Goal: Task Accomplishment & Management: Use online tool/utility

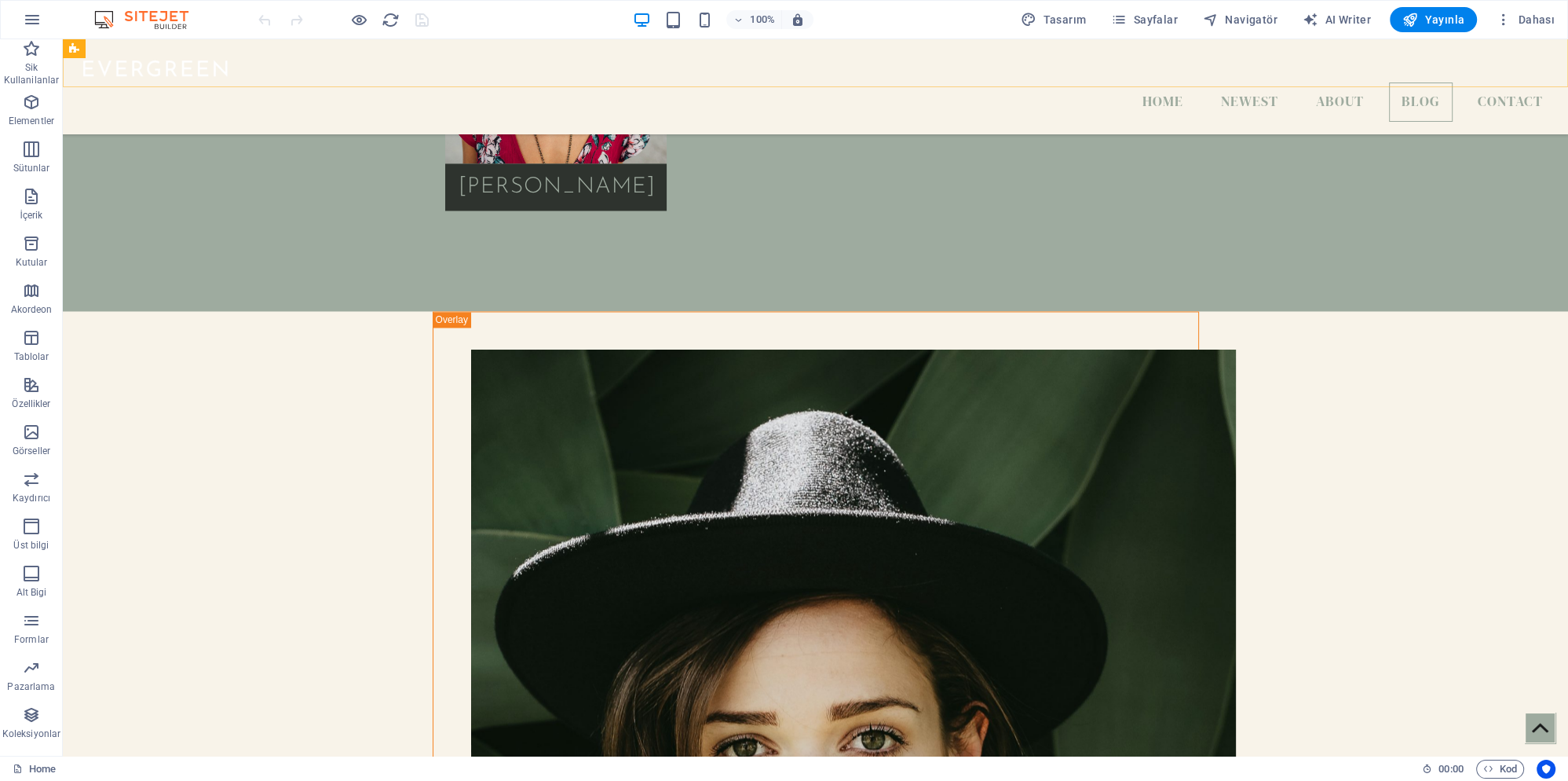
scroll to position [3647, 0]
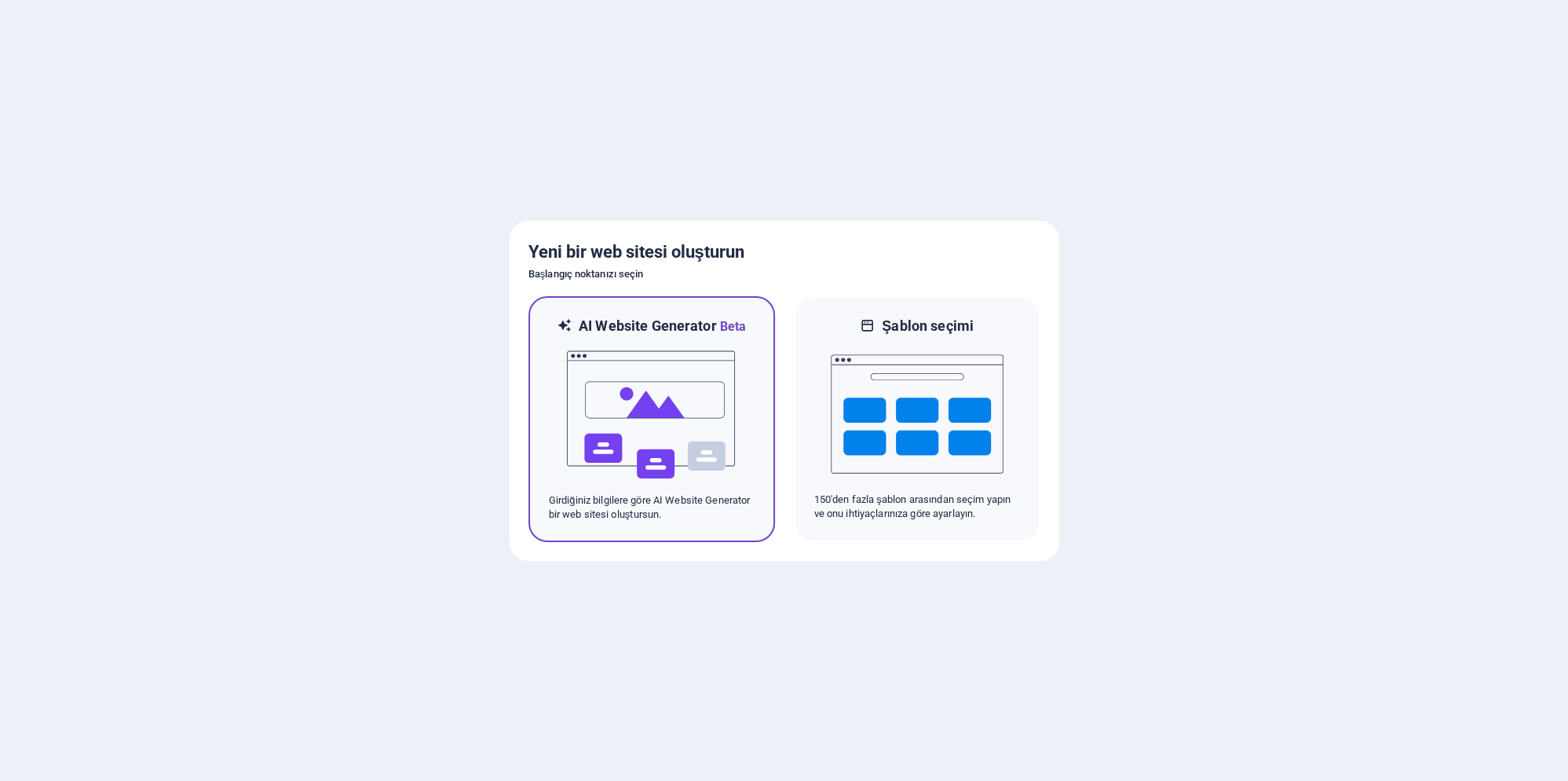
click at [676, 419] on img at bounding box center [652, 415] width 173 height 157
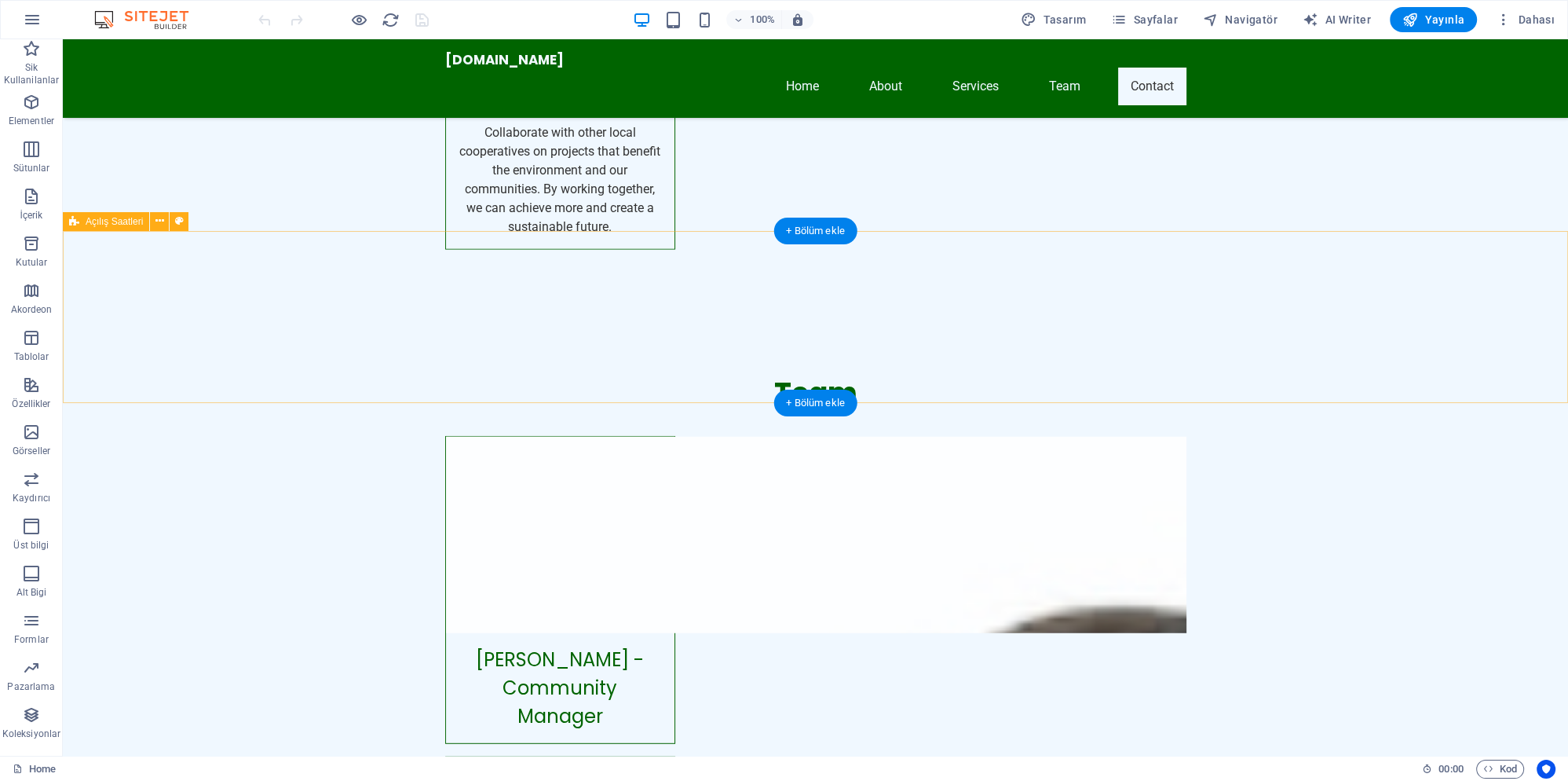
scroll to position [5895, 0]
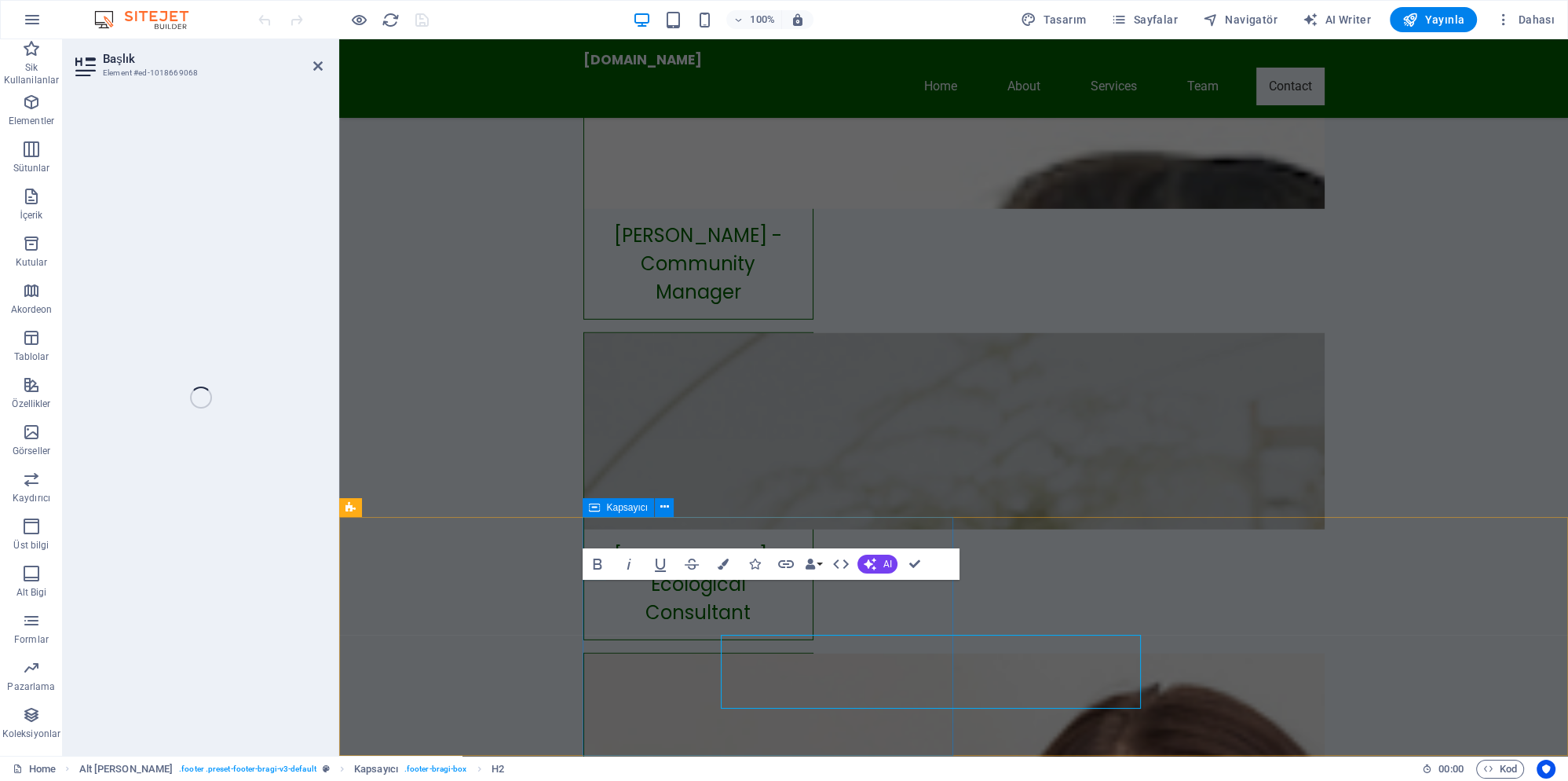
scroll to position [5766, 0]
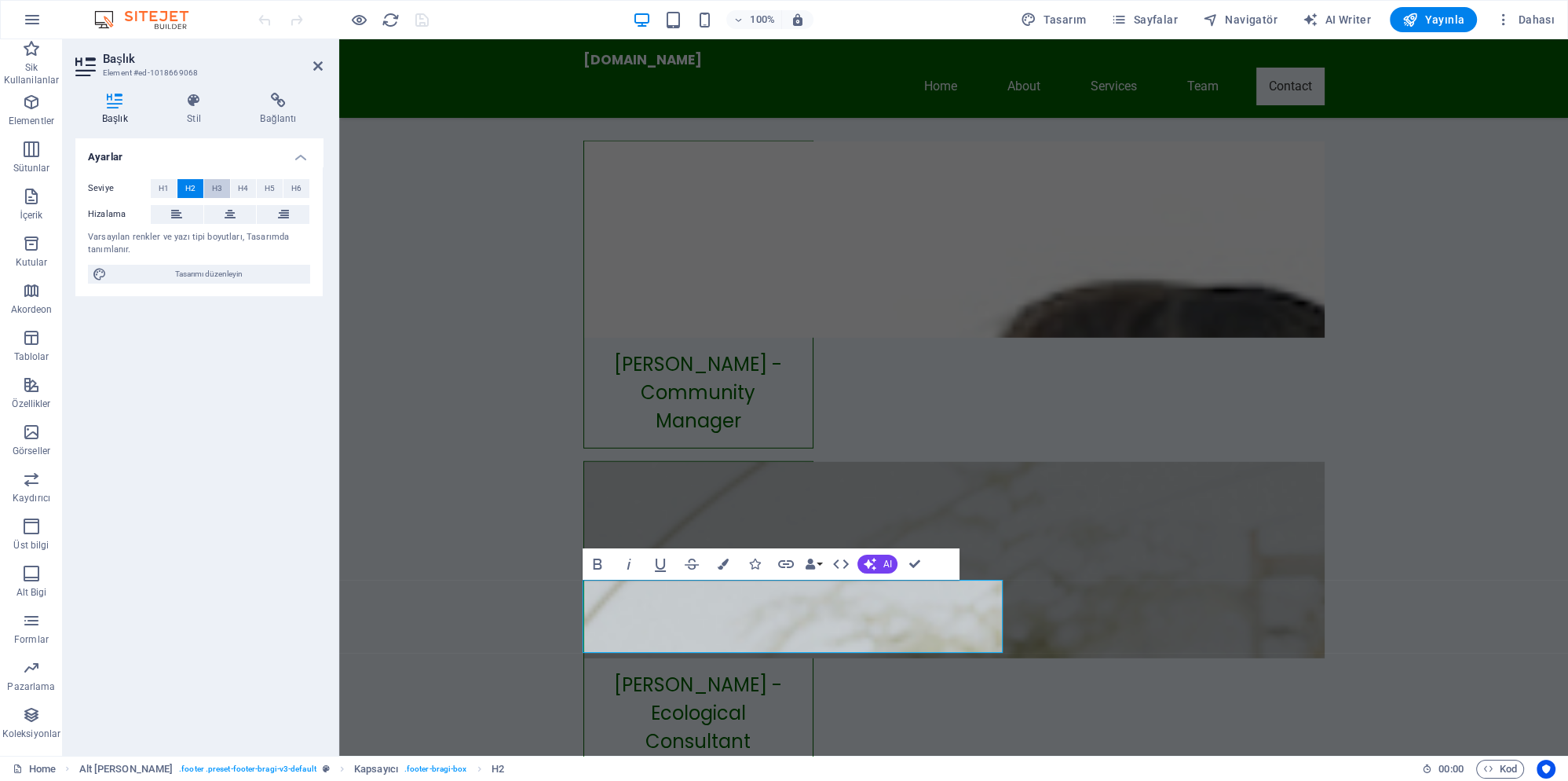
click at [214, 181] on span "H3" at bounding box center [217, 188] width 10 height 19
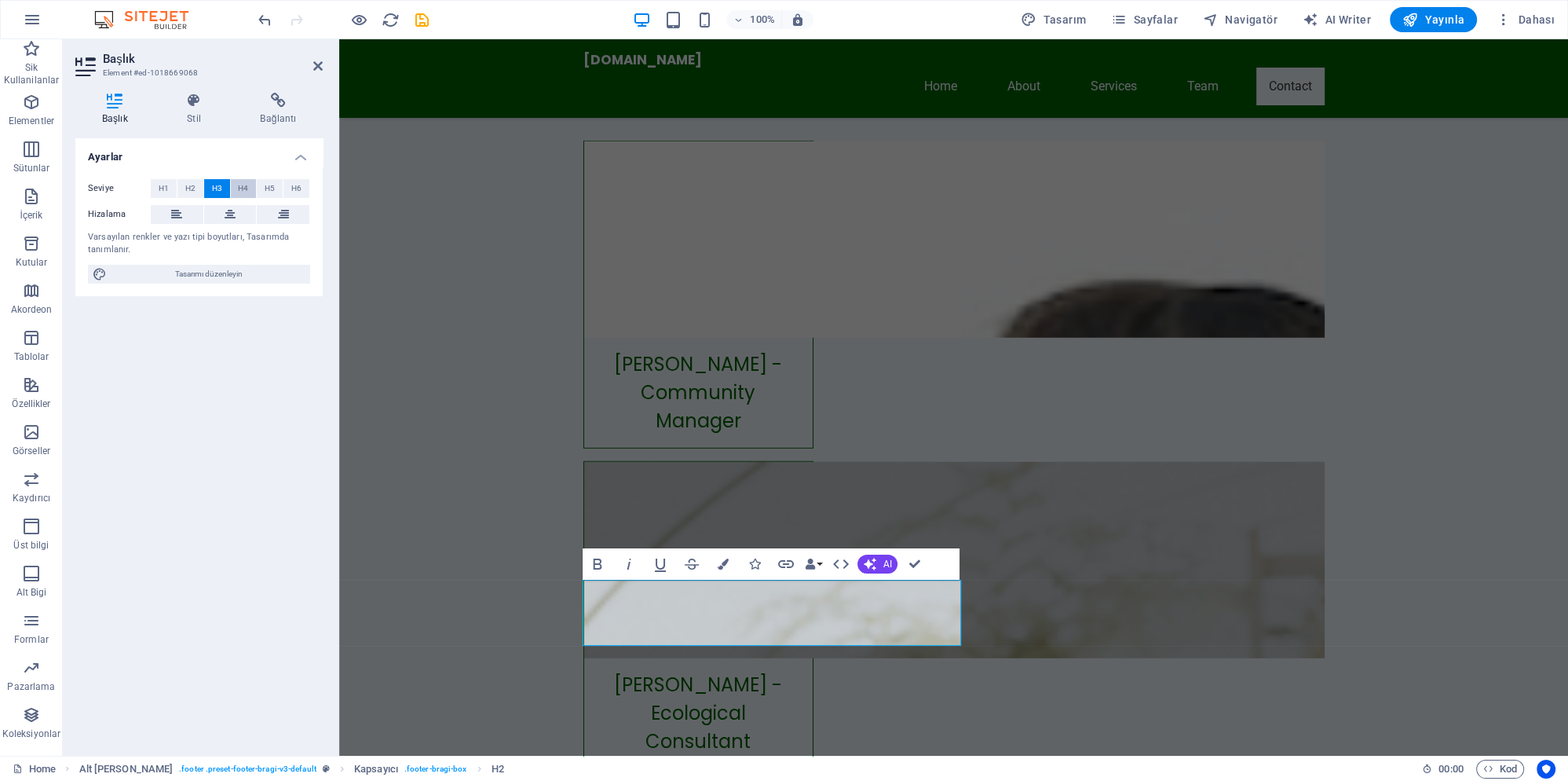
click at [246, 189] on span "H4" at bounding box center [243, 188] width 10 height 19
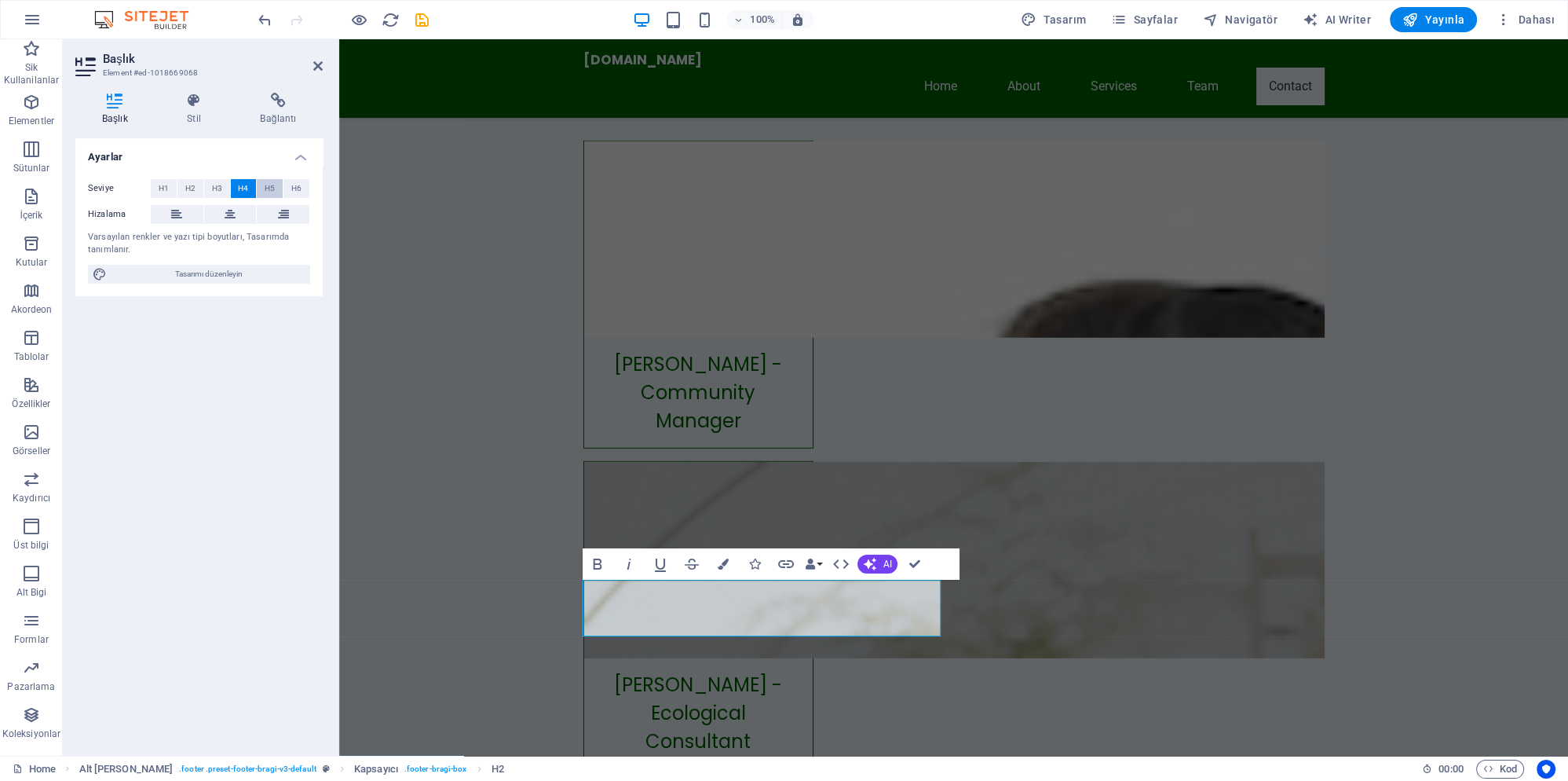
click at [264, 190] on button "H5" at bounding box center [269, 188] width 26 height 19
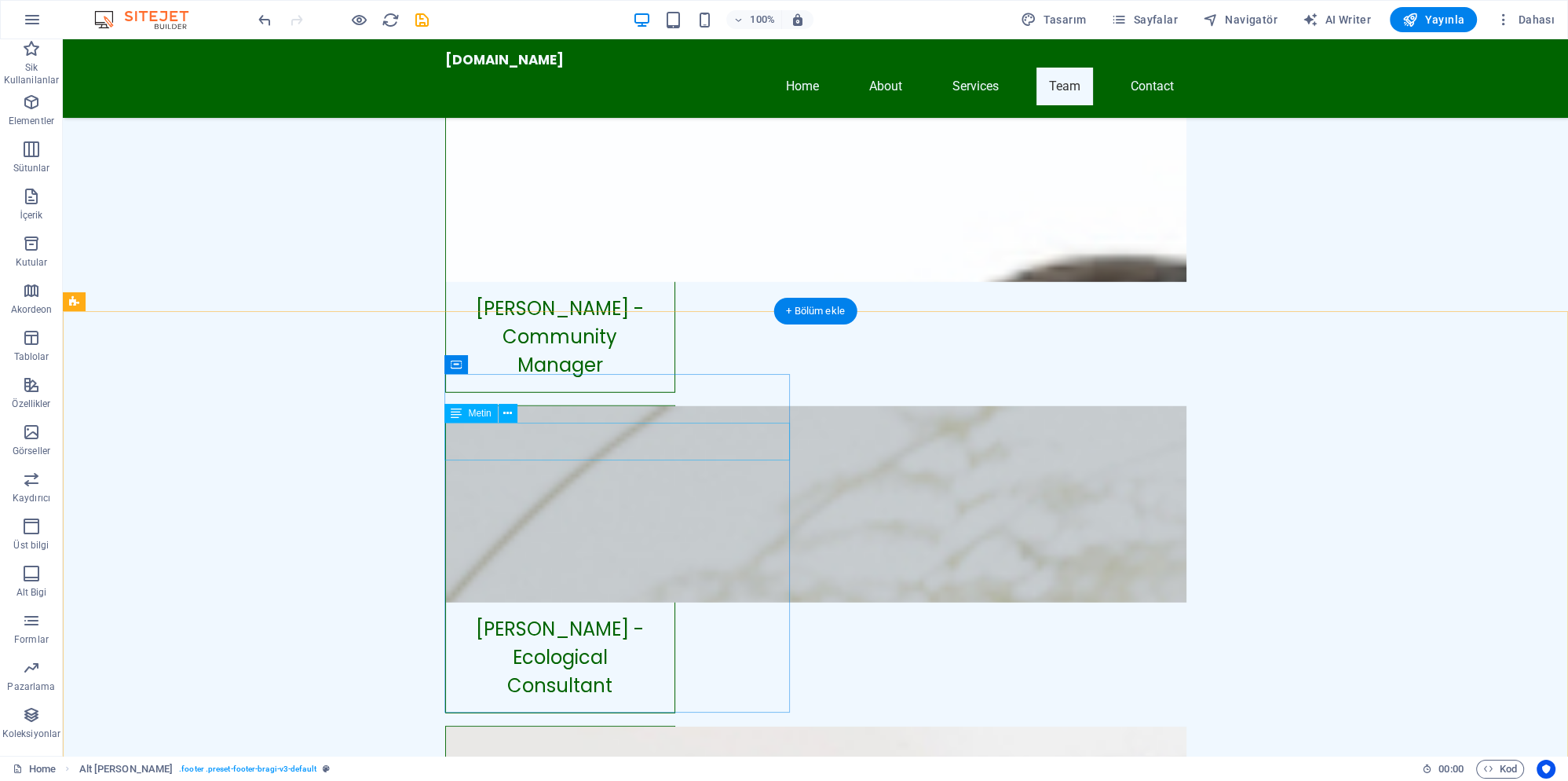
scroll to position [5483, 0]
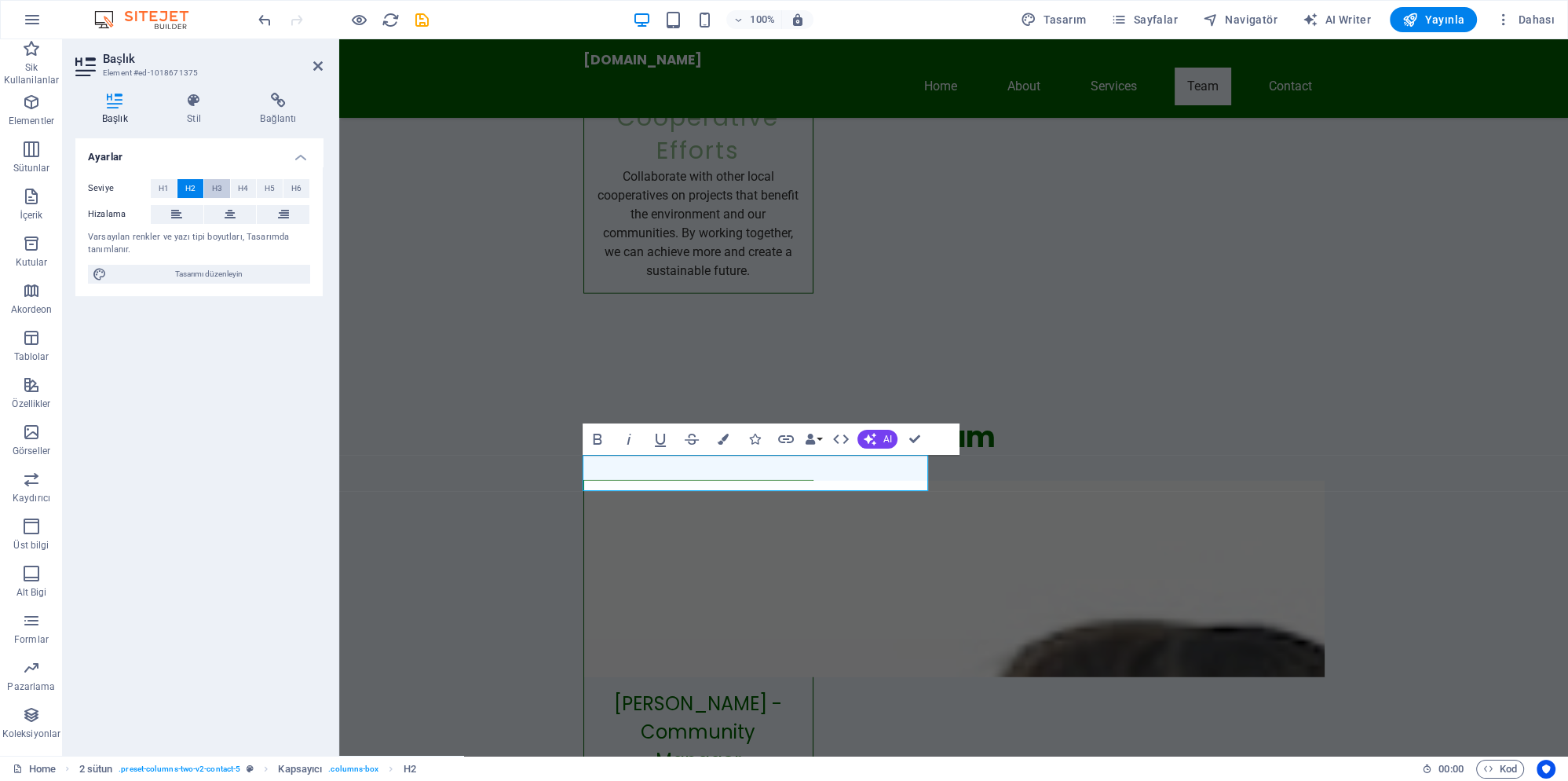
click at [214, 183] on span "H3" at bounding box center [217, 188] width 10 height 19
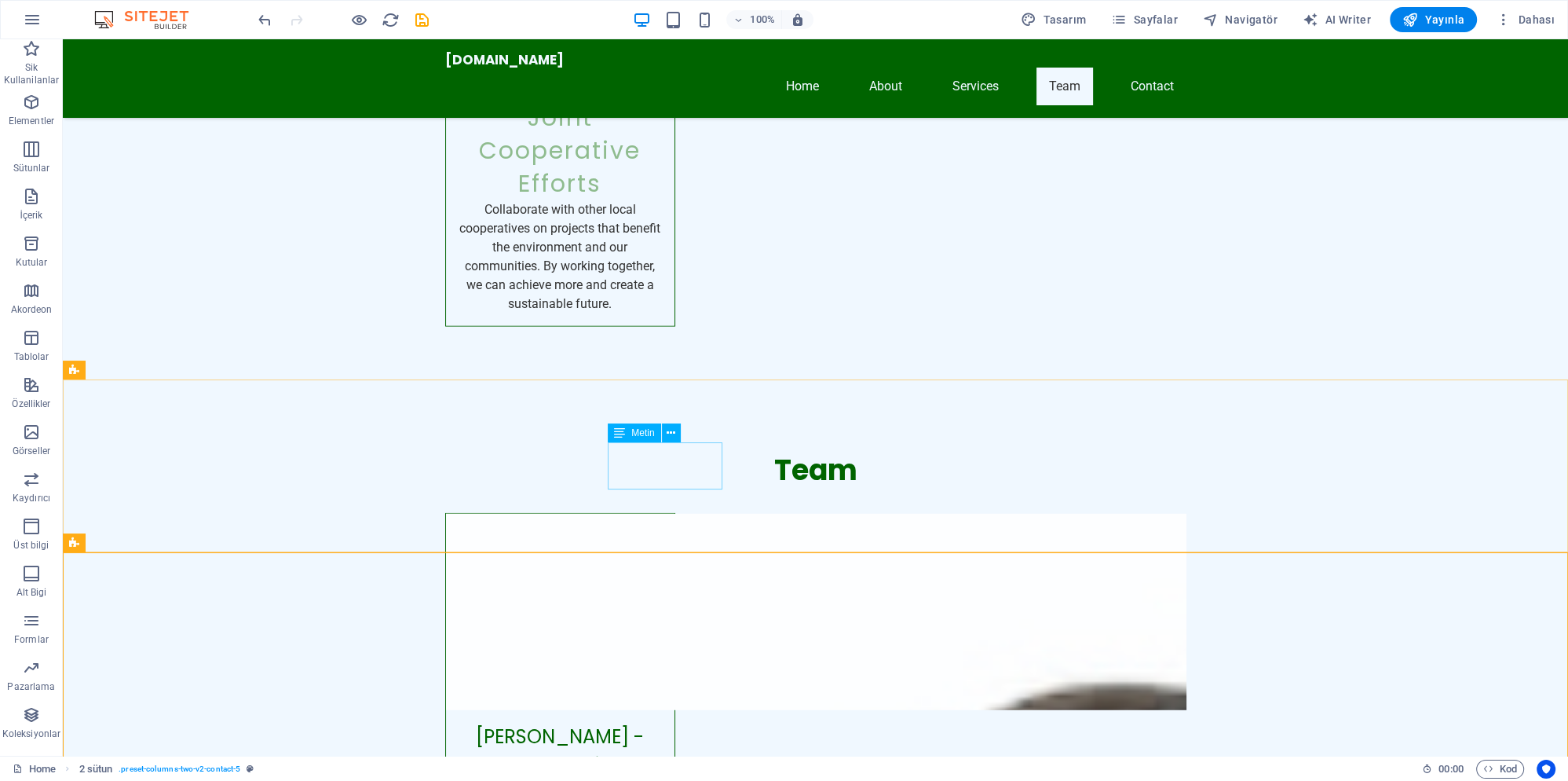
scroll to position [5313, 0]
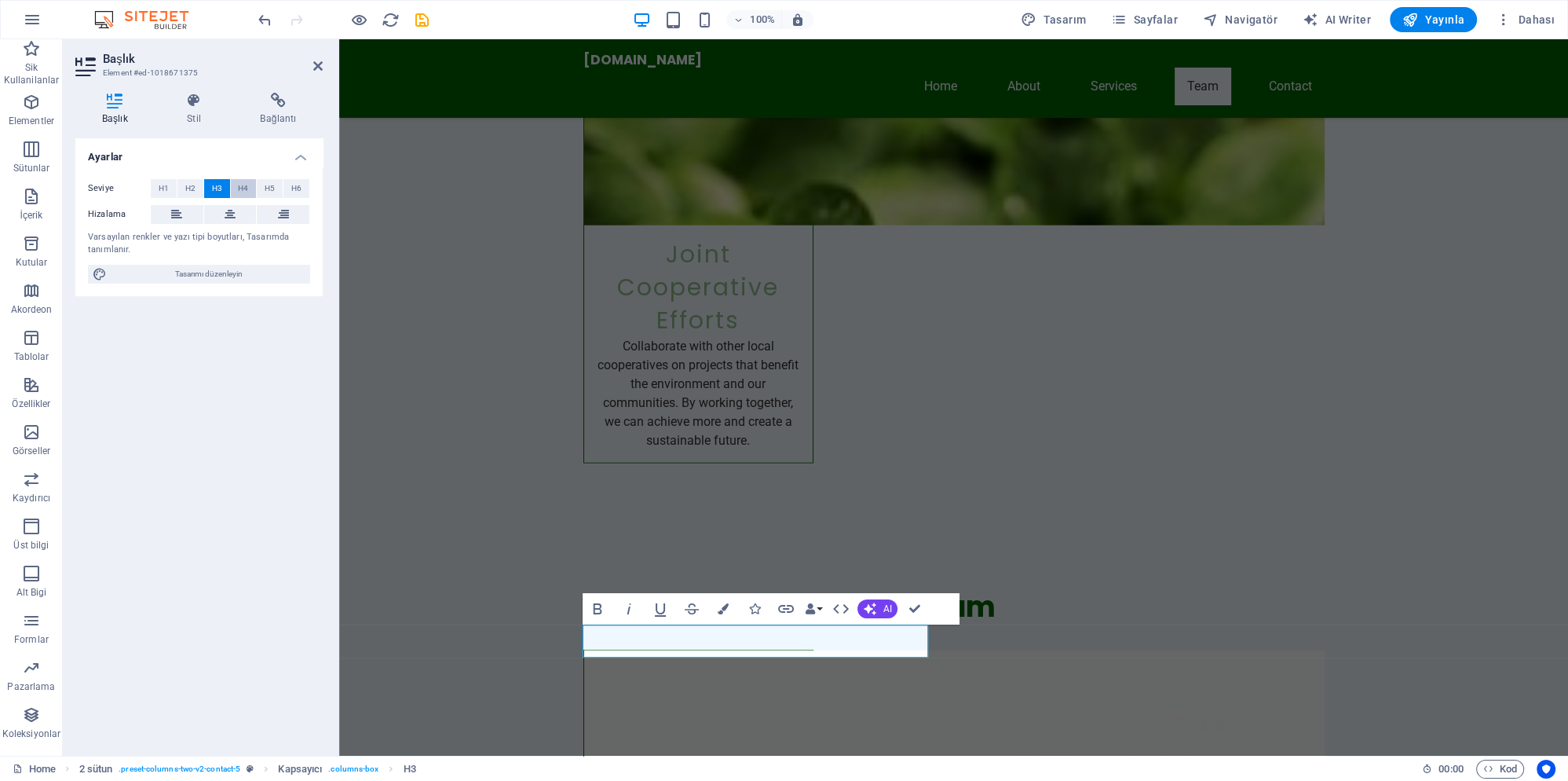
click at [243, 186] on span "H4" at bounding box center [243, 188] width 10 height 19
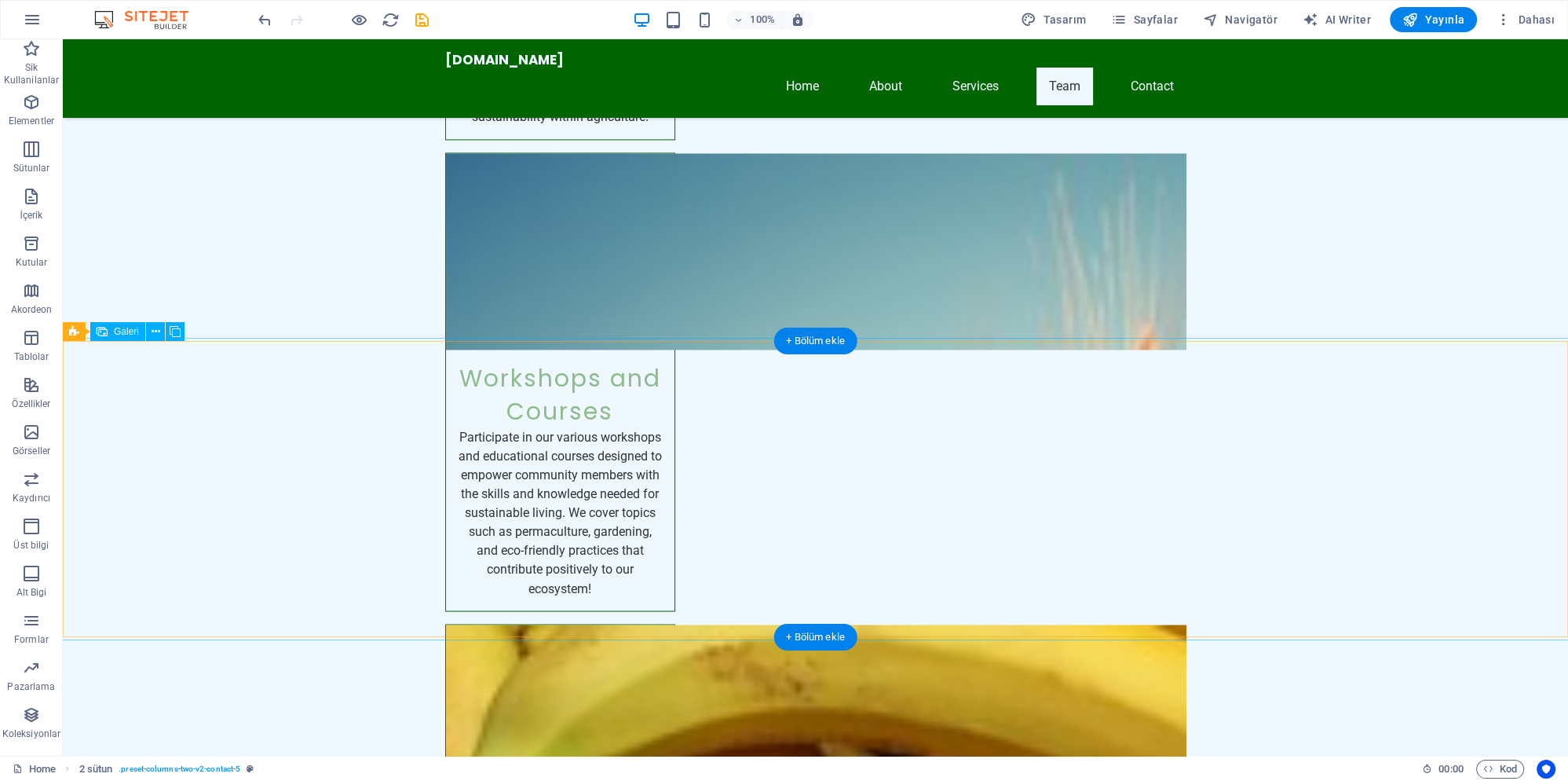
scroll to position [3362, 0]
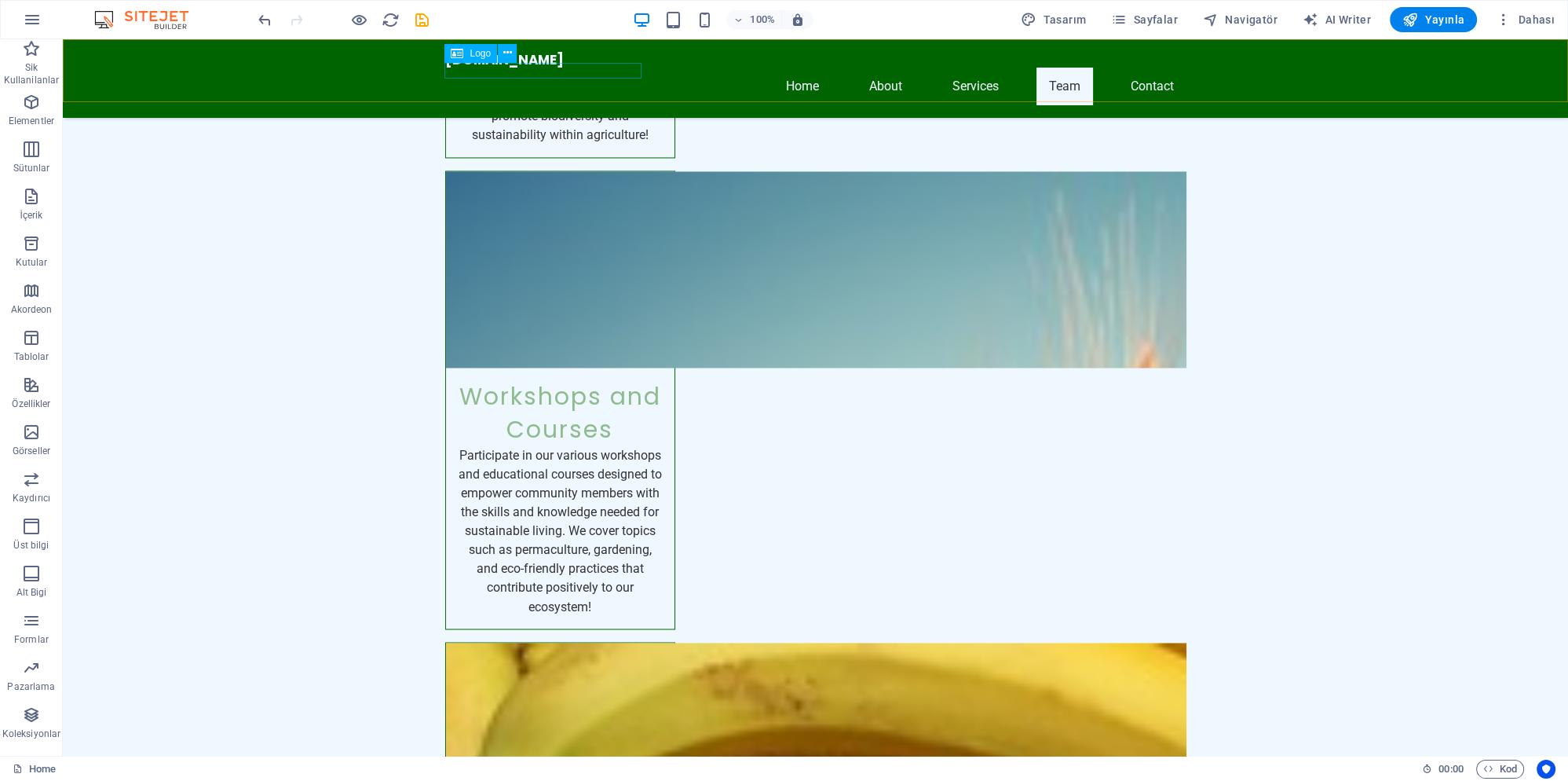
click at [510, 68] on div "Ecologischegemeenschap.nl" at bounding box center [815, 60] width 741 height 16
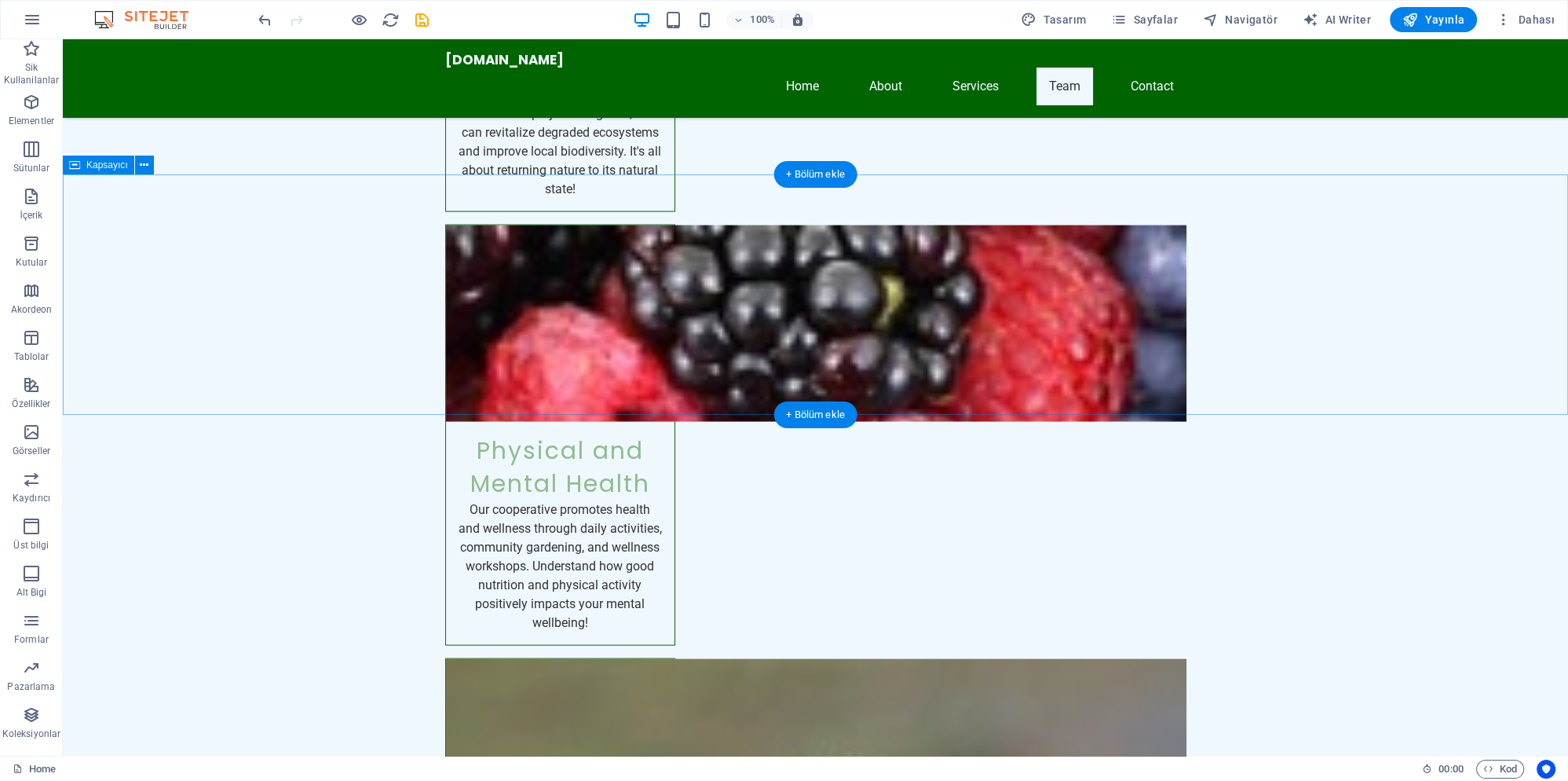
scroll to position [4211, 0]
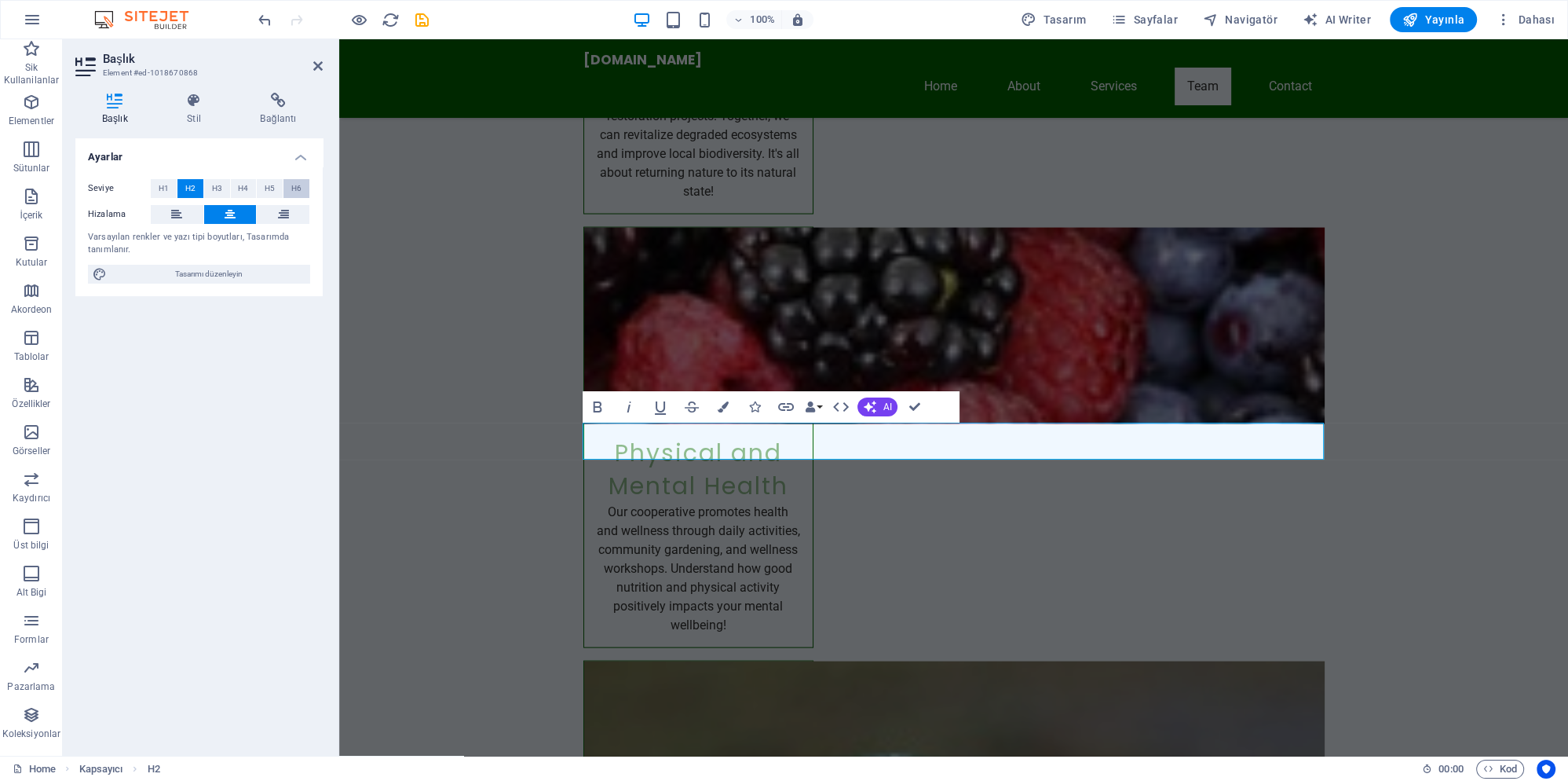
click at [297, 190] on span "H6" at bounding box center [296, 188] width 10 height 19
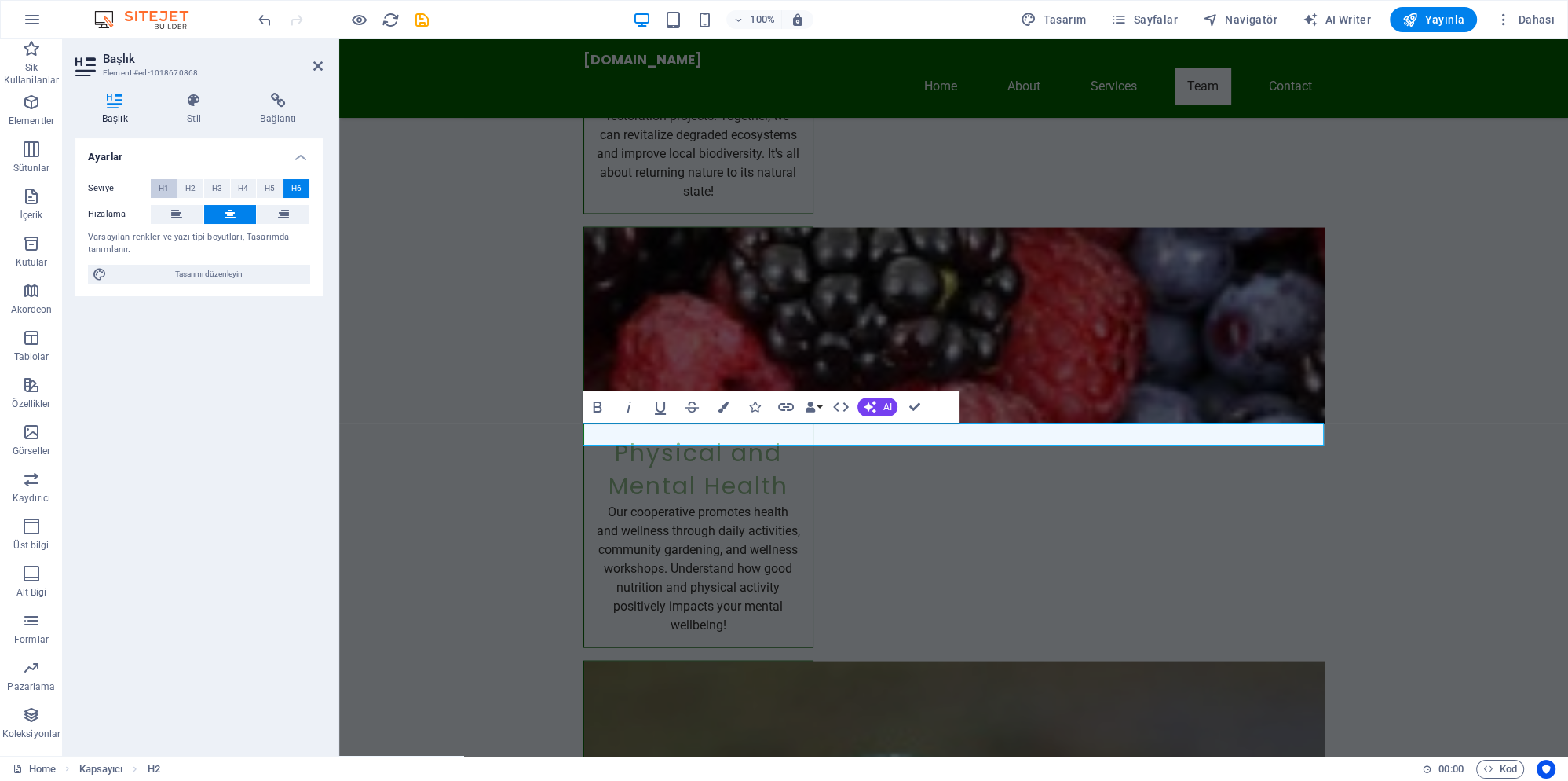
click at [161, 186] on span "H1" at bounding box center [164, 188] width 10 height 19
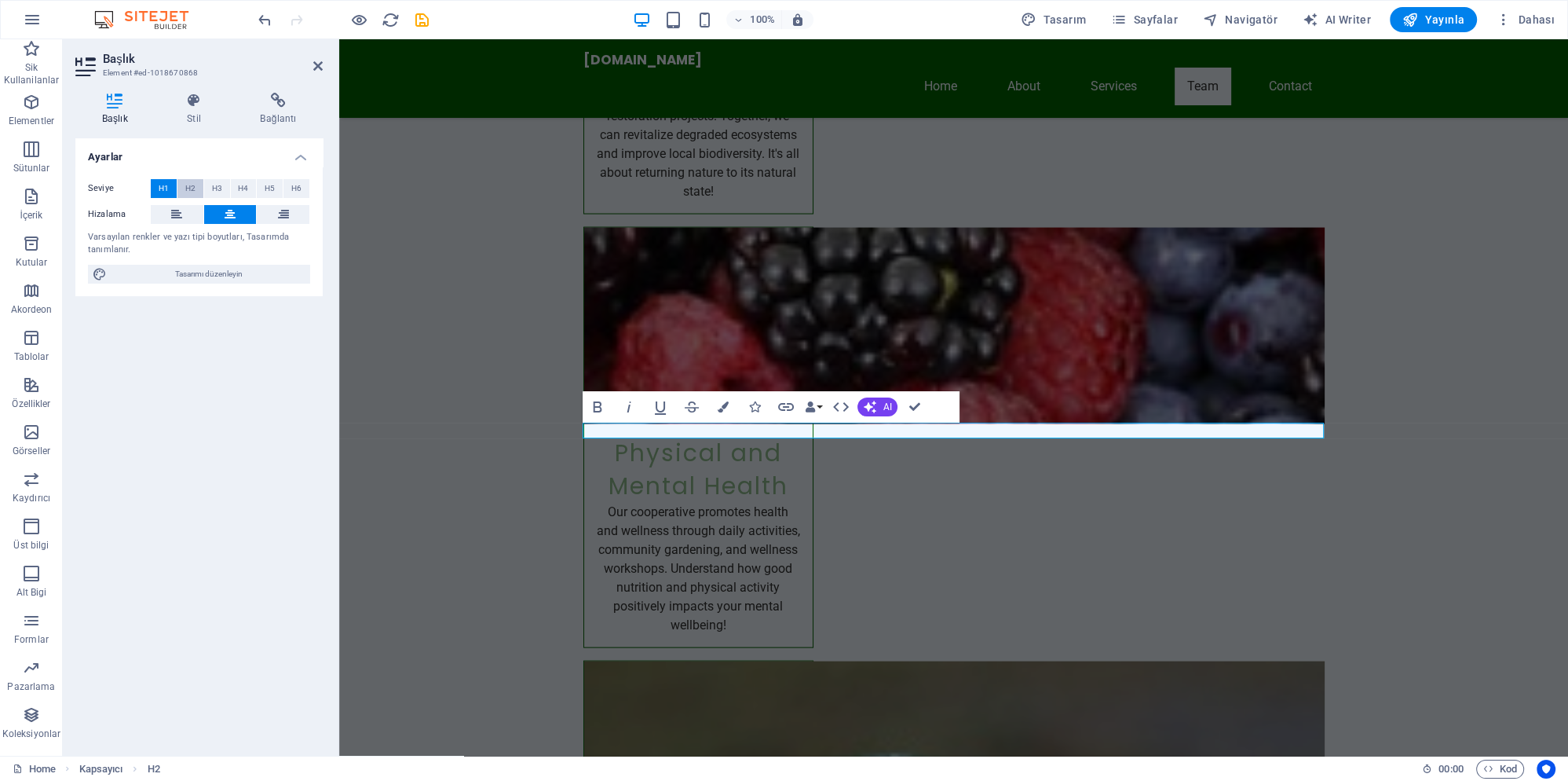
click at [188, 184] on span "H2" at bounding box center [190, 188] width 10 height 19
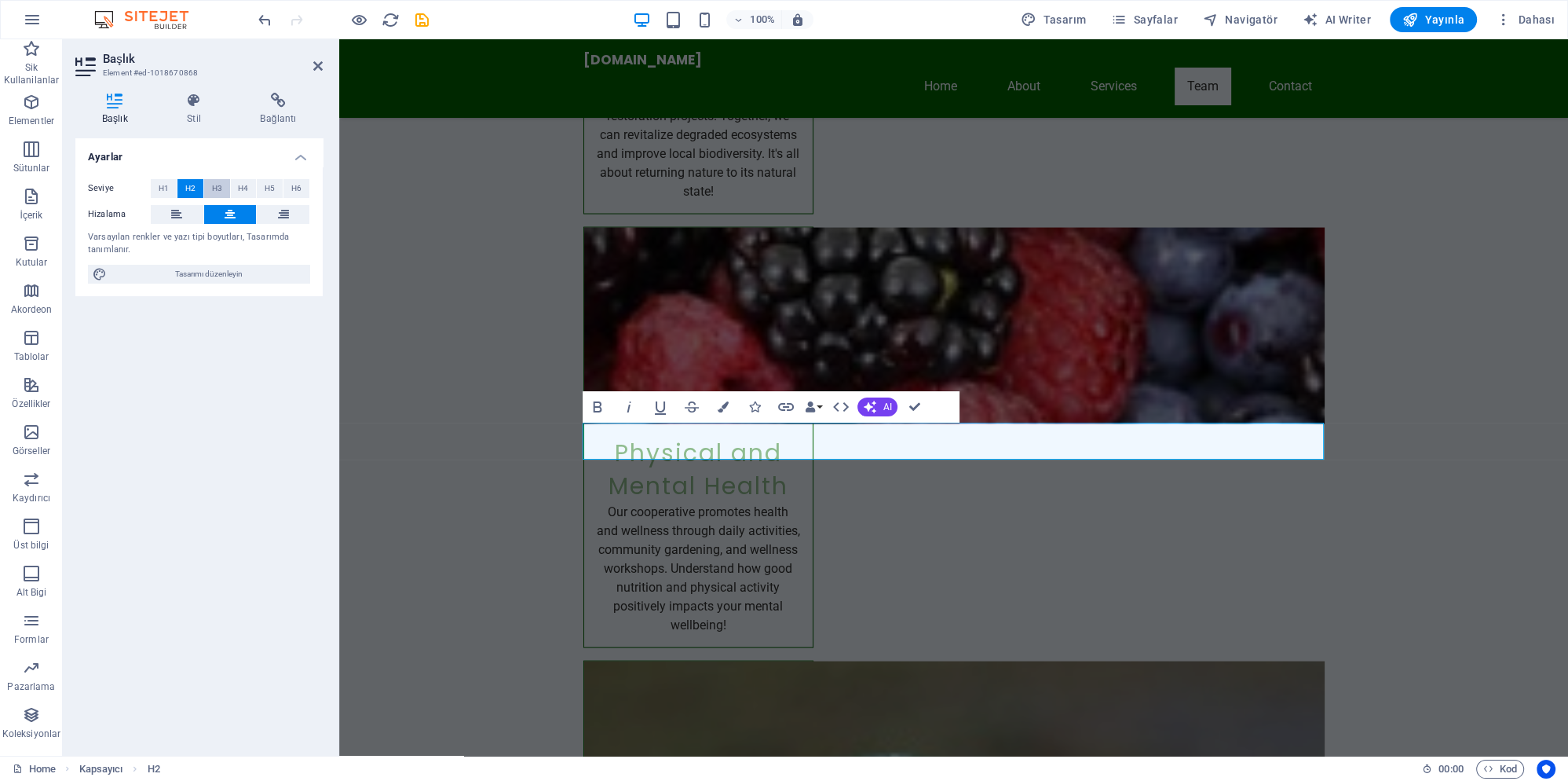
click at [210, 187] on button "H3" at bounding box center [217, 188] width 26 height 19
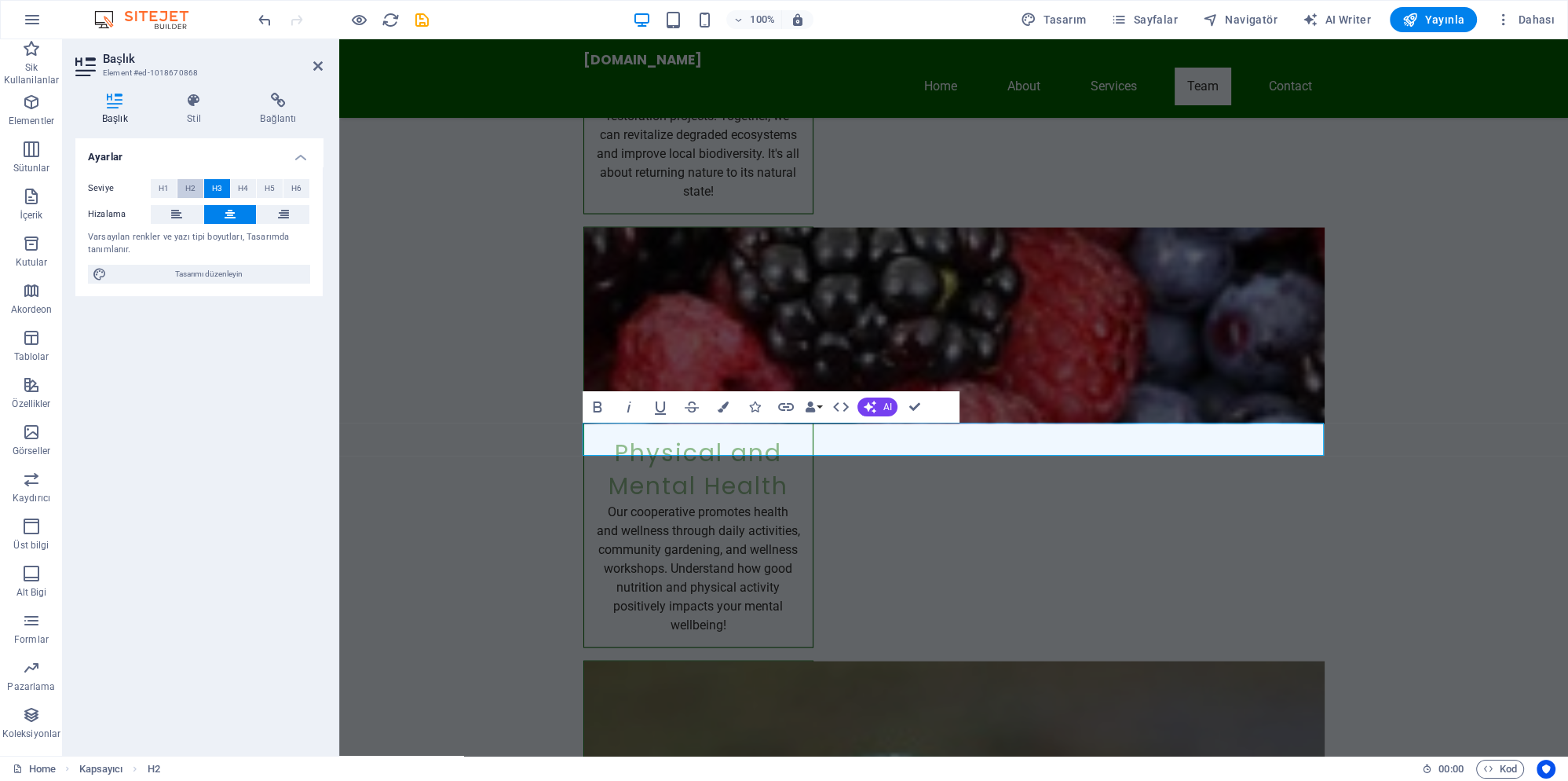
click at [190, 187] on span "H2" at bounding box center [190, 188] width 10 height 19
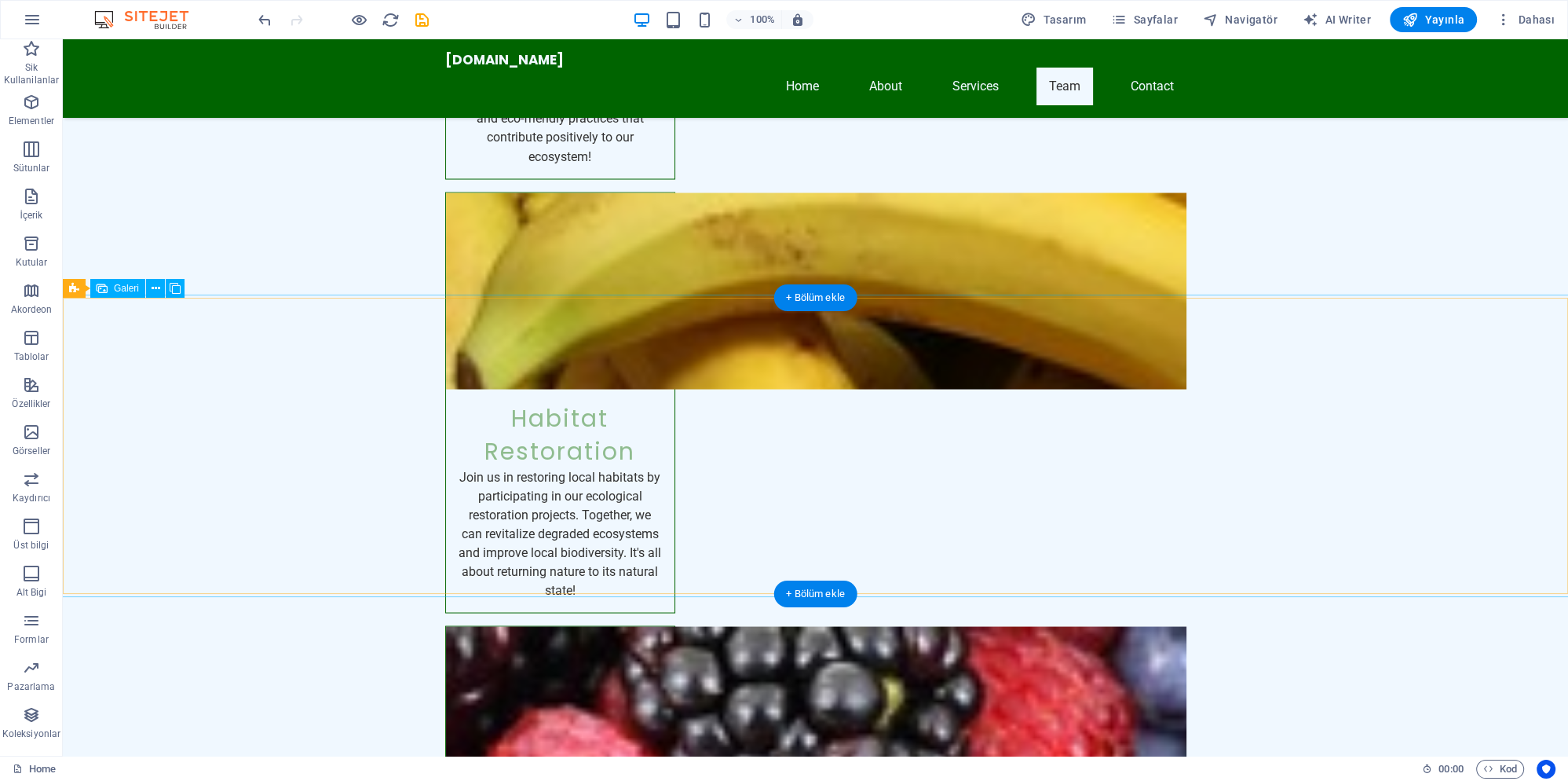
scroll to position [3786, 0]
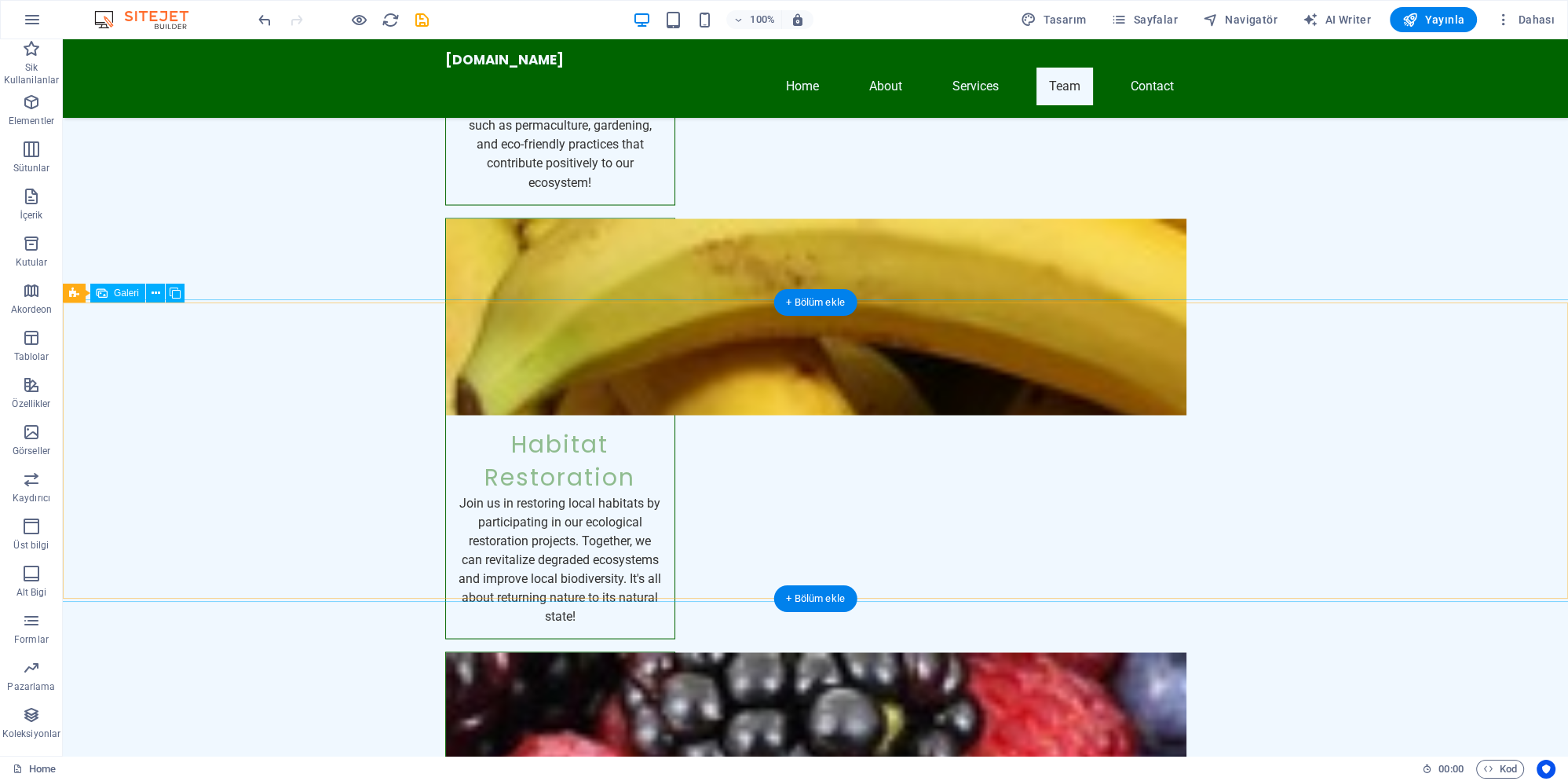
select select "px"
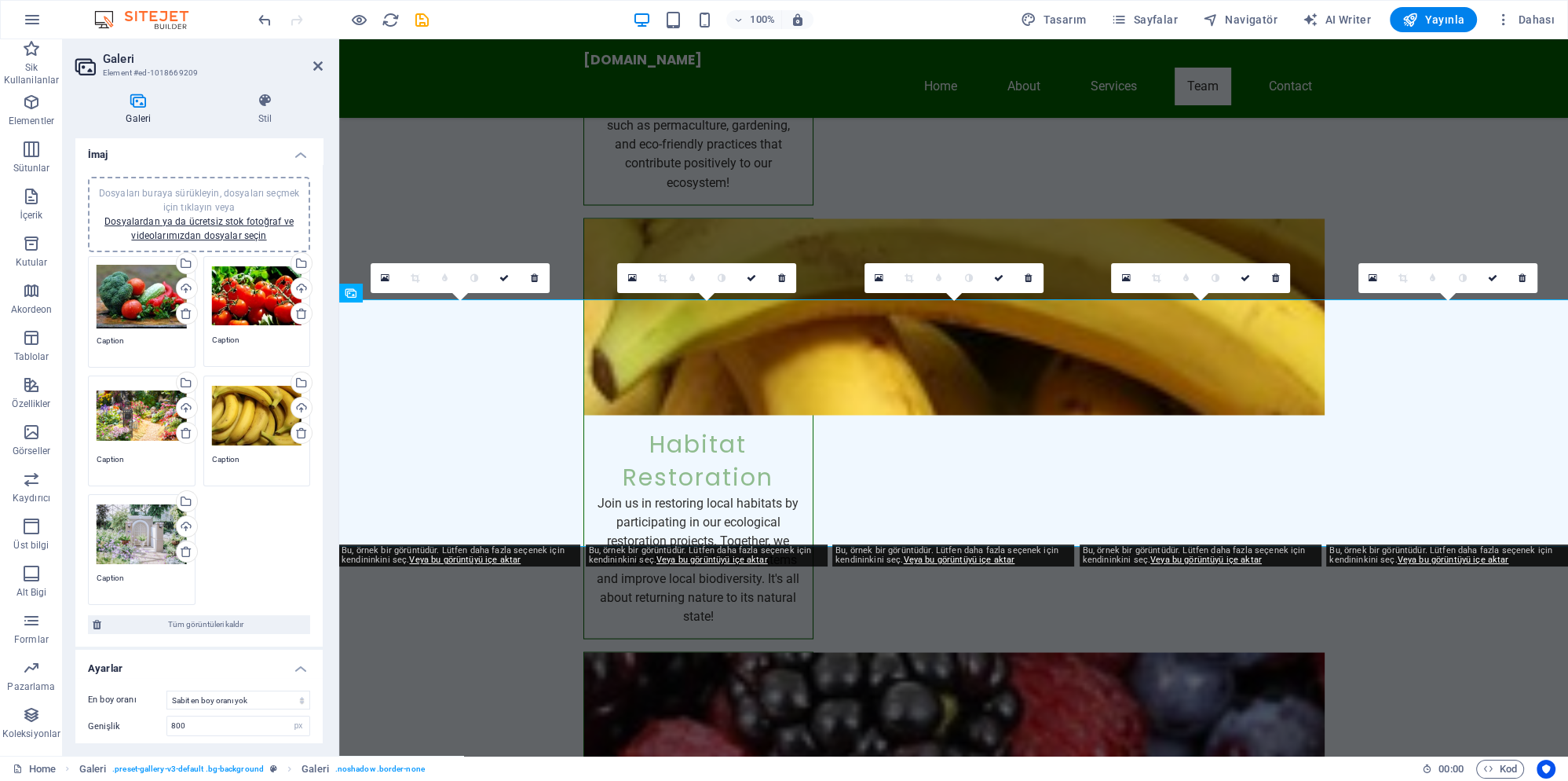
scroll to position [0, 0]
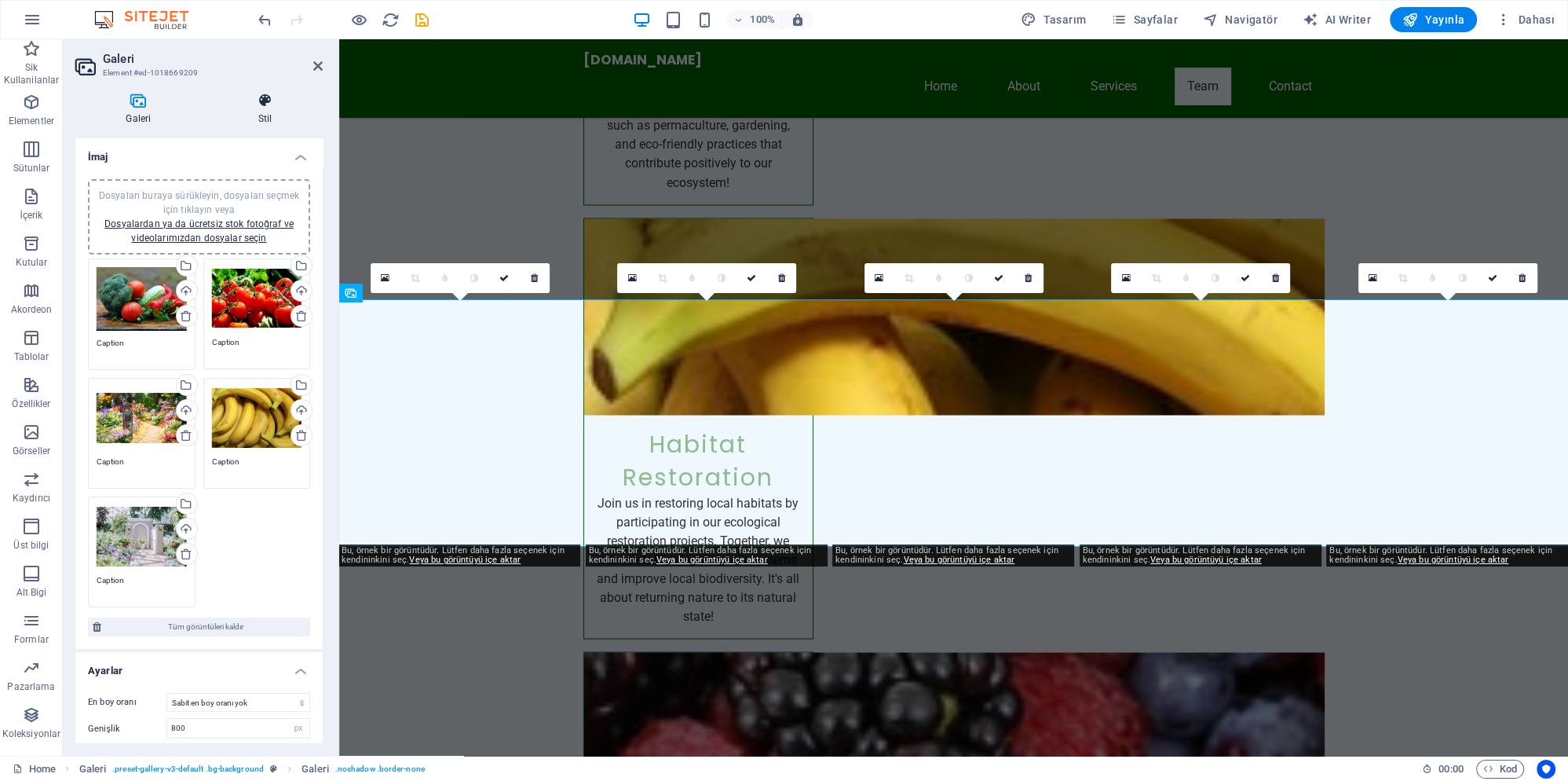
click at [256, 111] on h4 "Stil" at bounding box center [265, 109] width 114 height 33
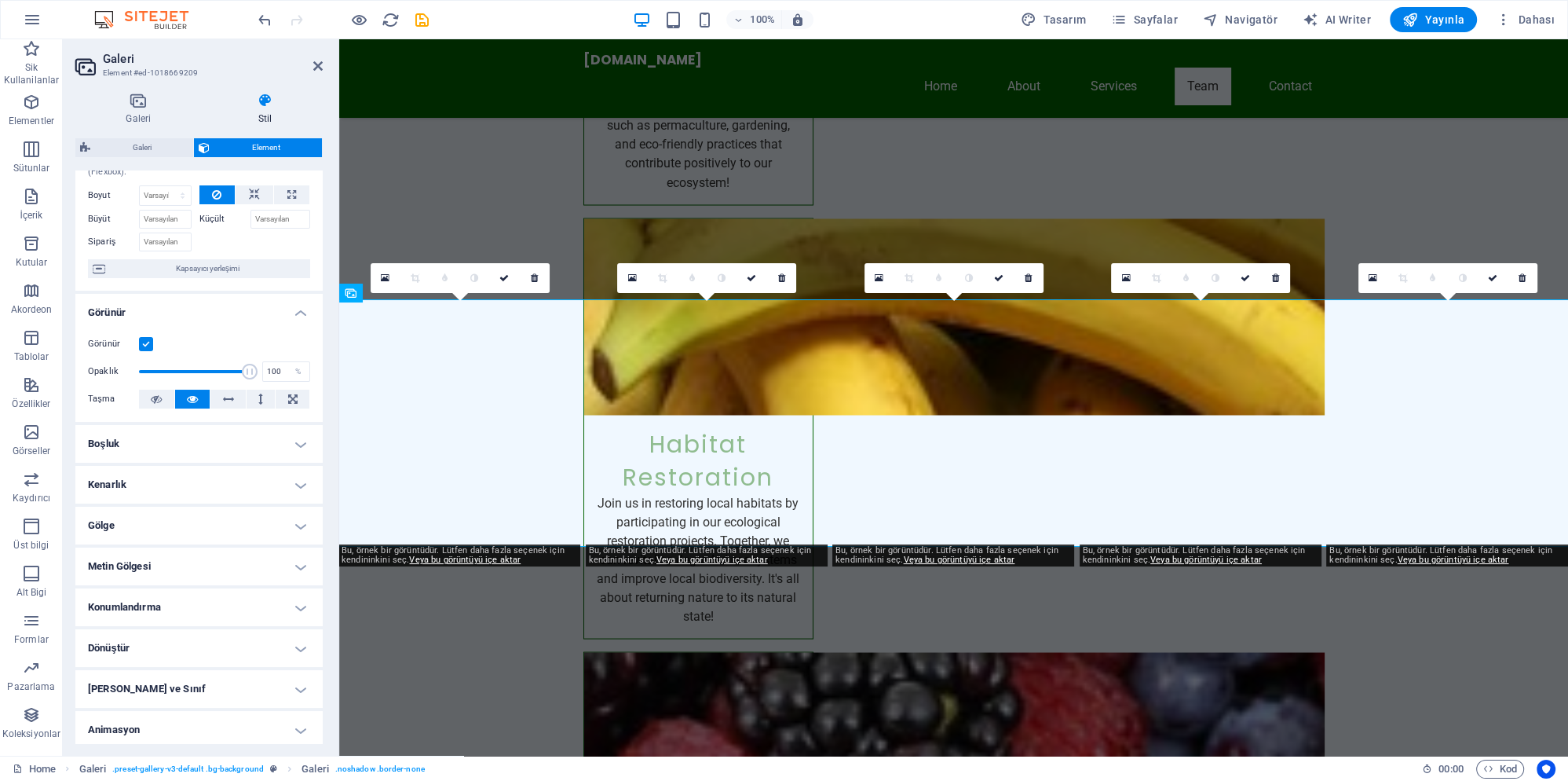
scroll to position [91, 0]
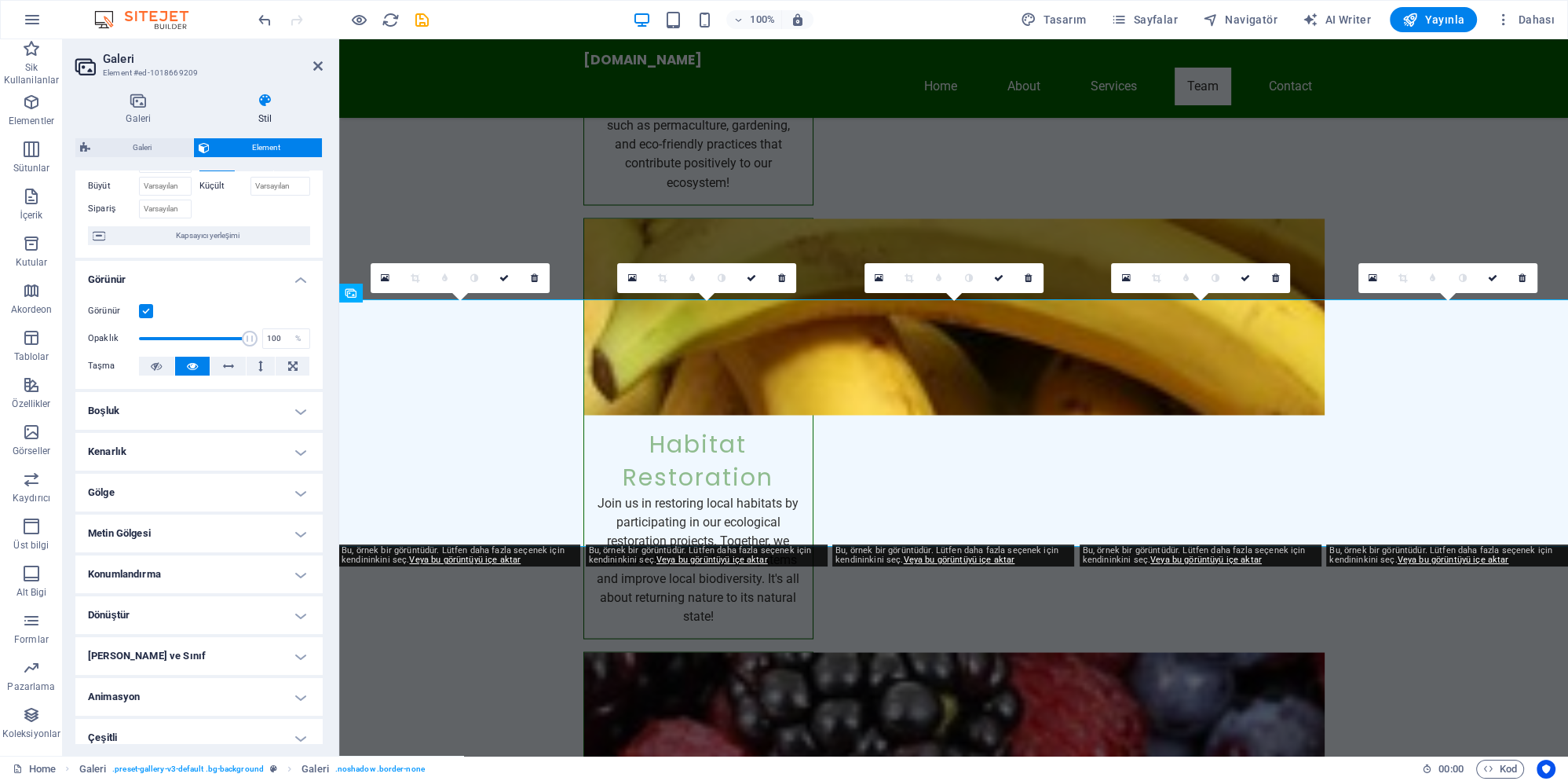
click at [214, 601] on h4 "Dönüştür" at bounding box center [199, 615] width 248 height 38
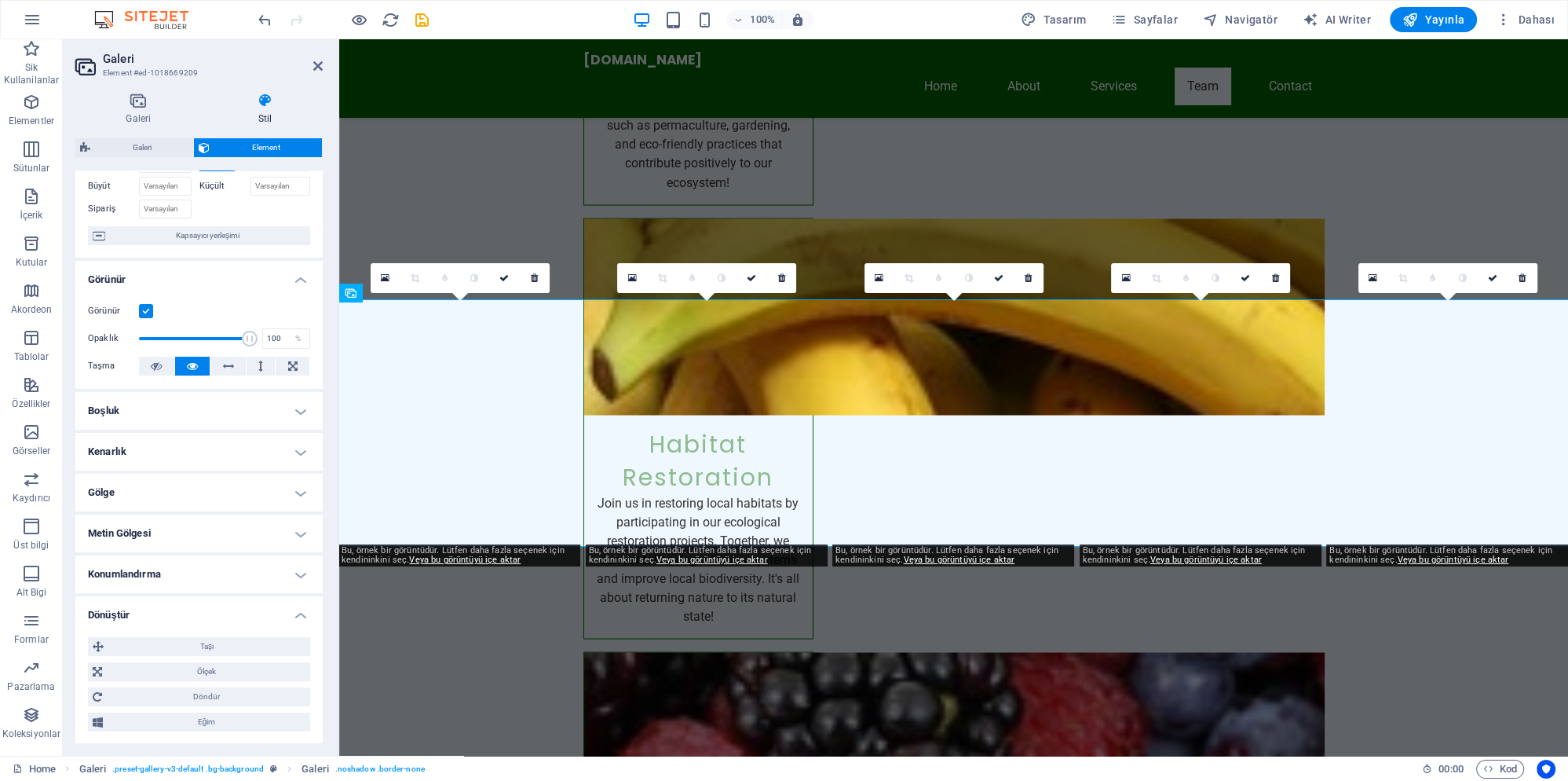
click at [214, 599] on h4 "Dönüştür" at bounding box center [199, 610] width 248 height 28
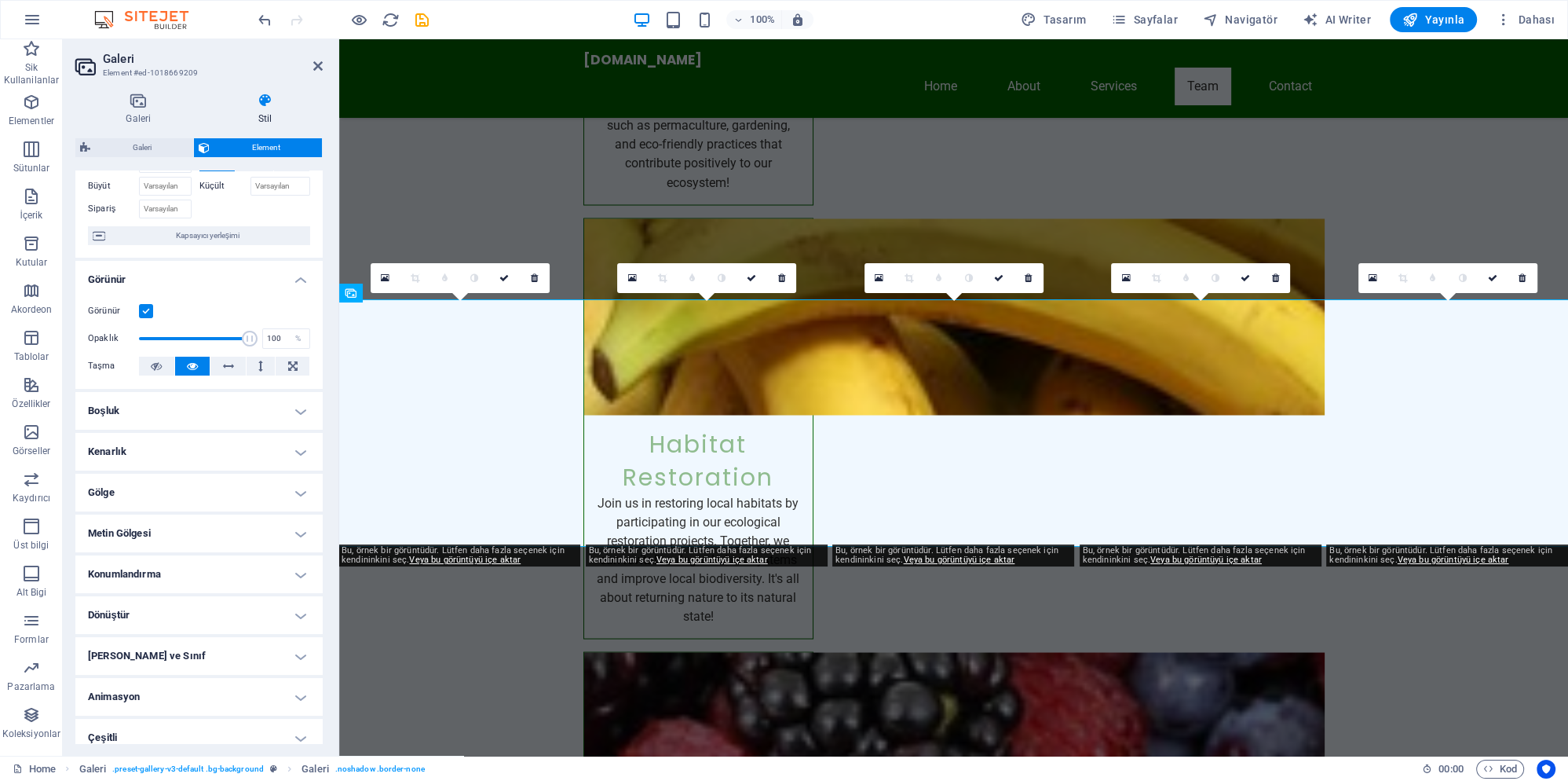
click at [205, 482] on h4 "Gölge" at bounding box center [199, 493] width 248 height 38
click at [209, 482] on h4 "Gölge" at bounding box center [199, 488] width 248 height 28
click at [205, 439] on h4 "Kenarlık" at bounding box center [199, 452] width 248 height 38
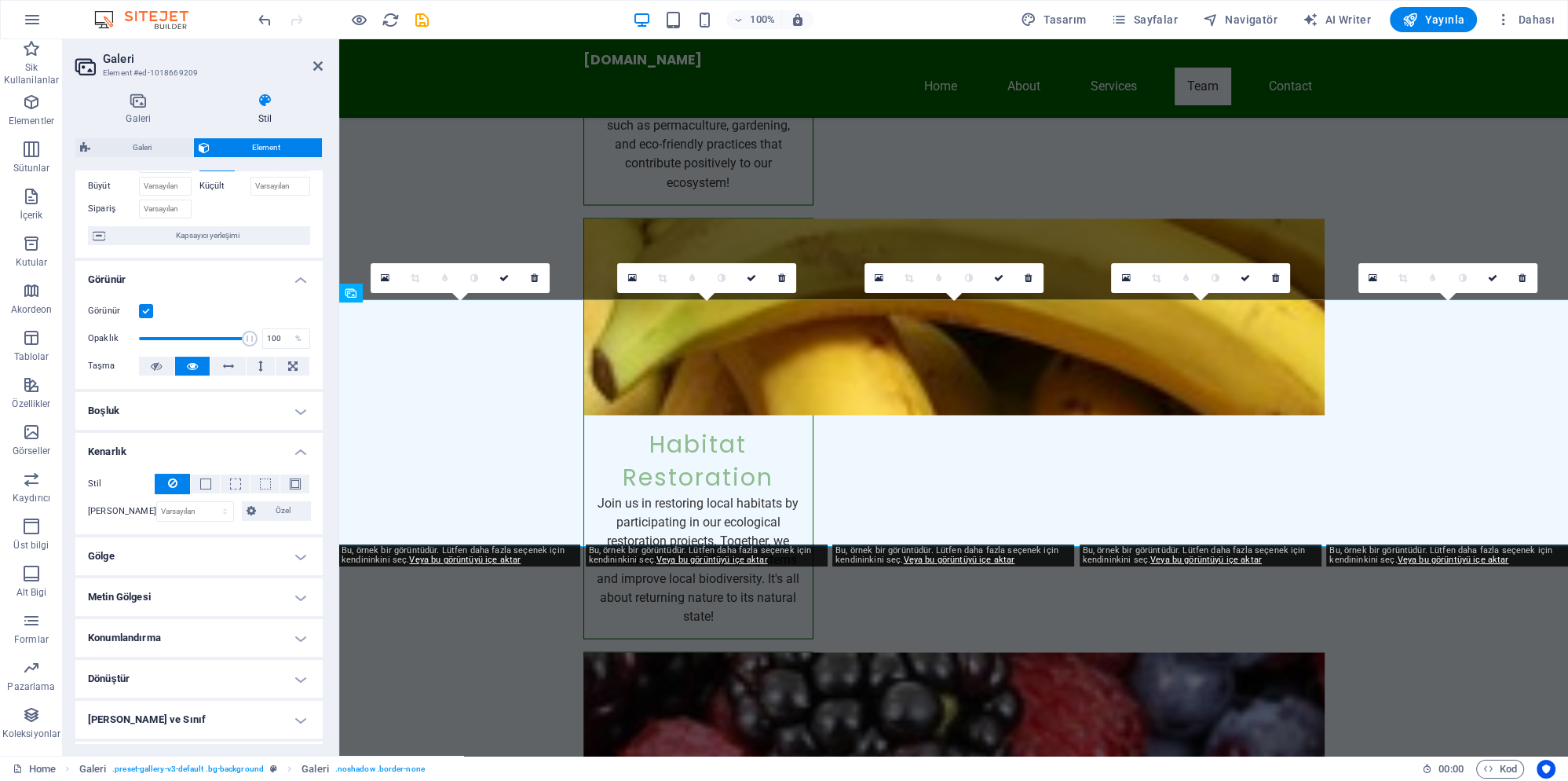
click at [205, 439] on h4 "Kenarlık" at bounding box center [199, 447] width 248 height 28
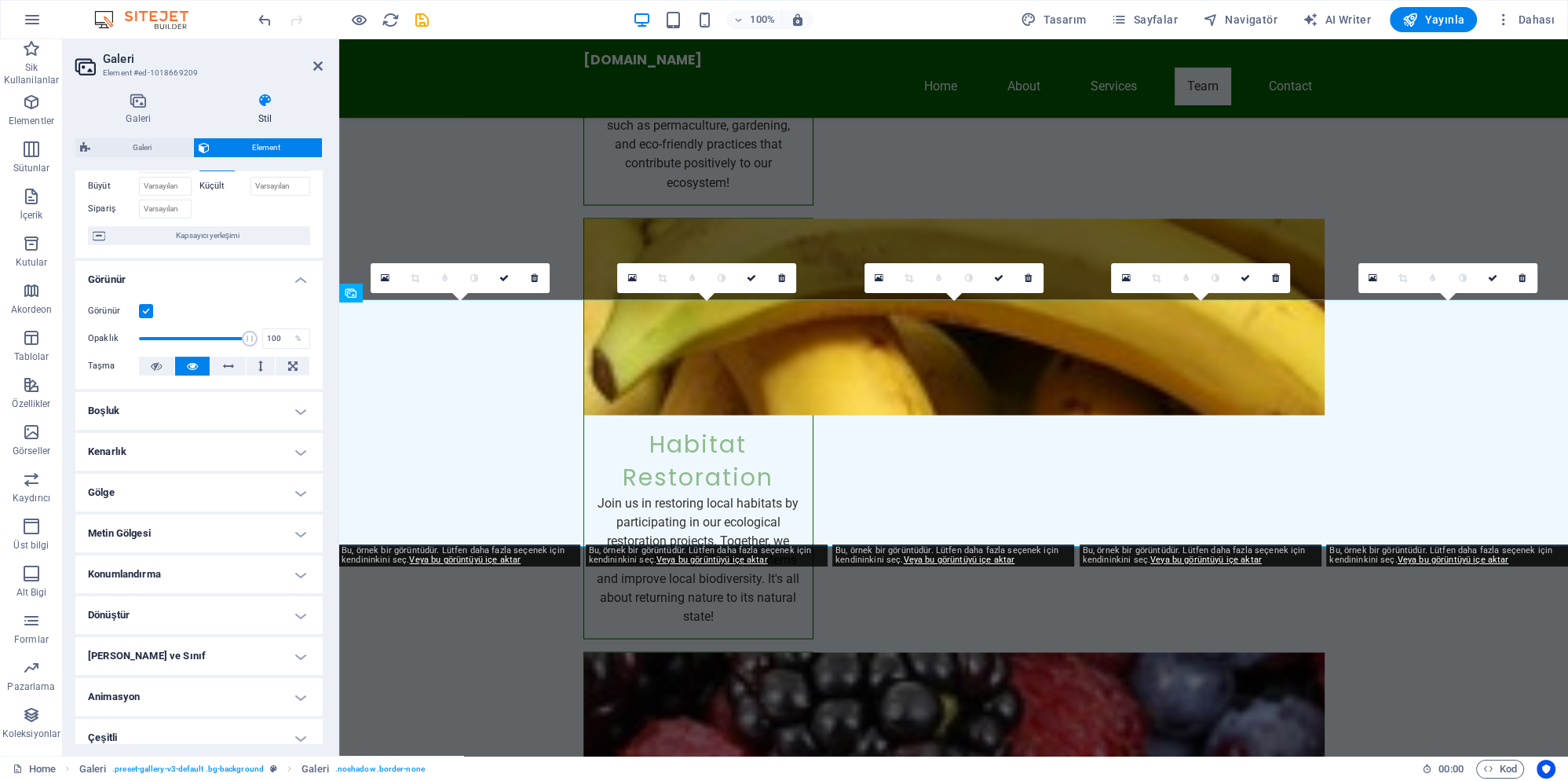
click at [210, 408] on h4 "Boşluk" at bounding box center [199, 411] width 248 height 38
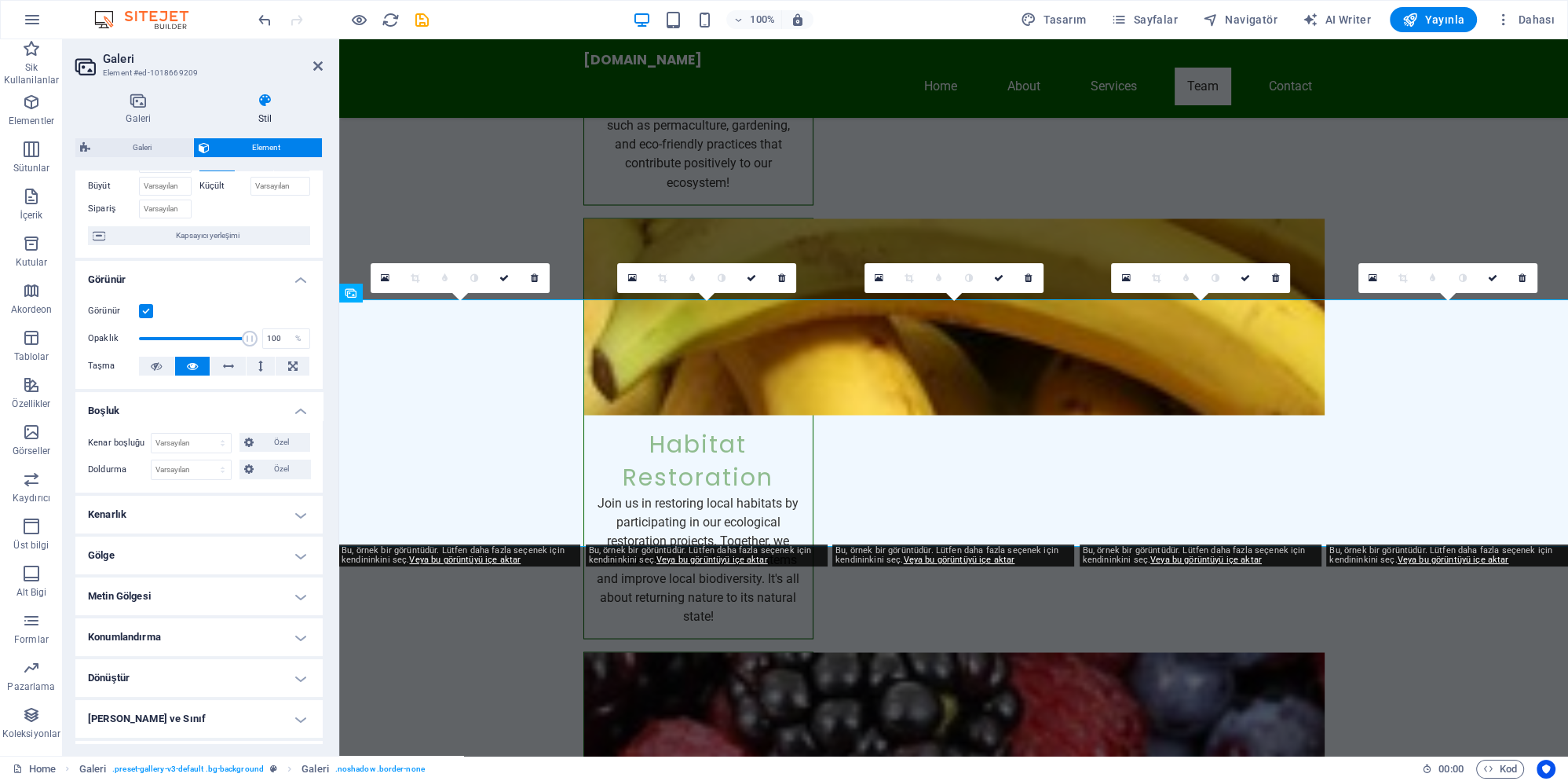
click at [210, 420] on div "Kenar boşluğu Varsayılan otomatik px % rem vw vh Özel Özel otomatik px % rem vw…" at bounding box center [199, 456] width 248 height 72
click at [237, 226] on span "Kapsayıcı yerleşimi" at bounding box center [208, 235] width 195 height 19
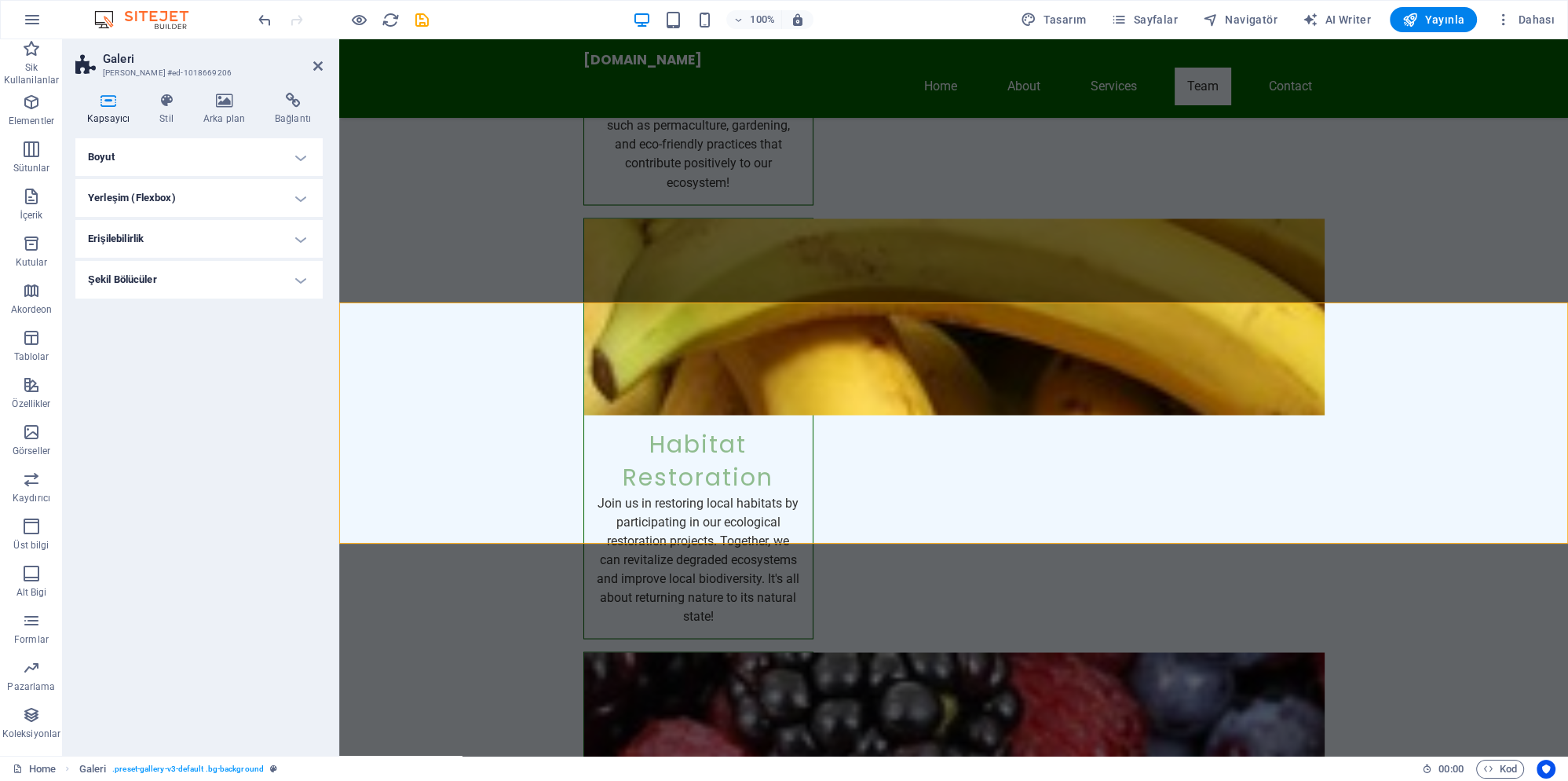
click at [251, 158] on h4 "Boyut" at bounding box center [199, 157] width 248 height 38
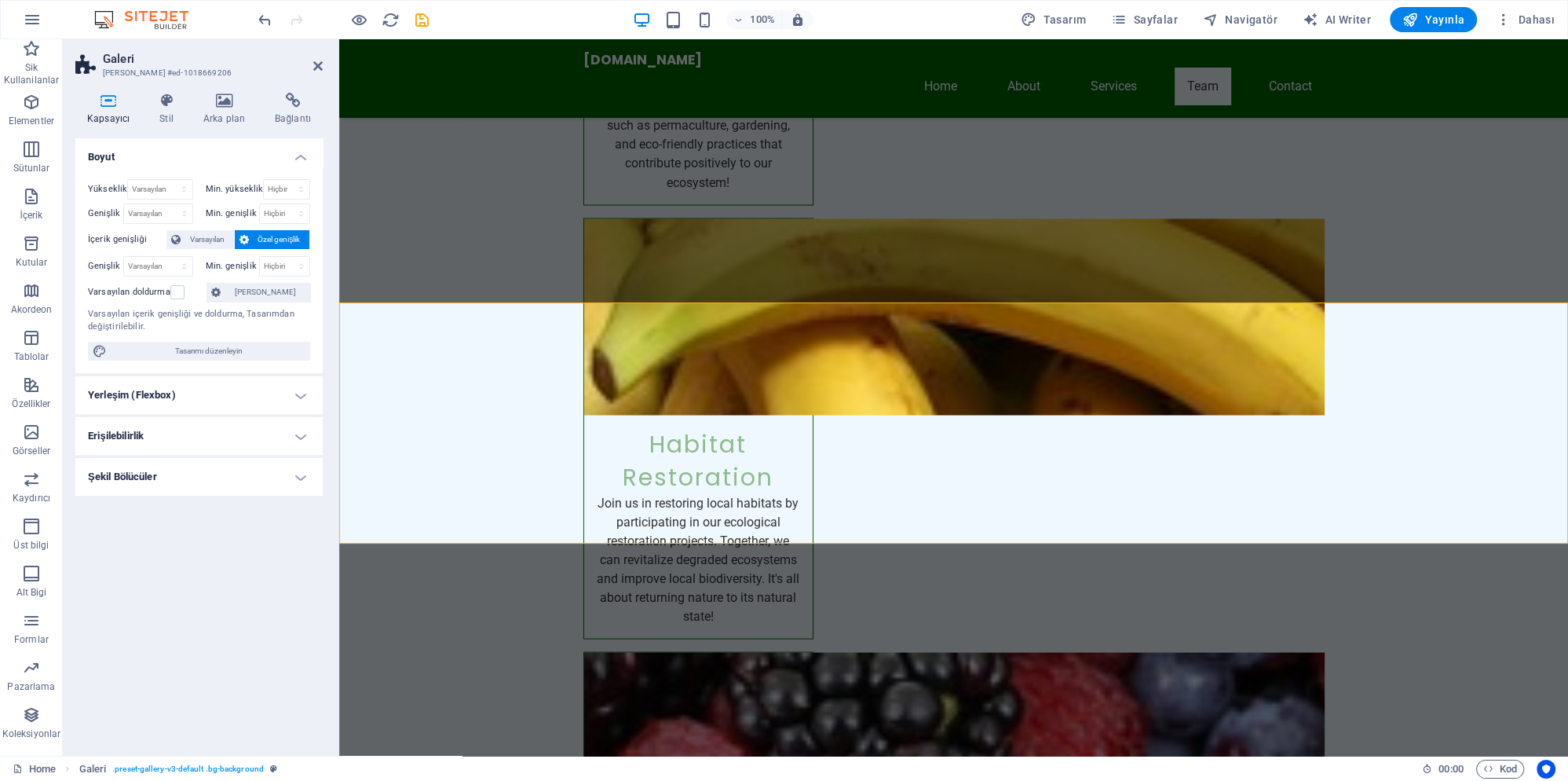
click at [251, 158] on h4 "Boyut" at bounding box center [199, 152] width 248 height 28
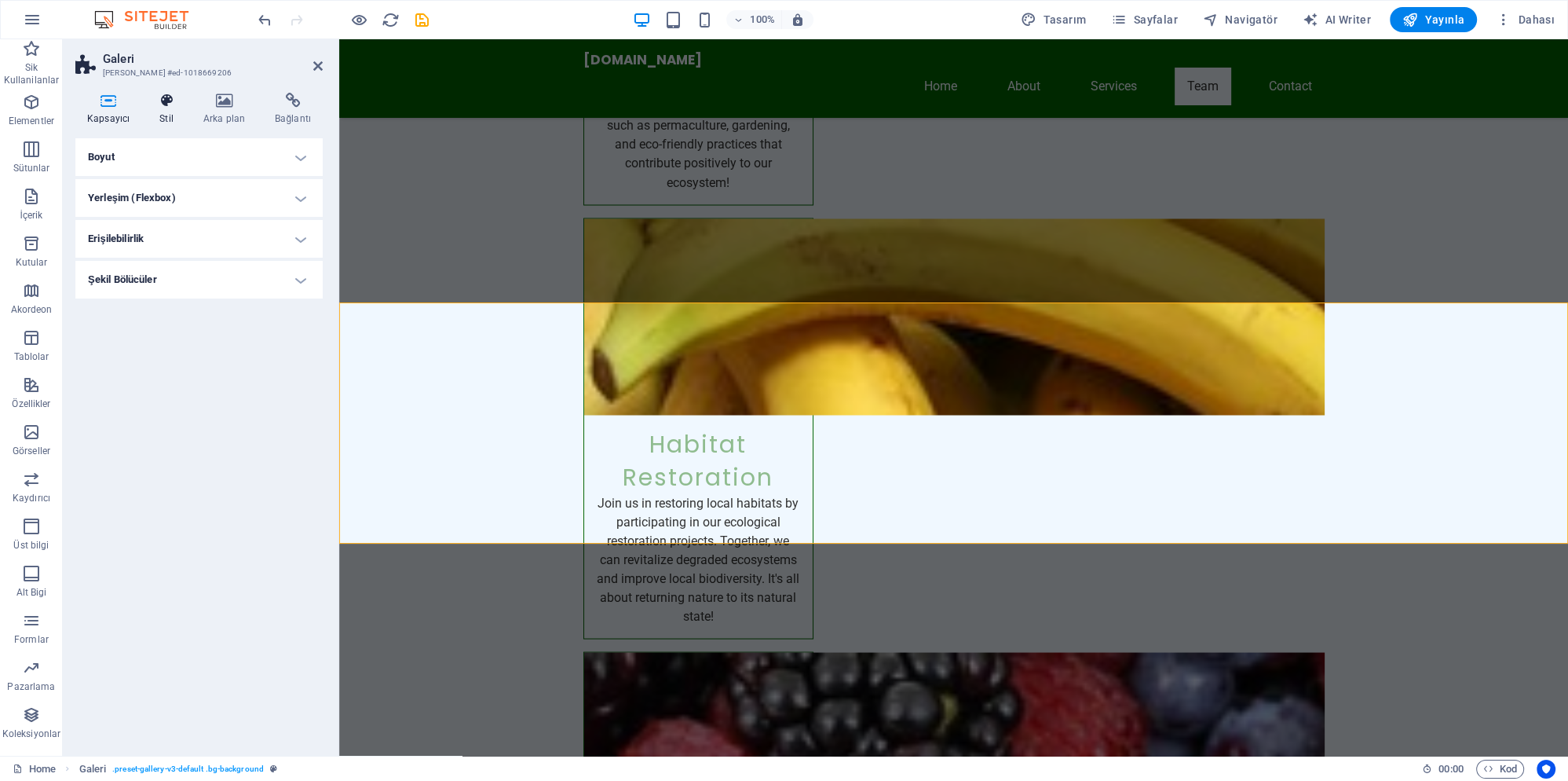
click at [159, 102] on icon at bounding box center [166, 100] width 38 height 16
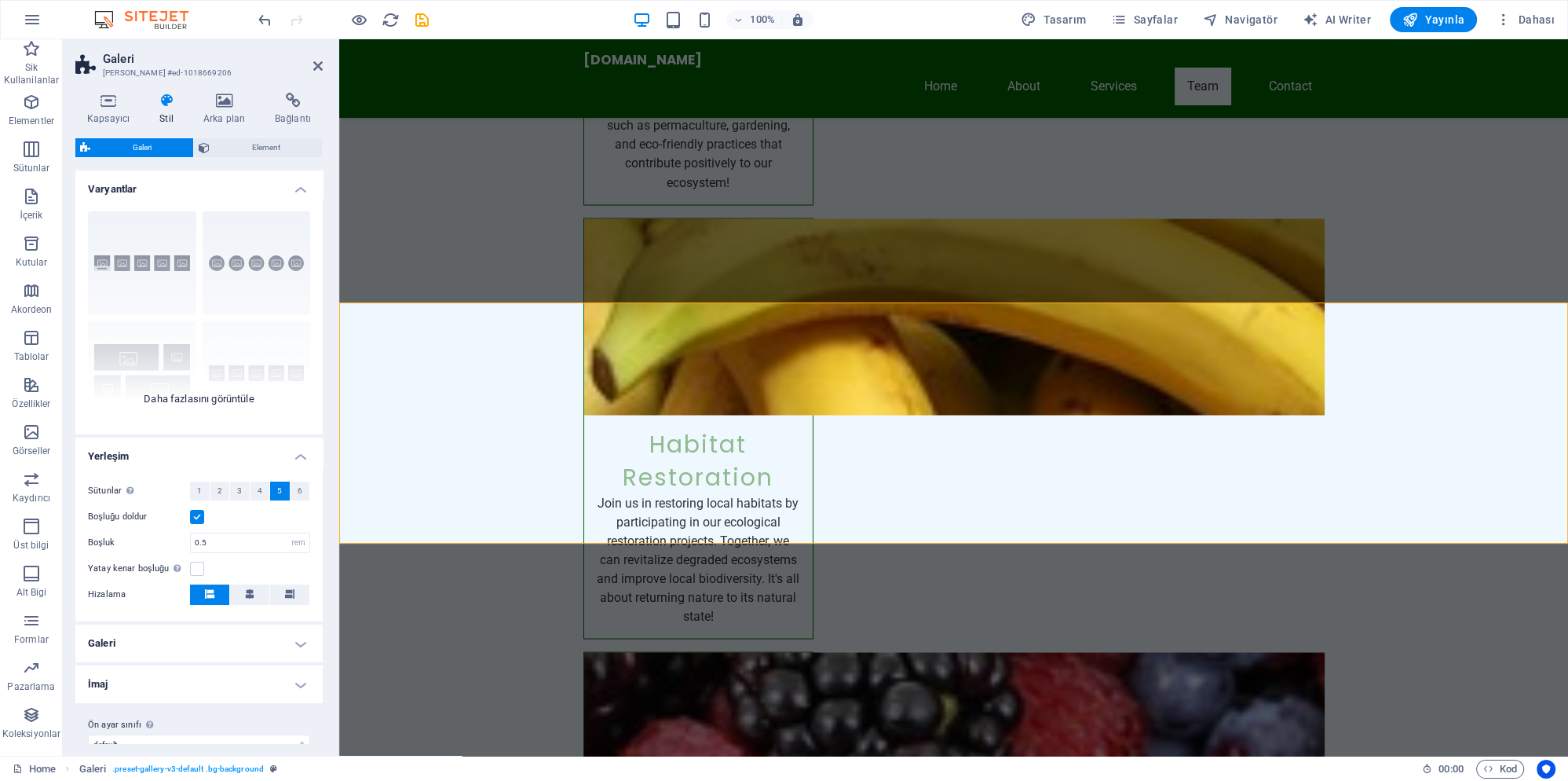
click at [248, 275] on div "Açıklamalar Daire Kolaj Varsayılan Kılavuz Kılavuz kaydırıldı" at bounding box center [199, 316] width 248 height 236
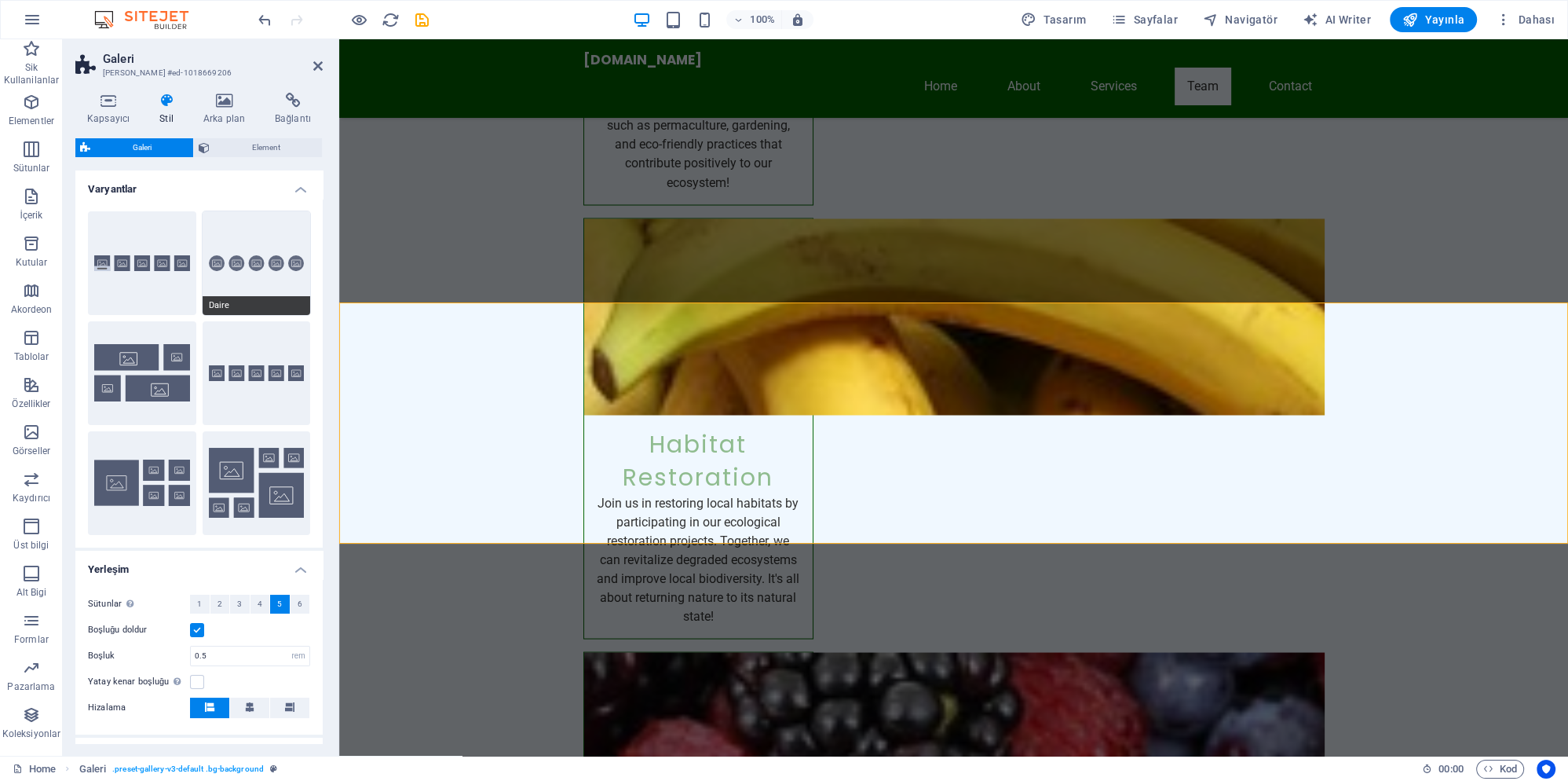
click at [261, 274] on button "Daire" at bounding box center [257, 263] width 108 height 104
type input "2"
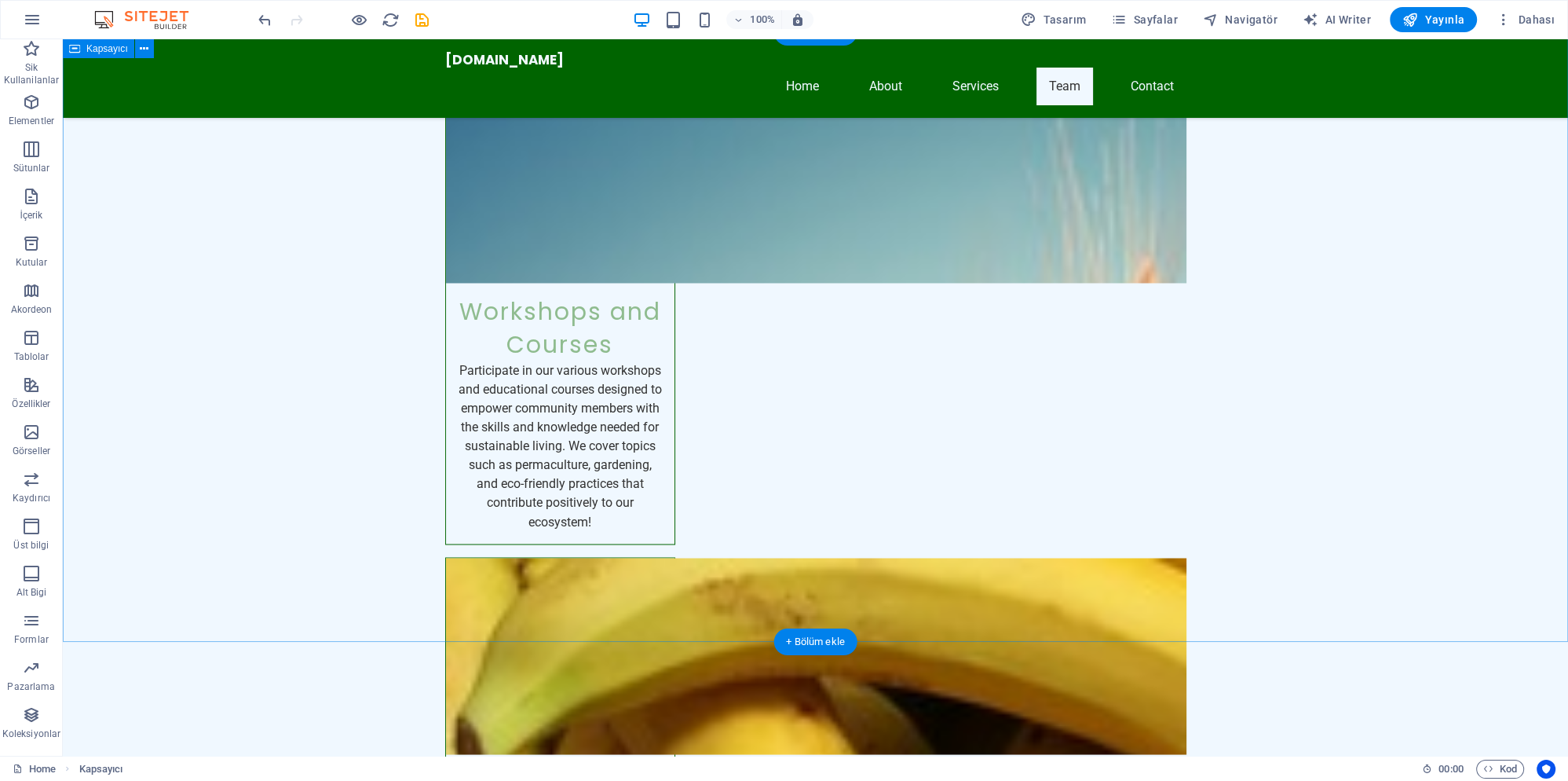
scroll to position [3107, 0]
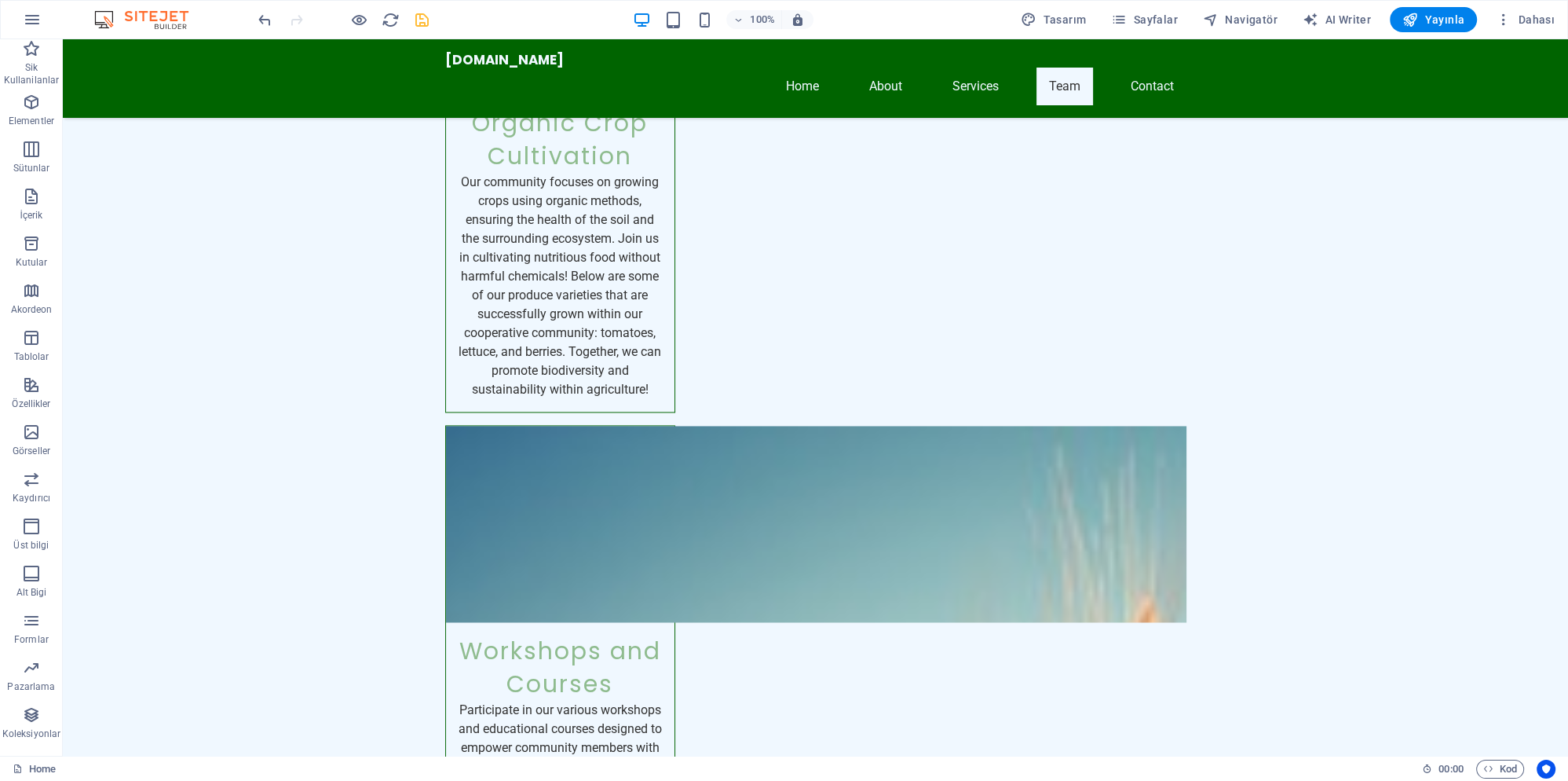
click at [421, 17] on icon "save" at bounding box center [422, 20] width 18 height 18
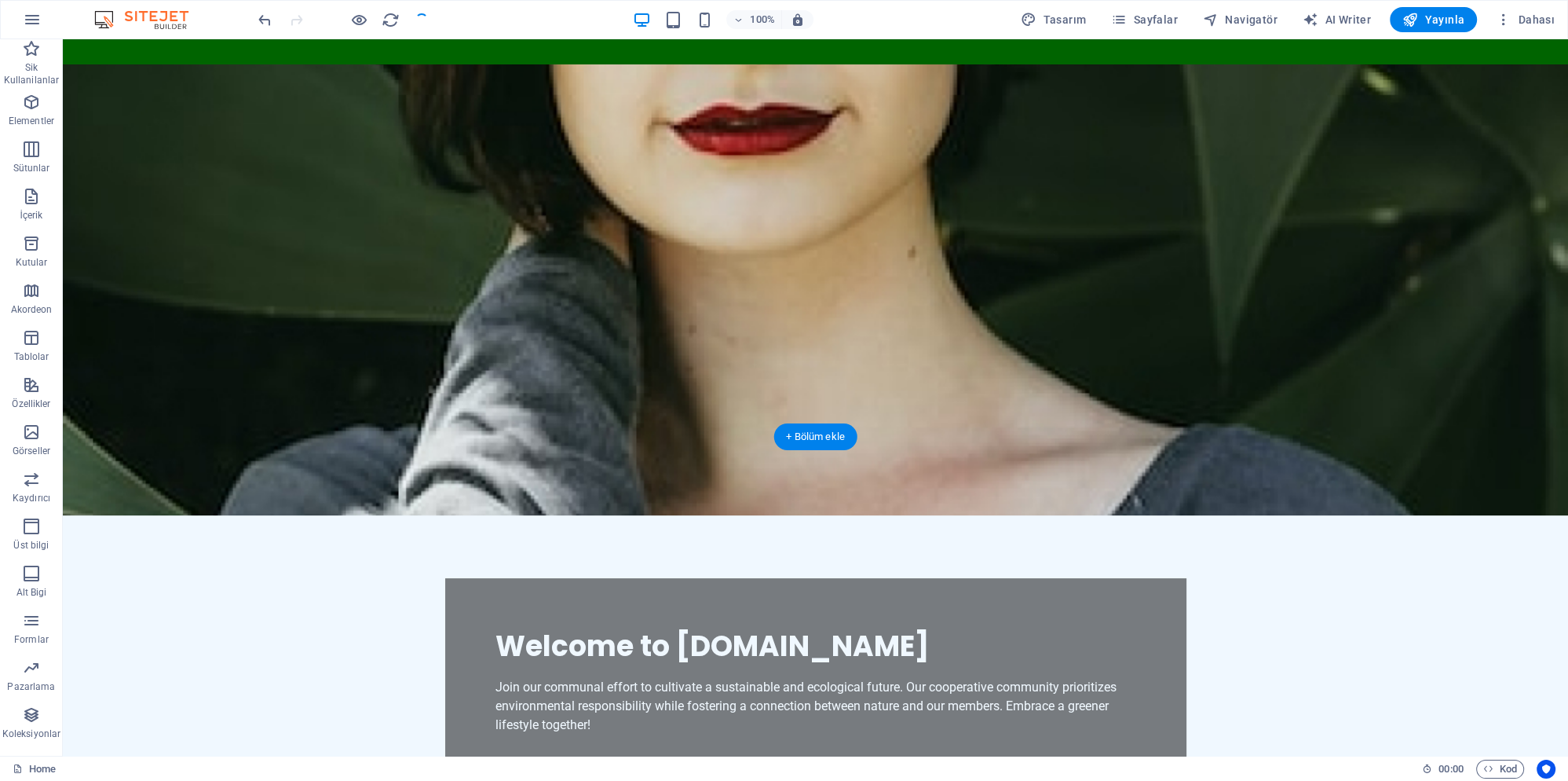
scroll to position [0, 0]
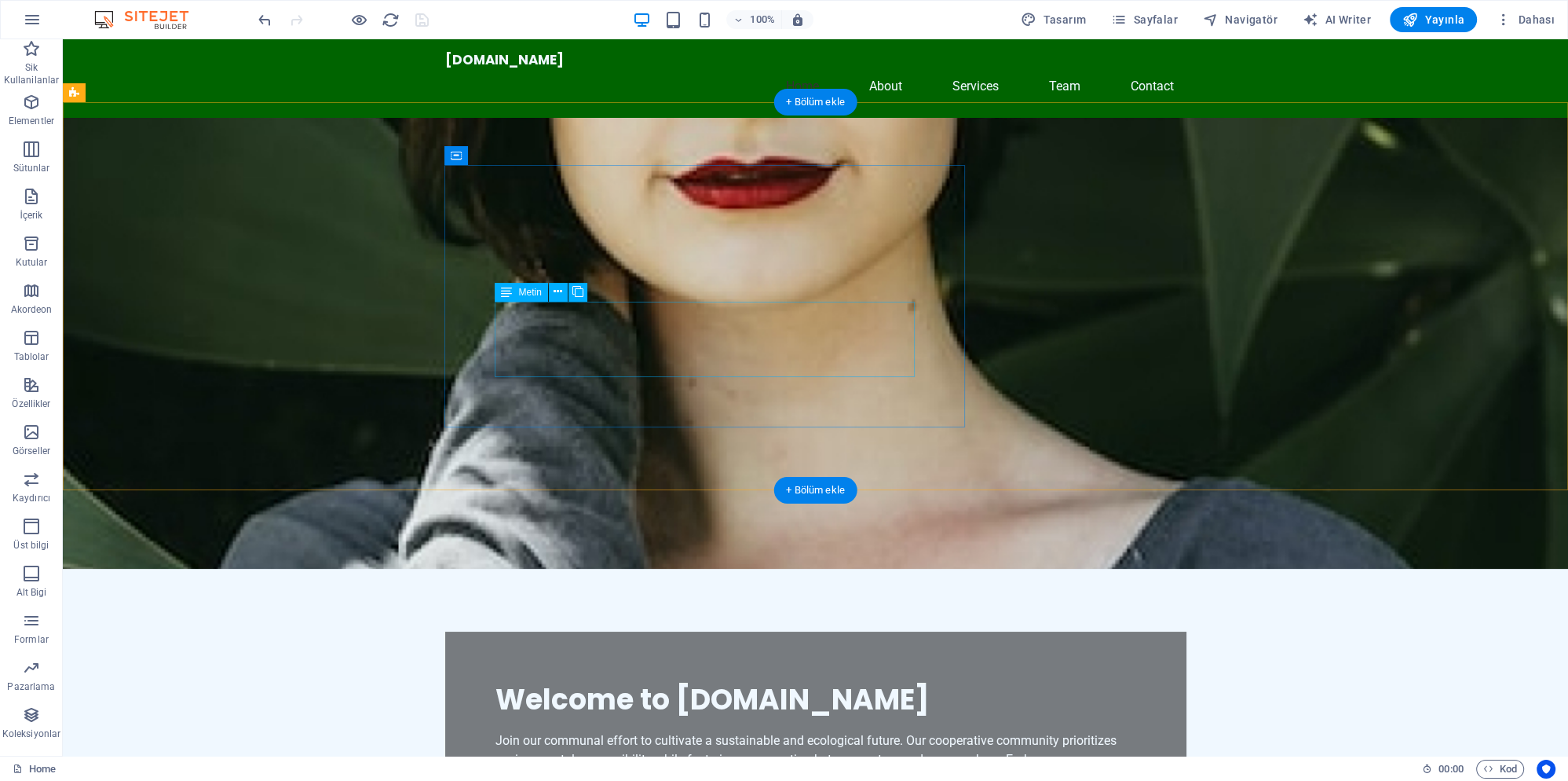
click at [644, 731] on div "Join our communal effort to cultivate a sustainable and ecological future. Our …" at bounding box center [815, 759] width 641 height 56
click at [639, 731] on div "Join our communal effort to cultivate a sustainable and ecological future. Our …" at bounding box center [815, 759] width 641 height 56
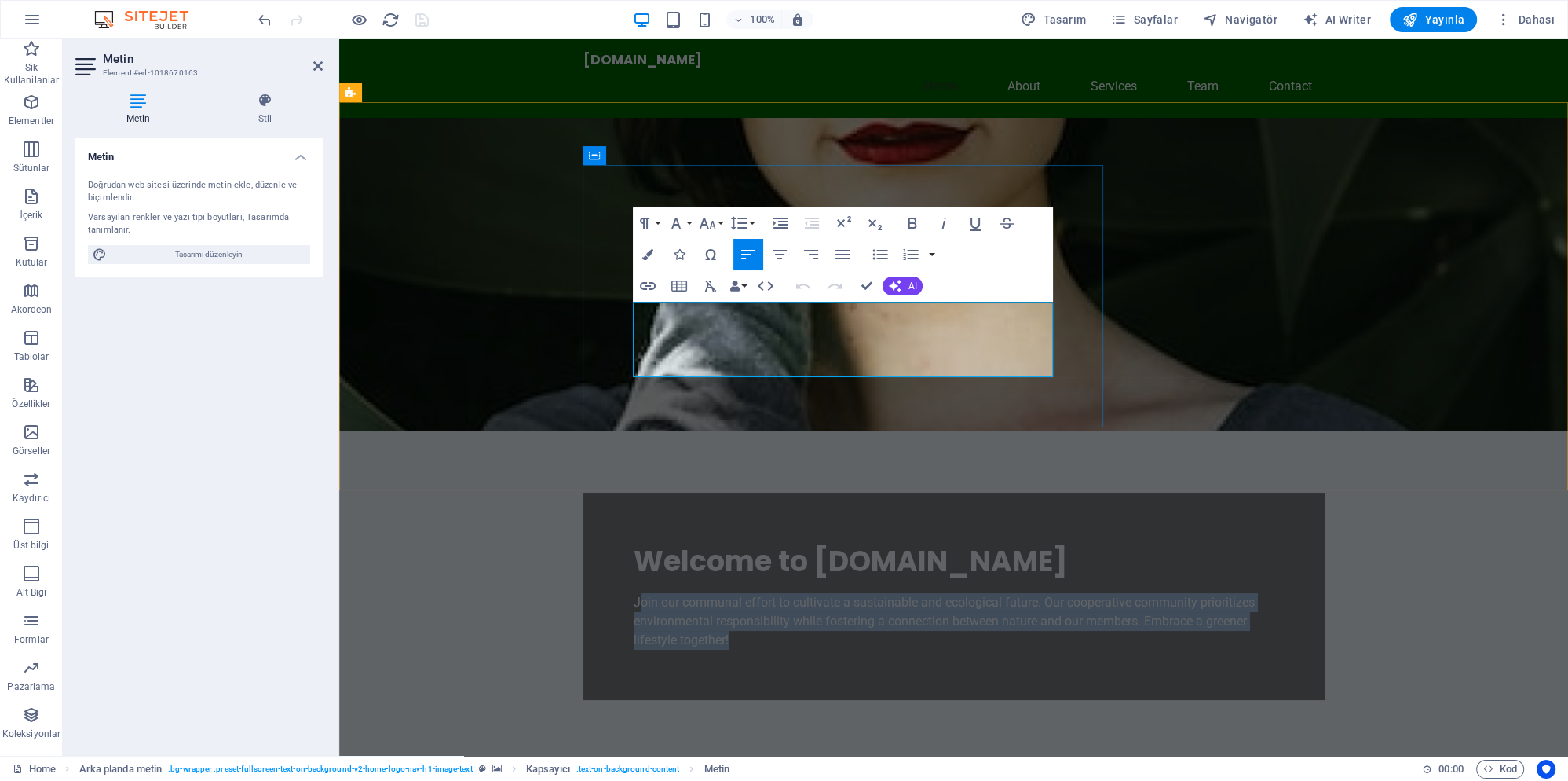
drag, startPoint x: 786, startPoint y: 369, endPoint x: 637, endPoint y: 316, distance: 158.1
click at [637, 593] on p "Join our communal effort to cultivate a sustainable and ecological future. Our …" at bounding box center [954, 621] width 641 height 56
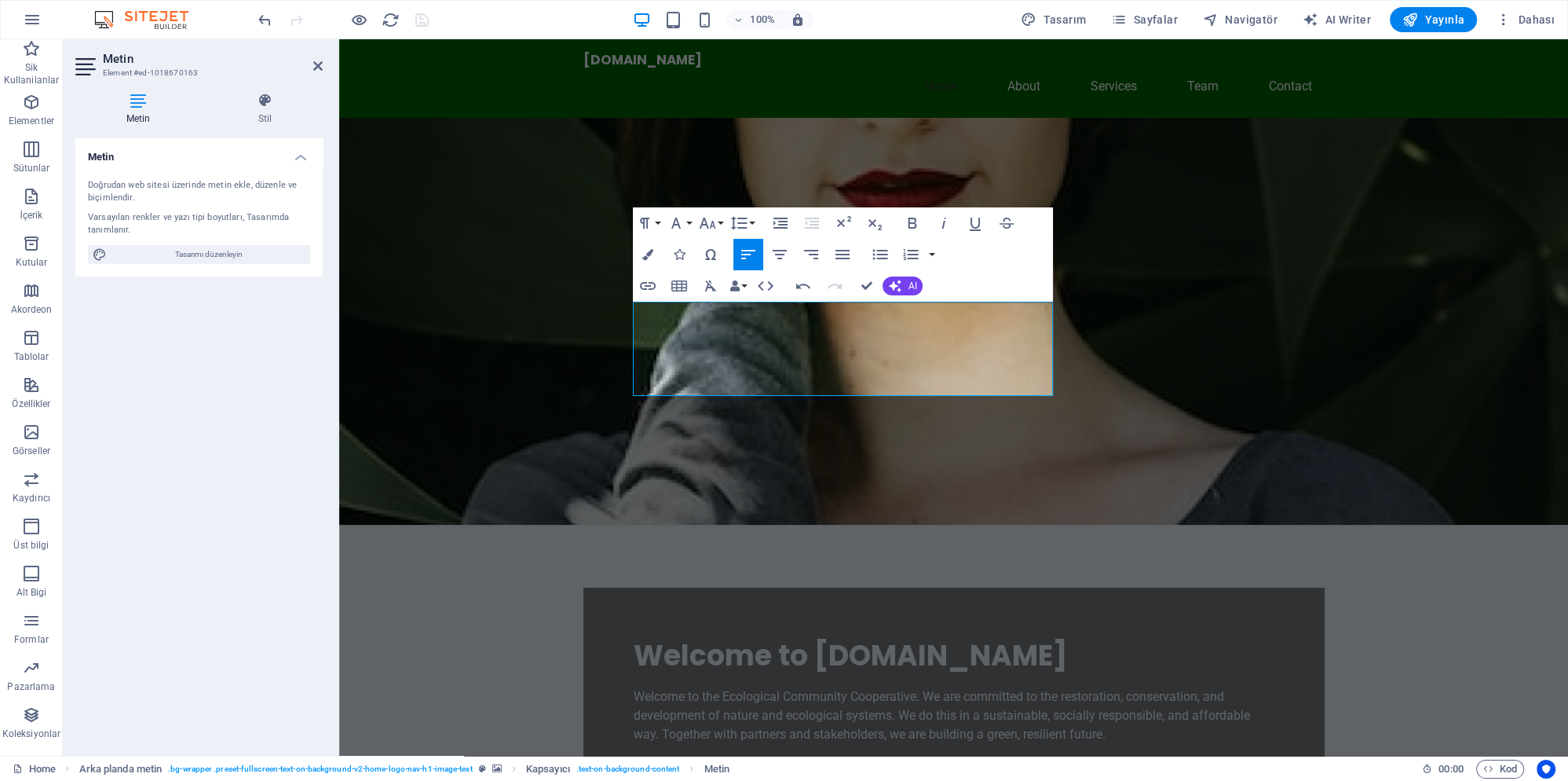
click at [1177, 338] on figure at bounding box center [954, 321] width 1229 height 407
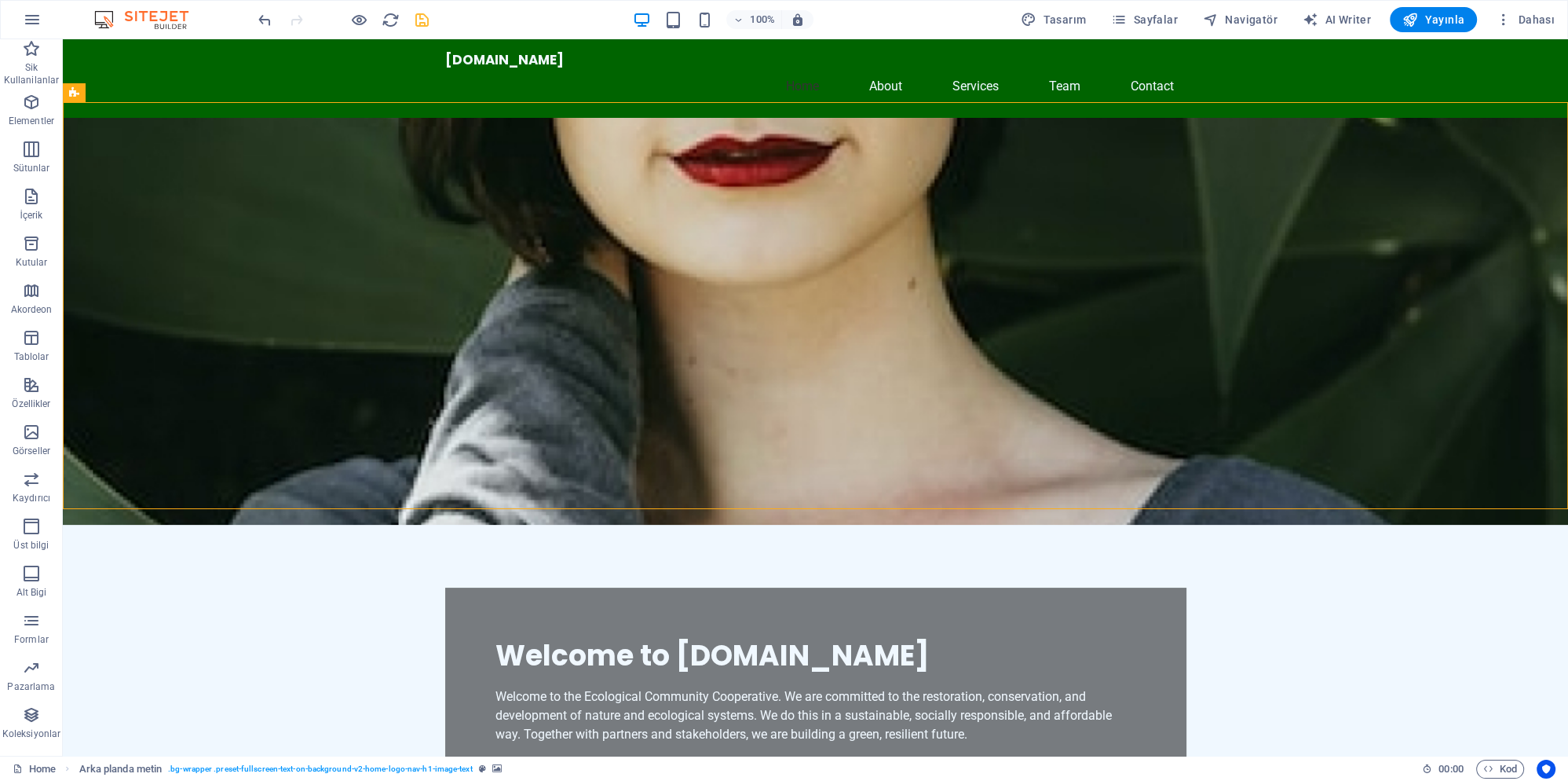
click at [424, 17] on icon "save" at bounding box center [422, 20] width 18 height 18
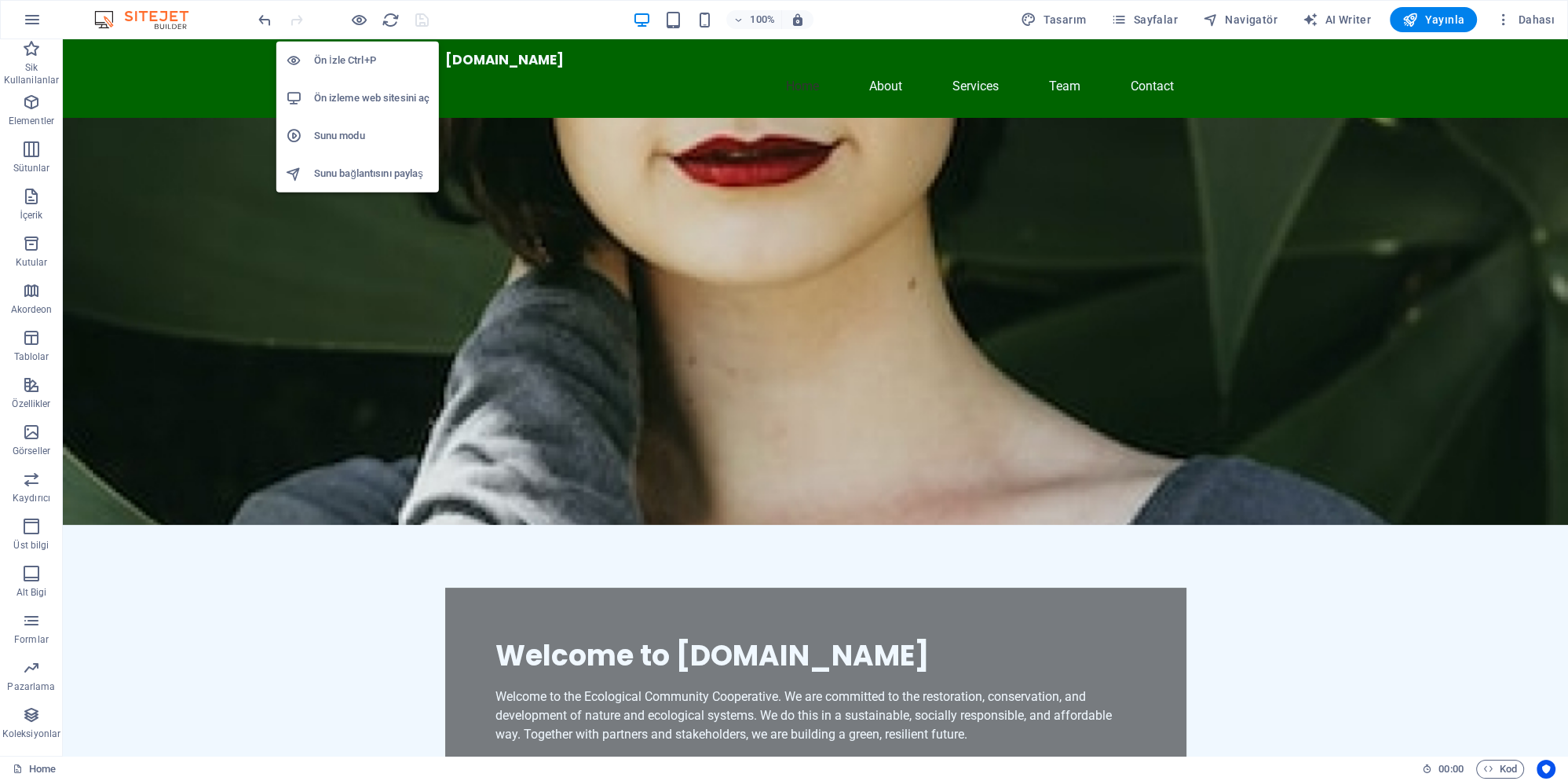
click at [366, 99] on h6 "Ön izleme web sitesini aç" at bounding box center [371, 98] width 115 height 19
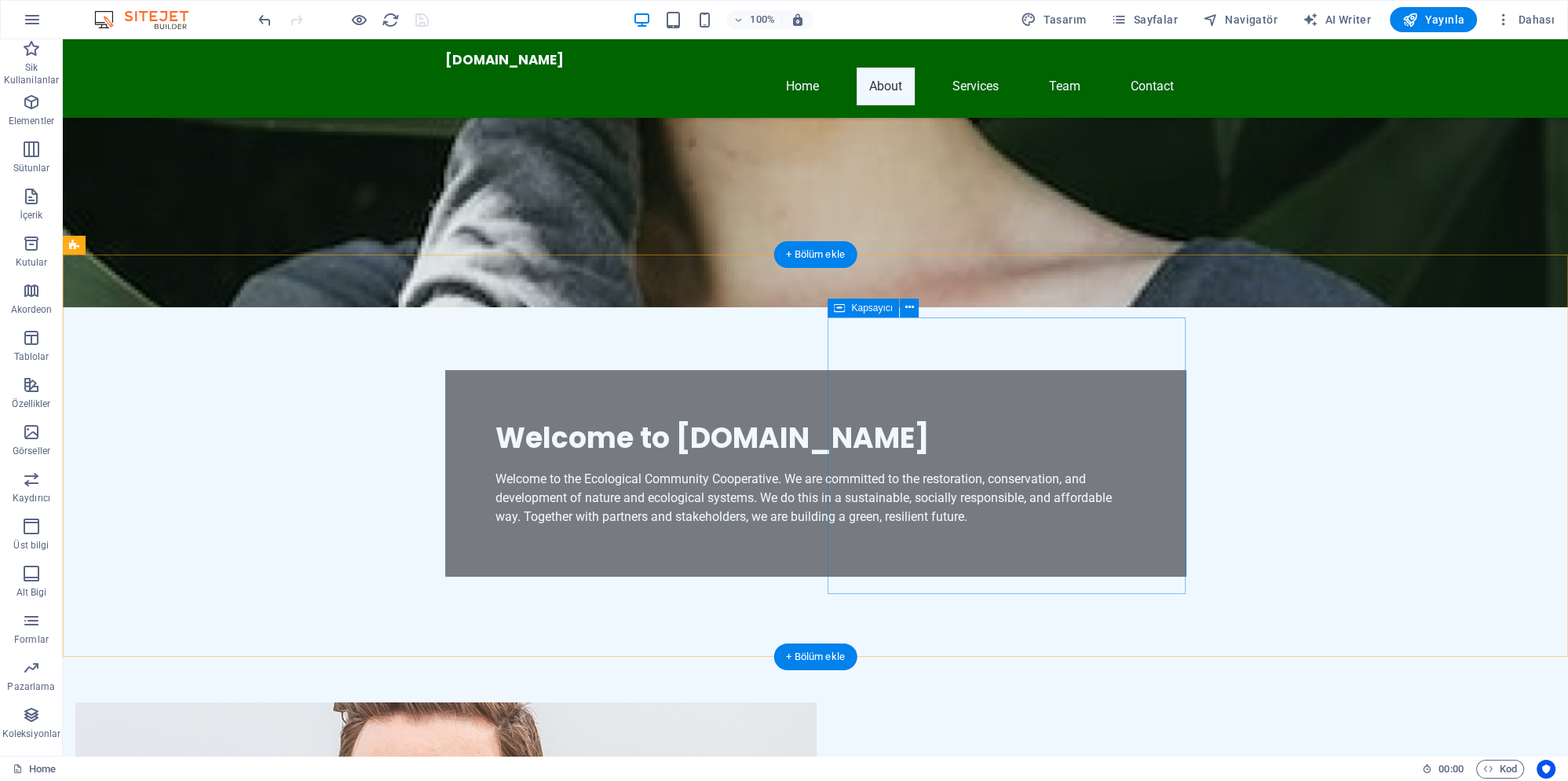
scroll to position [254, 0]
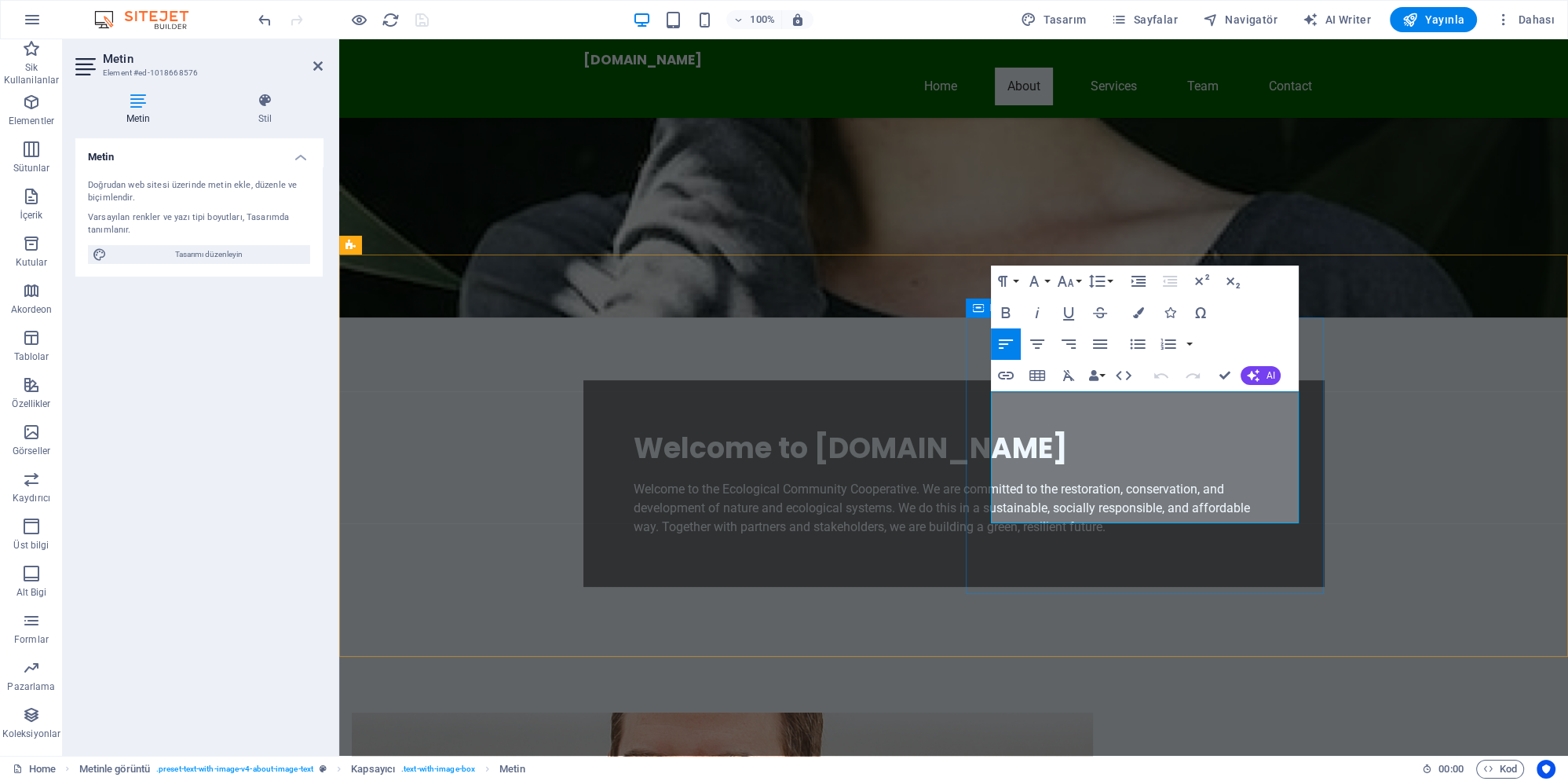
drag, startPoint x: 1202, startPoint y: 513, endPoint x: 980, endPoint y: 393, distance: 252.4
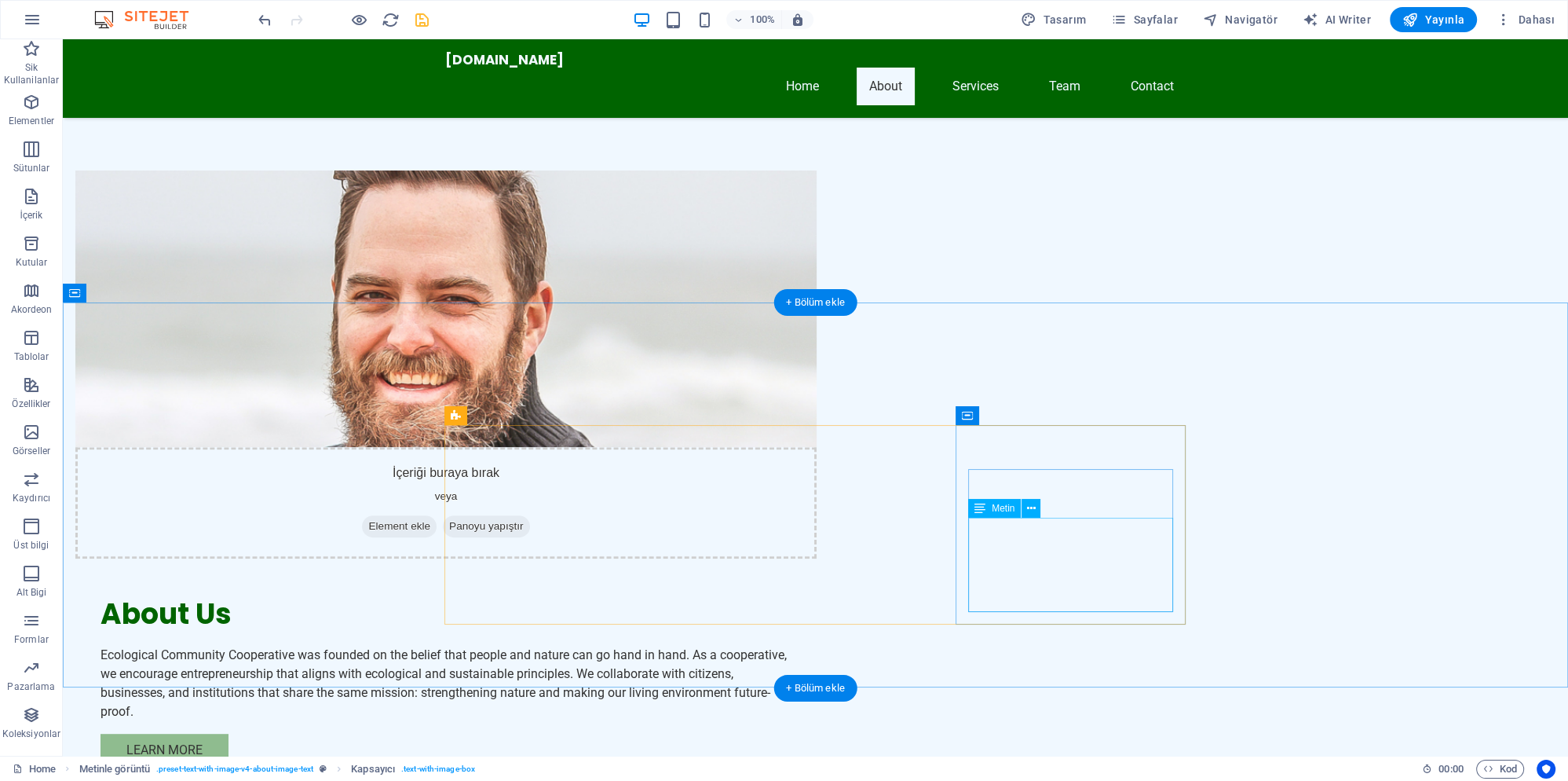
scroll to position [848, 0]
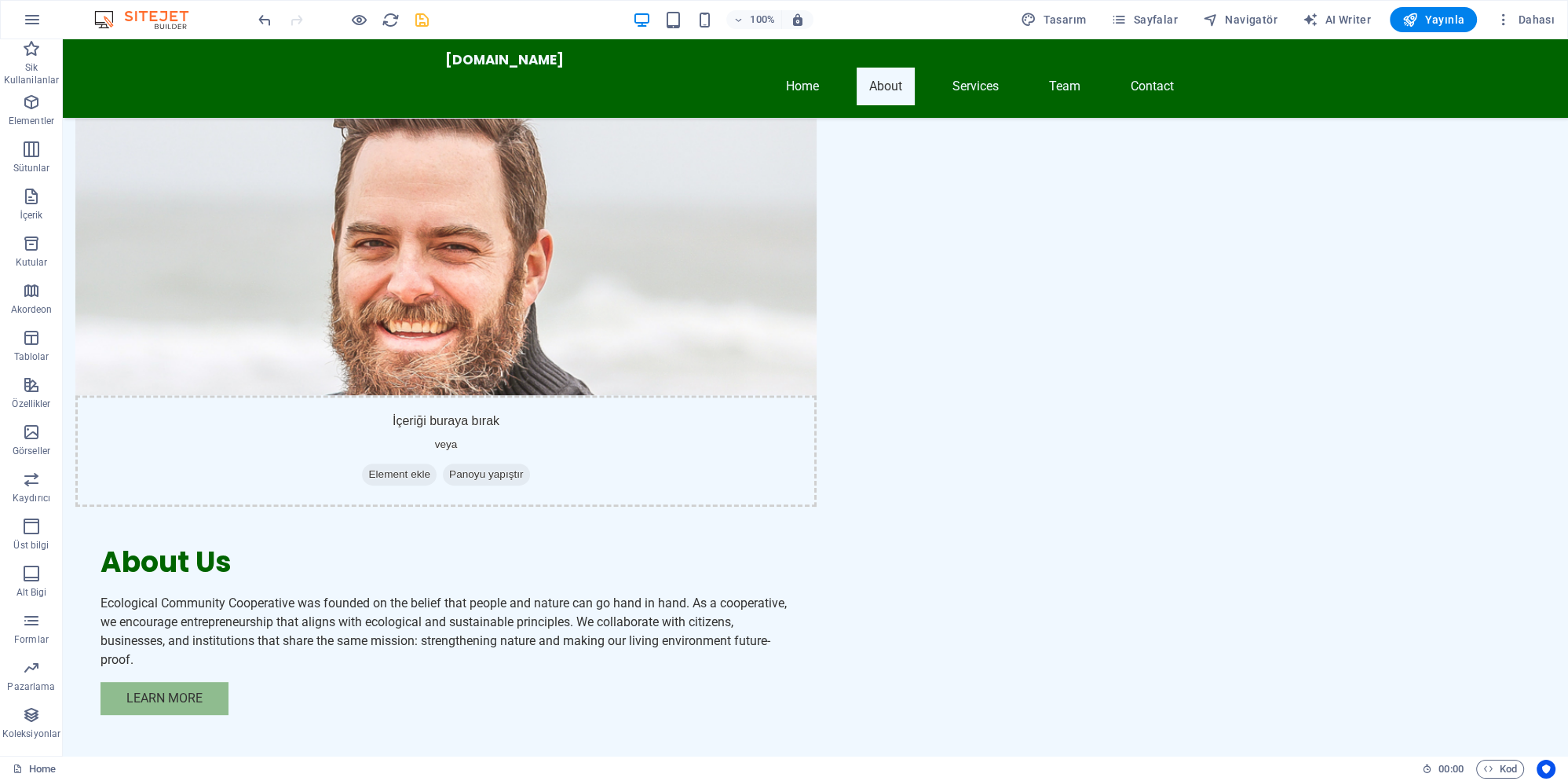
click at [426, 22] on icon "save" at bounding box center [422, 20] width 18 height 18
checkbox input "false"
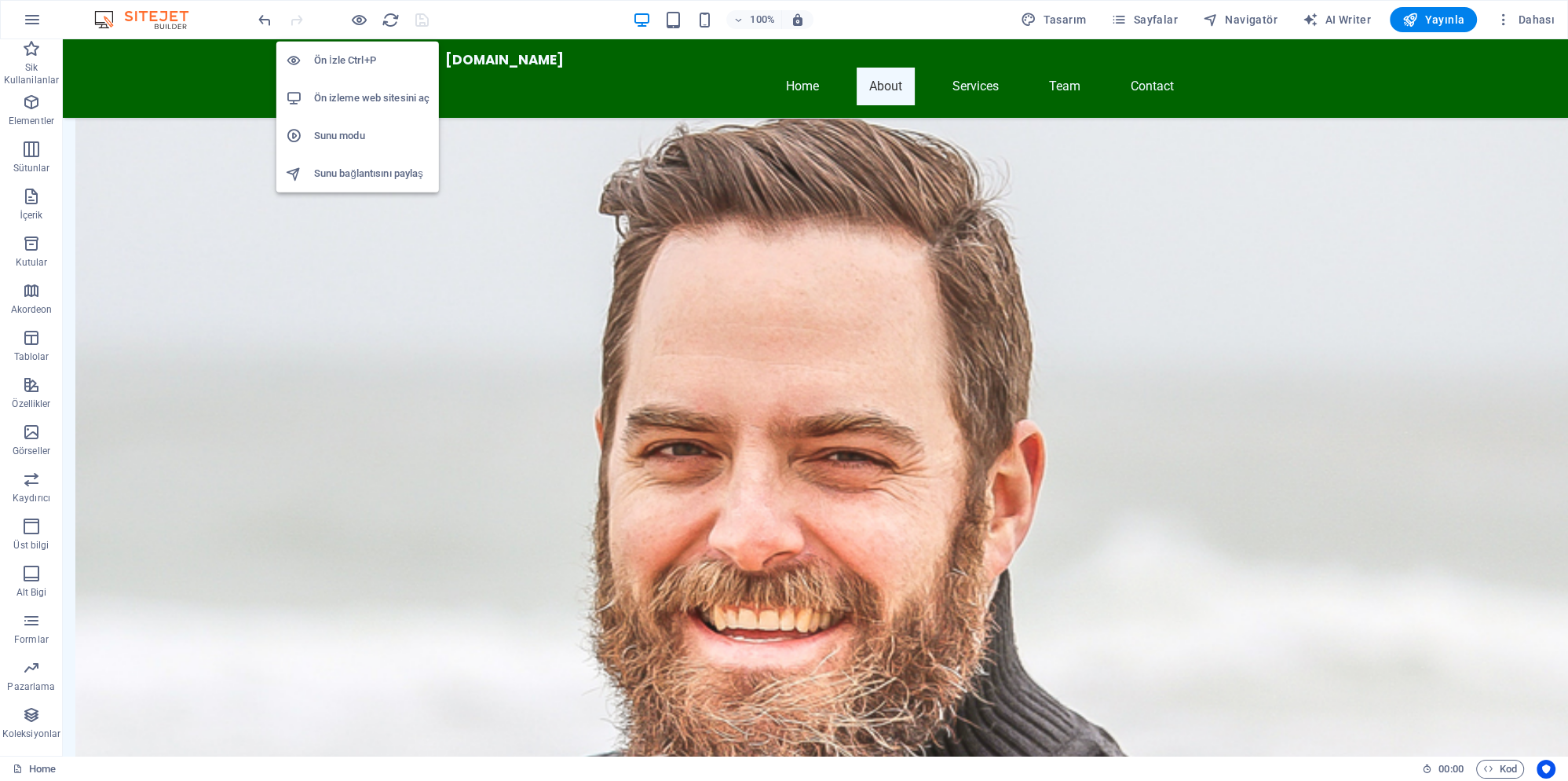
click at [363, 135] on h6 "Sunu modu" at bounding box center [371, 136] width 115 height 19
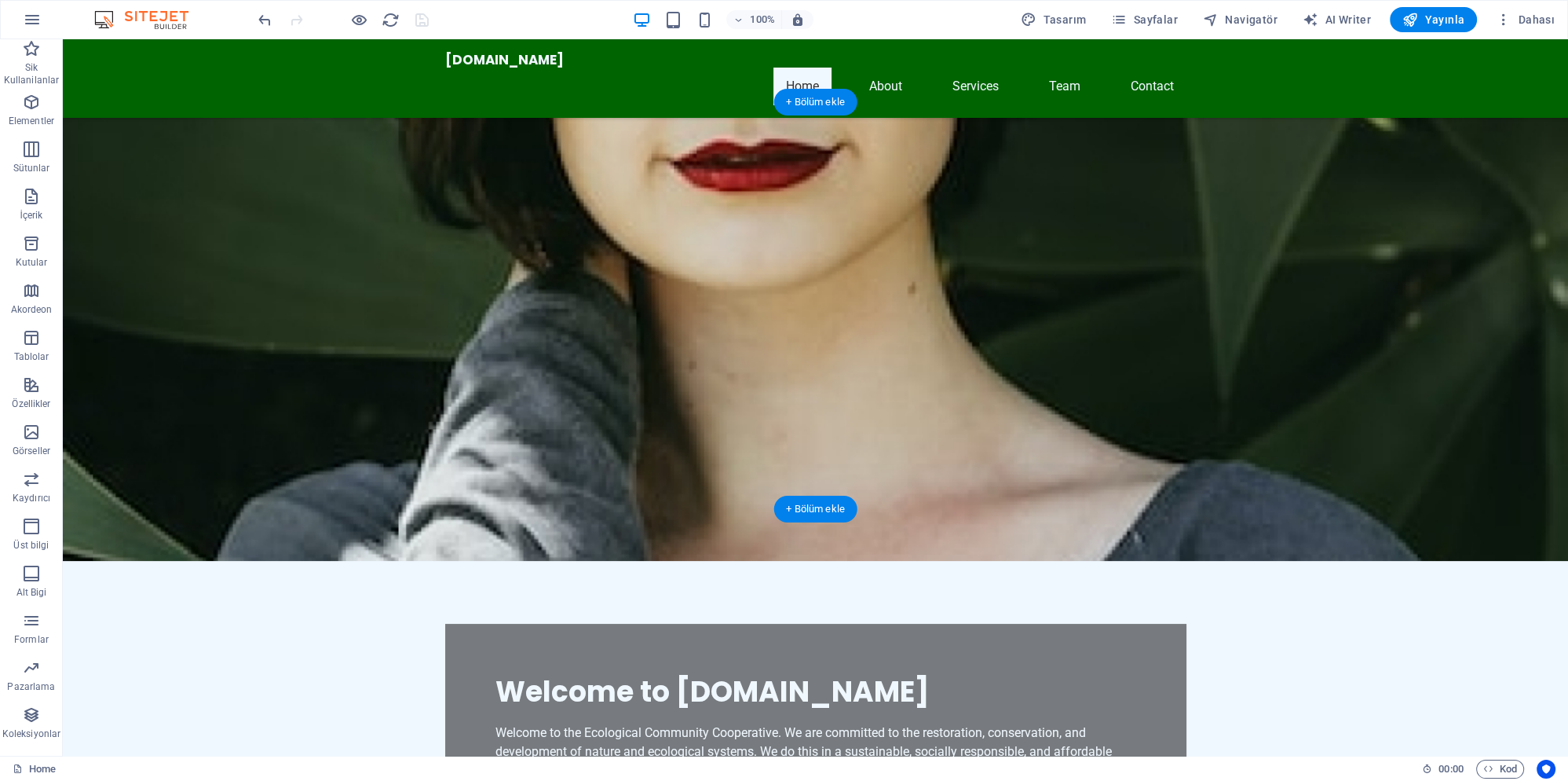
scroll to position [0, 0]
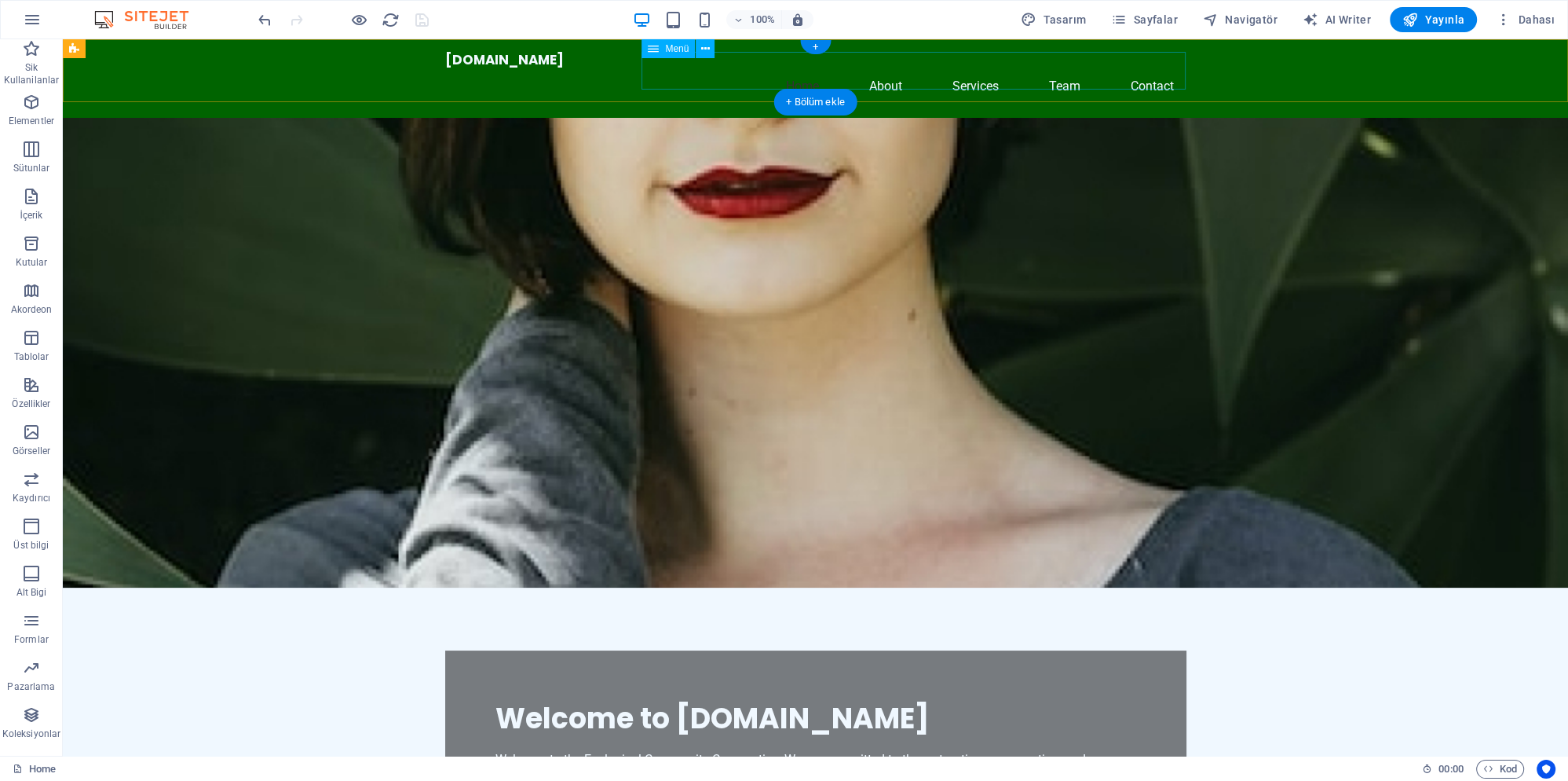
click at [884, 77] on nav "Home About Services Team Contact" at bounding box center [815, 87] width 741 height 38
select select
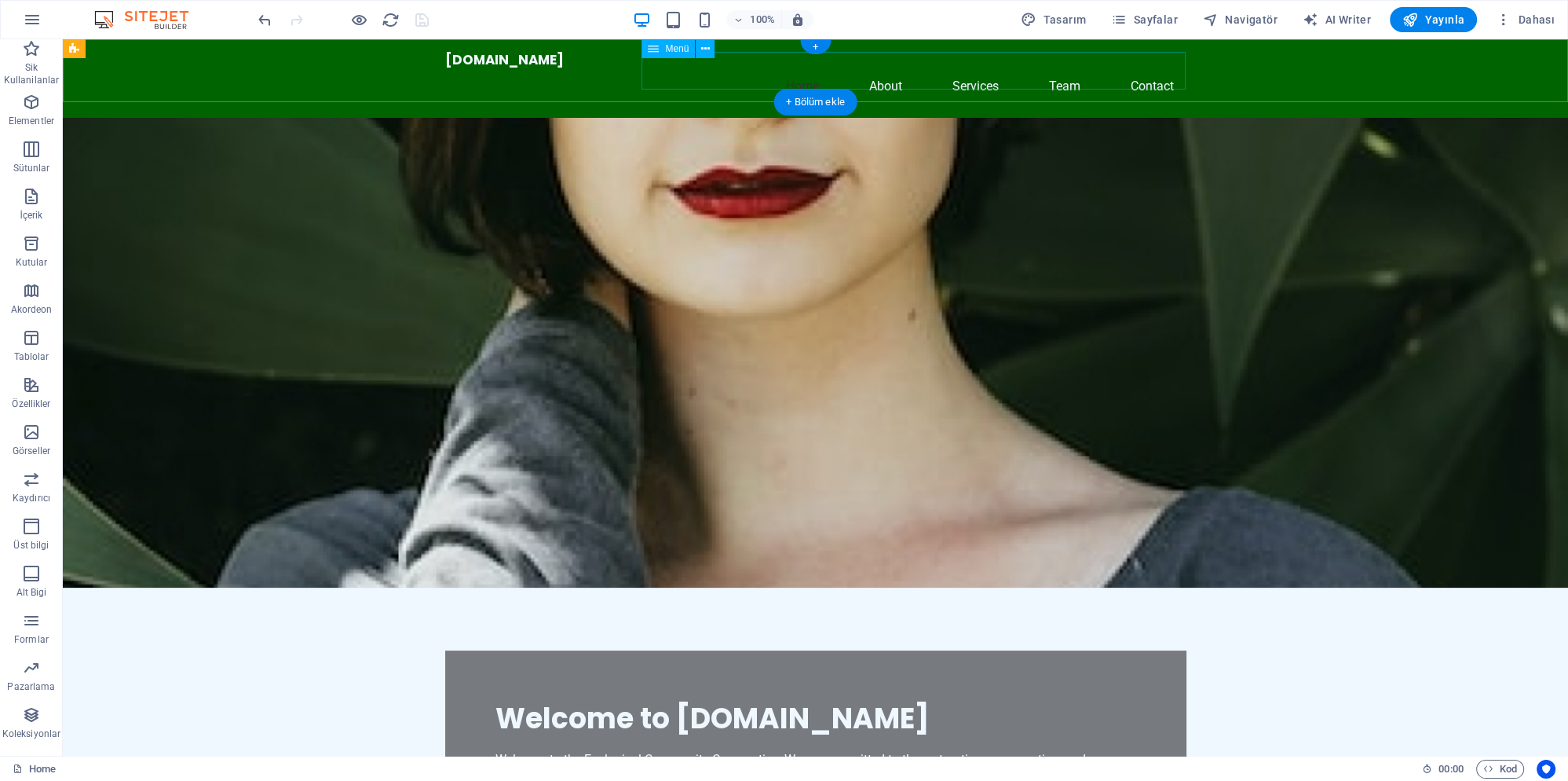
select select
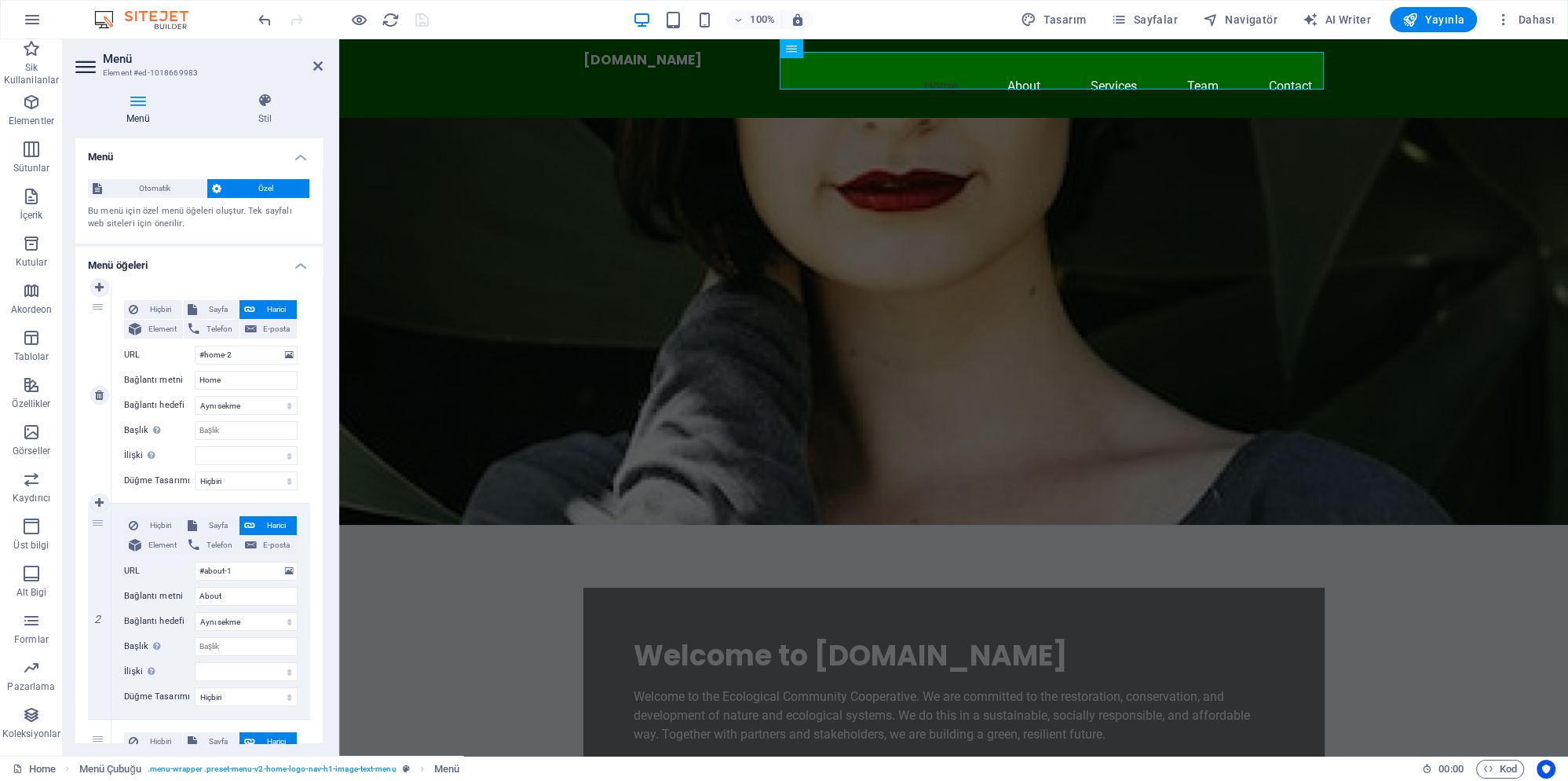
scroll to position [73, 0]
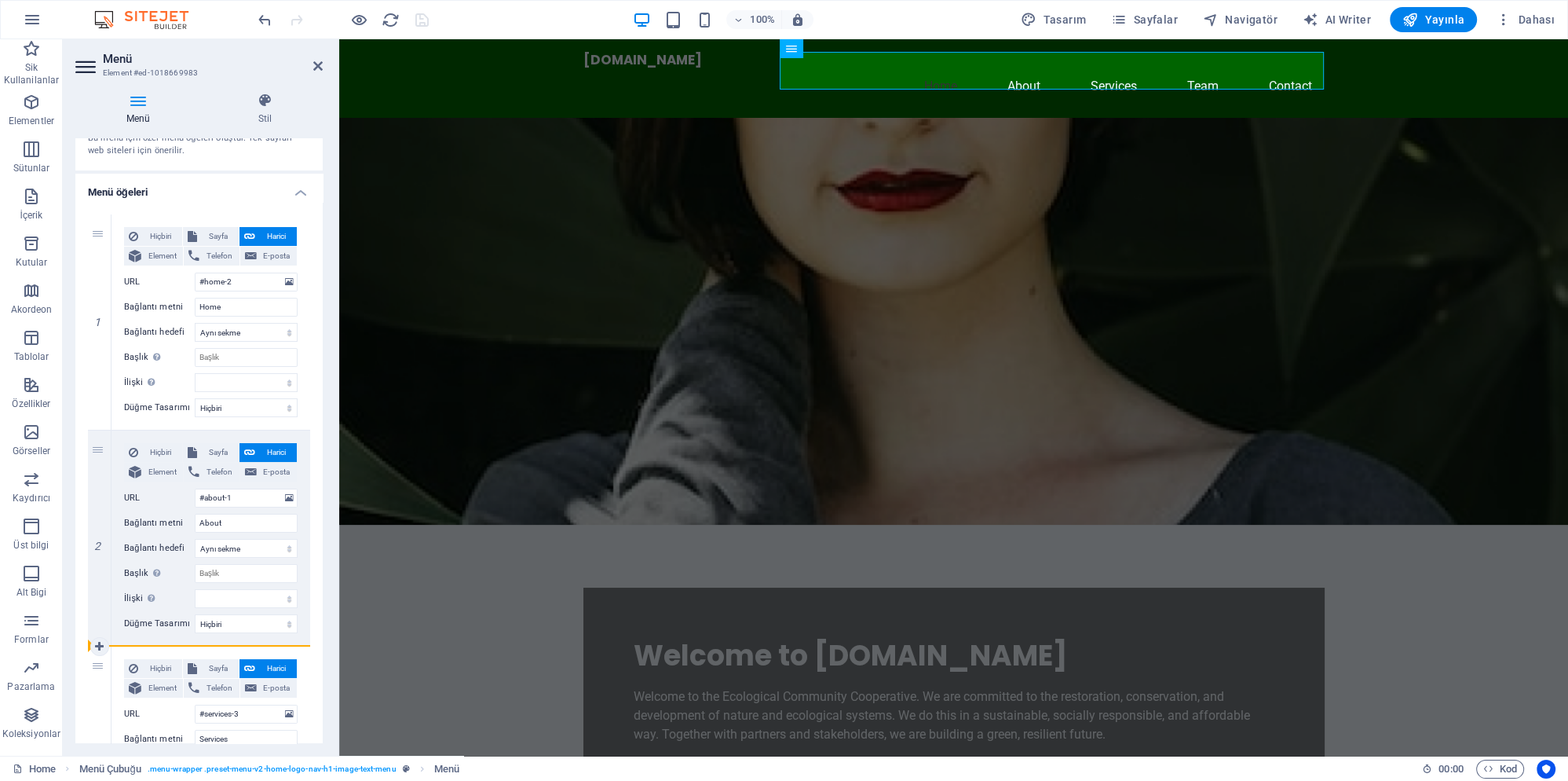
drag, startPoint x: 98, startPoint y: 451, endPoint x: 108, endPoint y: 692, distance: 241.2
click at [103, 692] on div "1 Hiçbiri Sayfa Harici Element Telefon E-posta Sayfa Home Subpage Legal Notice …" at bounding box center [199, 754] width 222 height 1080
select select
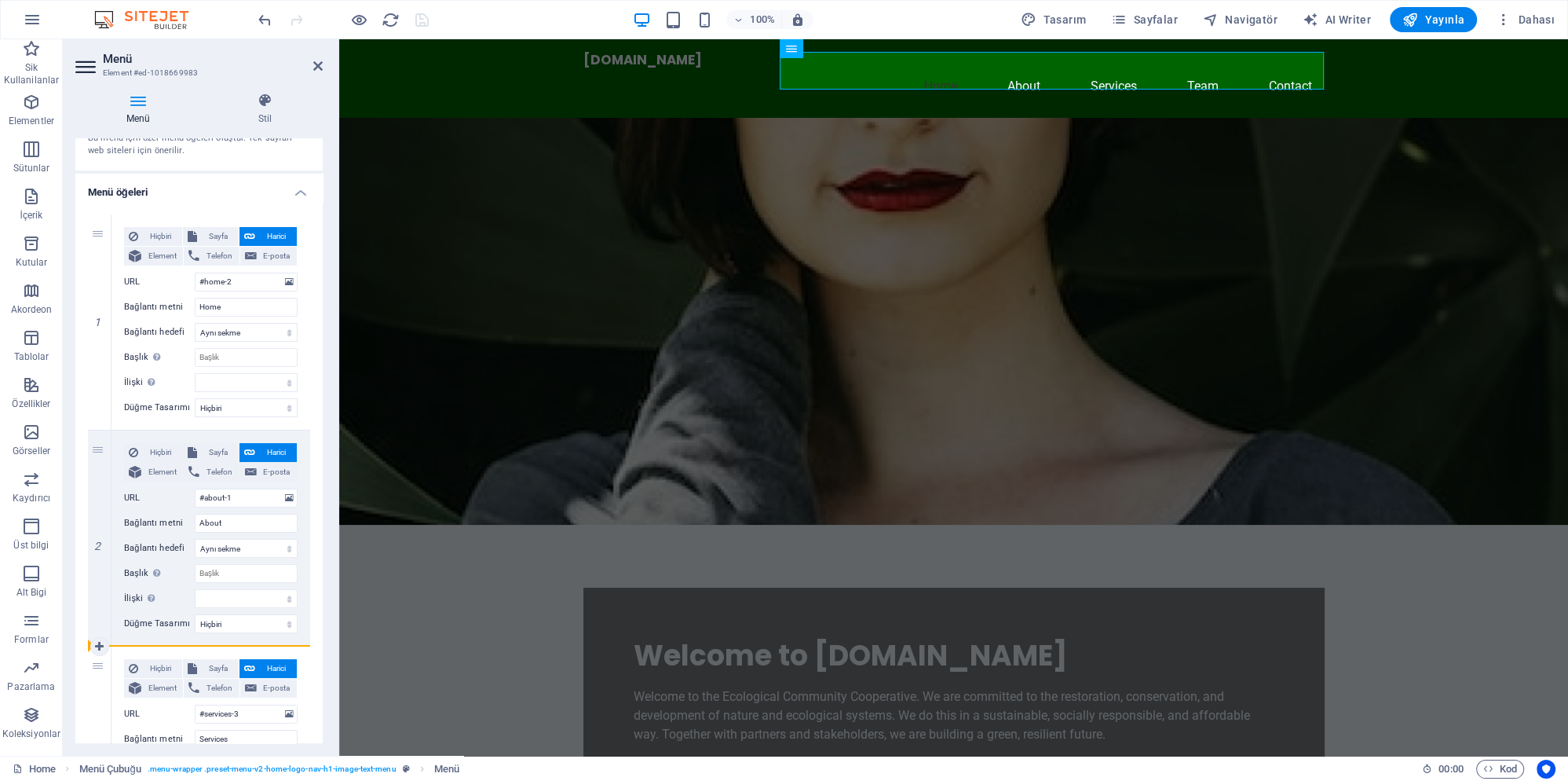
select select
drag, startPoint x: 97, startPoint y: 451, endPoint x: 98, endPoint y: 714, distance: 263.0
click at [93, 719] on div "1 Hiçbiri Sayfa Harici Element Telefon E-posta Sayfa Home Subpage Legal Notice …" at bounding box center [199, 754] width 222 height 1080
select select
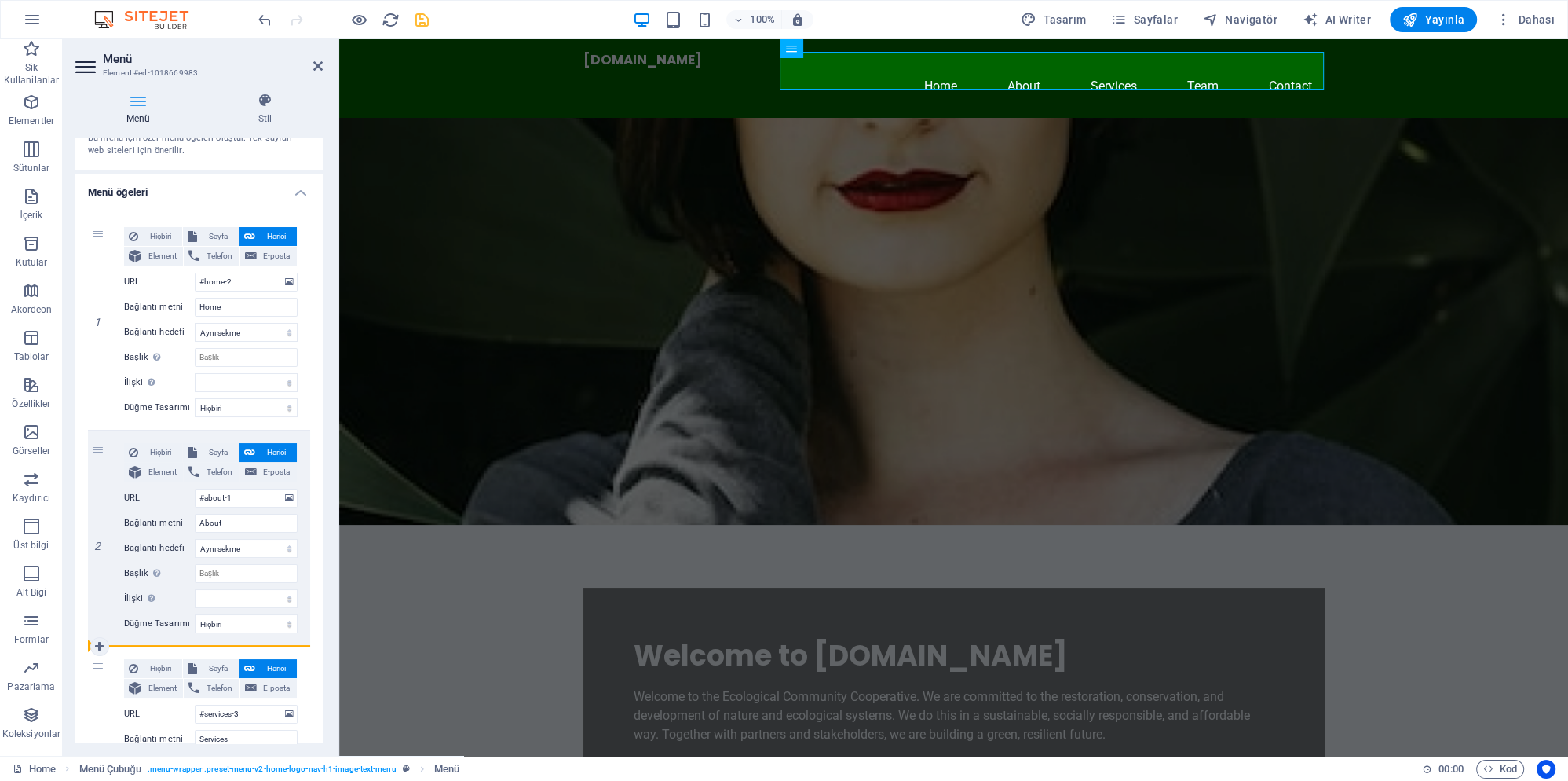
select select
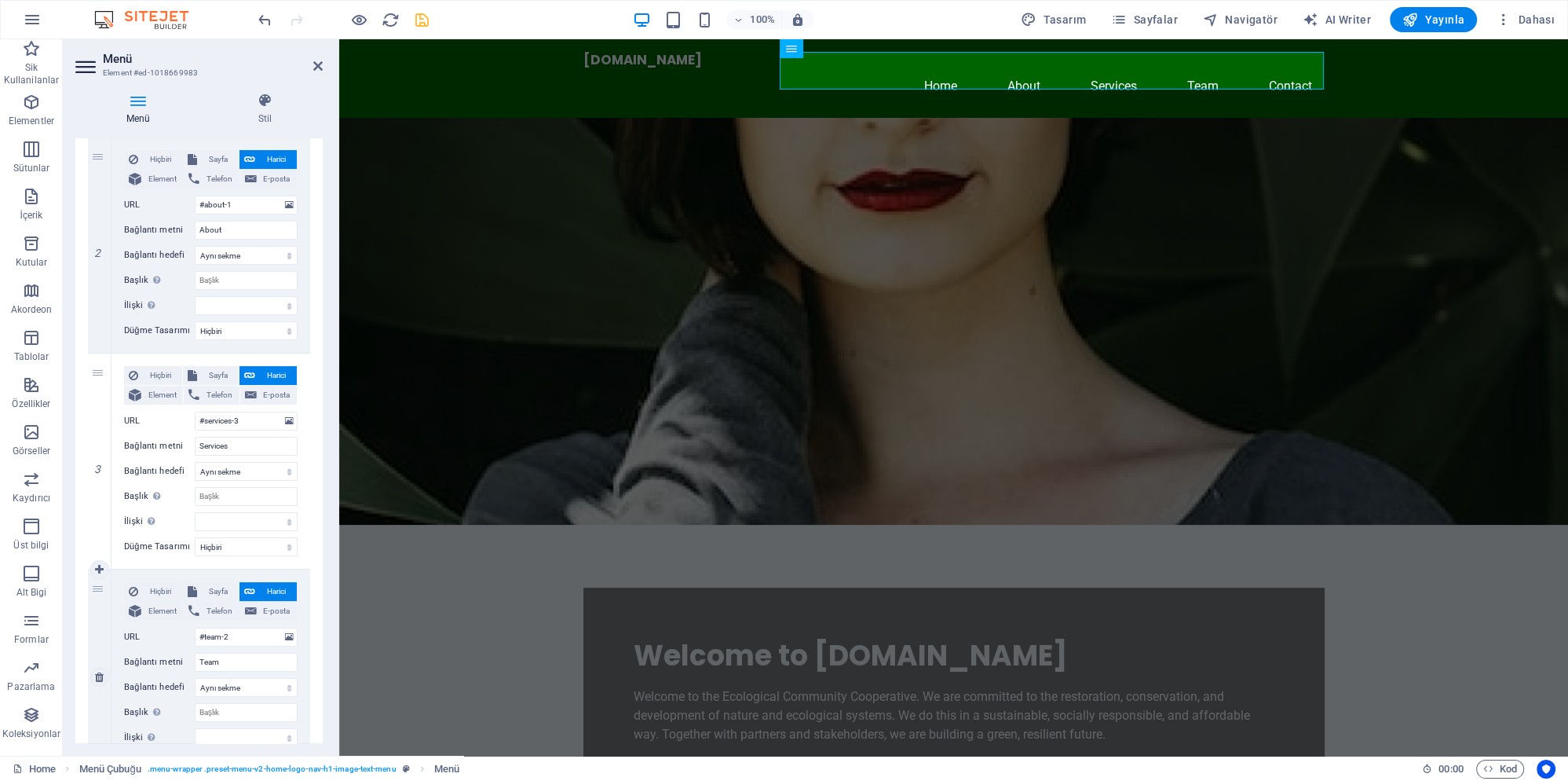
scroll to position [368, 0]
drag, startPoint x: 94, startPoint y: 159, endPoint x: 103, endPoint y: 421, distance: 262.2
click at [100, 423] on div "1 Hiçbiri Sayfa Harici Element Telefon E-posta Sayfa Home Subpage Legal Notice …" at bounding box center [199, 460] width 222 height 1080
select select
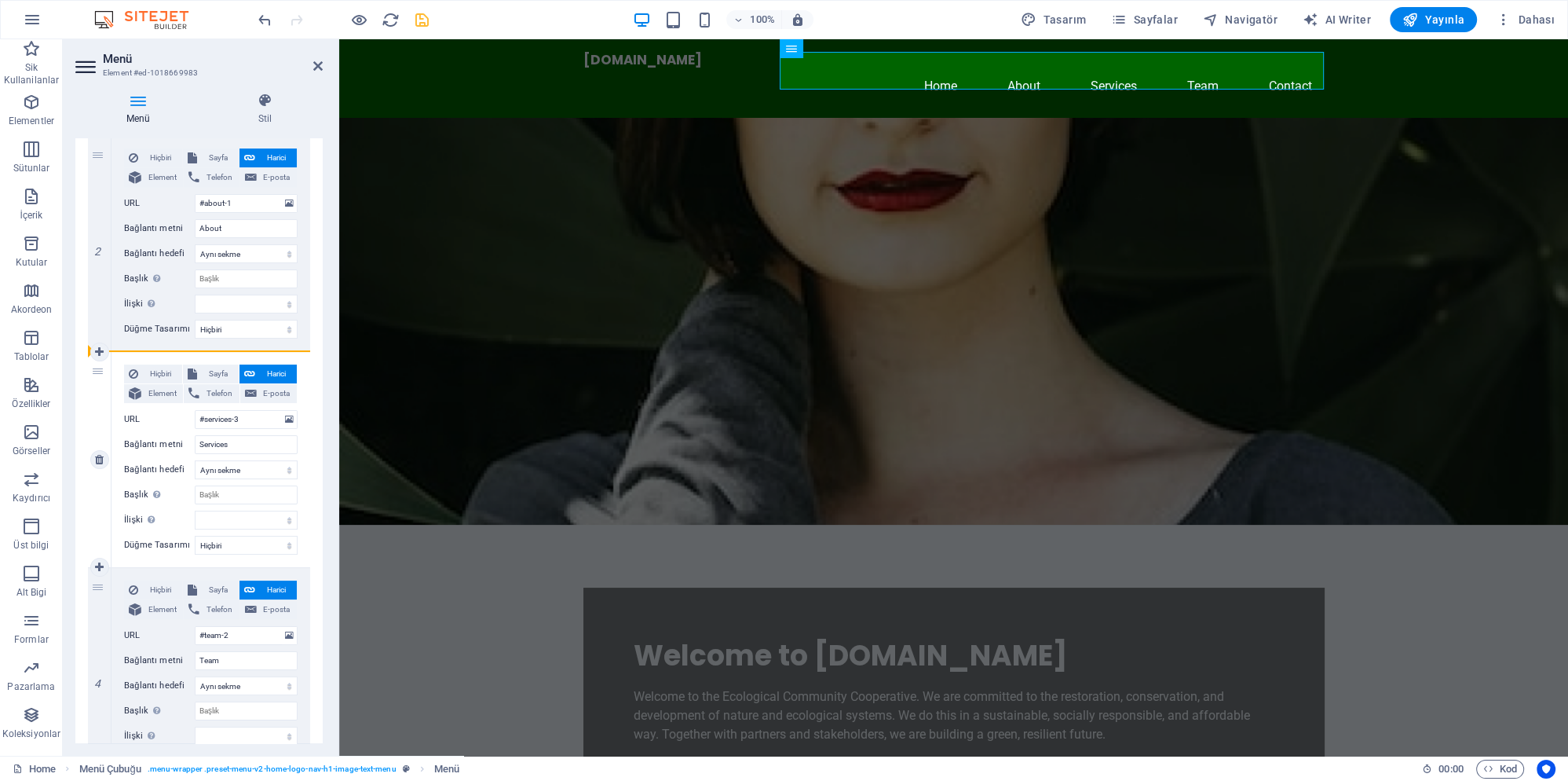
select select
drag, startPoint x: 96, startPoint y: 157, endPoint x: 98, endPoint y: 561, distance: 404.0
click at [98, 561] on div "1 Hiçbiri Sayfa Harici Element Telefon E-posta Sayfa Home Subpage Legal Notice …" at bounding box center [199, 460] width 222 height 1080
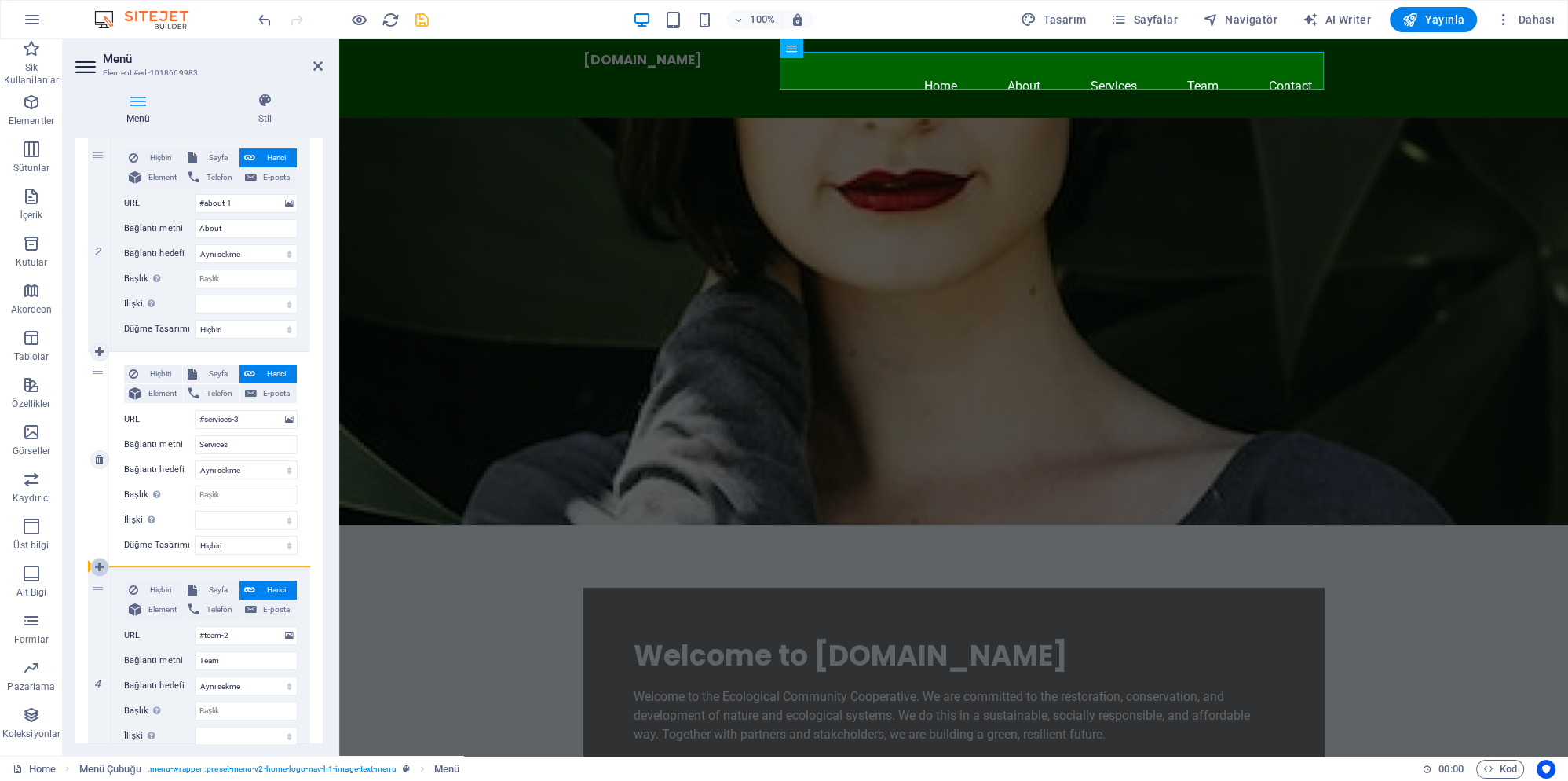
select select
type input "#services-3"
type input "Services"
select select
type input "#about-1"
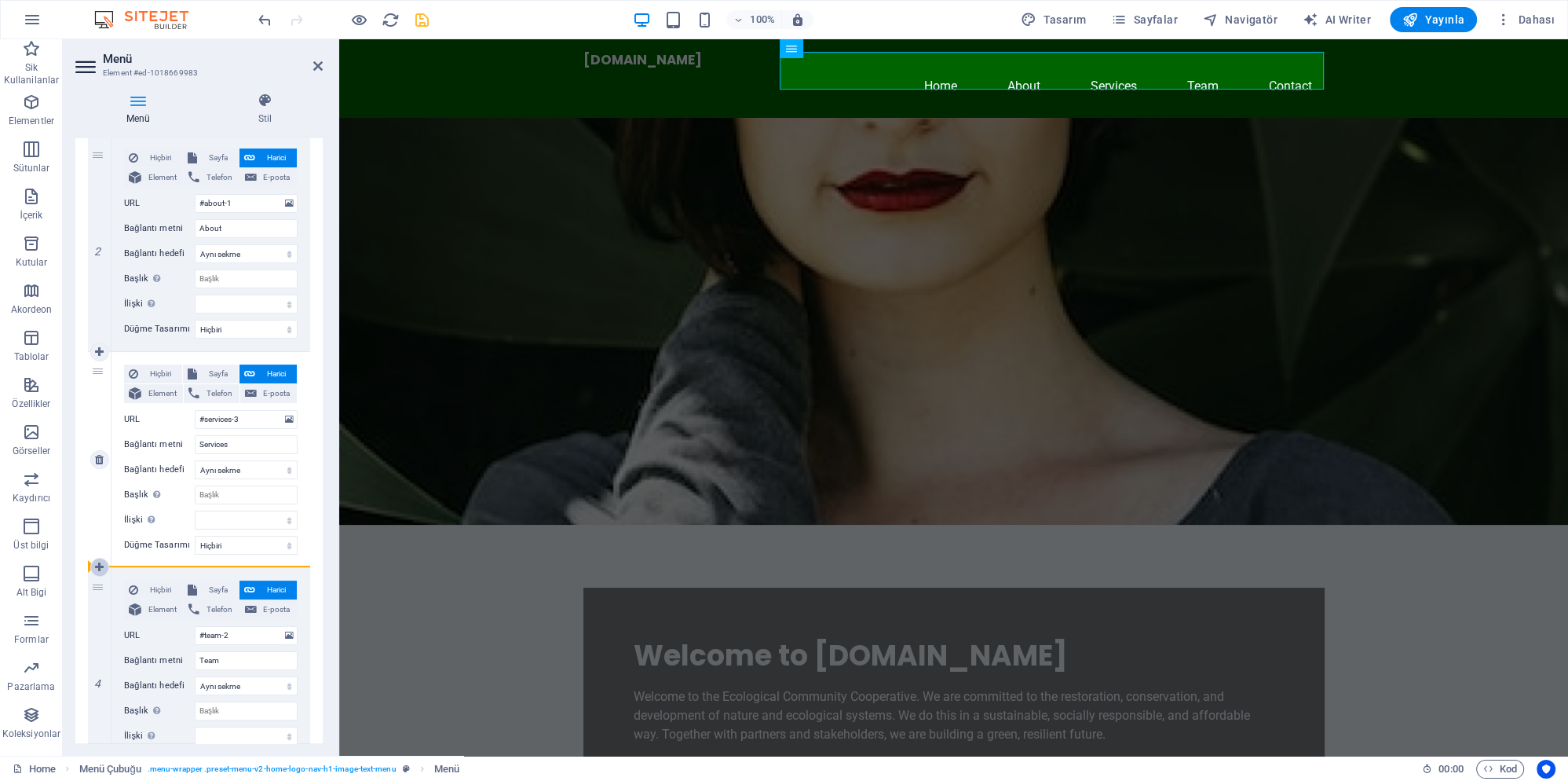
type input "About"
select select
click at [423, 18] on icon "save" at bounding box center [422, 20] width 18 height 18
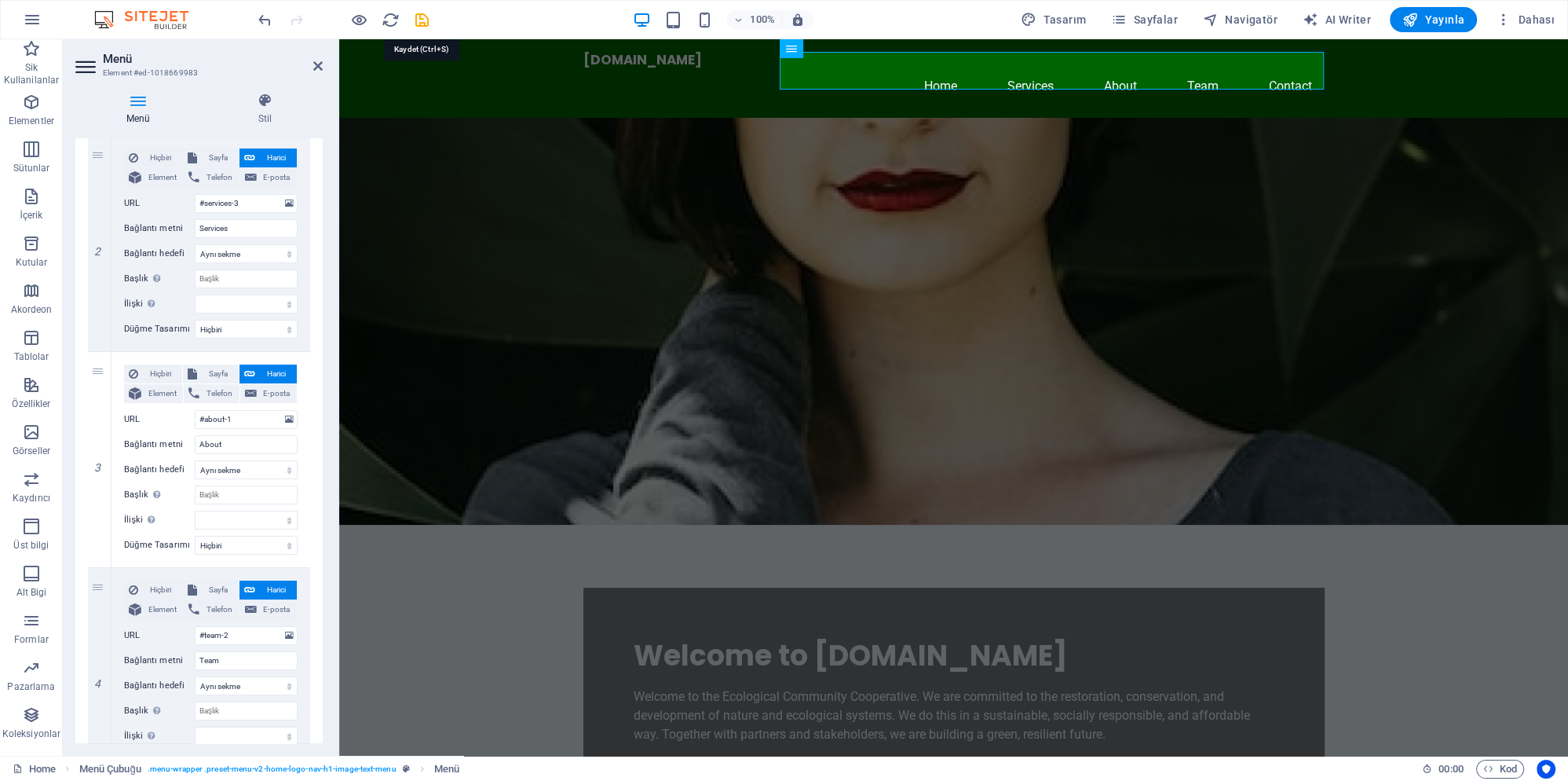
checkbox input "false"
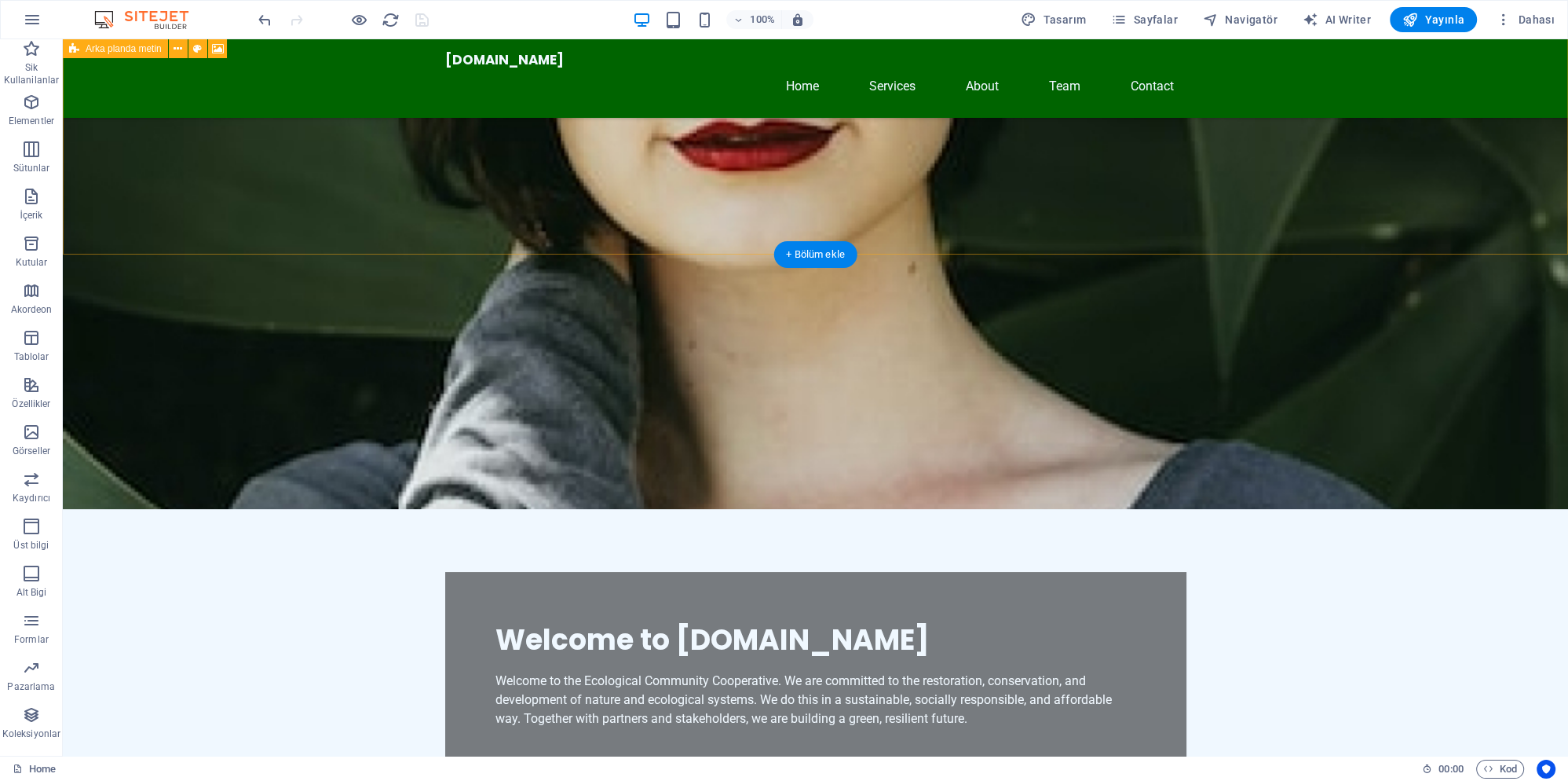
scroll to position [254, 0]
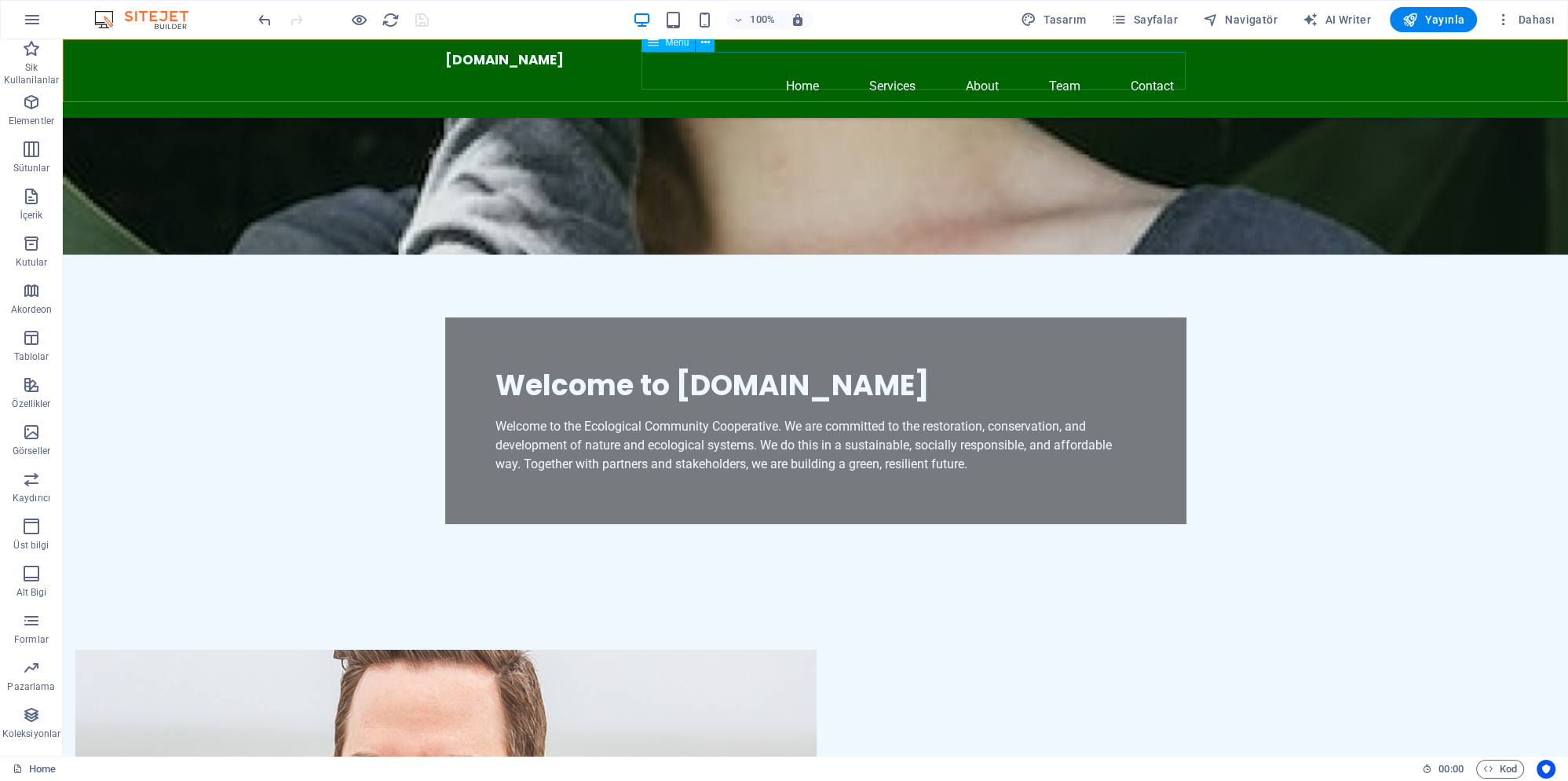
click at [807, 72] on nav "Home Services About Team Contact" at bounding box center [815, 87] width 741 height 38
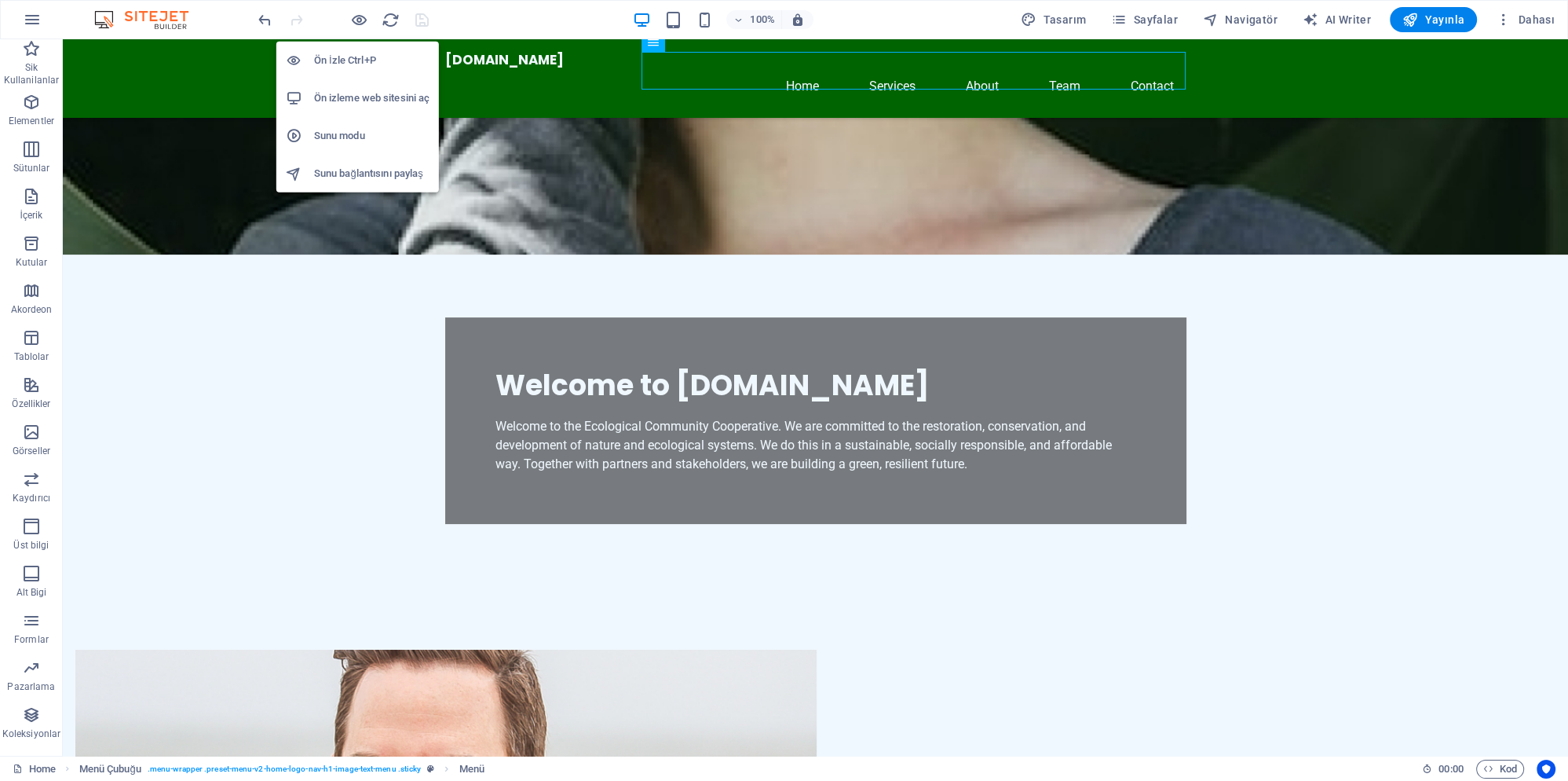
click at [373, 98] on h6 "Ön izleme web sitesini aç" at bounding box center [371, 98] width 115 height 19
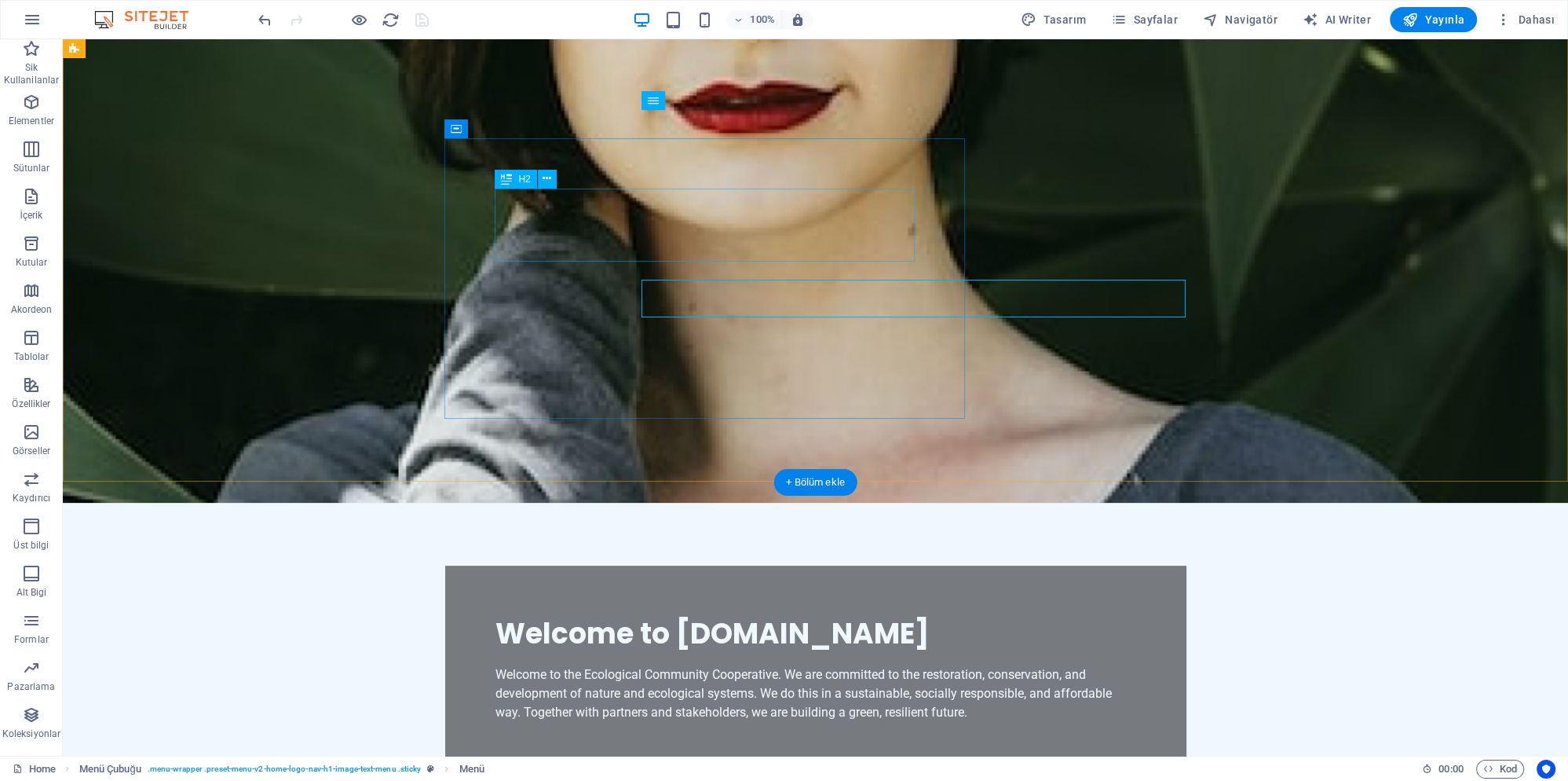
scroll to position [0, 0]
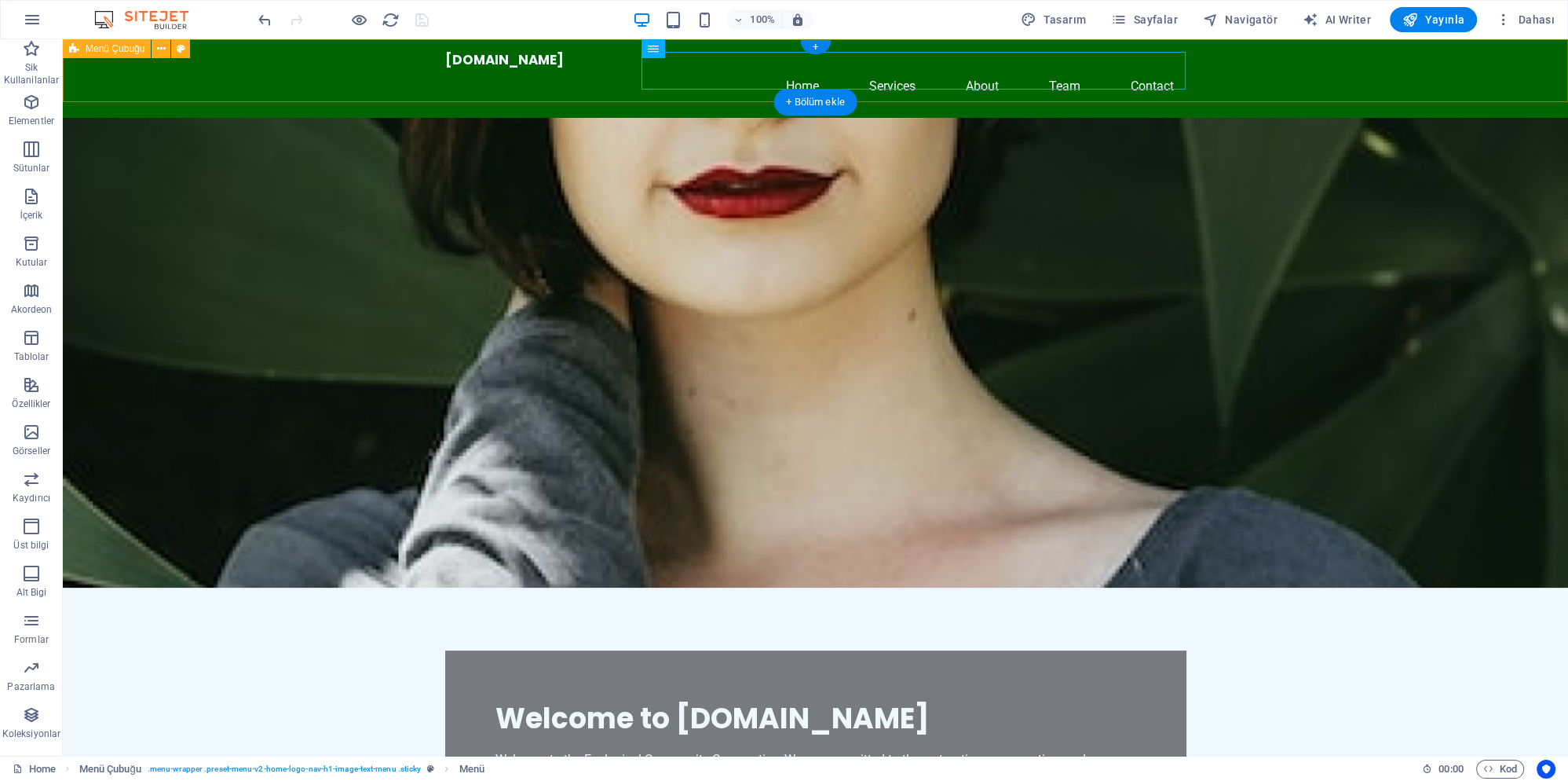
click at [587, 97] on div "Ecologischegemeenschap.nl Home Services About Team Contact" at bounding box center [815, 78] width 1505 height 79
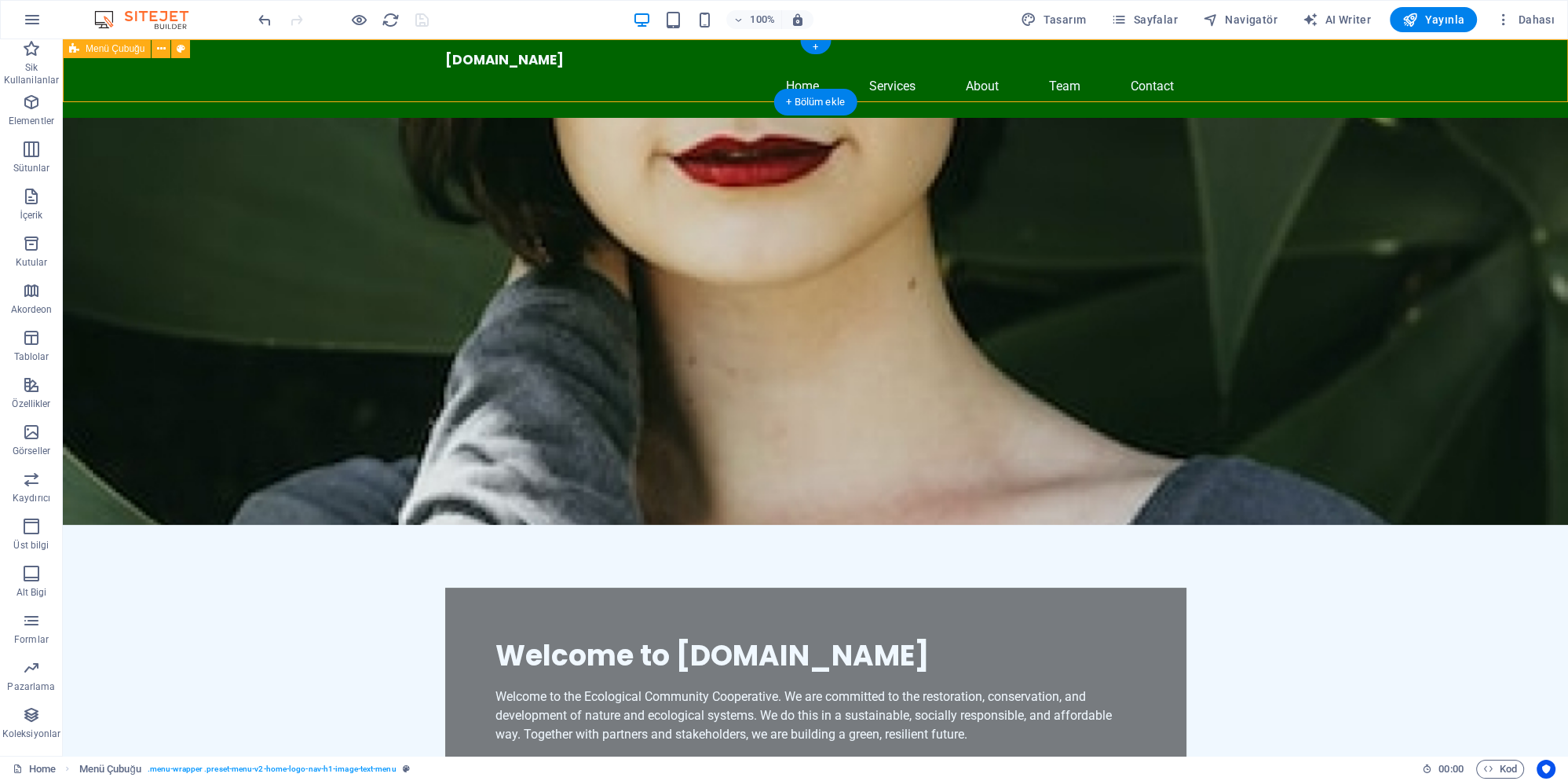
select select "header"
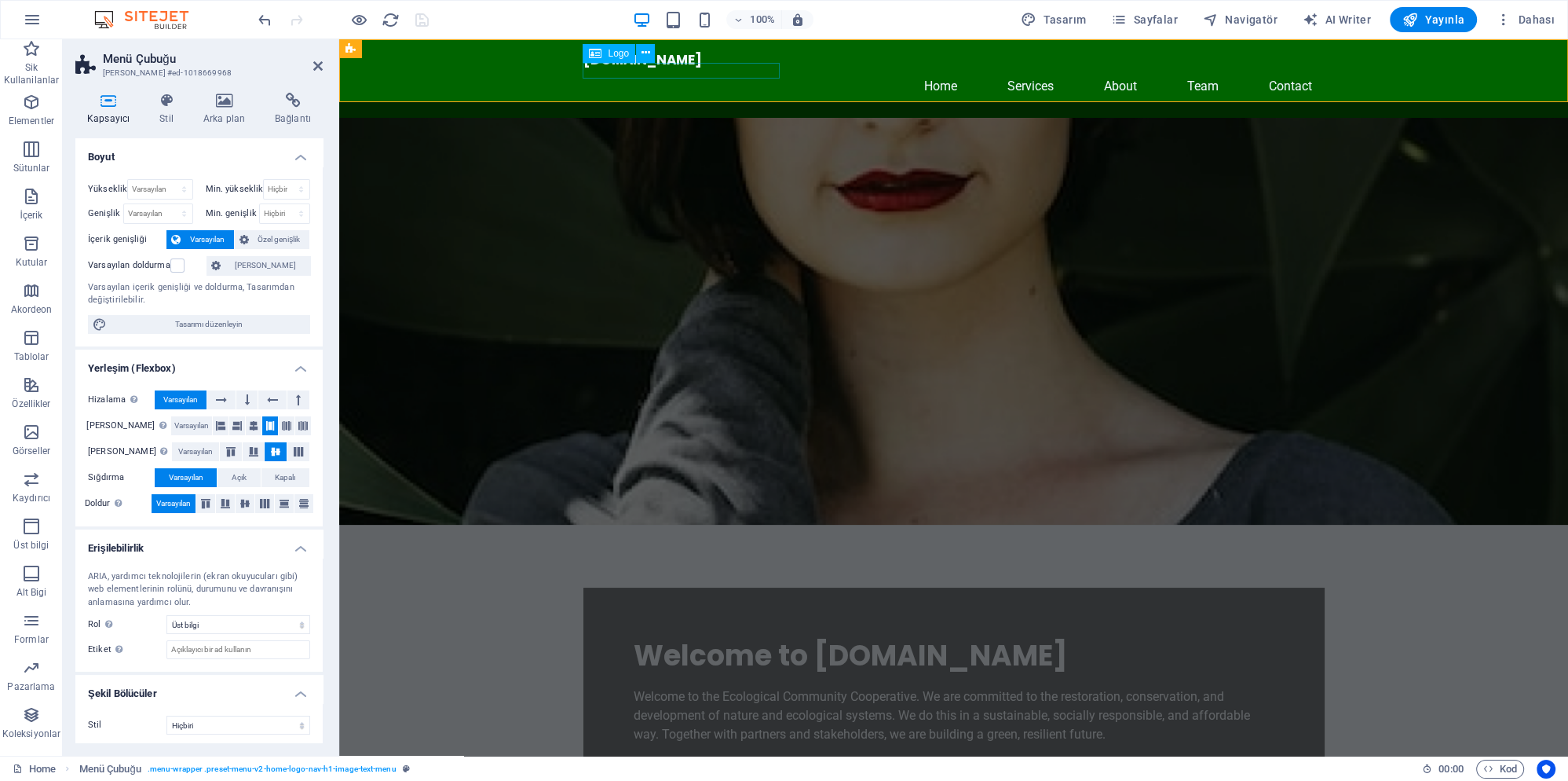
click at [627, 68] on div "Ecologischegemeenschap.nl" at bounding box center [954, 60] width 741 height 16
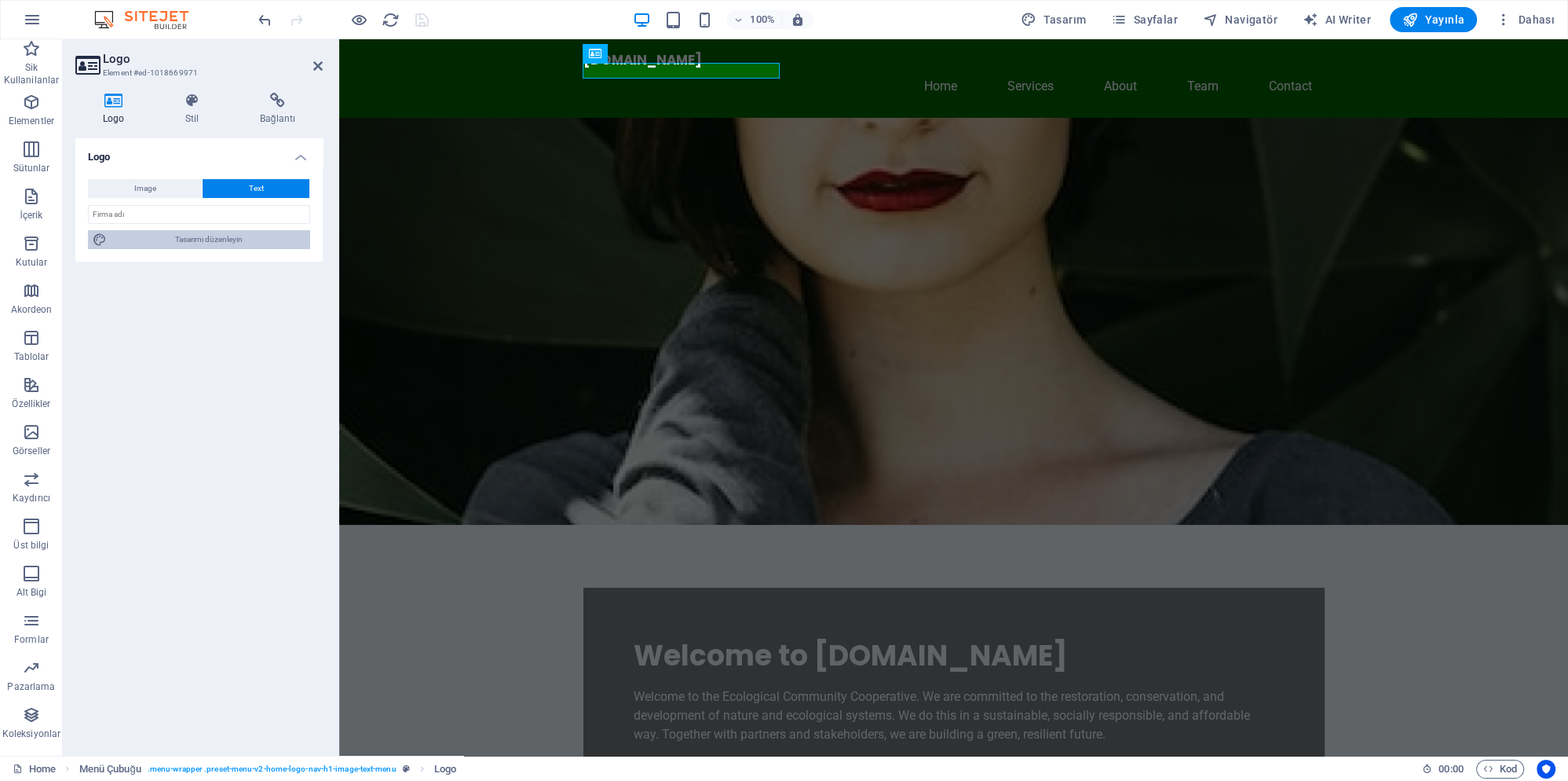
drag, startPoint x: 186, startPoint y: 243, endPoint x: 415, endPoint y: 179, distance: 237.8
click at [186, 243] on span "Tasarımı düzenleyin" at bounding box center [209, 239] width 194 height 19
select select "px"
select select "200"
select select "px"
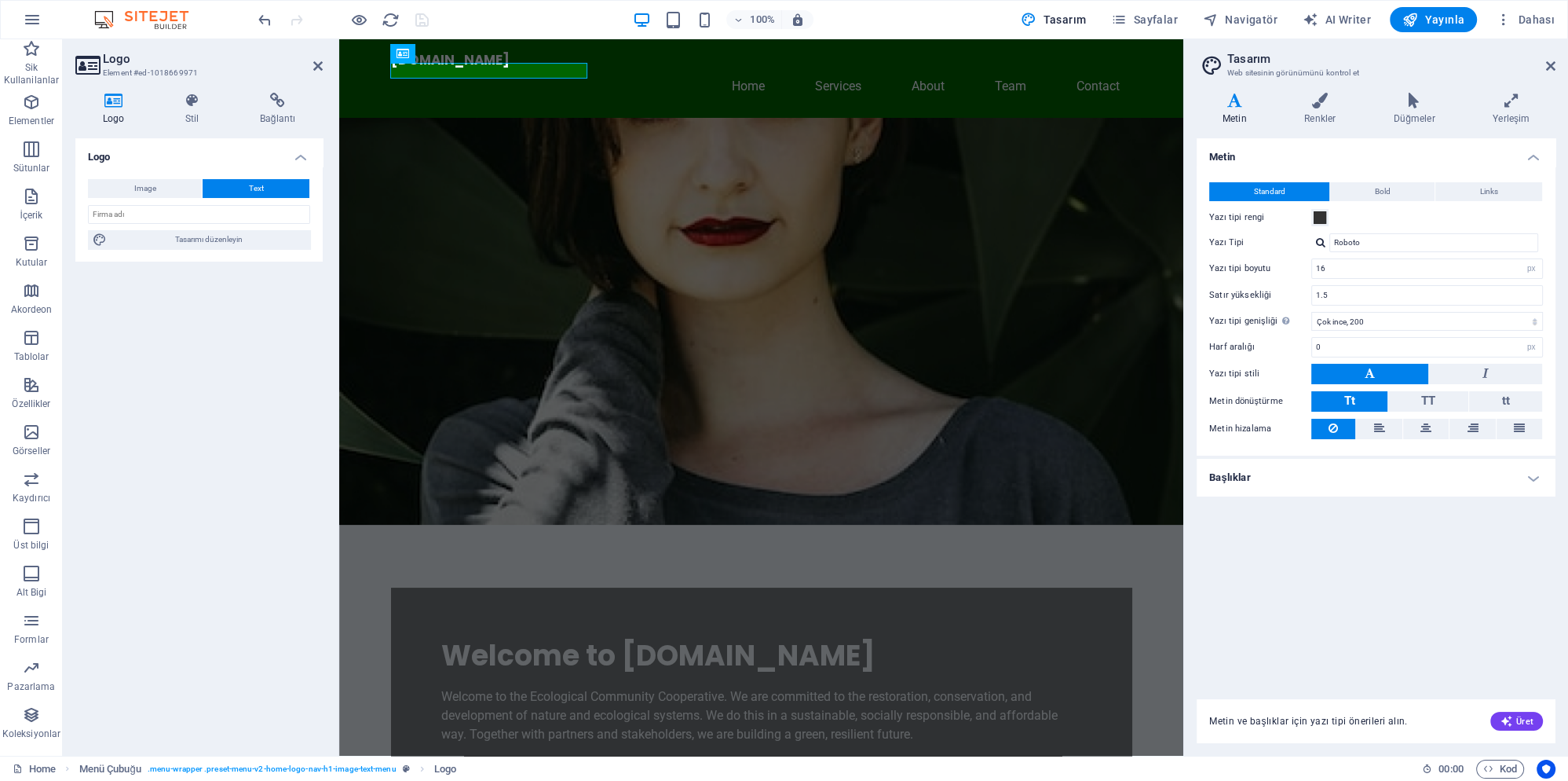
click at [519, 135] on figure at bounding box center [762, 321] width 844 height 407
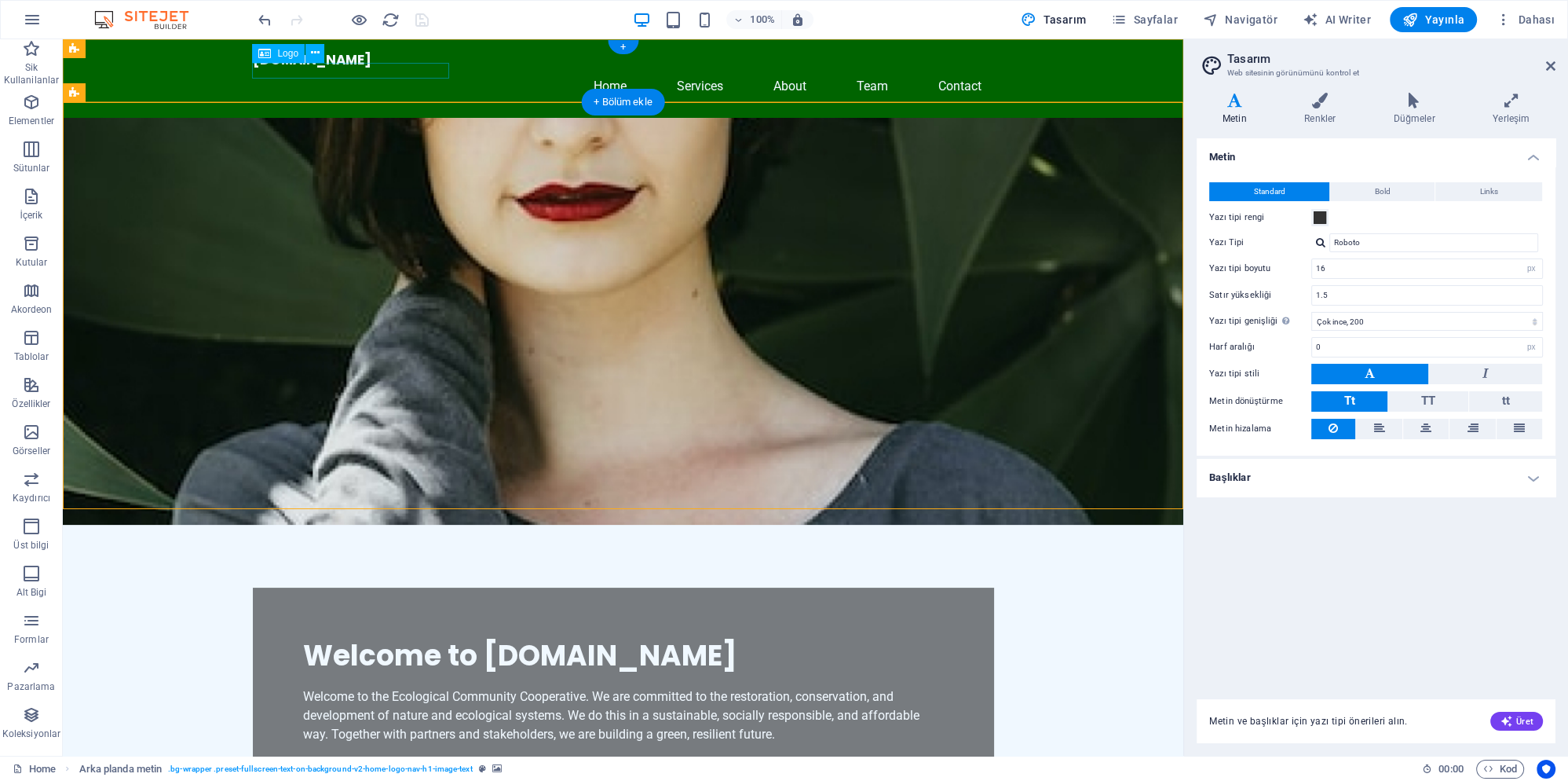
click at [399, 66] on div "Ecologischegemeenschap.nl" at bounding box center [623, 60] width 741 height 16
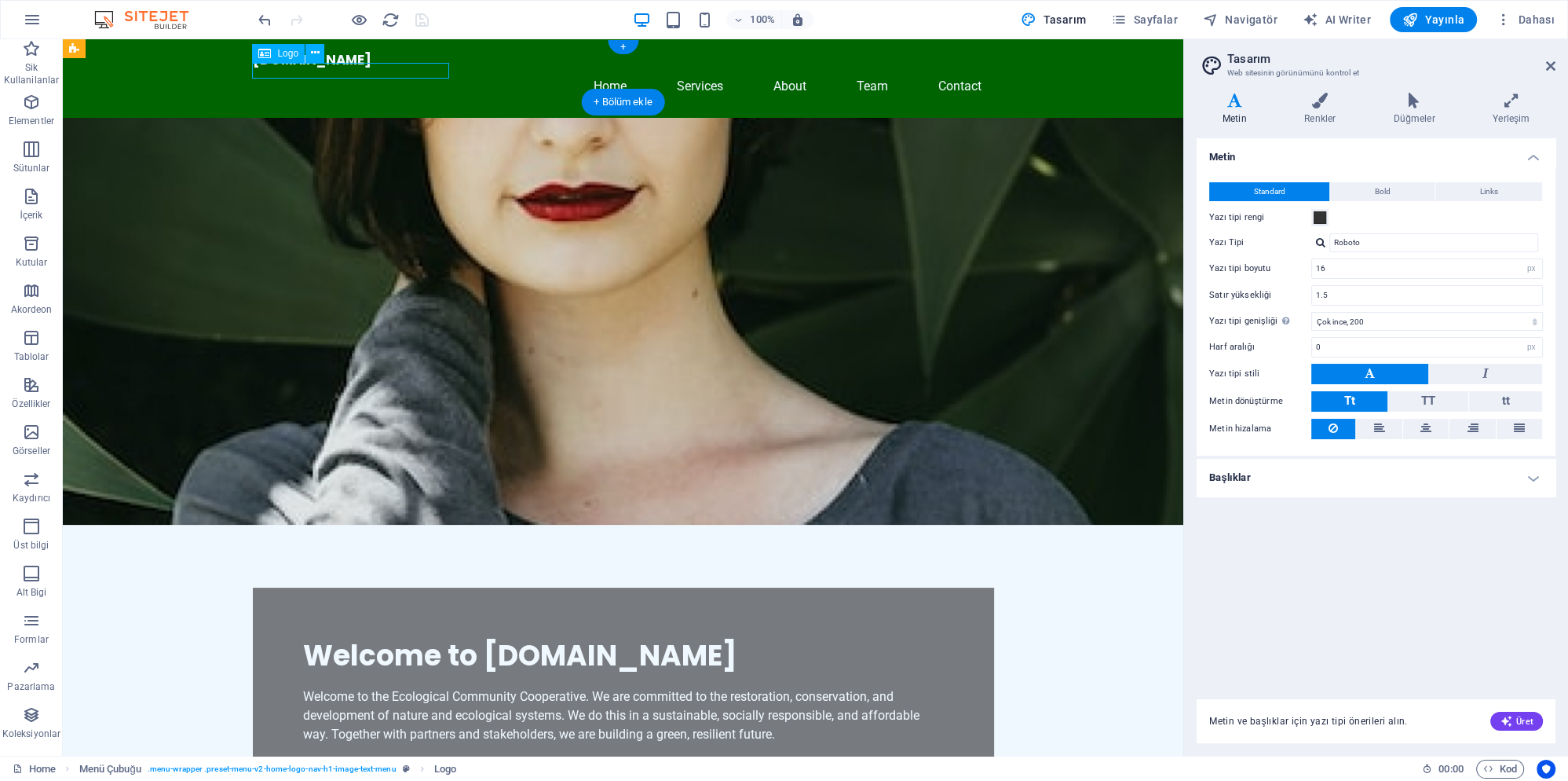
click at [399, 66] on div "Ecologischegemeenschap.nl" at bounding box center [623, 60] width 741 height 16
click at [415, 68] on div "Ecologischegemeenschap.nl" at bounding box center [623, 60] width 741 height 16
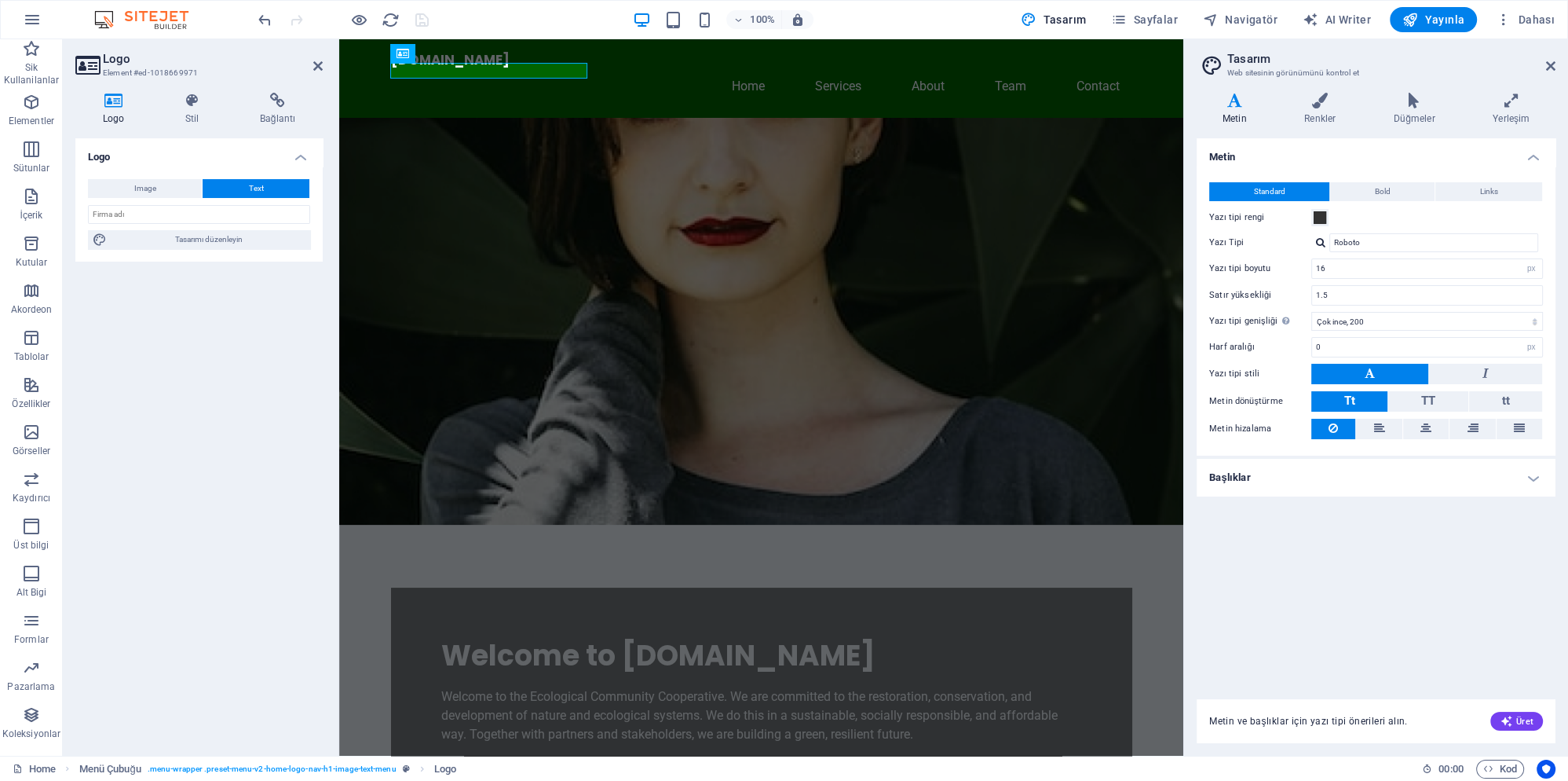
click at [1545, 63] on h2 "Tasarım" at bounding box center [1391, 59] width 328 height 14
click at [1546, 65] on icon at bounding box center [1550, 65] width 9 height 12
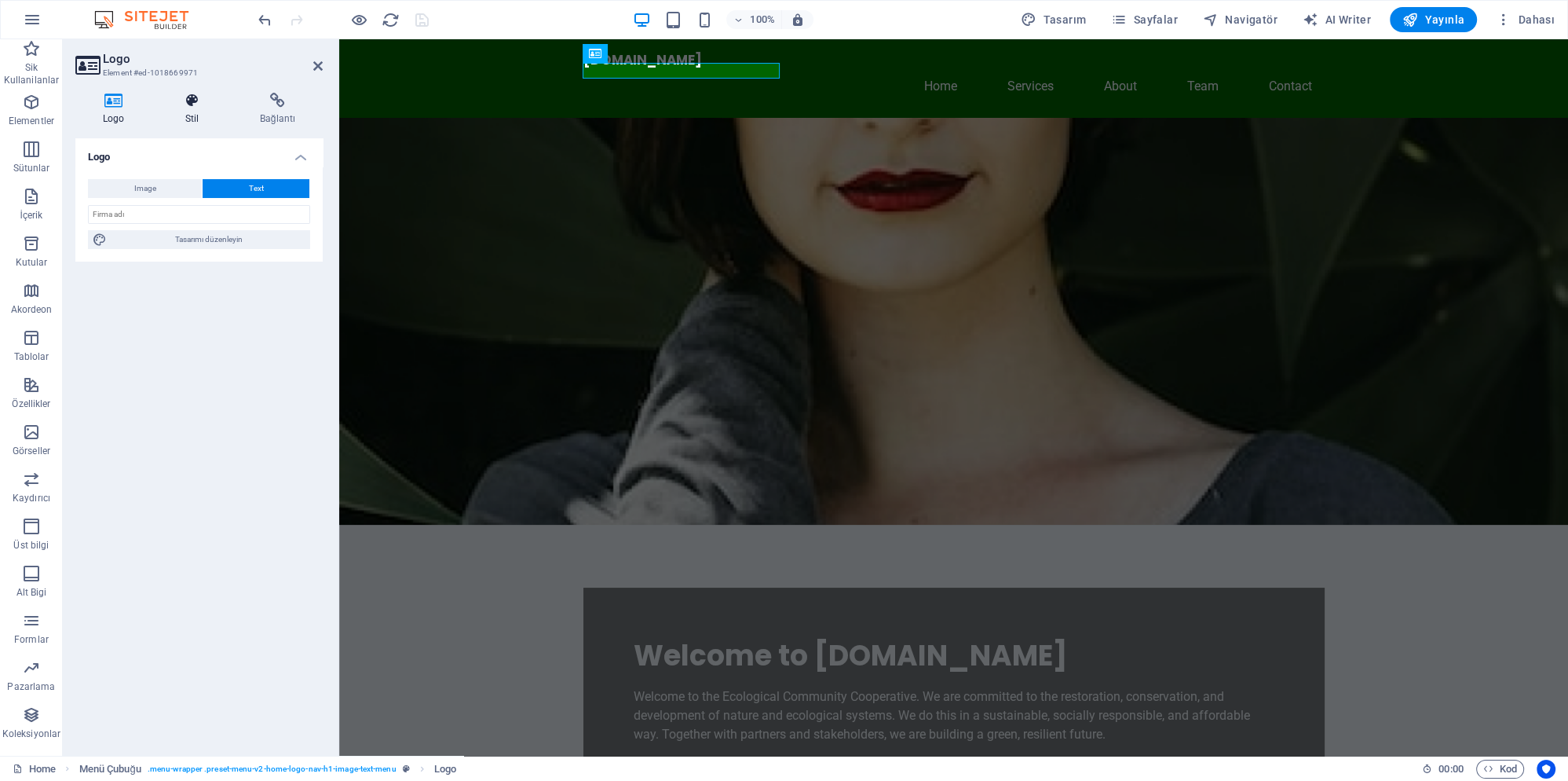
click at [200, 107] on icon at bounding box center [192, 100] width 69 height 16
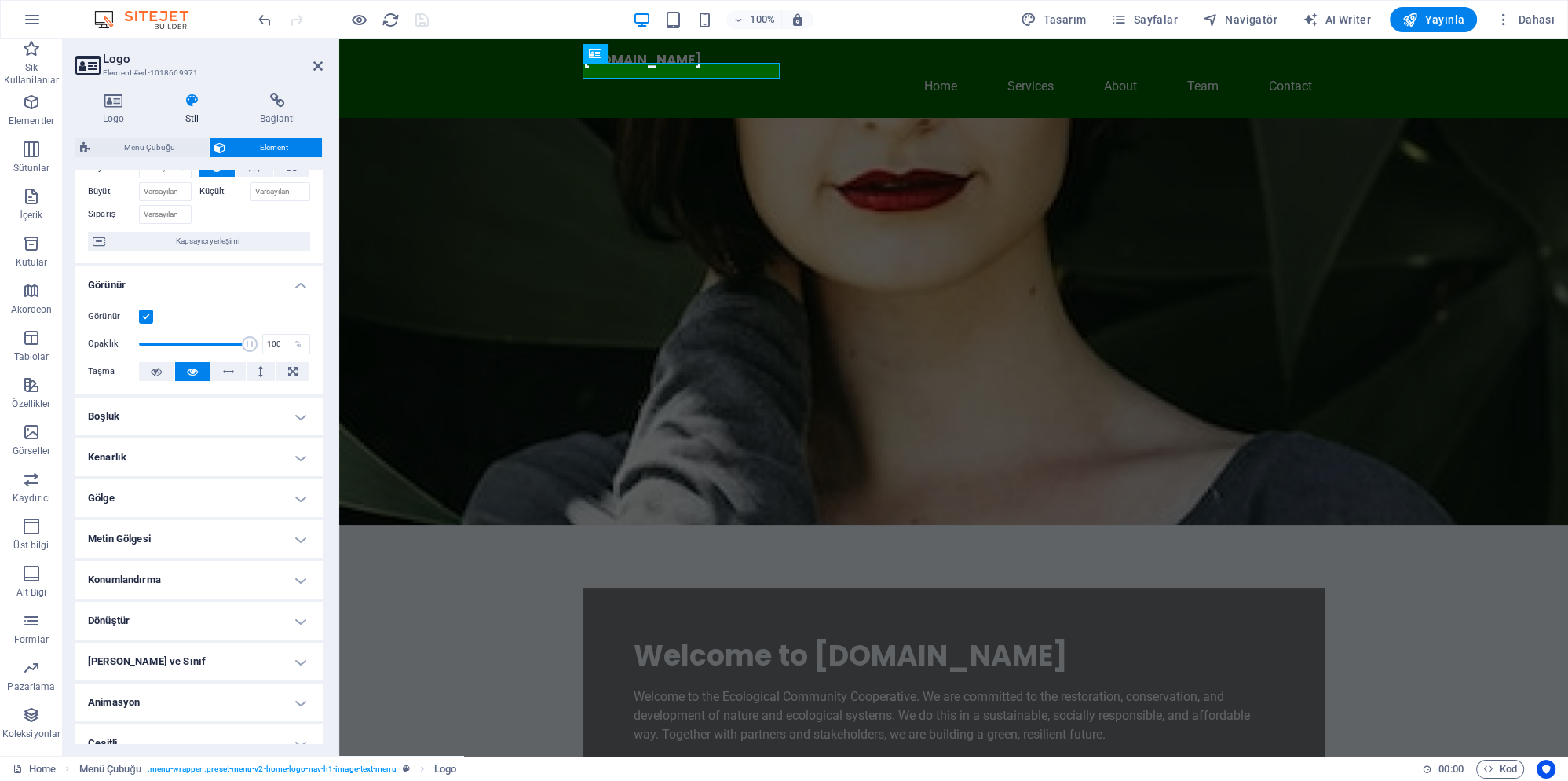
scroll to position [91, 0]
click at [187, 681] on h4 "Animasyon" at bounding box center [199, 697] width 248 height 38
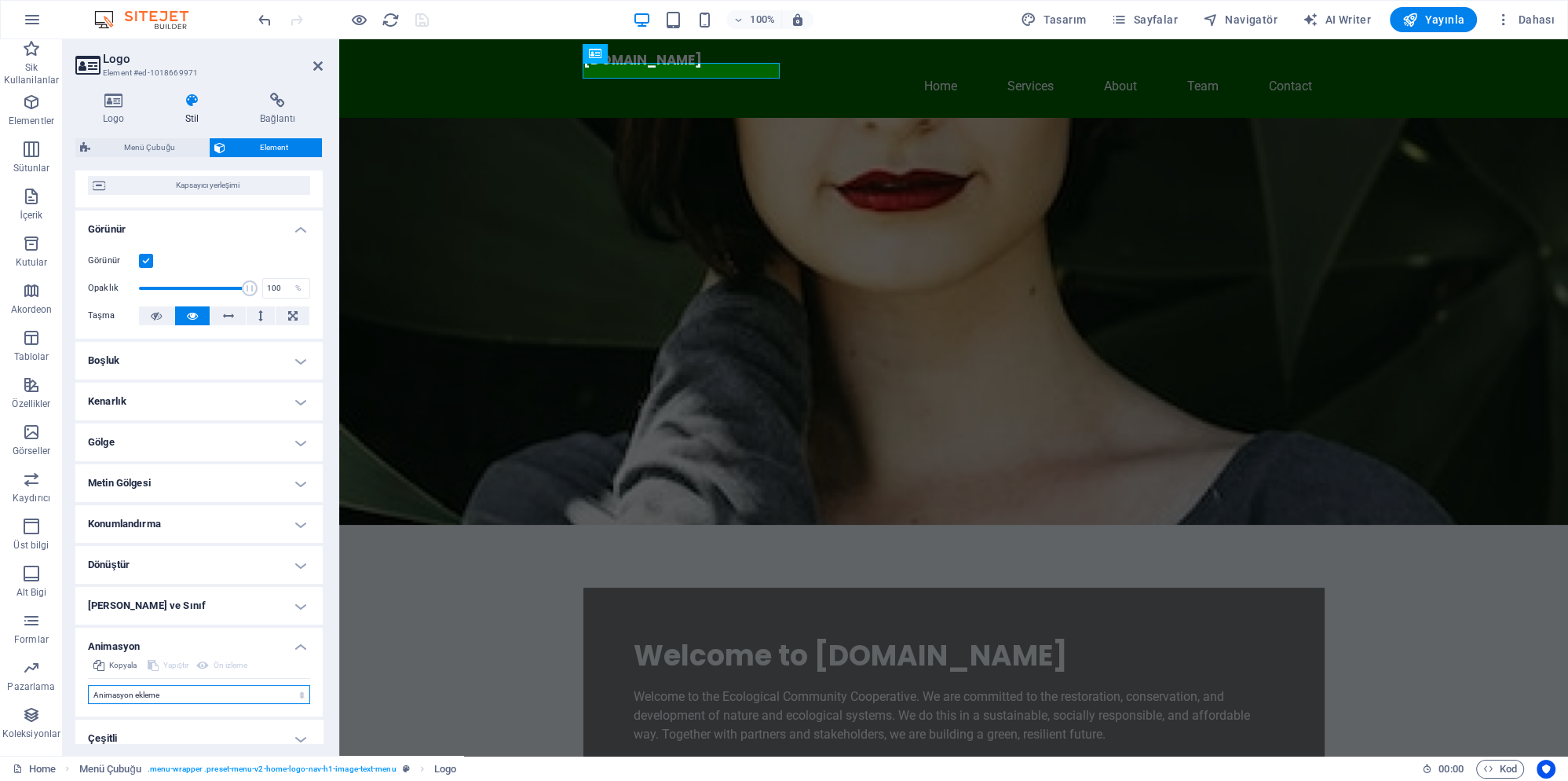
select select "move-left-to-right"
click option "Soldan sağa kaydır" at bounding box center [0, 0] width 0 height 0
type input "0.5"
select select "scroll"
click at [180, 507] on h4 "Konumlandırma" at bounding box center [199, 524] width 248 height 38
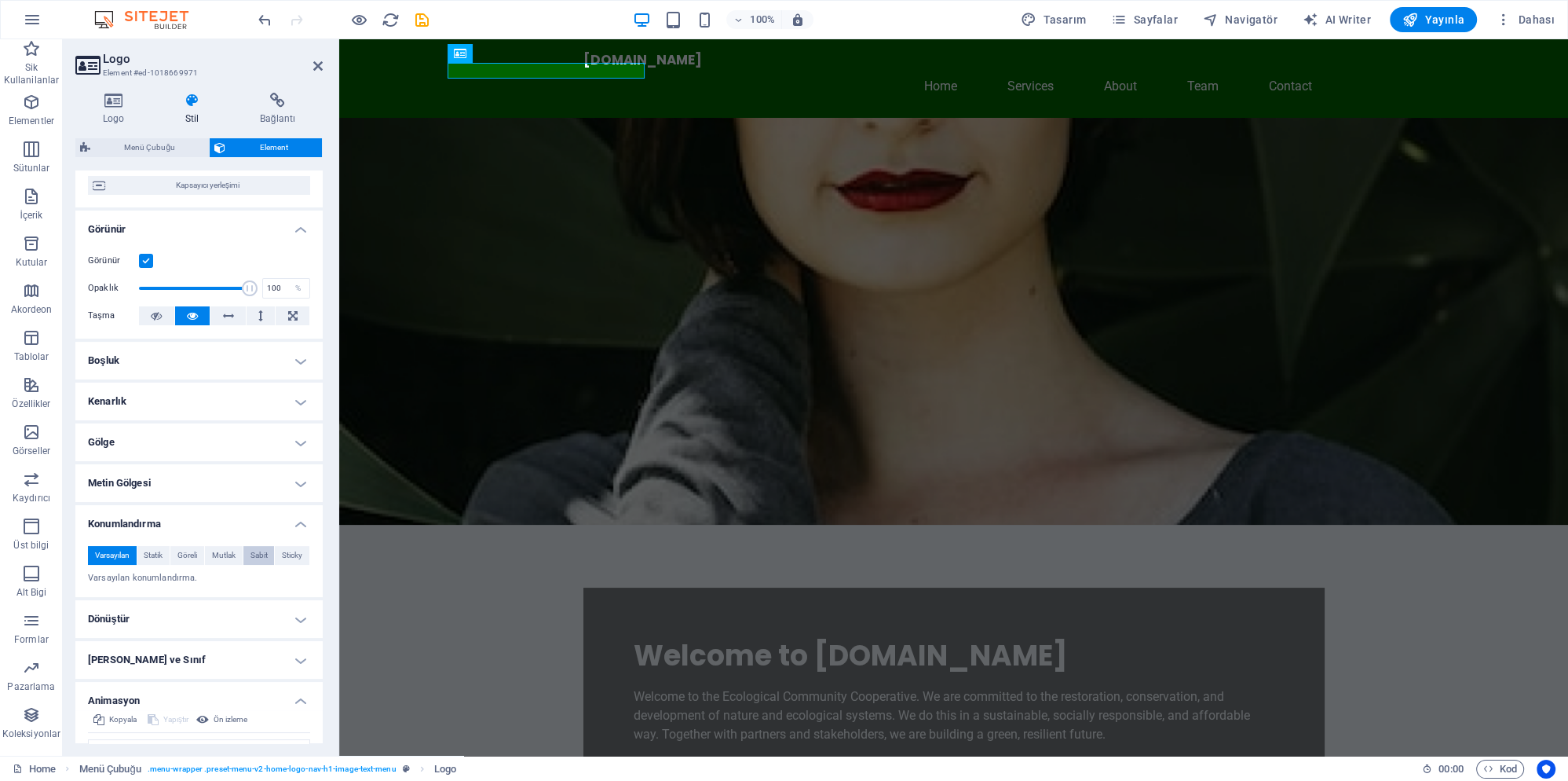
click at [260, 546] on span "Sabit" at bounding box center [259, 555] width 17 height 19
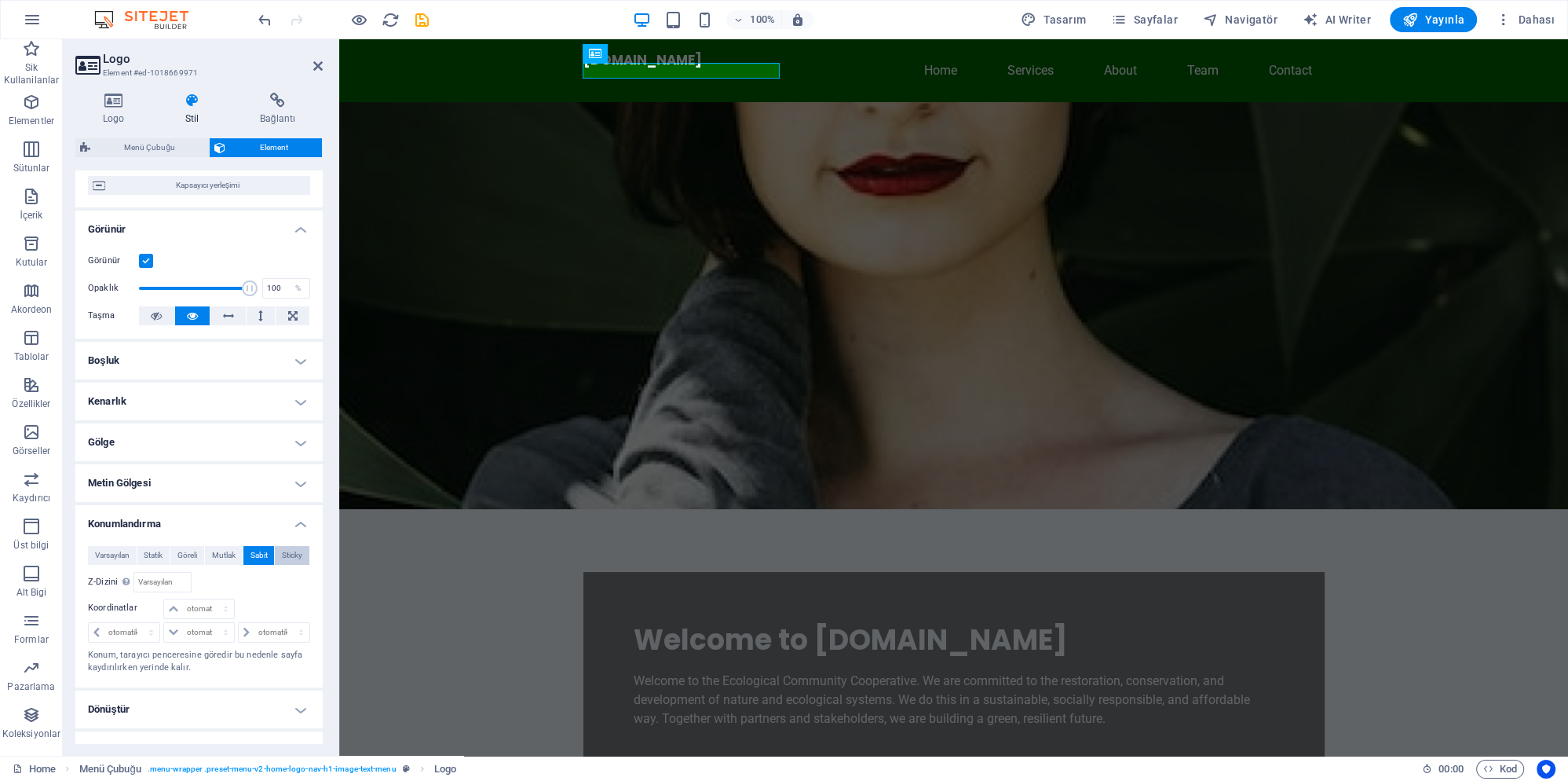
click at [289, 546] on span "Sticky" at bounding box center [291, 555] width 21 height 19
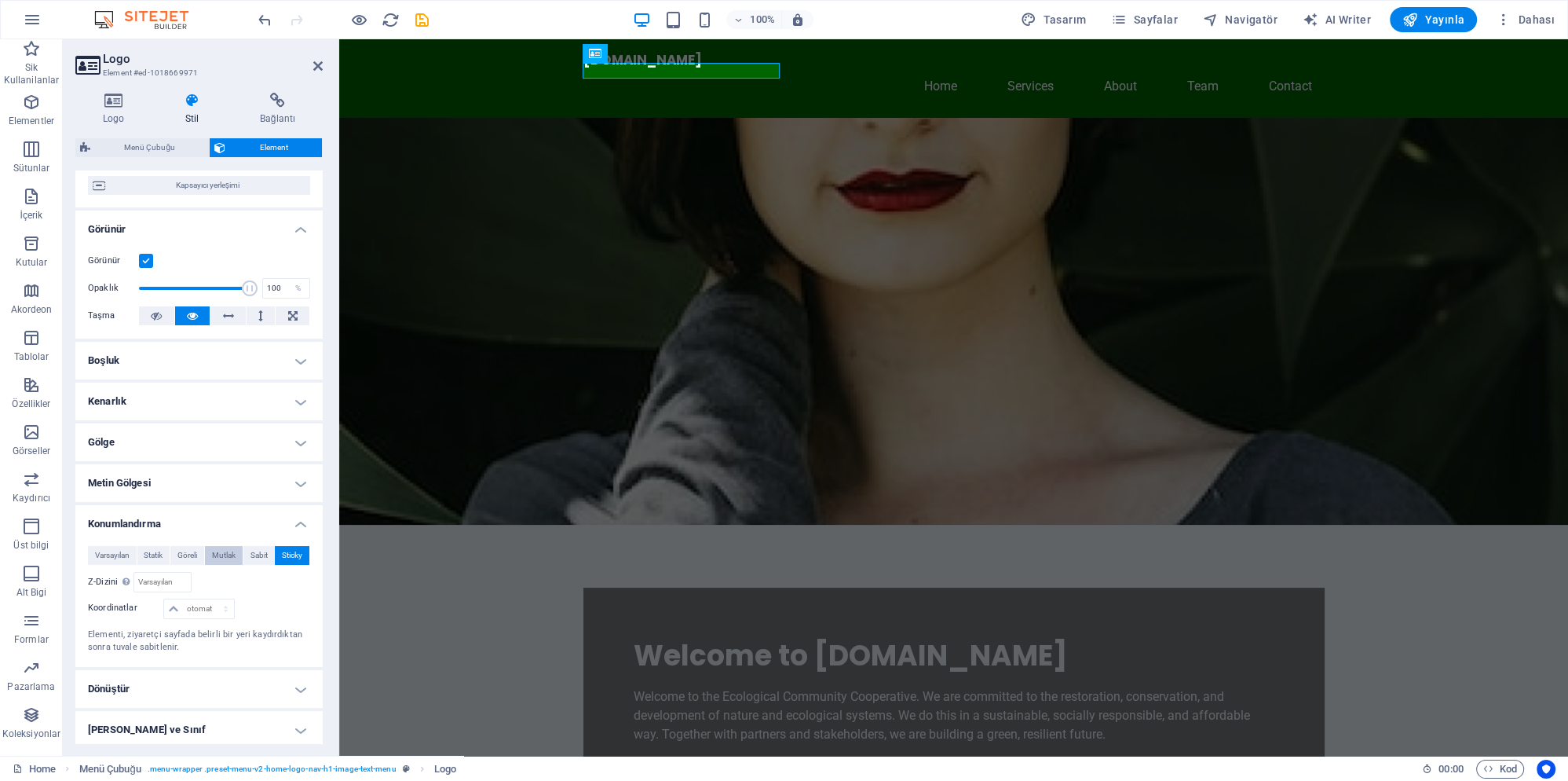
click at [235, 546] on span "Mutlak" at bounding box center [224, 555] width 23 height 19
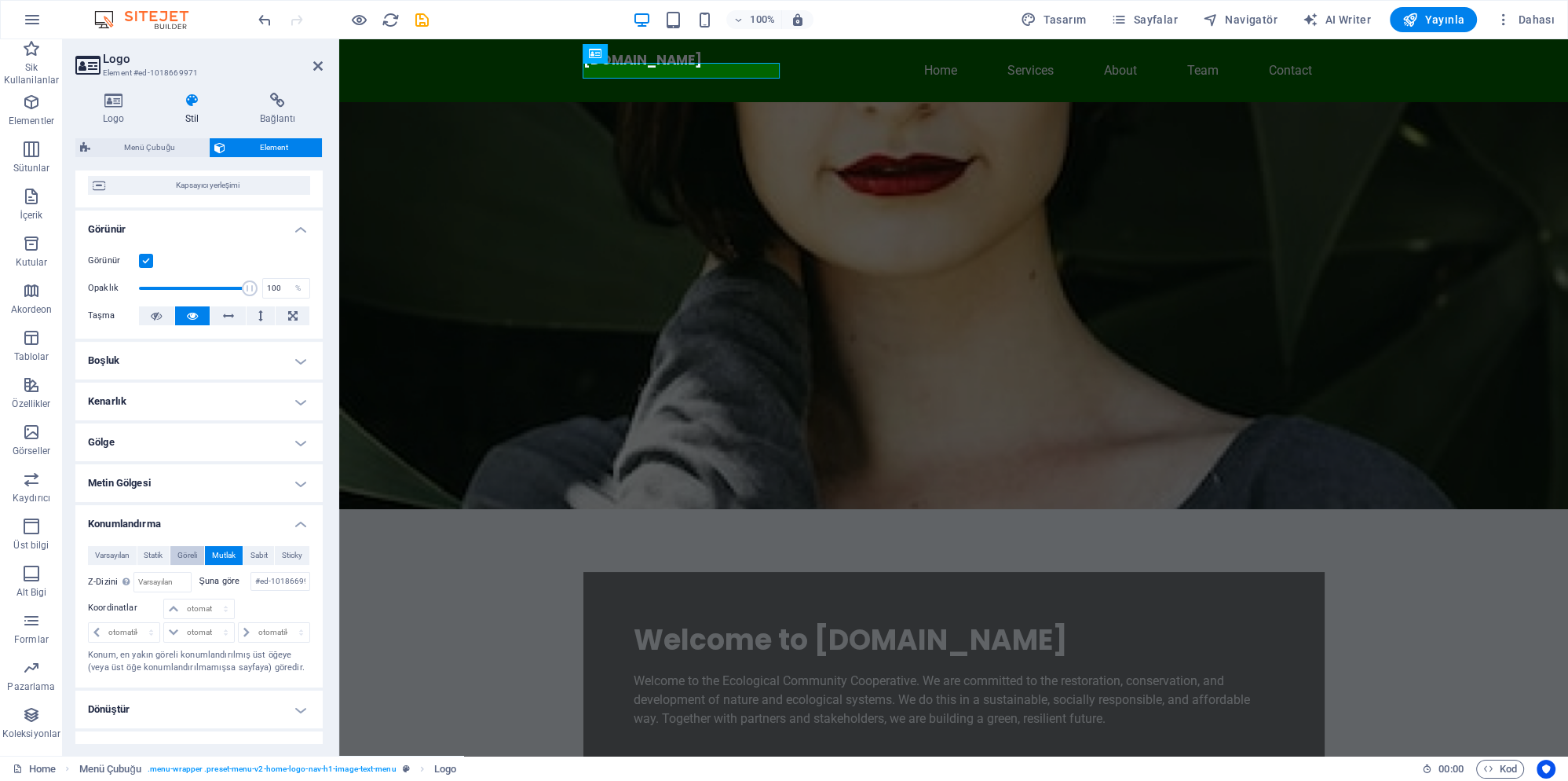
click at [176, 546] on button "Göreli" at bounding box center [187, 555] width 34 height 19
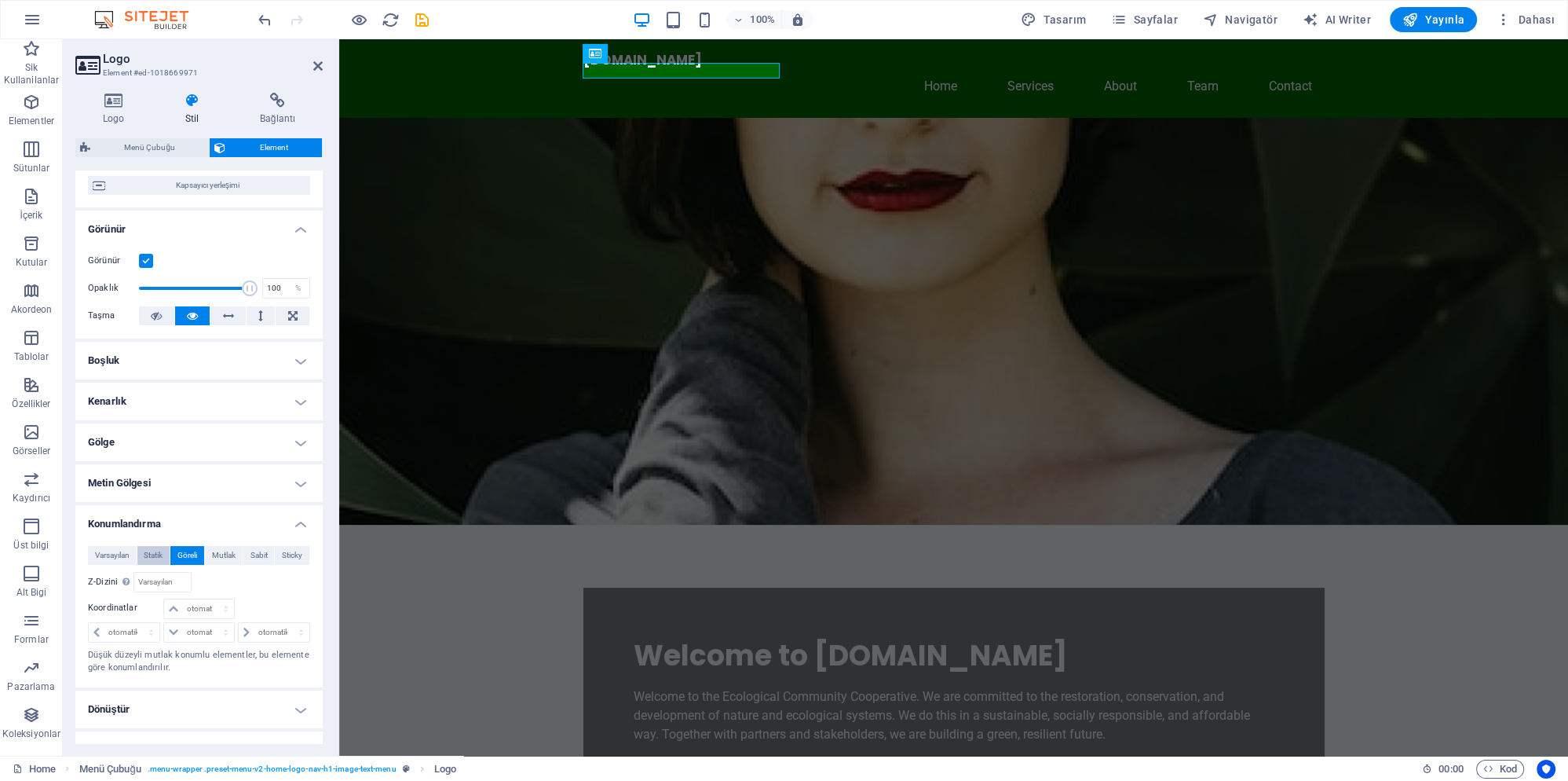
click at [151, 546] on span "Statik" at bounding box center [153, 555] width 19 height 19
click at [113, 546] on span "Varsayılan" at bounding box center [113, 555] width 35 height 19
click at [237, 546] on button "Mutlak" at bounding box center [224, 555] width 38 height 19
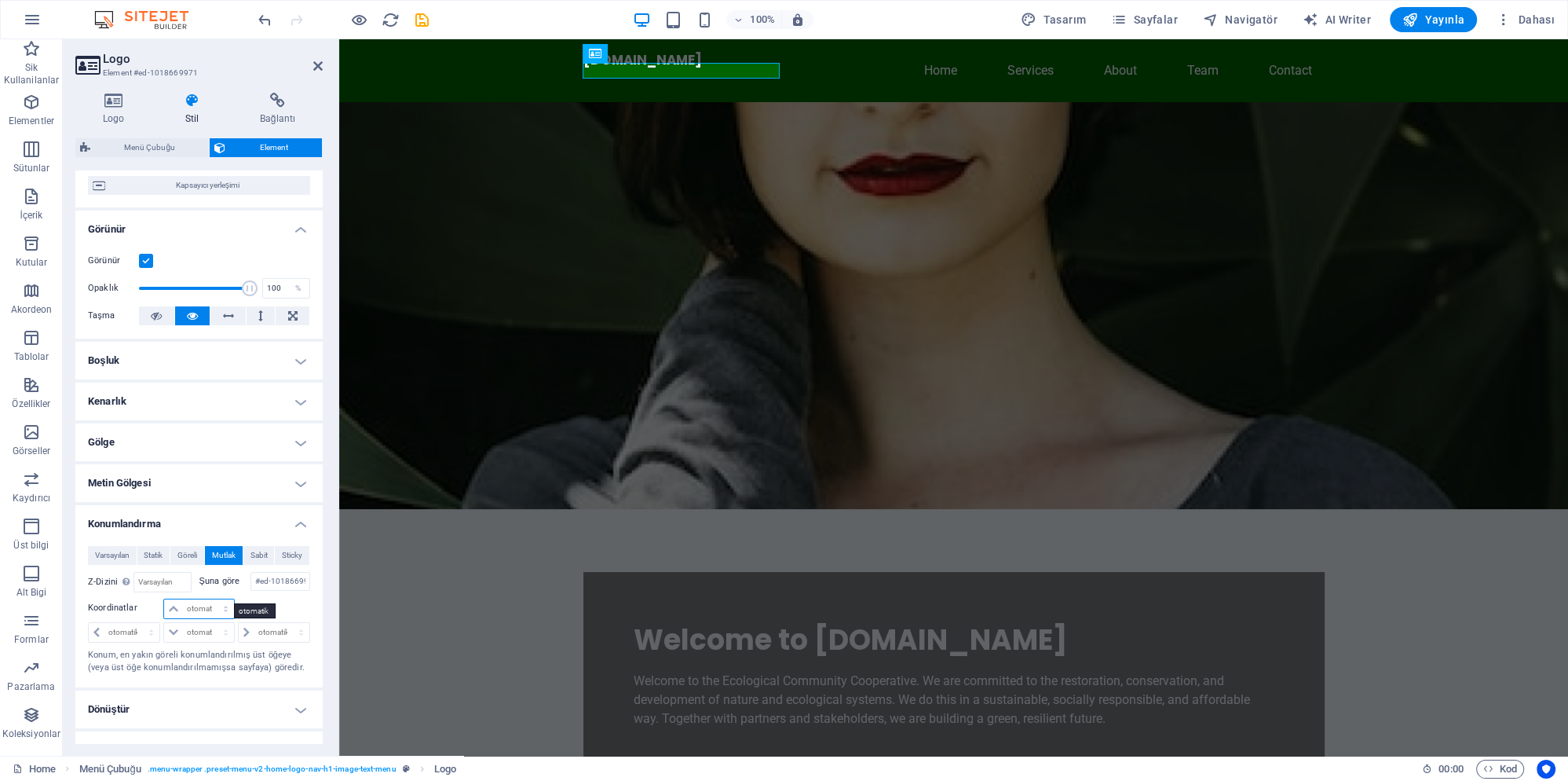
click at [164, 600] on select "otomatik px rem % em" at bounding box center [198, 609] width 69 height 19
select select "px"
click option "px" at bounding box center [0, 0] width 0 height 0
type input "10"
click at [89, 623] on select "otomatik px rem % em" at bounding box center [123, 632] width 70 height 19
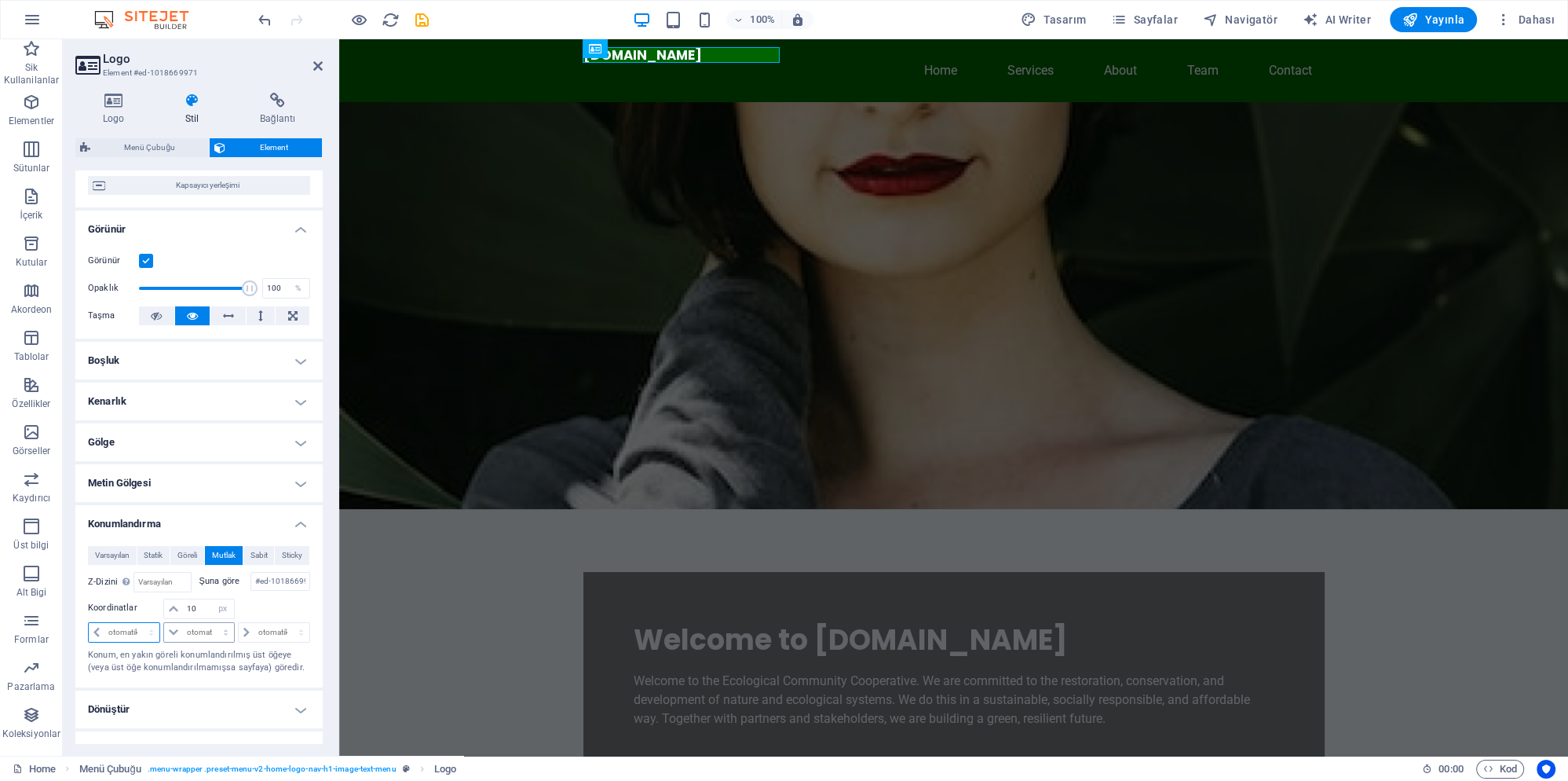
select select "px"
click option "px" at bounding box center [0, 0] width 0 height 0
type input "1"
type input "8"
type input "6"
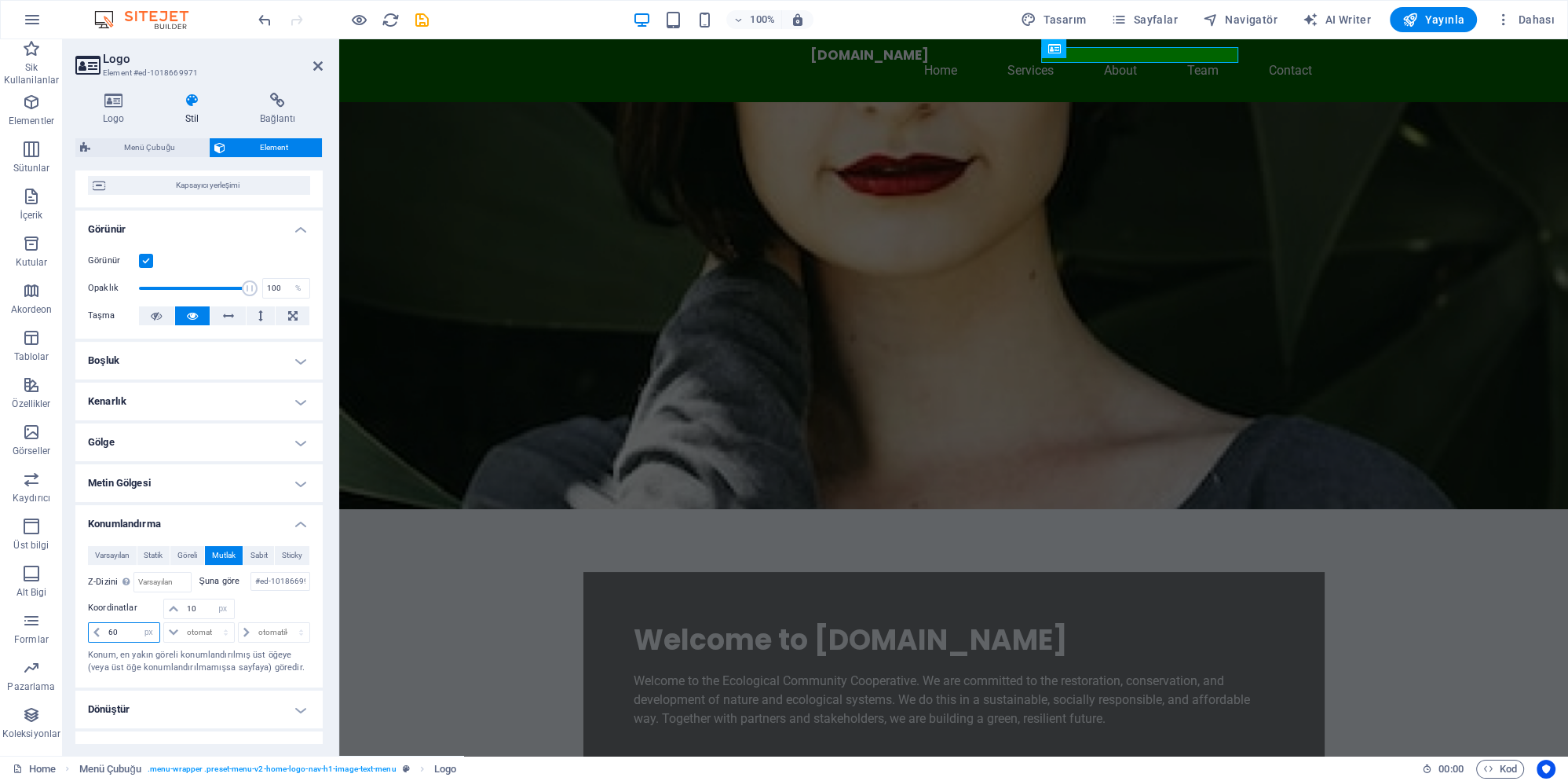
type input "6"
type input "5"
type input "550"
click at [164, 623] on select "otomatik px rem % em" at bounding box center [198, 632] width 69 height 19
select select "px"
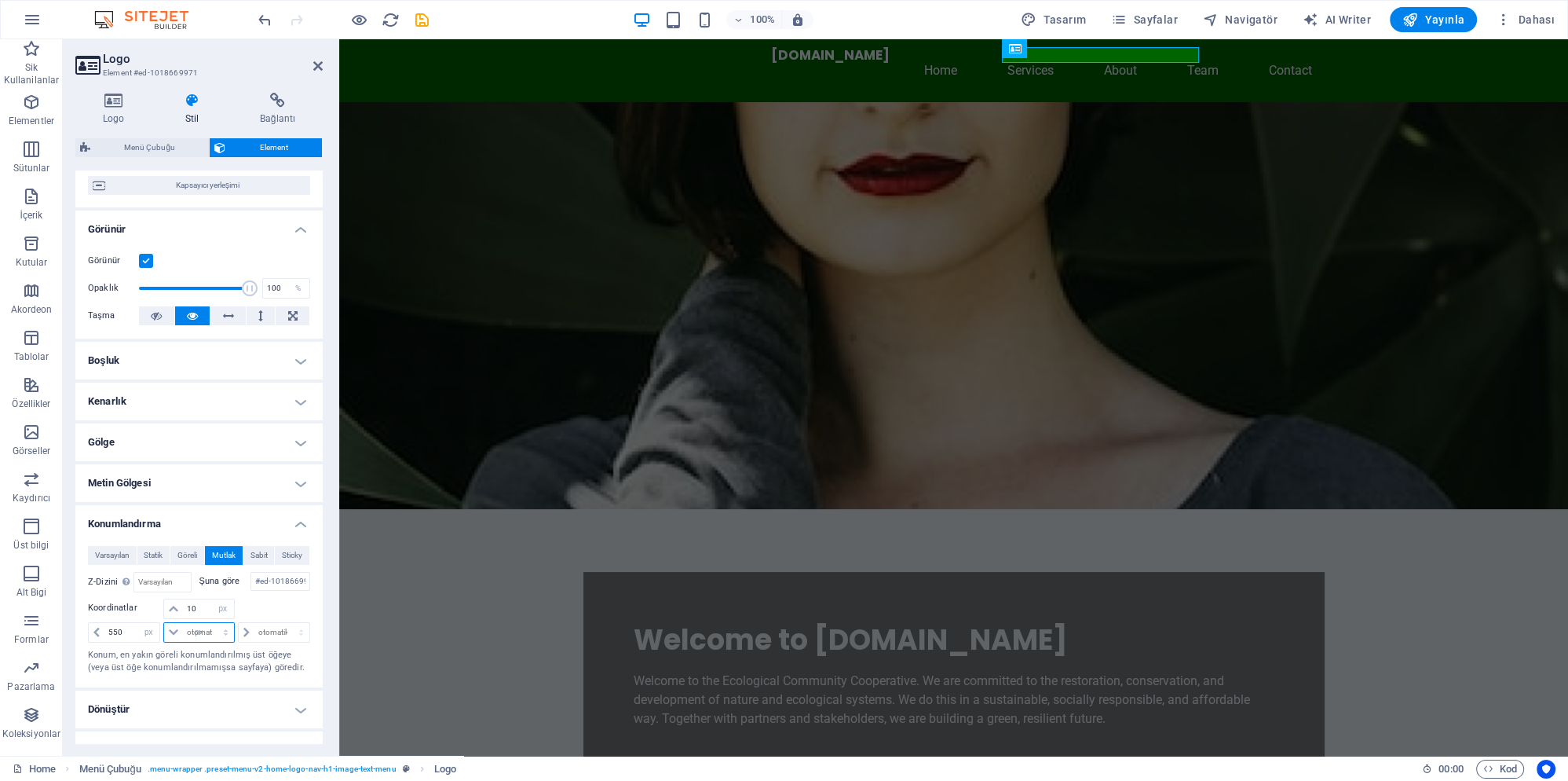
click option "px" at bounding box center [0, 0] width 0 height 0
type input "0"
click at [188, 624] on input "0" at bounding box center [208, 632] width 51 height 19
type input "100"
click at [212, 623] on select "otomatik px rem % em" at bounding box center [223, 632] width 22 height 19
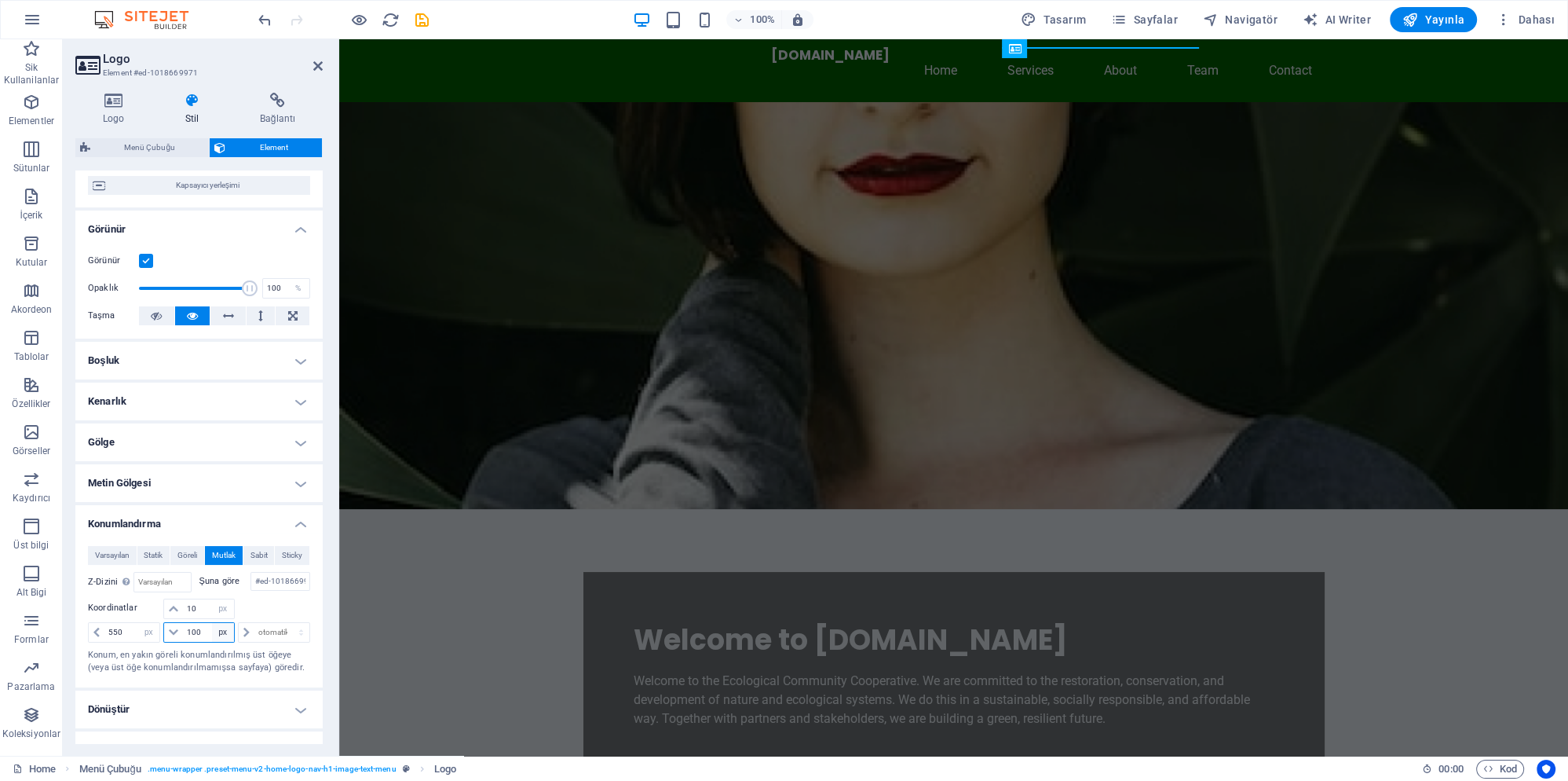
select select "auto"
click option "otomatik" at bounding box center [0, 0] width 0 height 0
select select "DISABLED_OPTION_VALUE"
select select "px"
click option "px" at bounding box center [0, 0] width 0 height 0
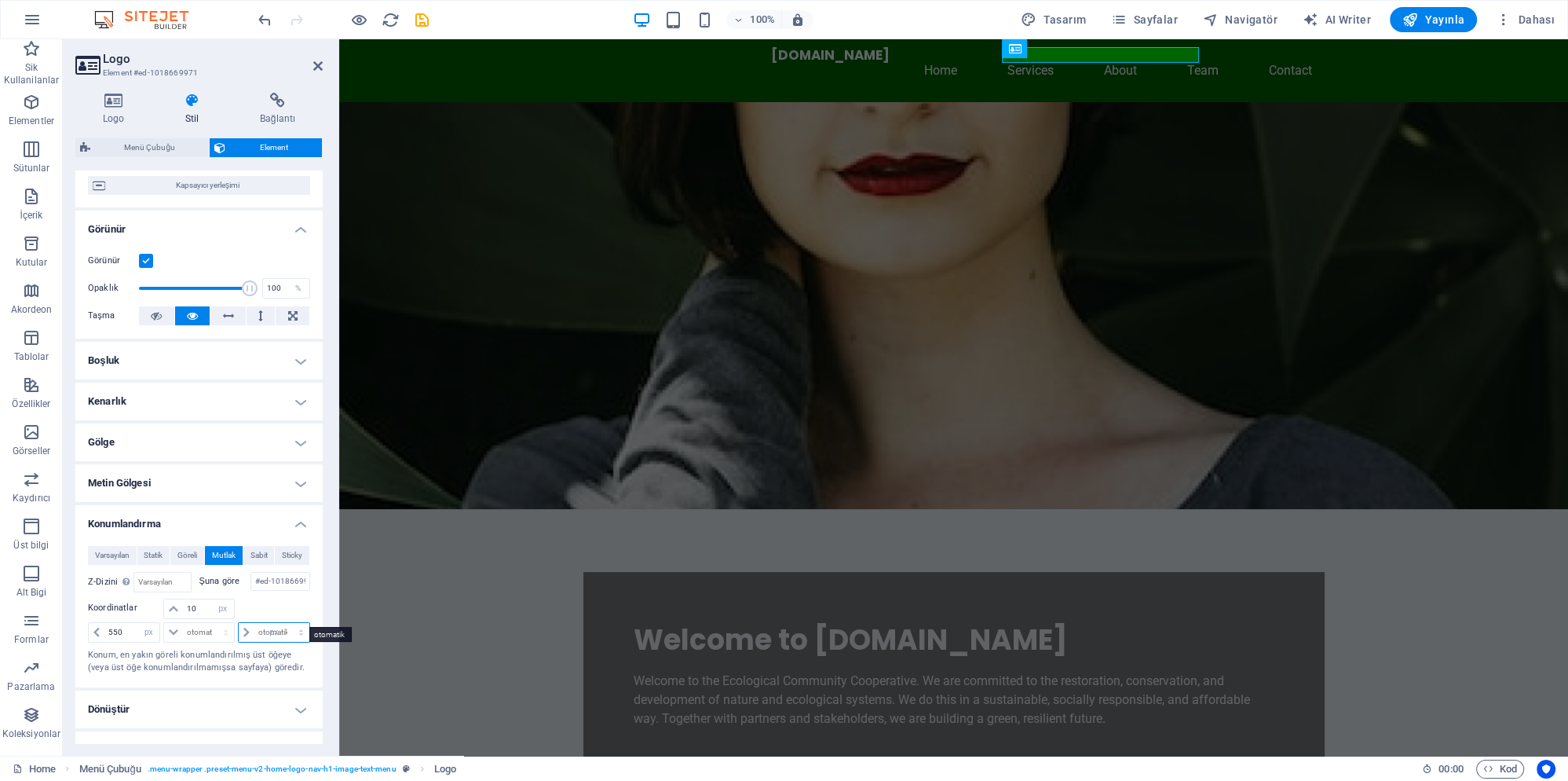
type input "0"
select select "auto"
click option "otomatik" at bounding box center [0, 0] width 0 height 0
select select "DISABLED_OPTION_VALUE"
click at [540, 347] on figure at bounding box center [954, 305] width 1229 height 407
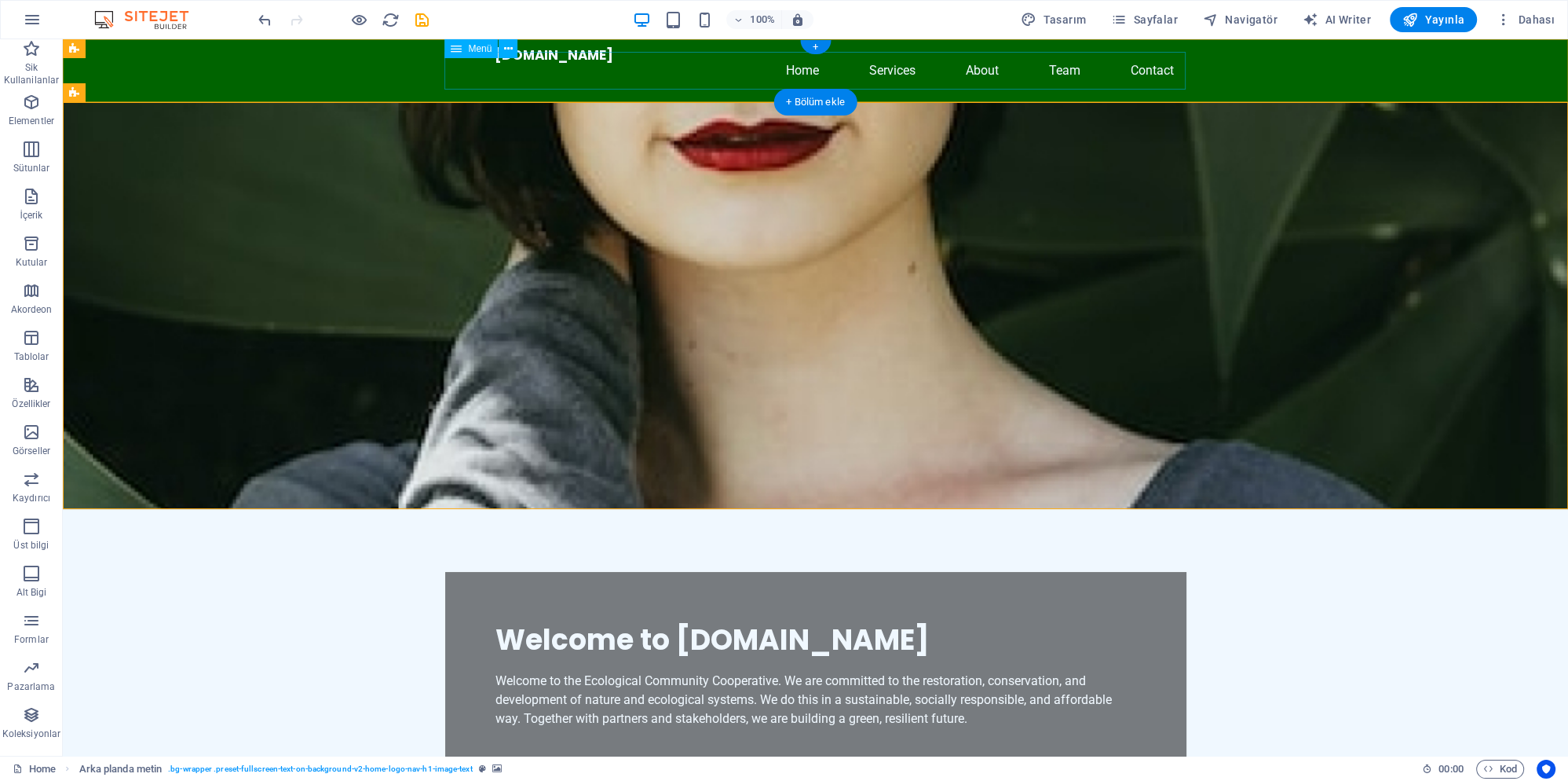
click at [699, 79] on nav "Home Services About Team Contact" at bounding box center [815, 71] width 741 height 38
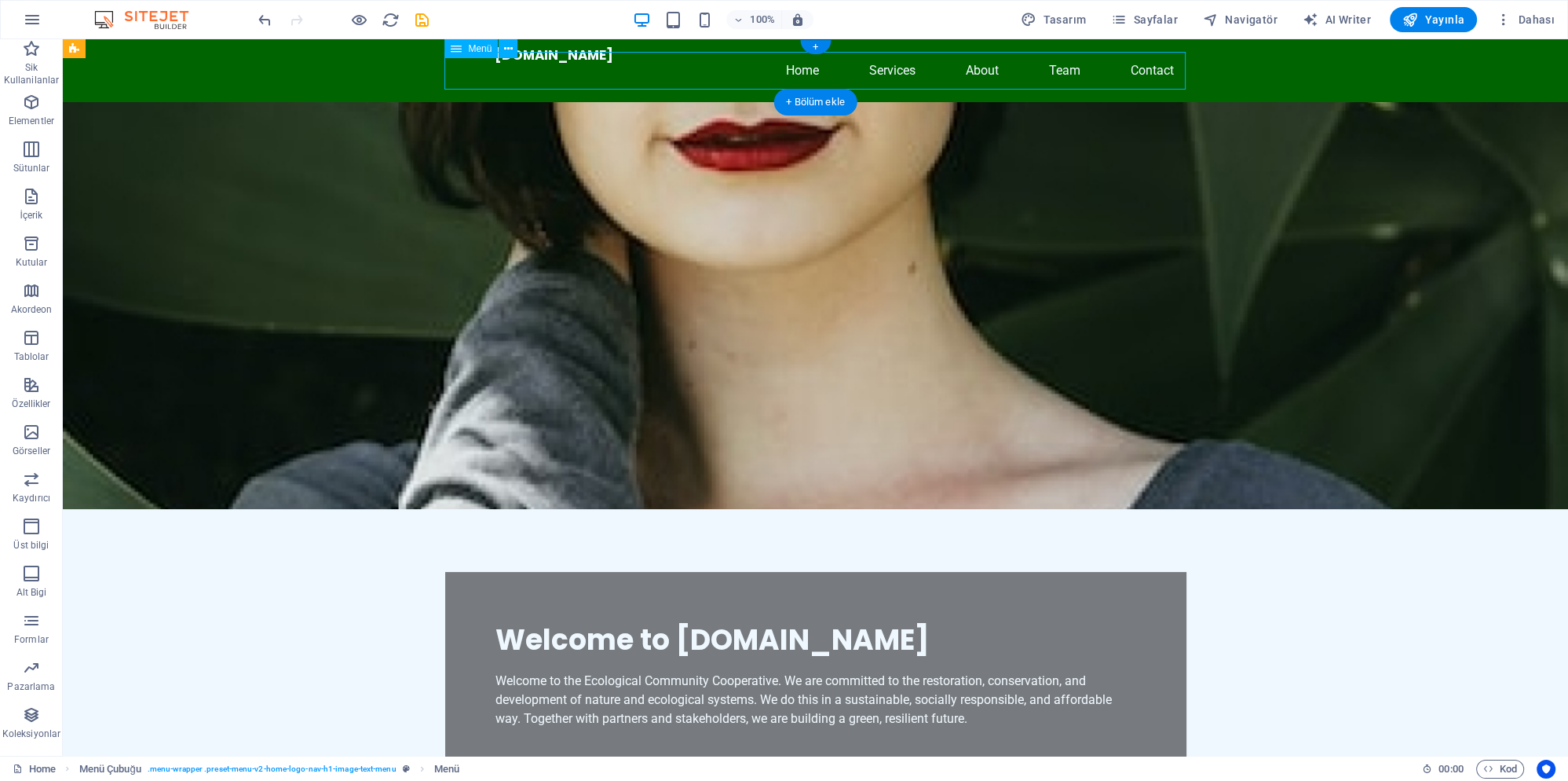
click at [699, 79] on nav "Home Services About Team Contact" at bounding box center [815, 71] width 741 height 38
select select
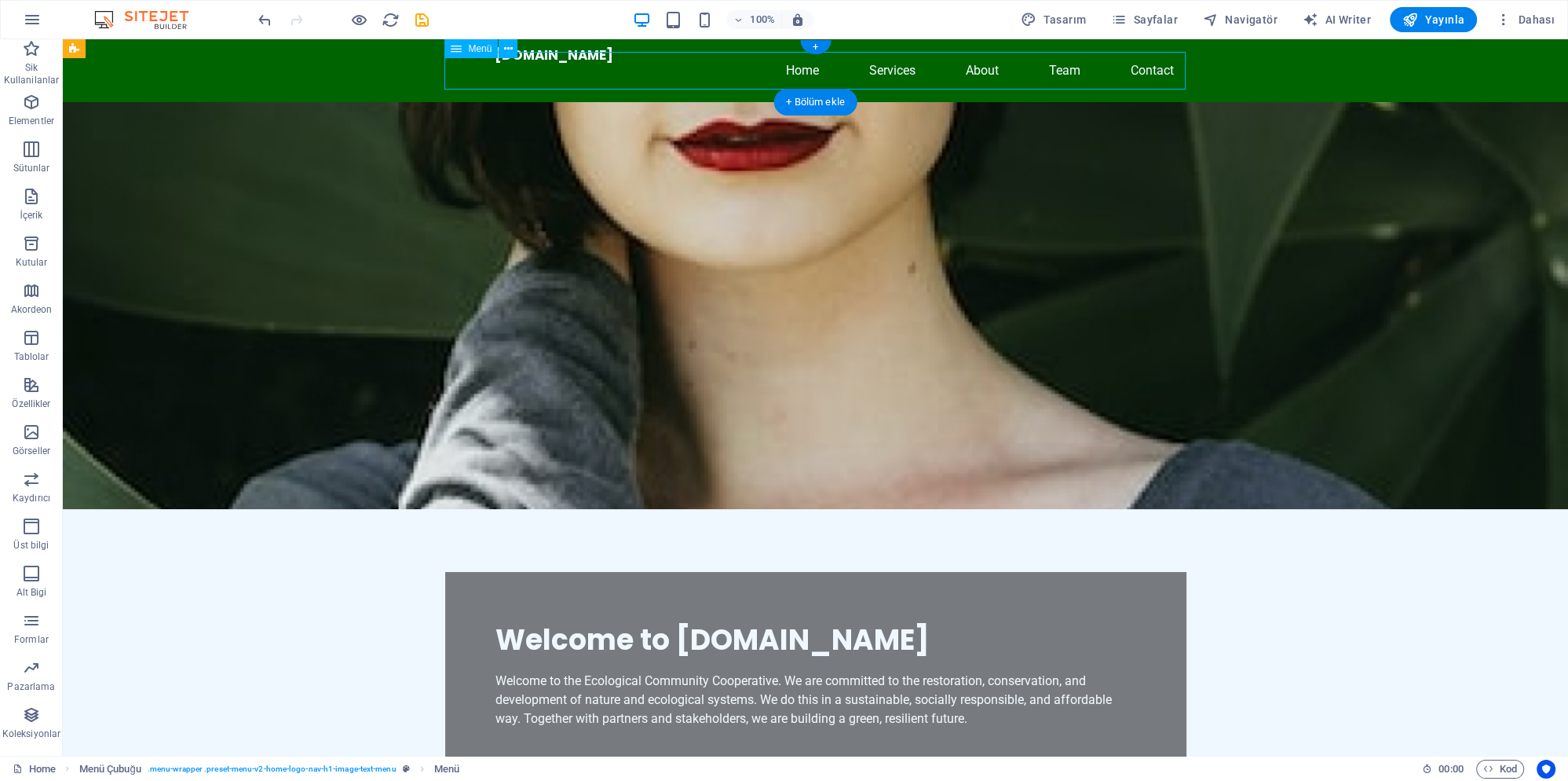
select select
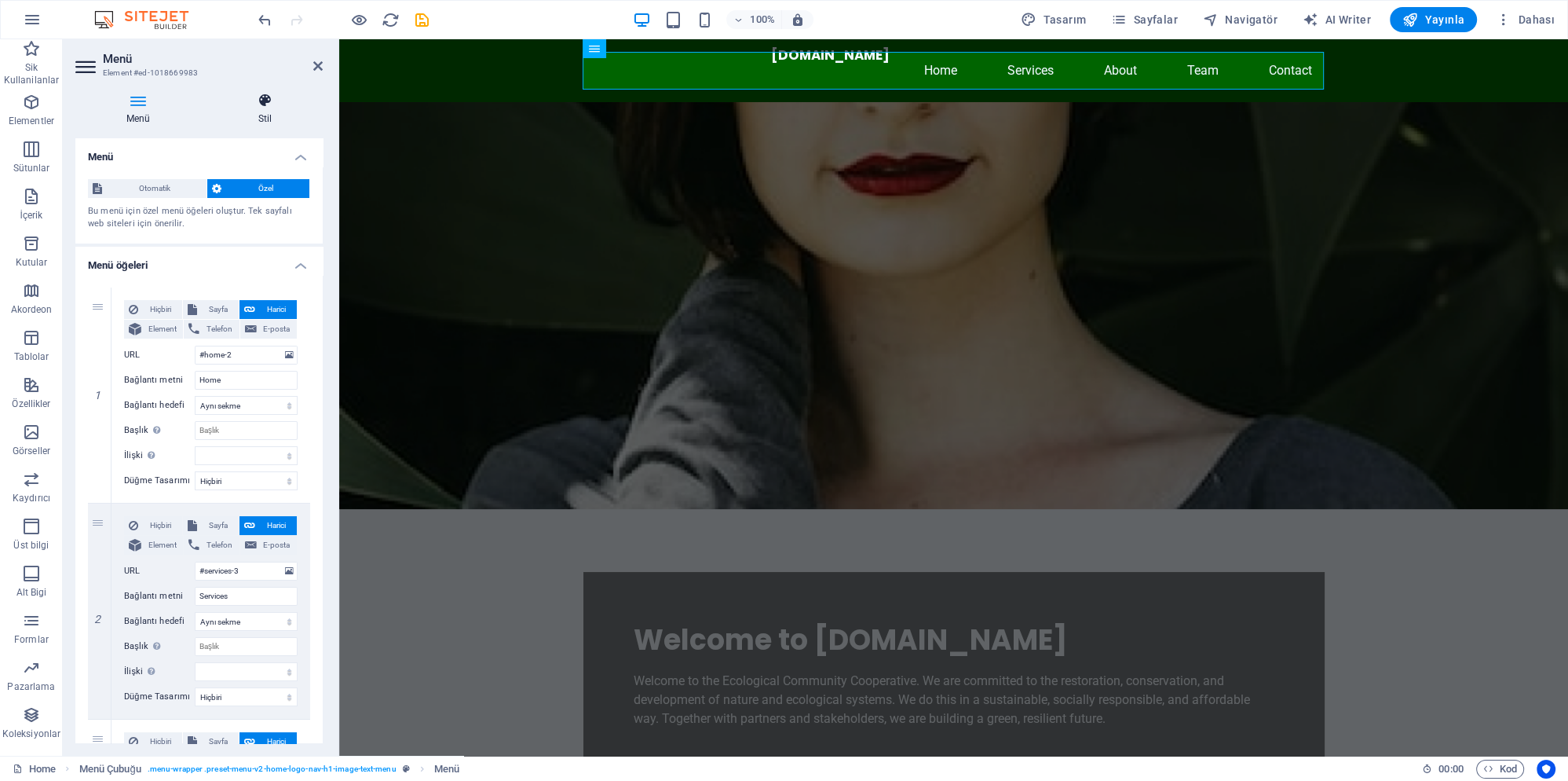
click at [255, 111] on h4 "Stil" at bounding box center [264, 109] width 115 height 33
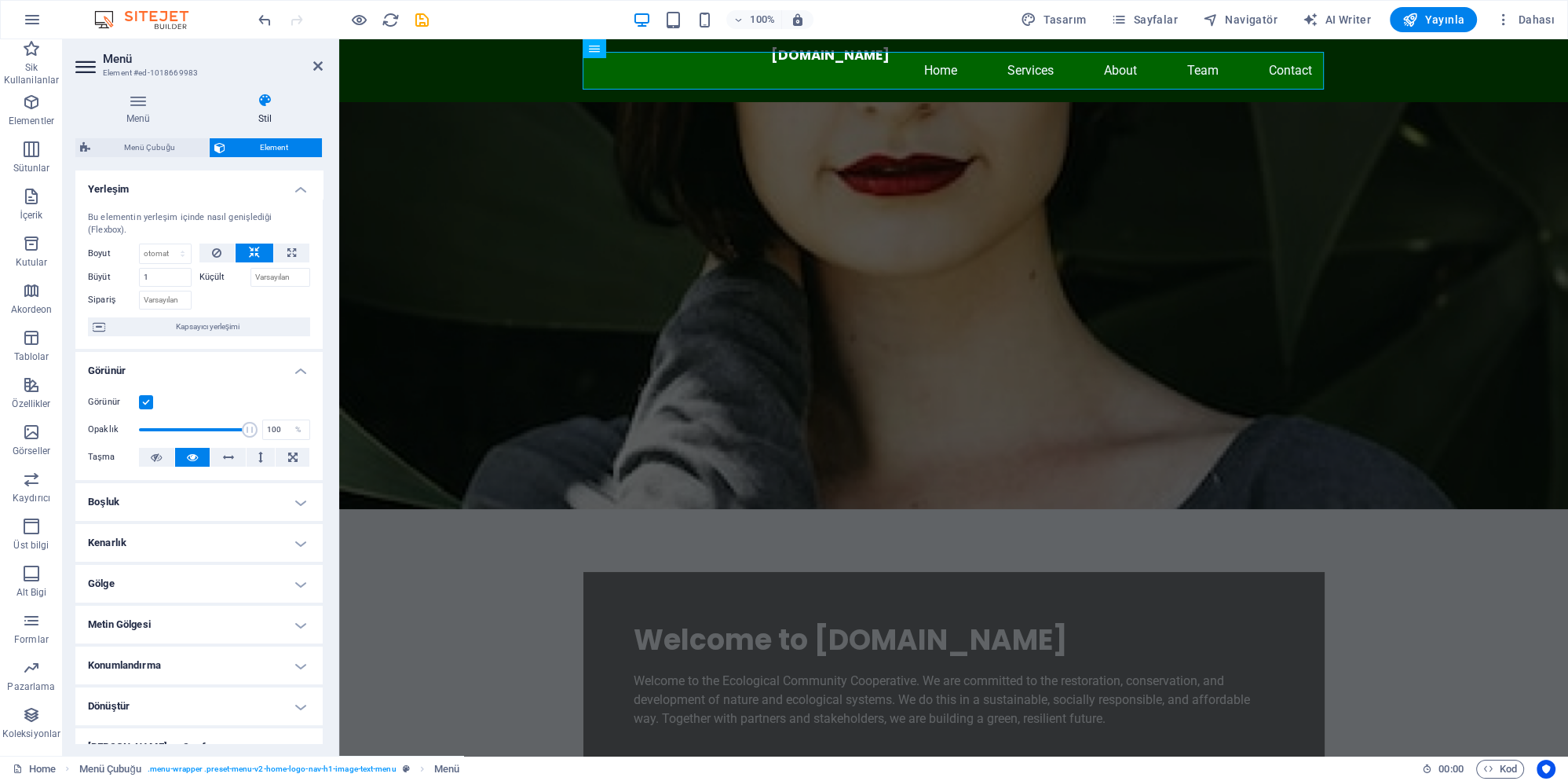
click at [228, 660] on h4 "Konumlandırma" at bounding box center [199, 666] width 248 height 38
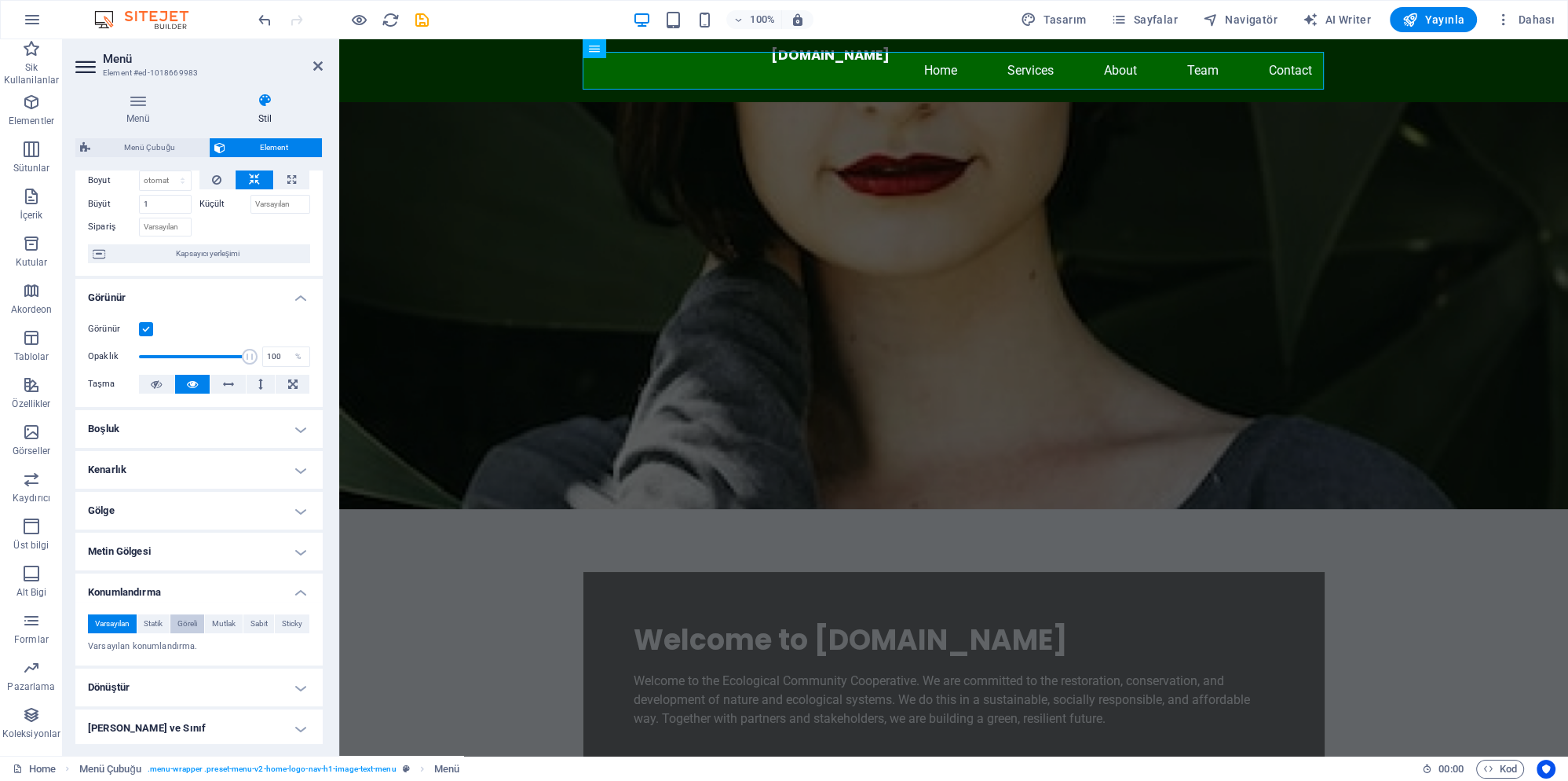
click at [190, 615] on span "Göreli" at bounding box center [187, 624] width 20 height 19
click at [219, 615] on span "Mutlak" at bounding box center [224, 624] width 23 height 19
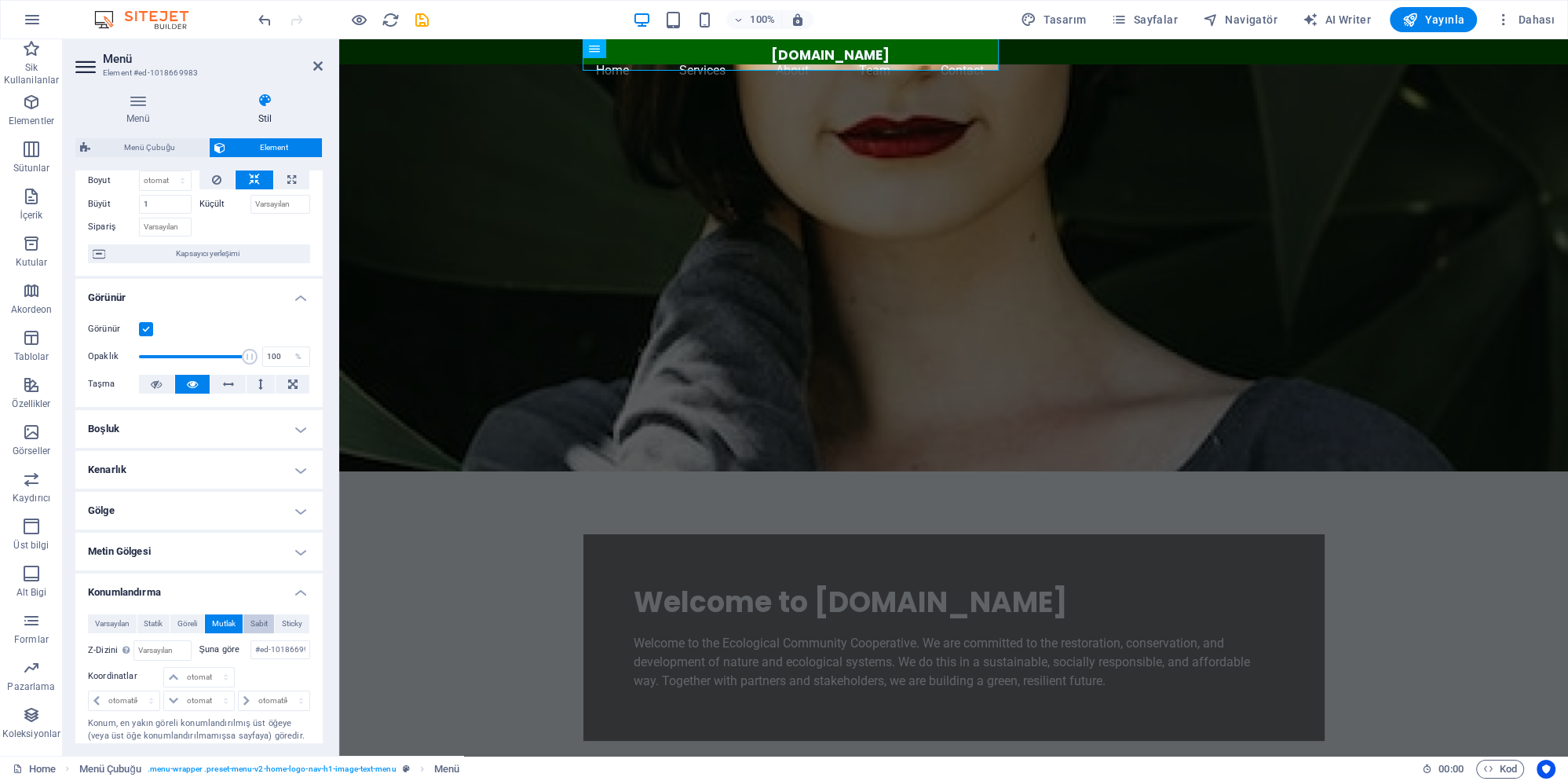
click at [255, 615] on span "Sabit" at bounding box center [259, 624] width 17 height 19
click at [281, 615] on button "Sticky" at bounding box center [292, 624] width 35 height 19
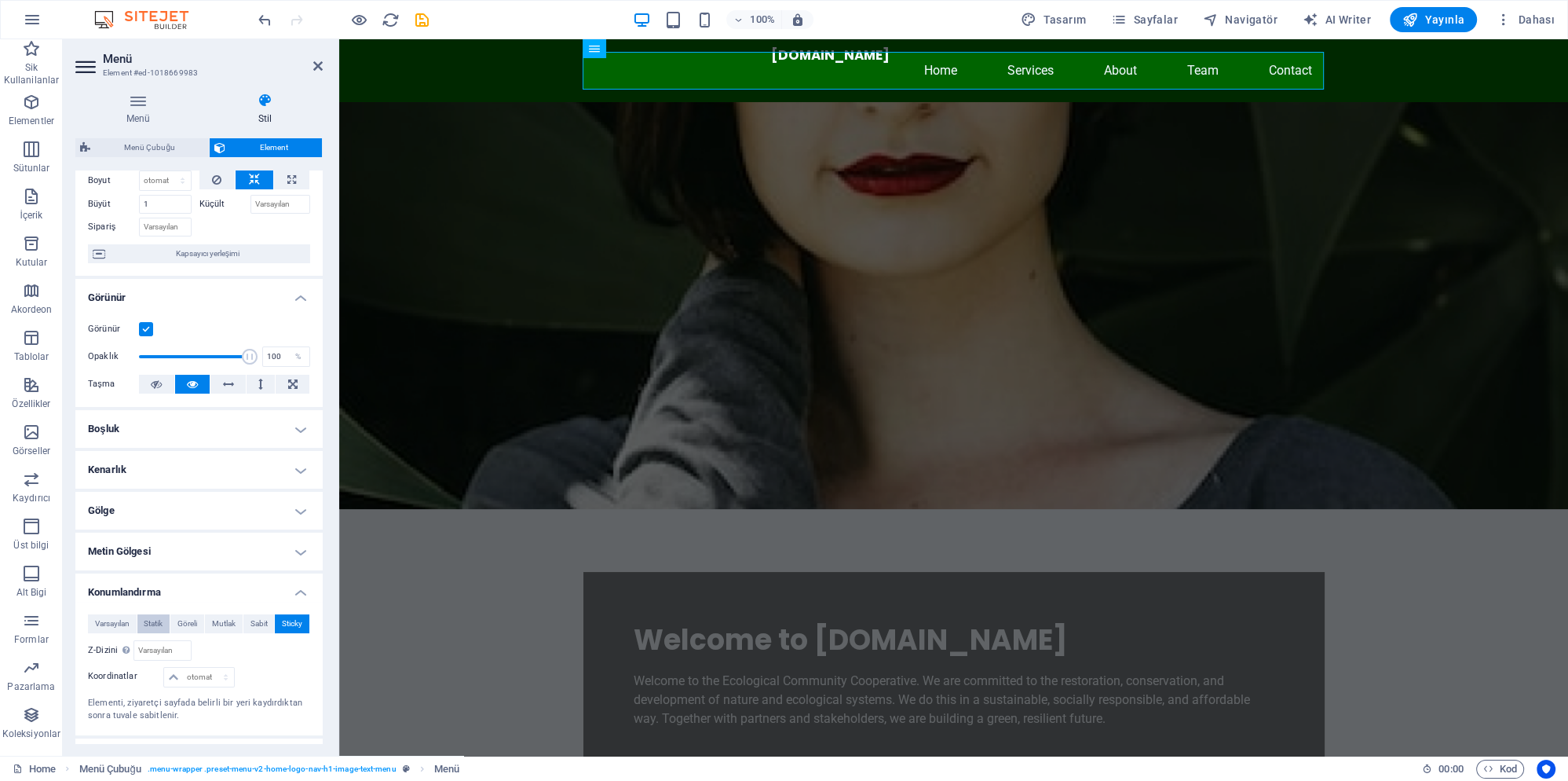
click at [160, 615] on span "Statik" at bounding box center [153, 624] width 19 height 19
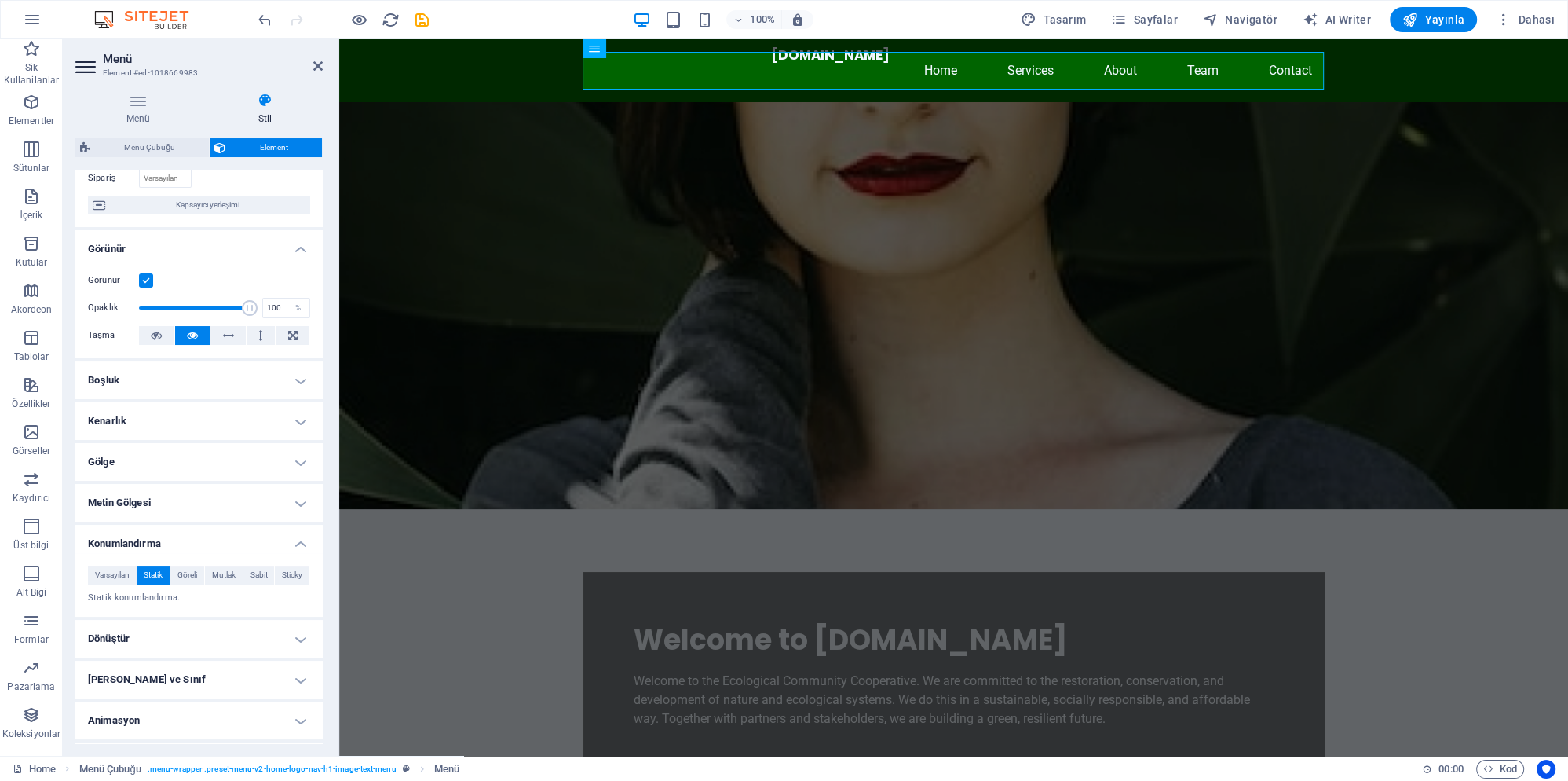
scroll to position [145, 0]
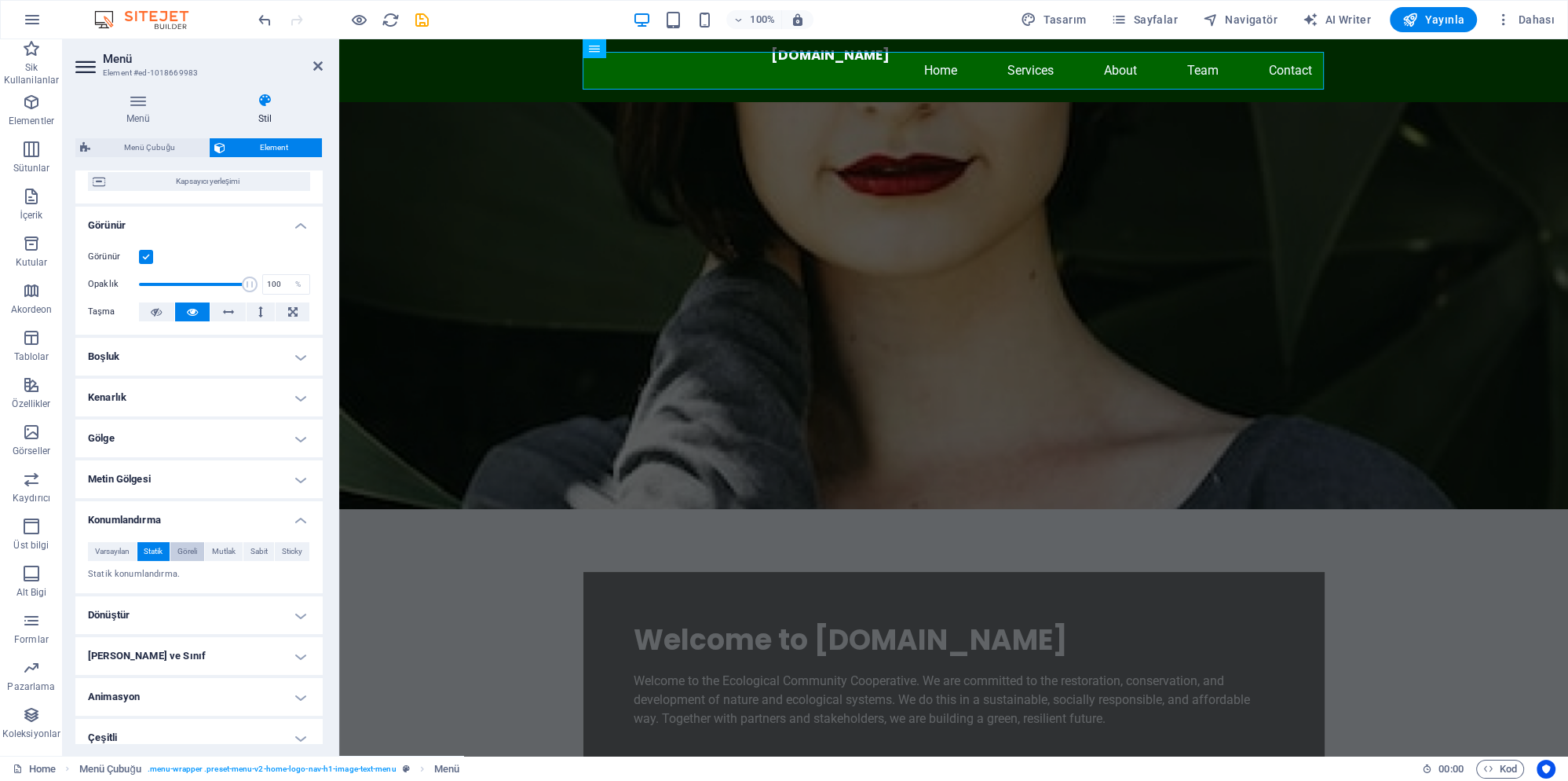
click at [187, 542] on span "Göreli" at bounding box center [187, 551] width 20 height 19
click at [229, 542] on span "Mutlak" at bounding box center [224, 551] width 23 height 19
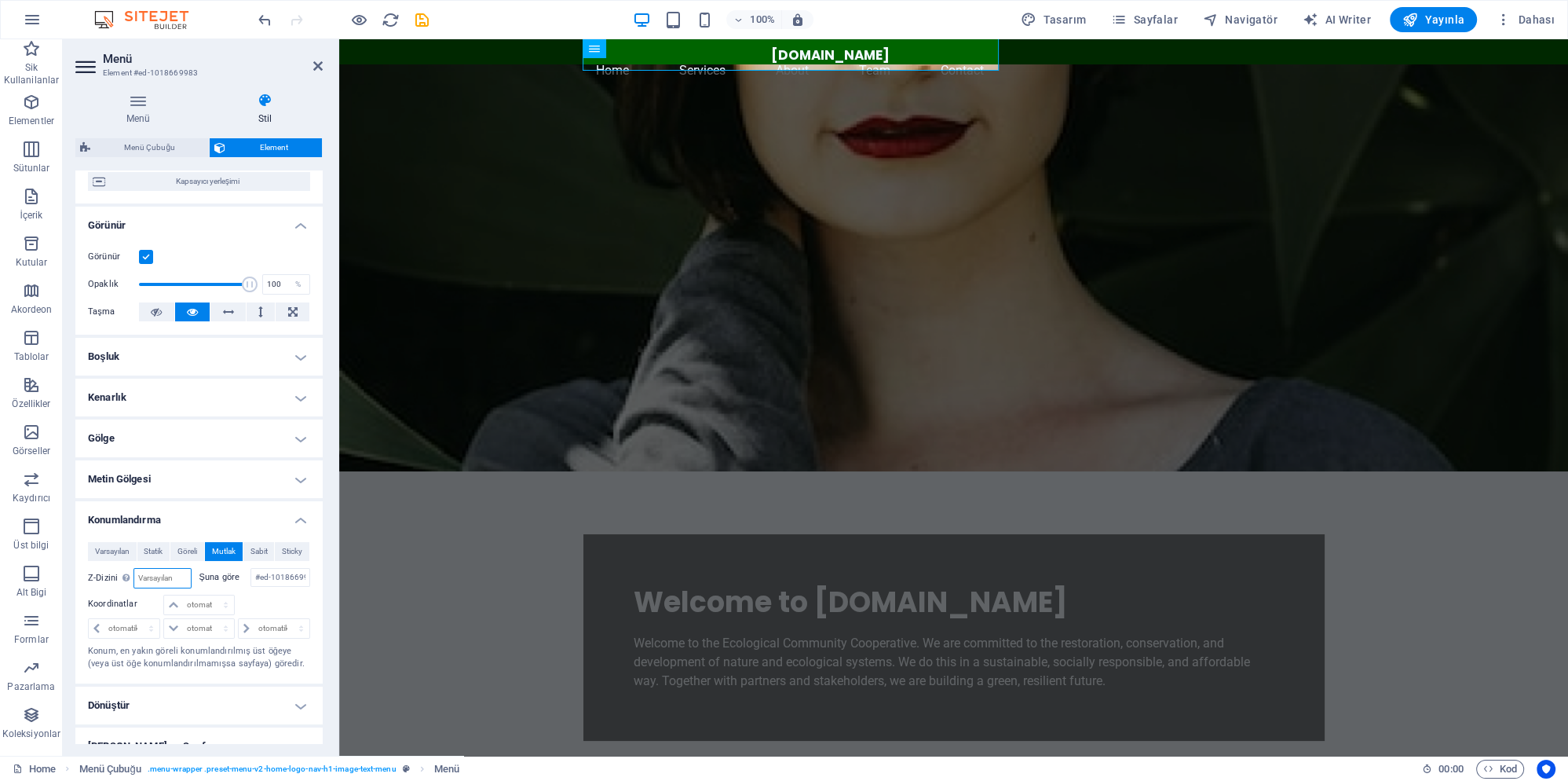
click at [182, 569] on input "number" at bounding box center [161, 578] width 55 height 19
type input "1"
select select "px"
click option "px" at bounding box center [0, 0] width 0 height 0
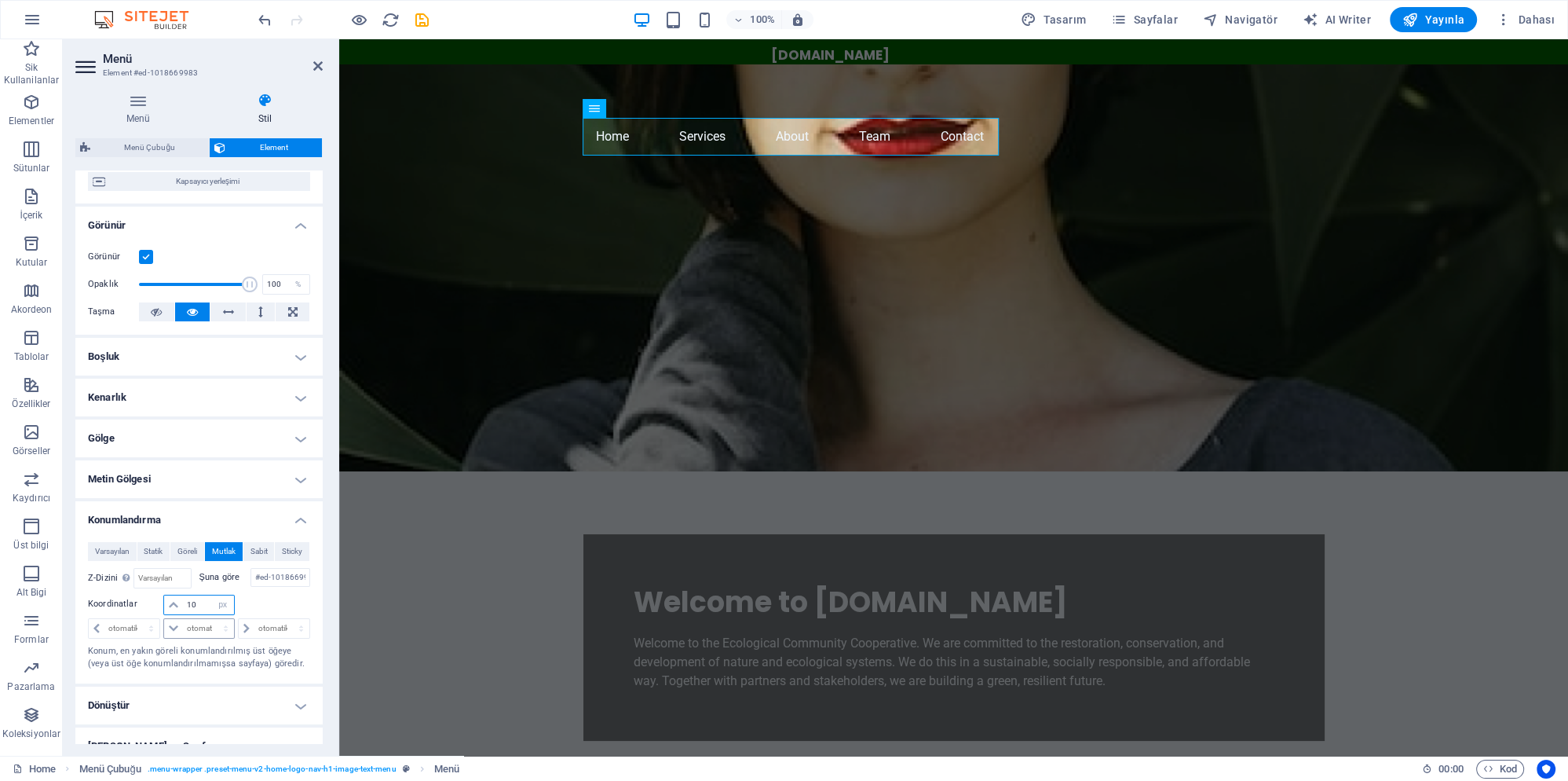
type input "1"
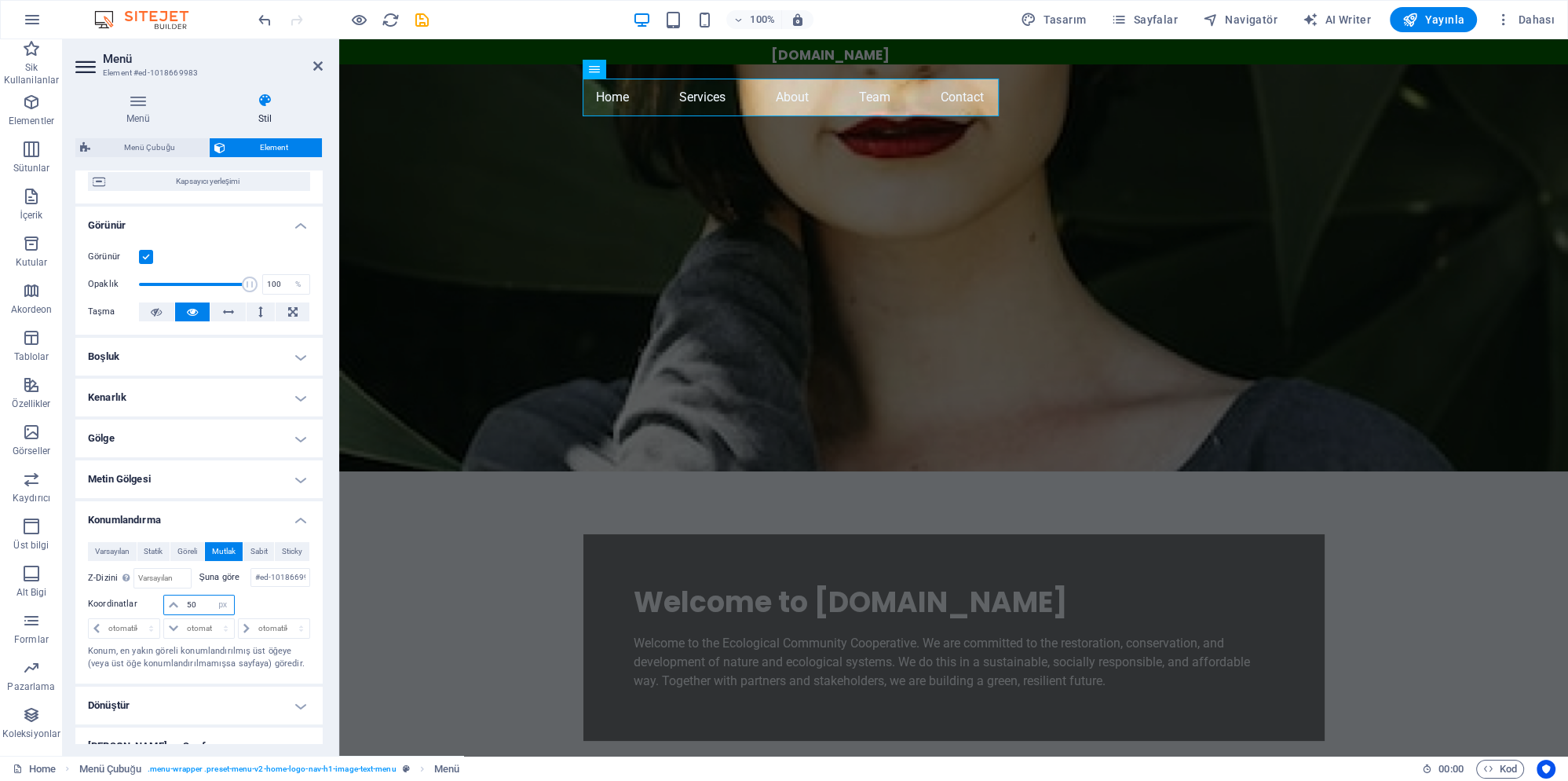
drag, startPoint x: 200, startPoint y: 586, endPoint x: 182, endPoint y: 586, distance: 18.0
click at [183, 595] on input "50" at bounding box center [208, 605] width 51 height 19
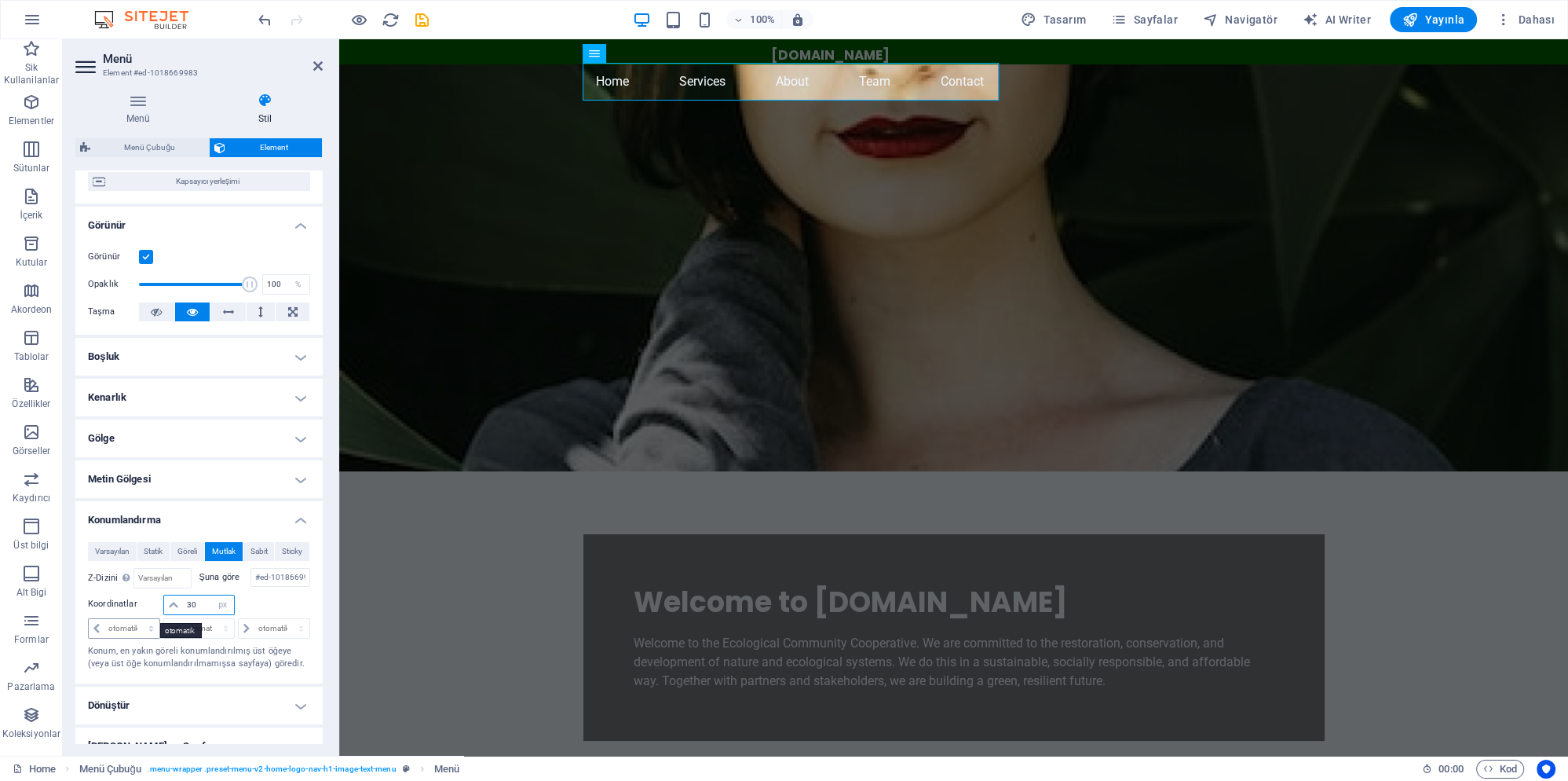
type input "30"
select select "px"
click option "px" at bounding box center [0, 0] width 0 height 0
type input "100"
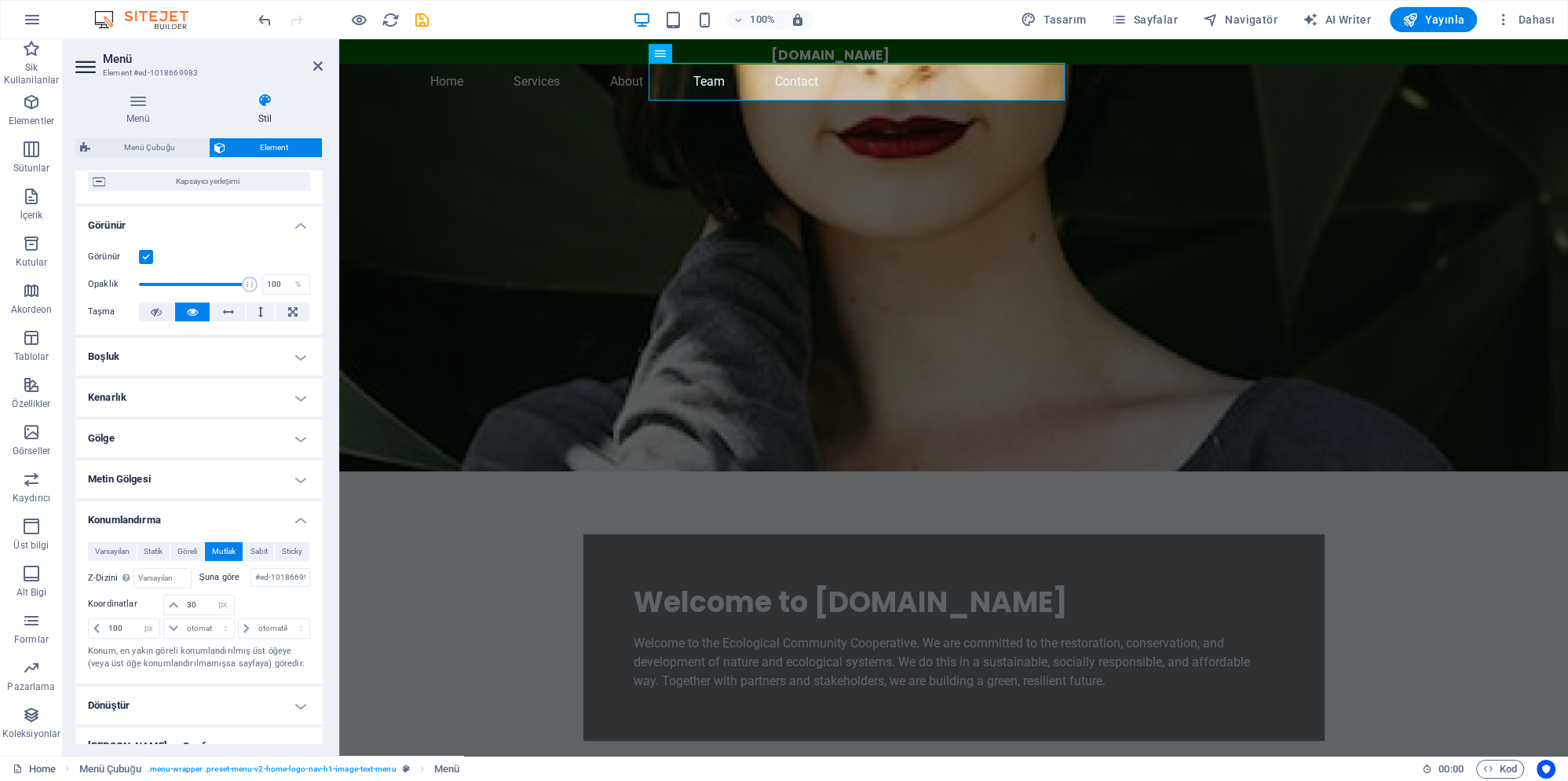
click at [428, 427] on figure at bounding box center [954, 268] width 1229 height 407
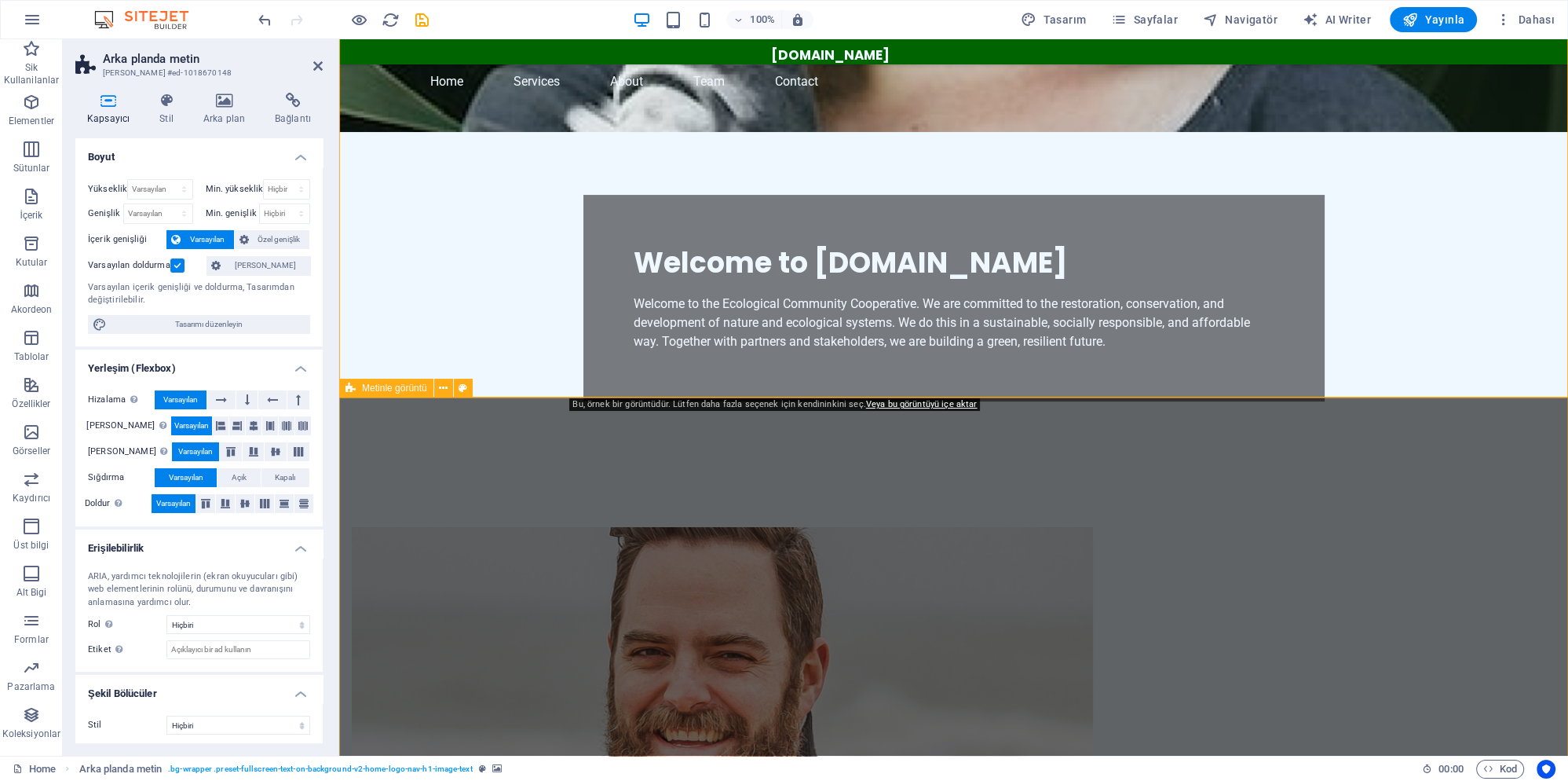
scroll to position [0, 0]
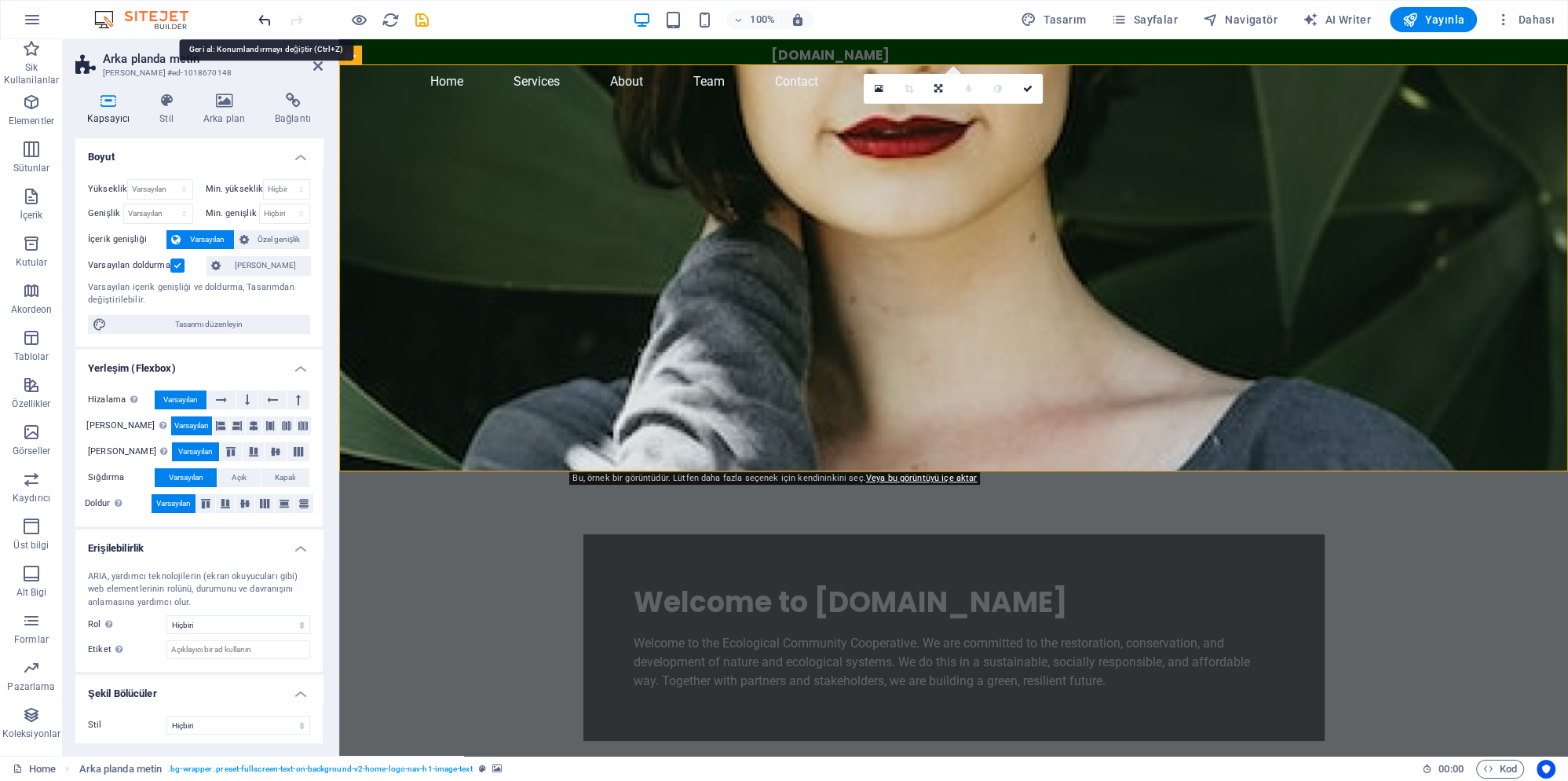
click at [265, 20] on icon "undo" at bounding box center [265, 20] width 18 height 18
click at [266, 20] on icon "undo" at bounding box center [265, 20] width 18 height 18
click at [267, 19] on icon "undo" at bounding box center [265, 20] width 18 height 18
click at [268, 18] on icon "undo" at bounding box center [265, 20] width 18 height 18
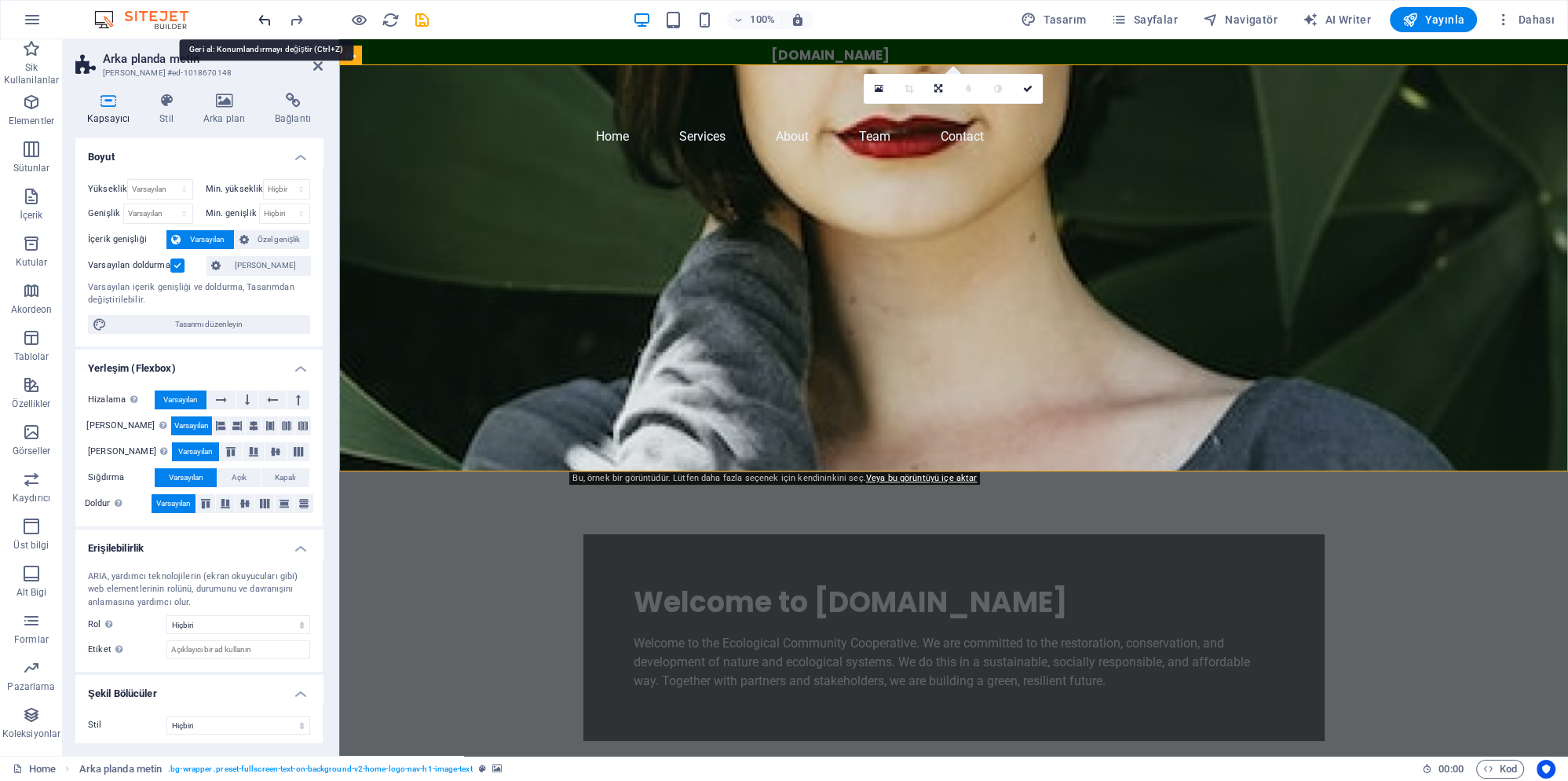
click at [268, 18] on icon "undo" at bounding box center [265, 20] width 18 height 18
click at [270, 18] on icon "undo" at bounding box center [265, 20] width 18 height 18
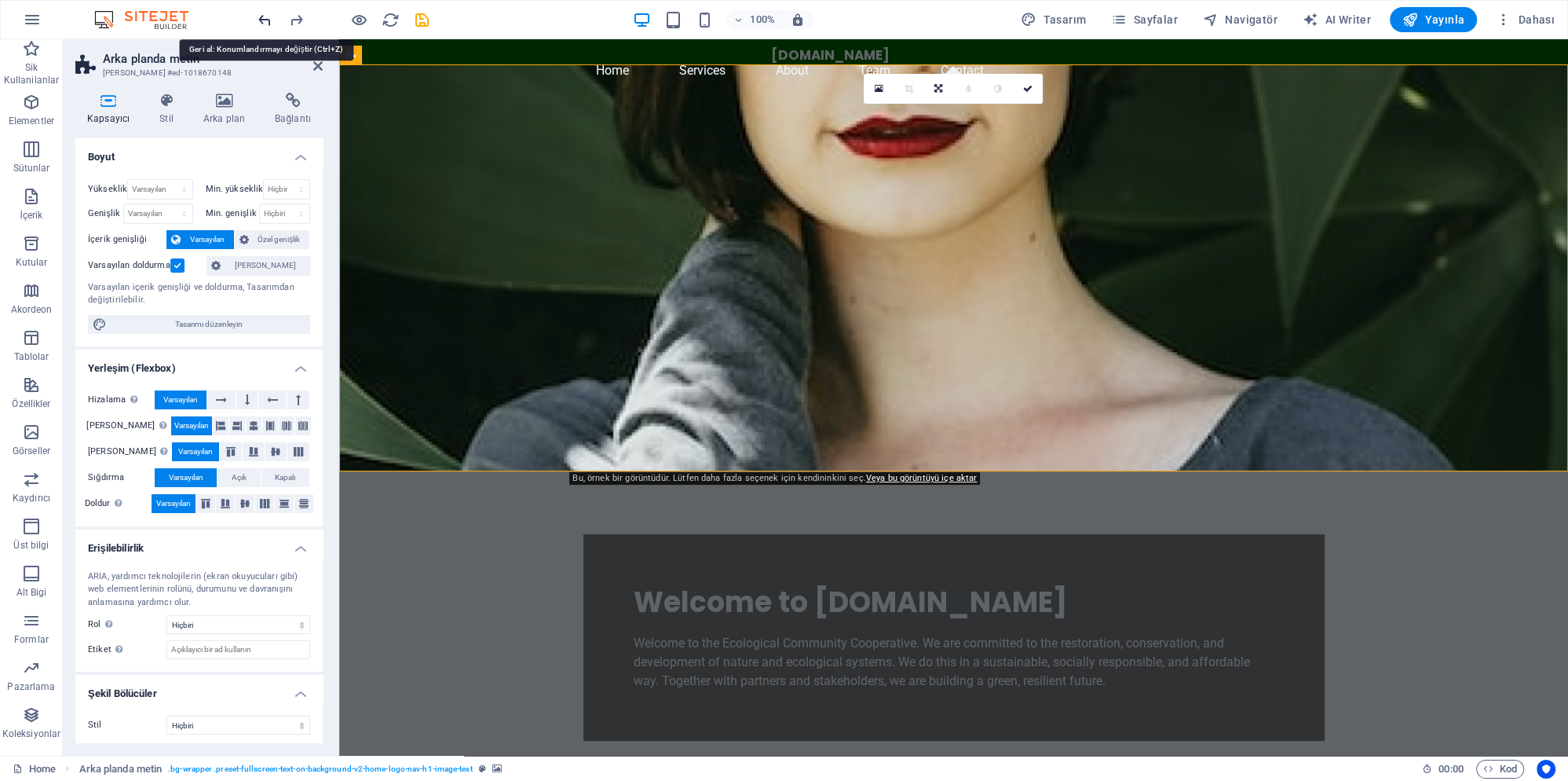
click at [262, 22] on icon "undo" at bounding box center [265, 20] width 18 height 18
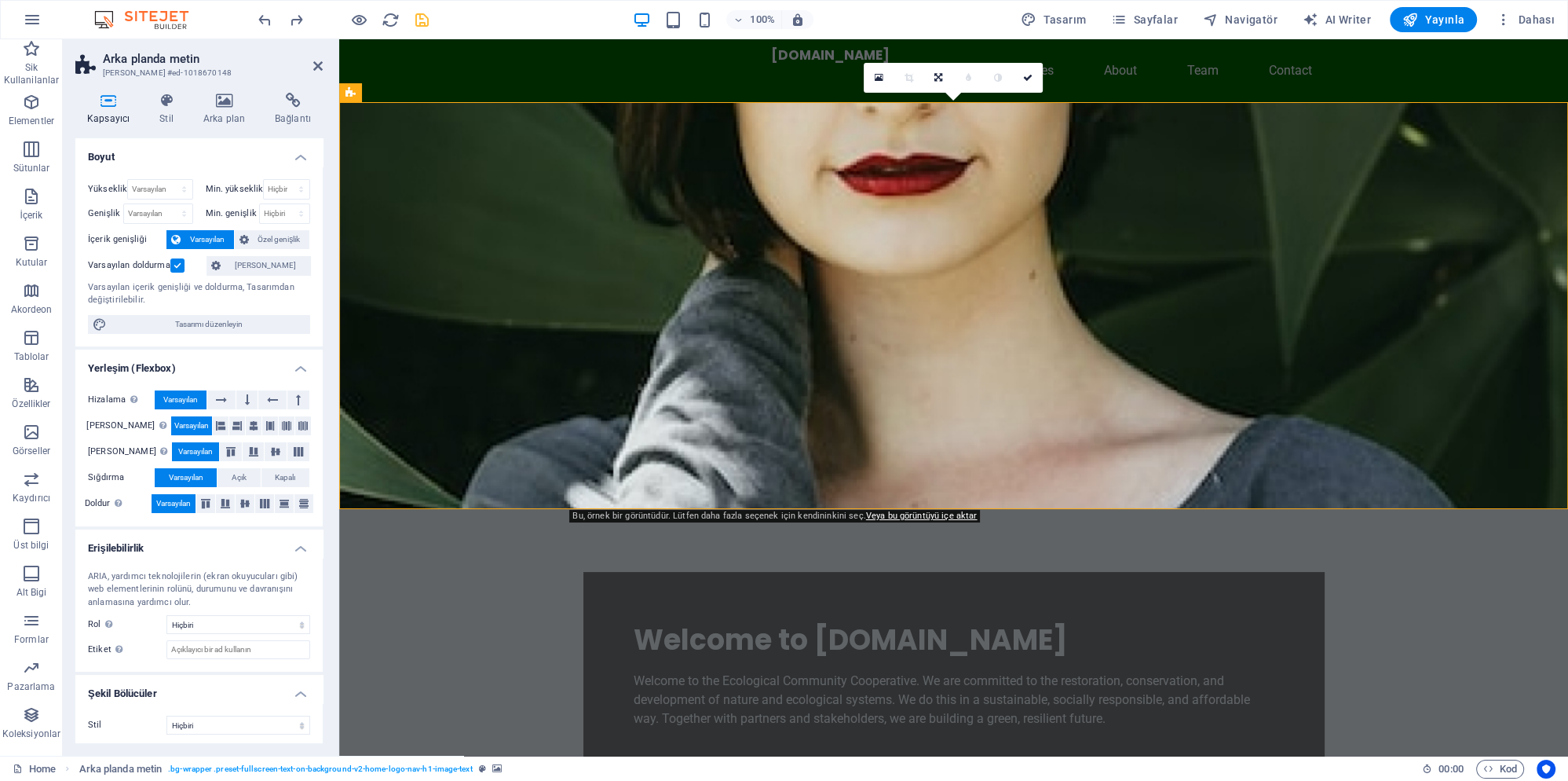
click at [418, 19] on icon "save" at bounding box center [422, 20] width 18 height 18
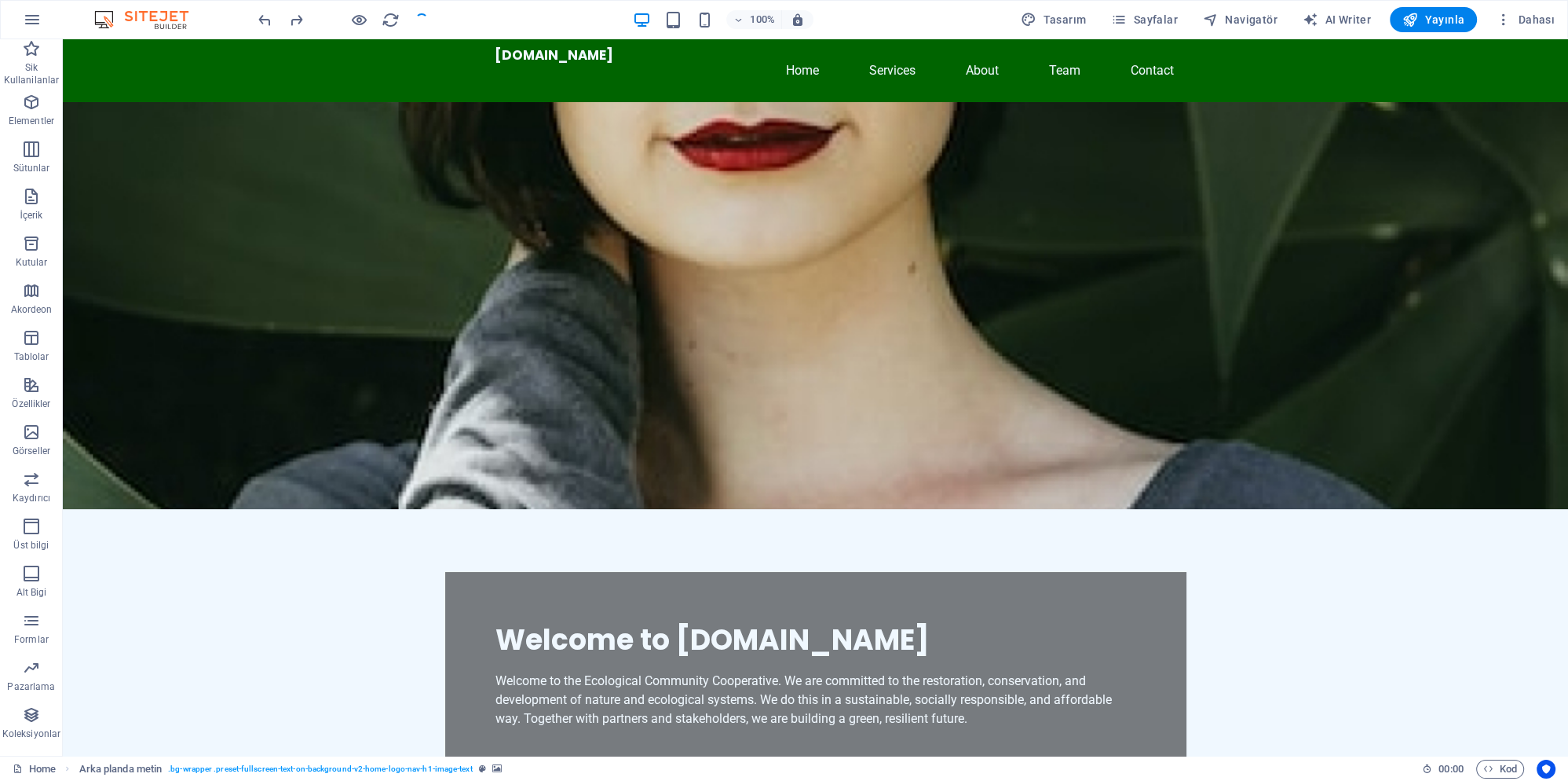
checkbox input "false"
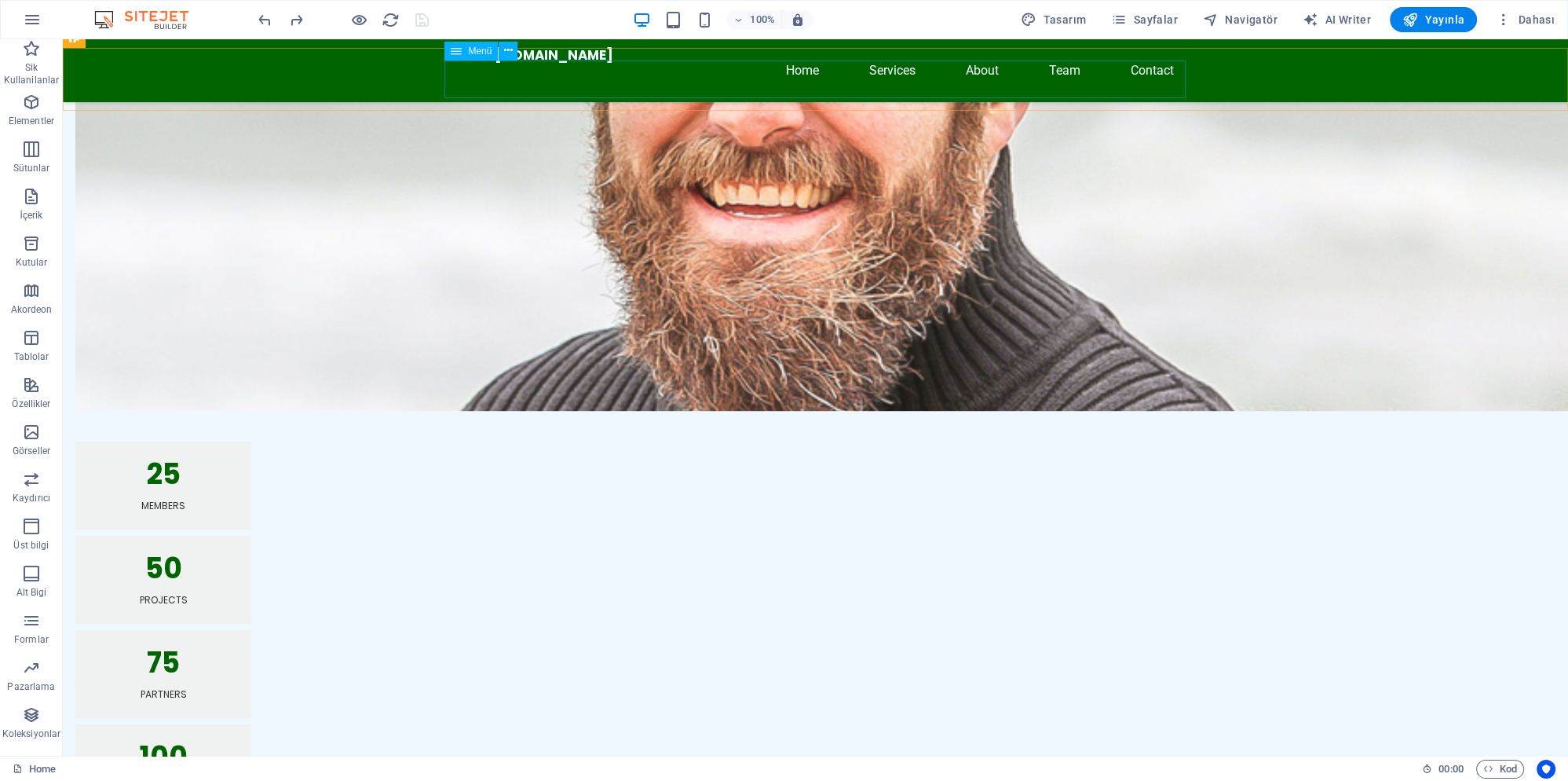
scroll to position [1018, 0]
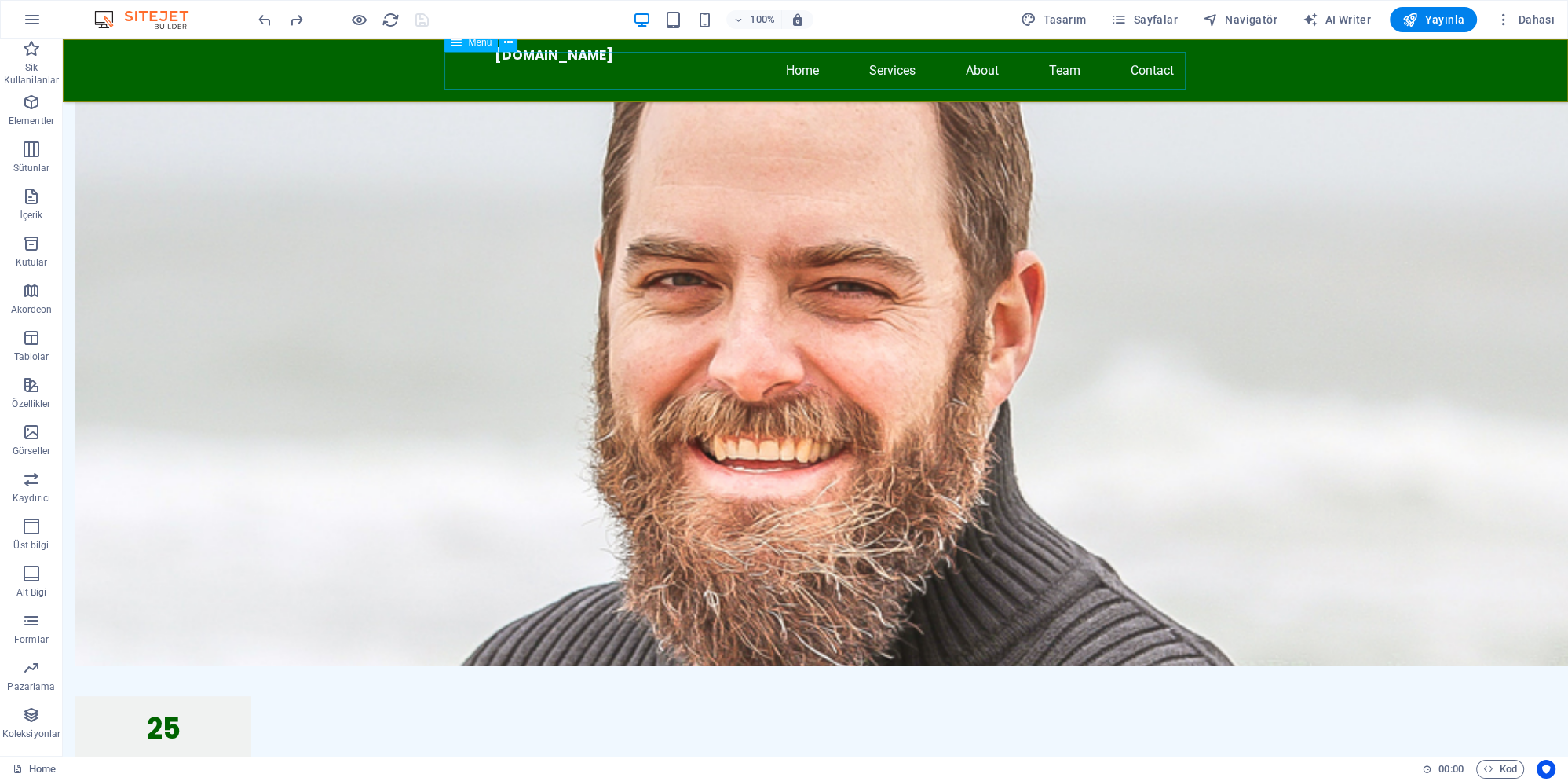
click at [666, 82] on nav "Home Services About Team Contact" at bounding box center [815, 71] width 741 height 38
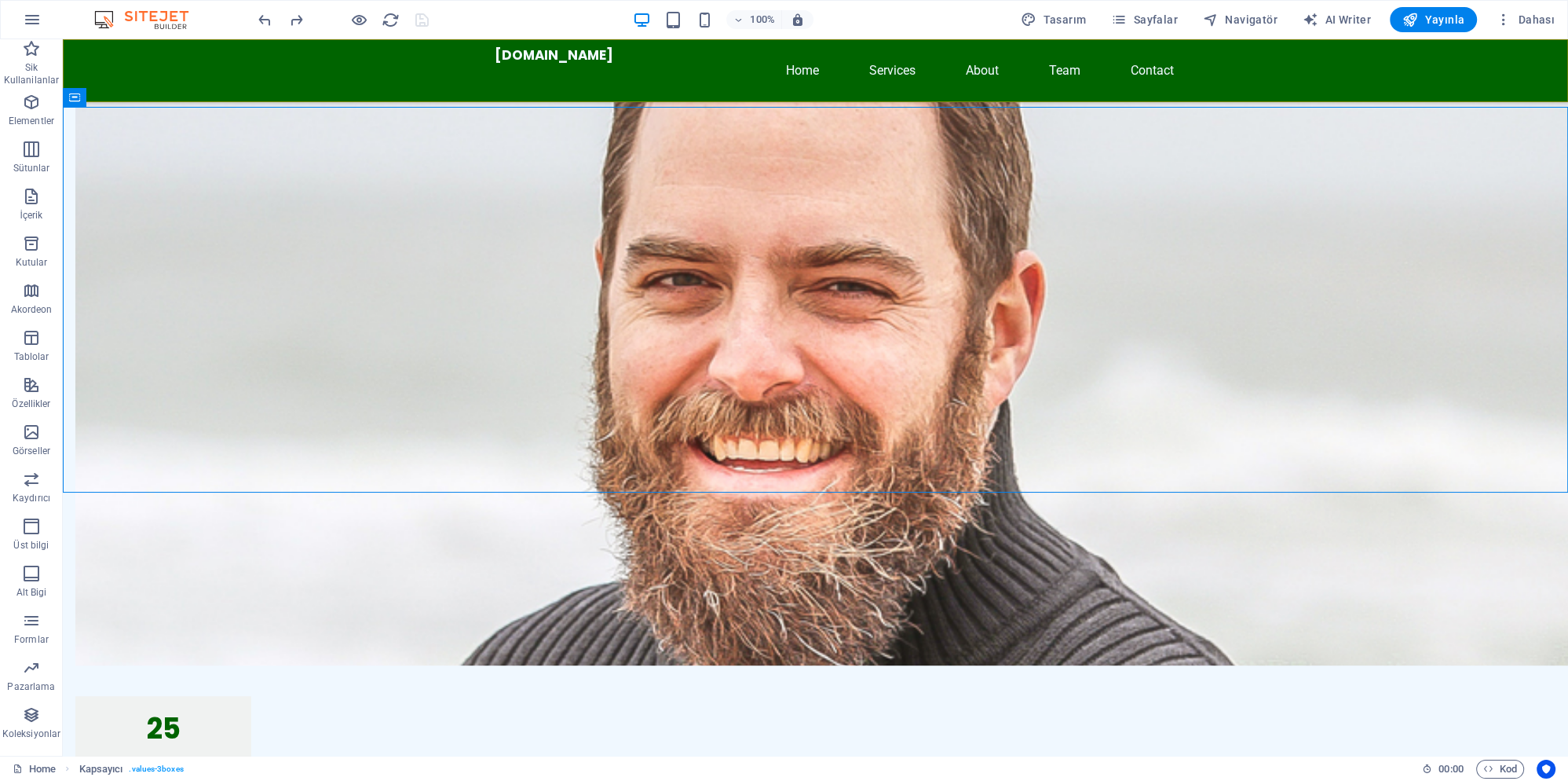
click at [378, 79] on div "Ecologischegemeenschap.nl Home Services About Team Contact" at bounding box center [815, 70] width 1505 height 63
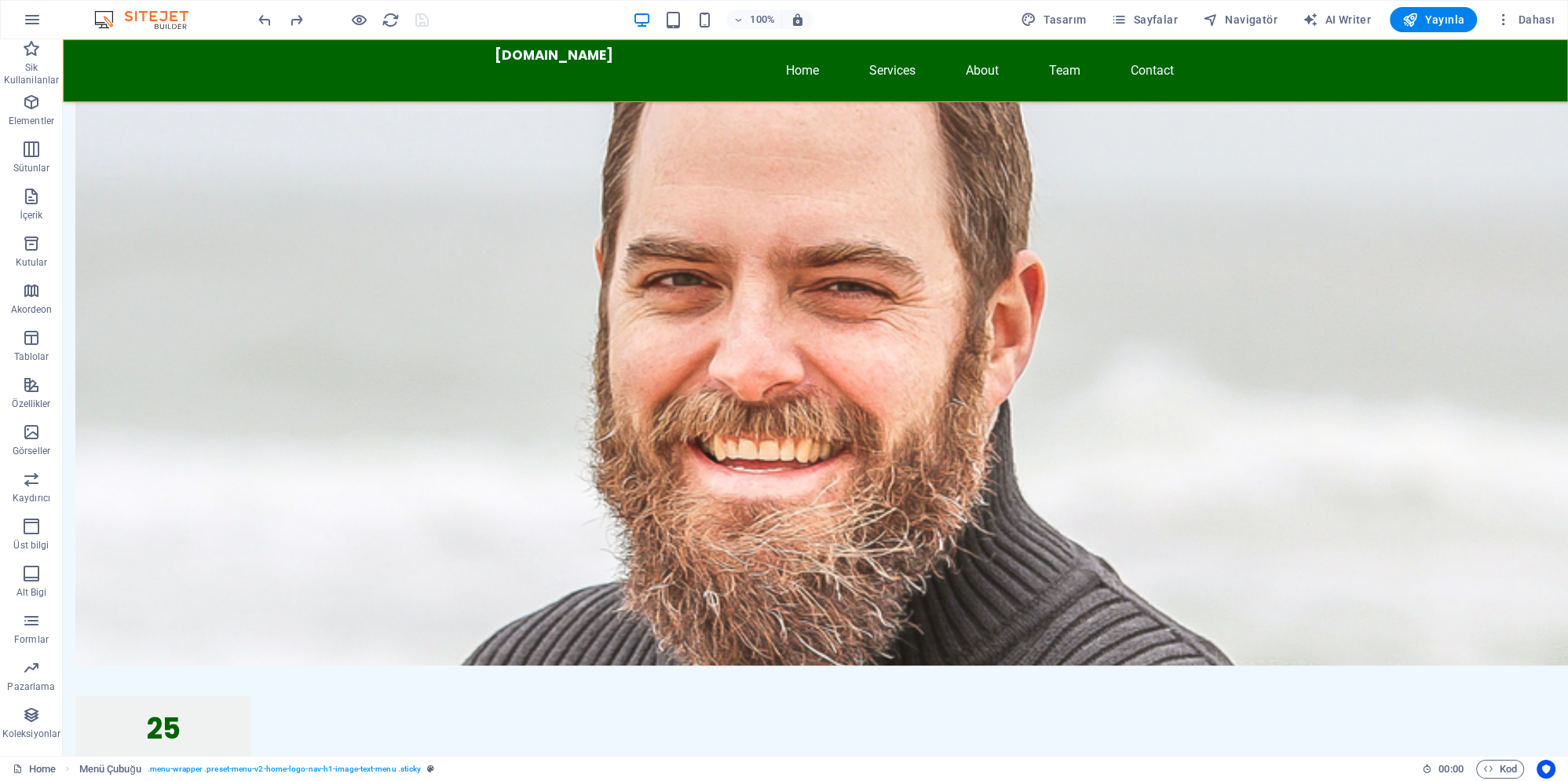
click at [378, 79] on div "Ecologischegemeenschap.nl Home Services About Team Contact" at bounding box center [815, 70] width 1505 height 63
select select "header"
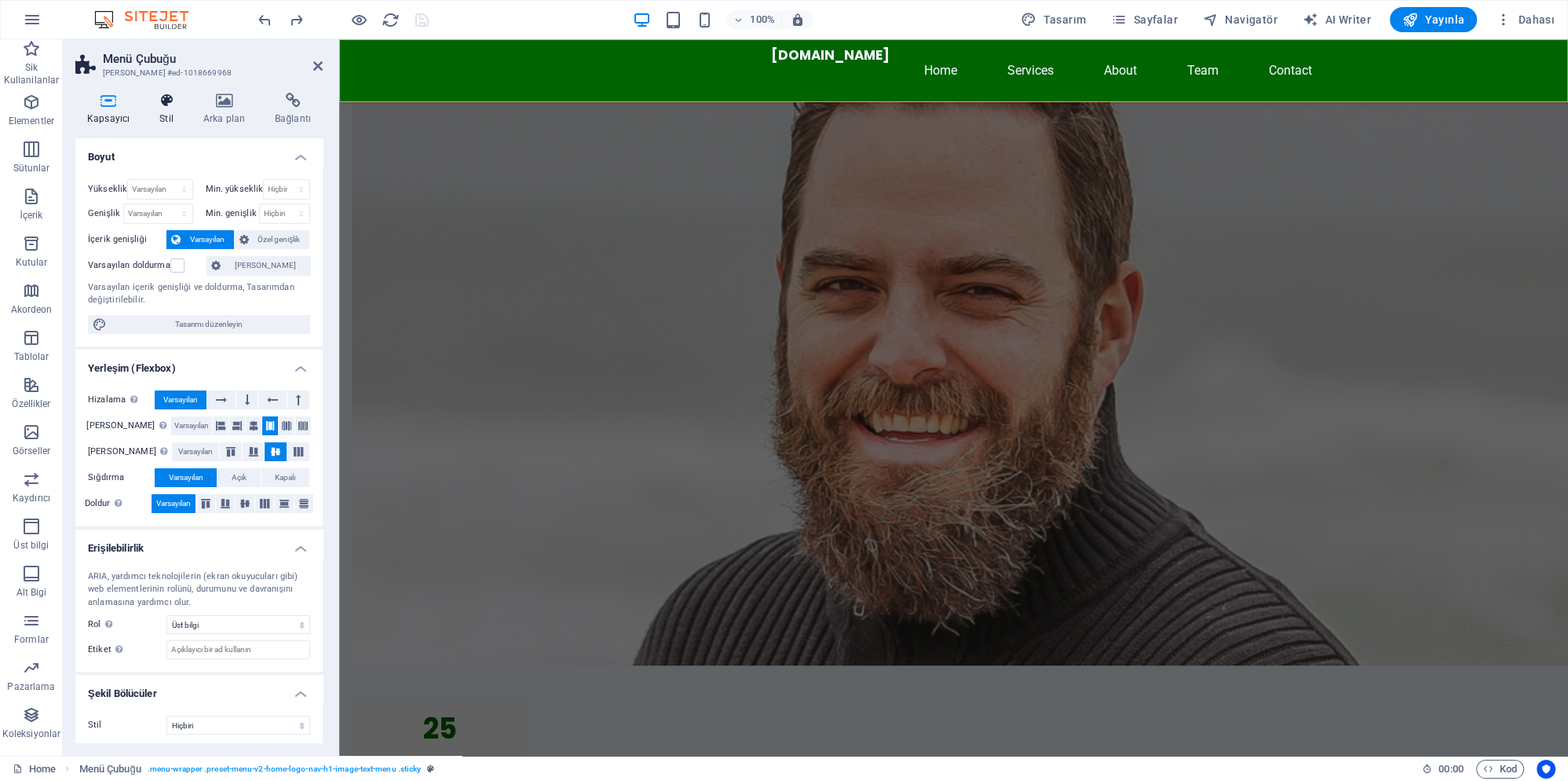
click at [165, 110] on h4 "Stil" at bounding box center [169, 109] width 44 height 33
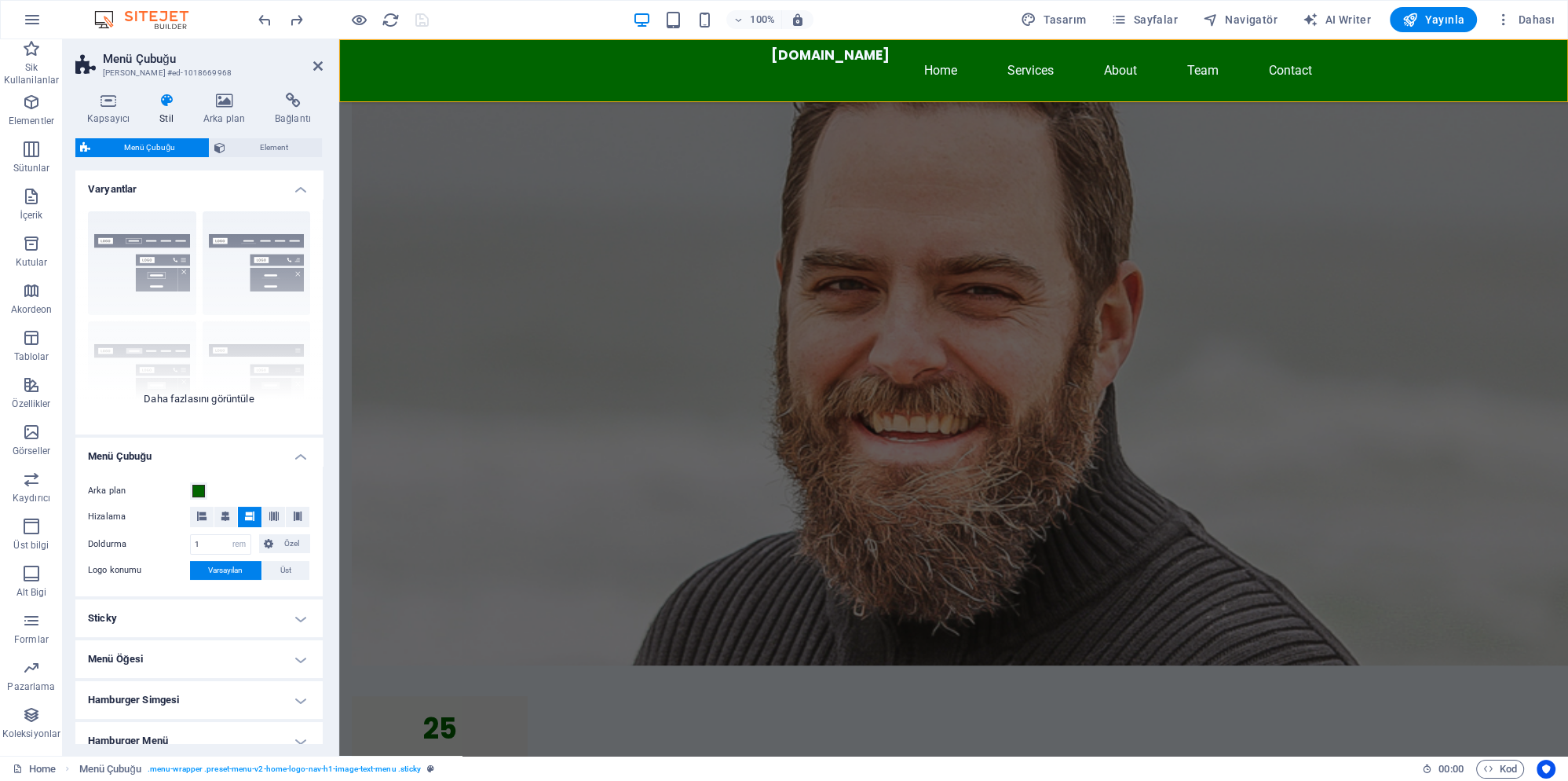
click at [243, 273] on div "Kenarlık Ortalandı Varsayılan Sabit Loki Tetikleyici Geniş XXL" at bounding box center [199, 316] width 248 height 236
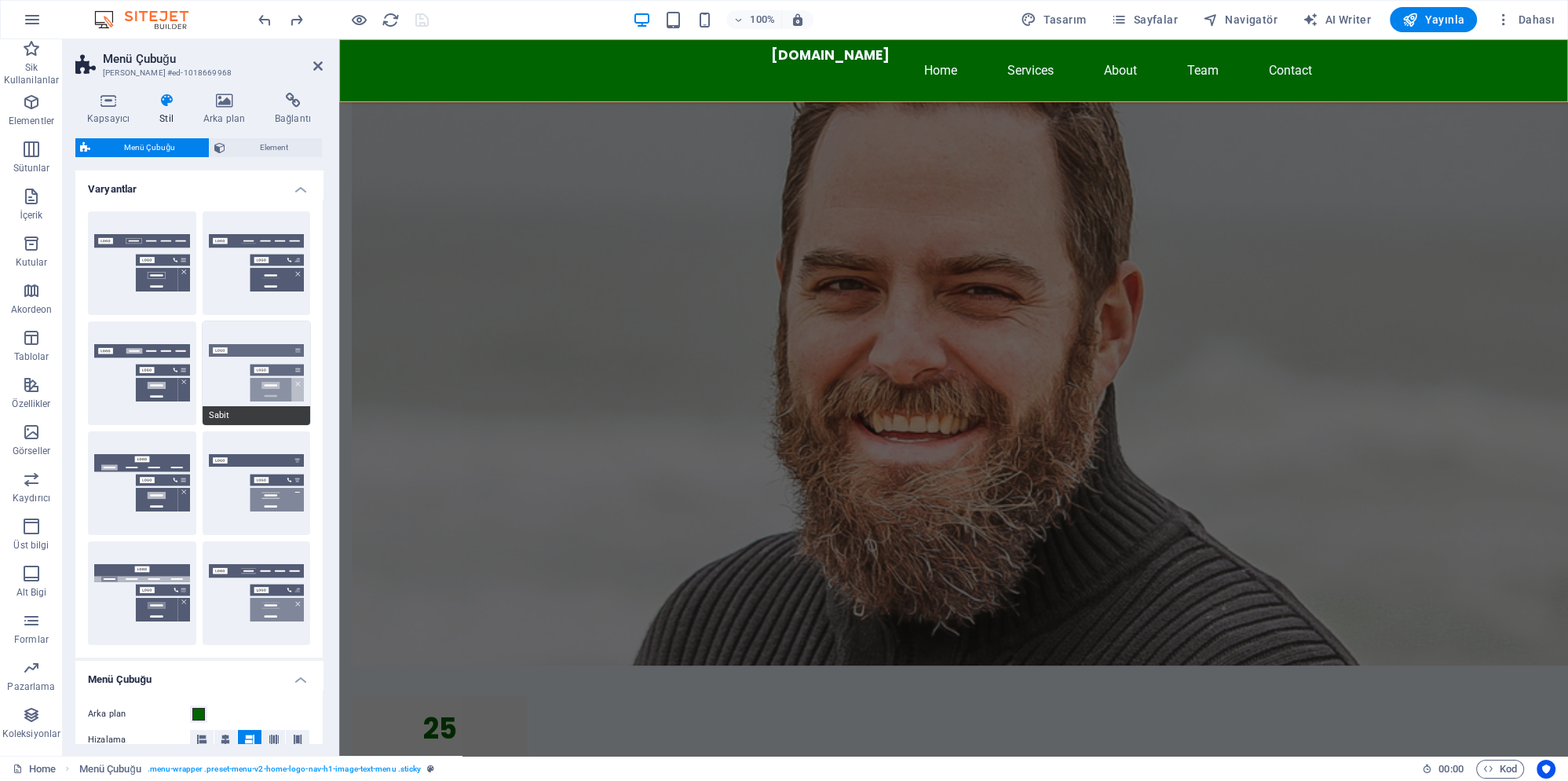
click at [250, 363] on button "Sabit" at bounding box center [257, 373] width 108 height 104
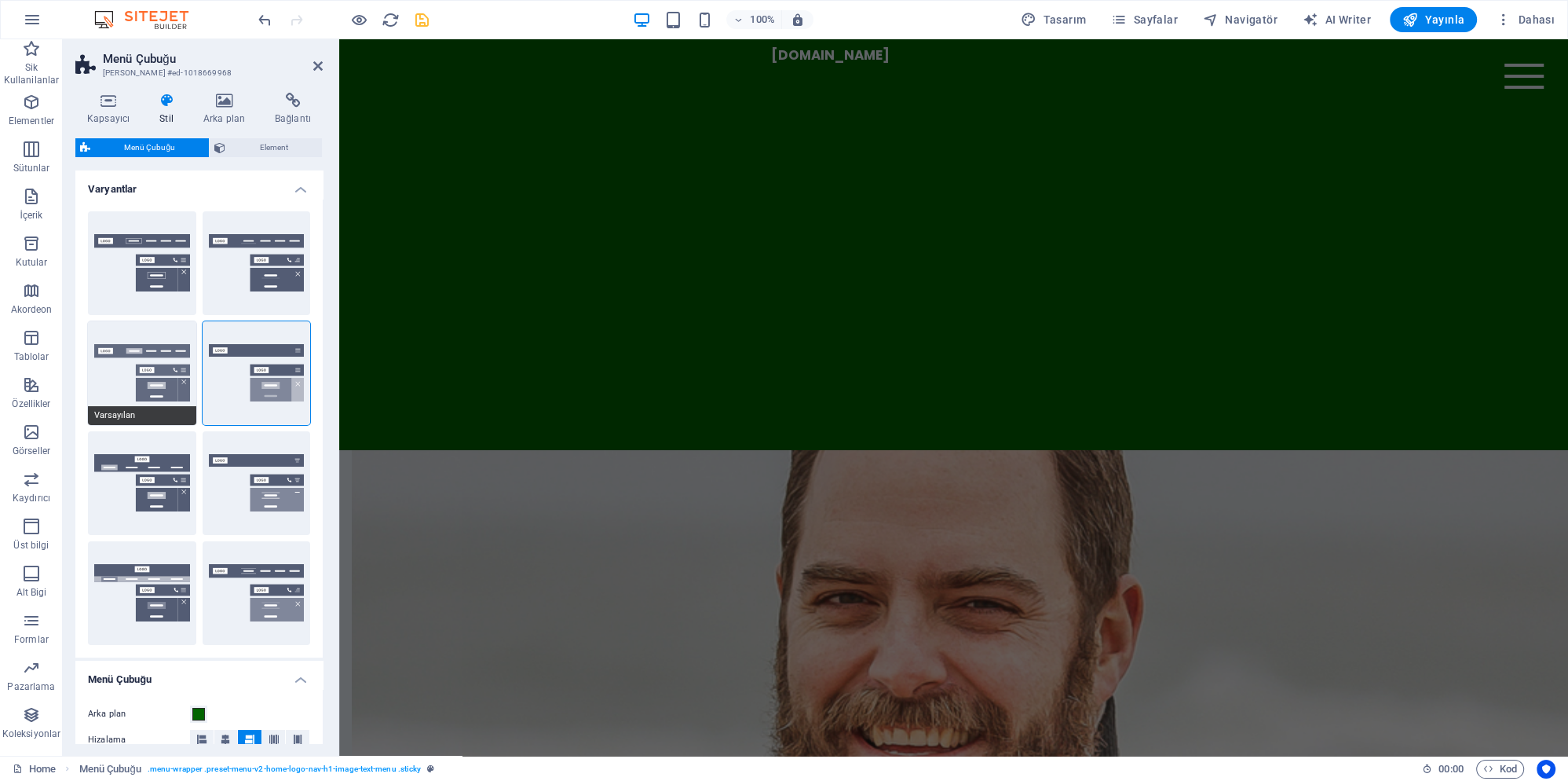
scroll to position [1365, 0]
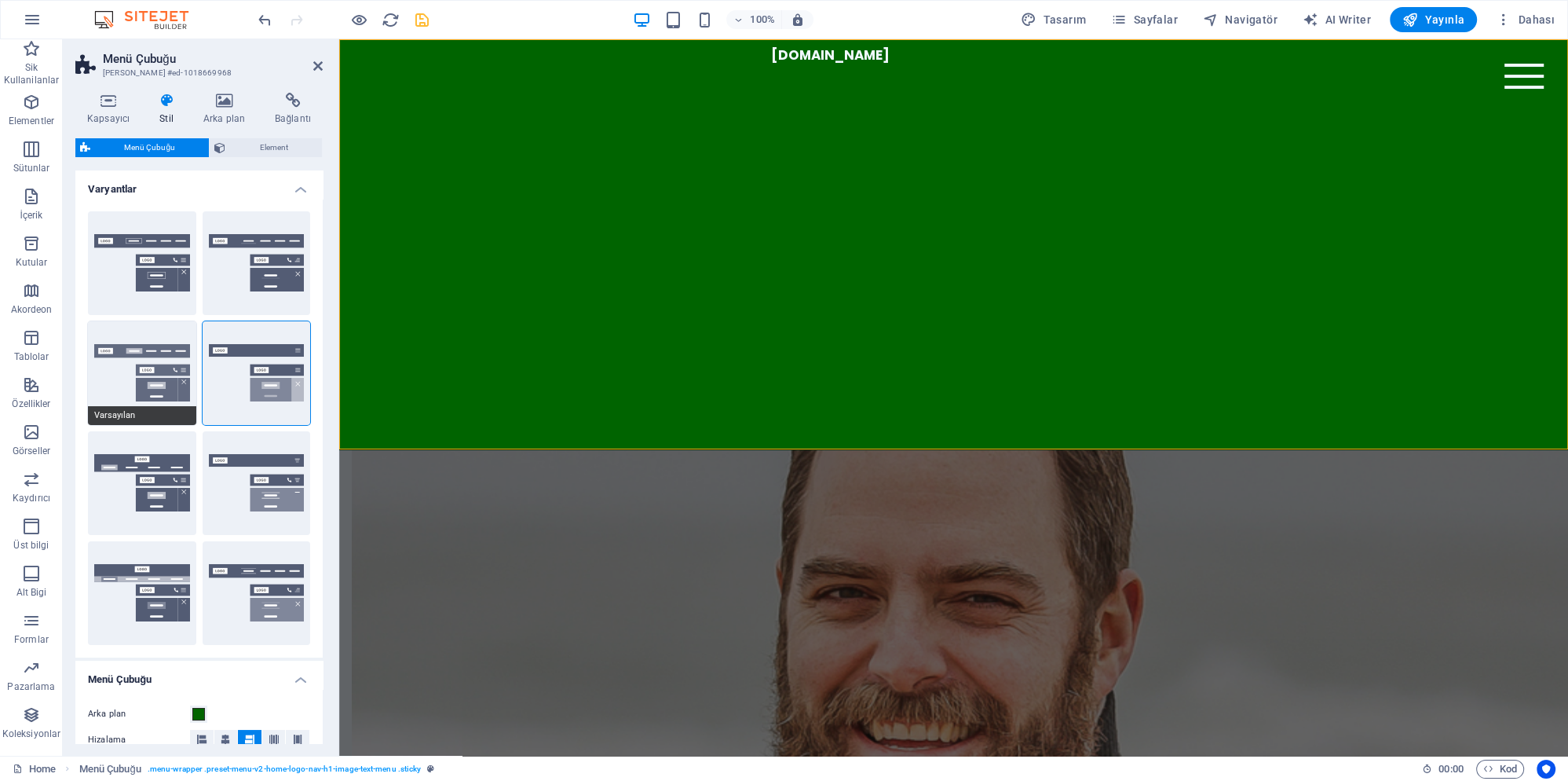
click at [159, 388] on button "Varsayılan" at bounding box center [142, 373] width 108 height 104
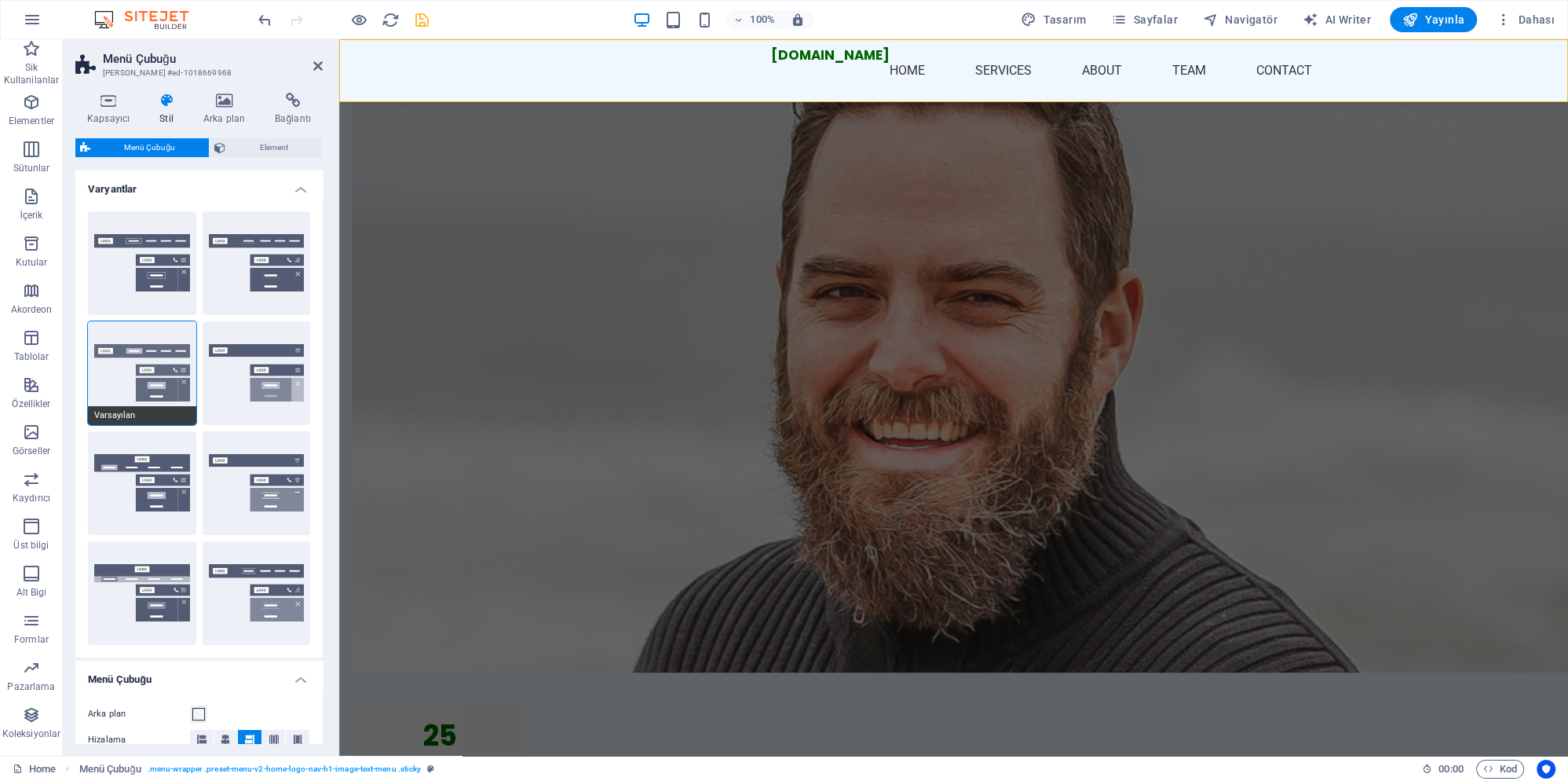
scroll to position [1018, 0]
click at [154, 291] on button "Kenarlık" at bounding box center [142, 263] width 108 height 104
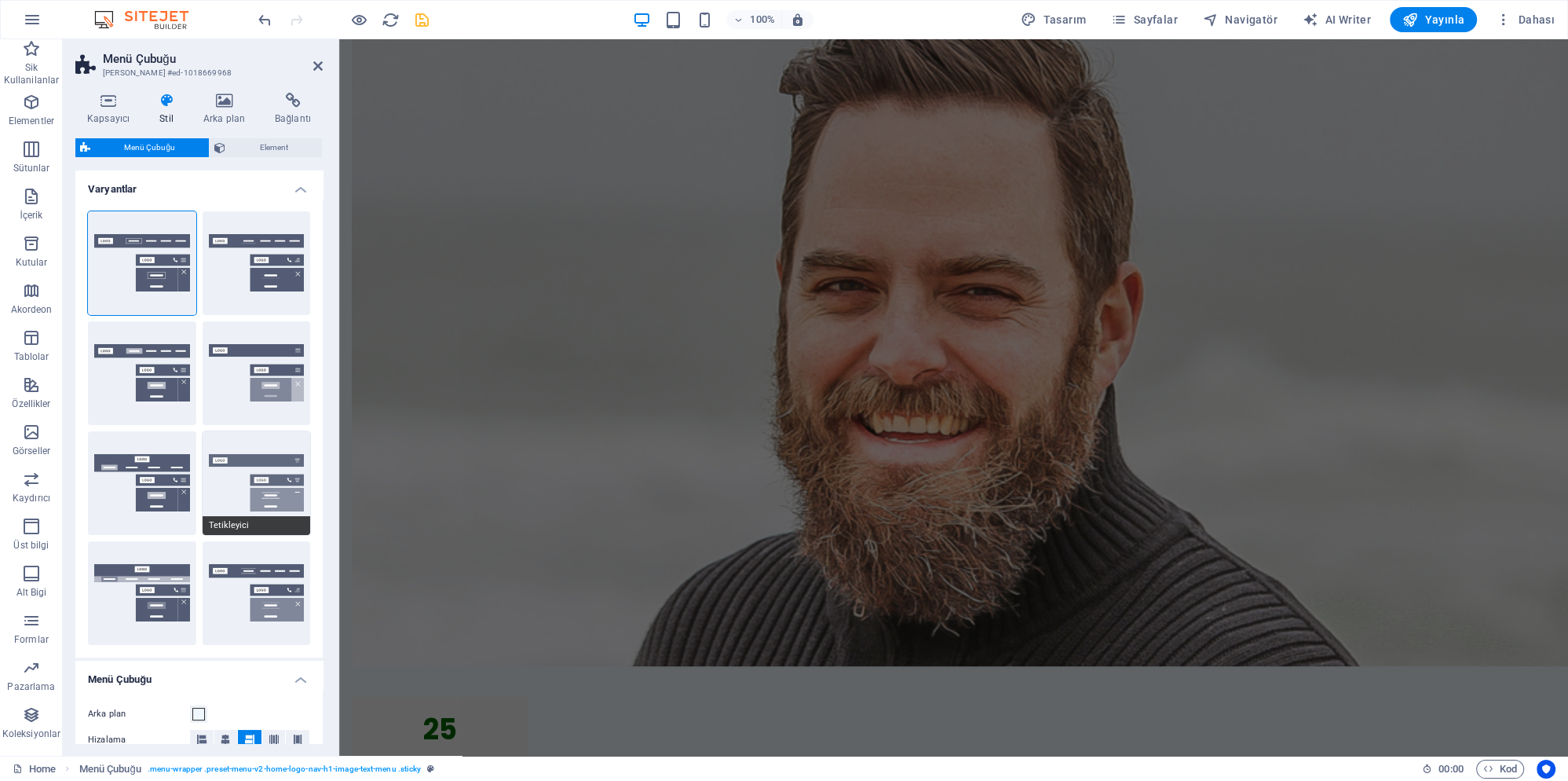
click at [243, 515] on button "Tetikleyici" at bounding box center [257, 483] width 108 height 104
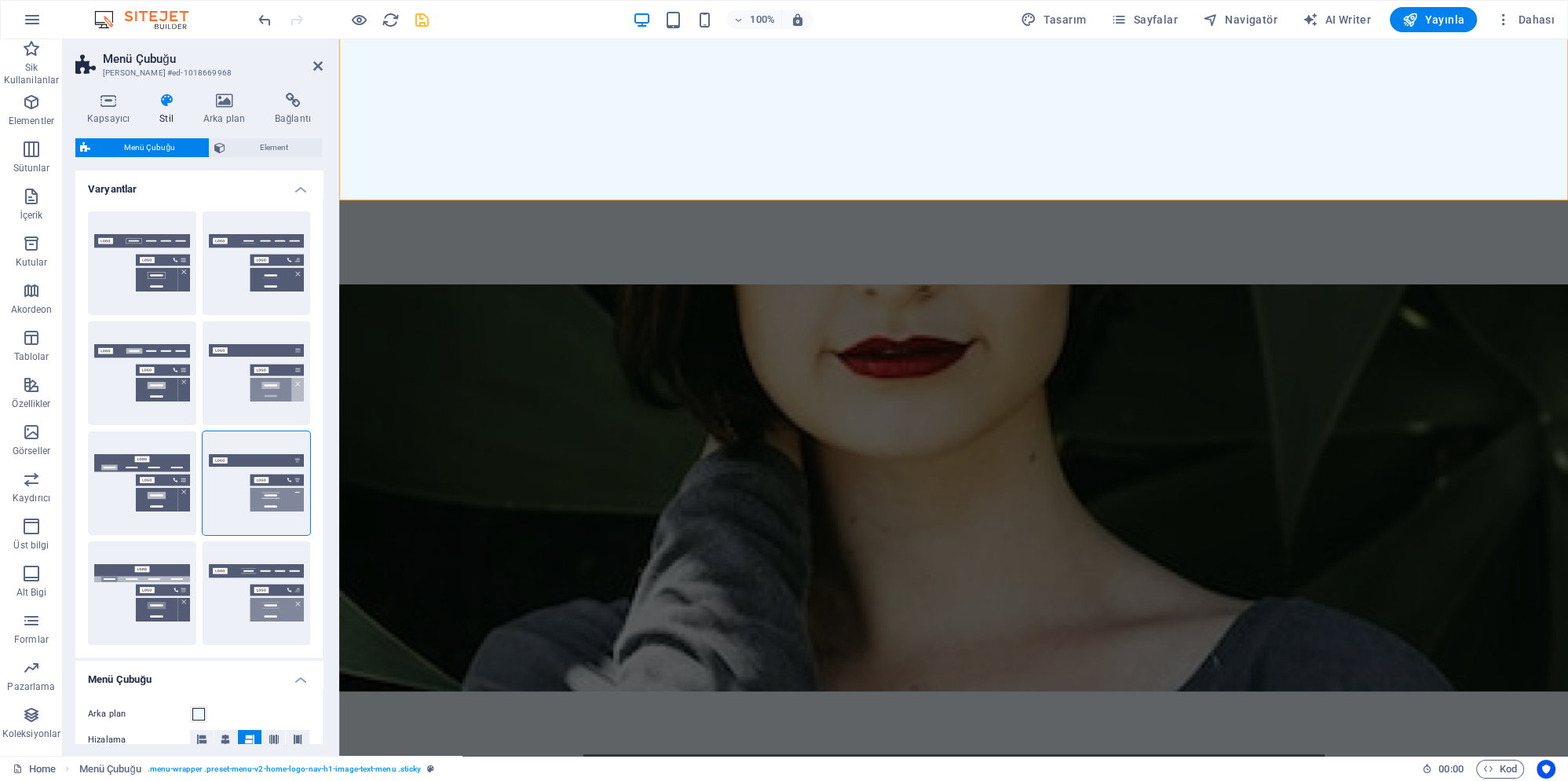
scroll to position [84, 0]
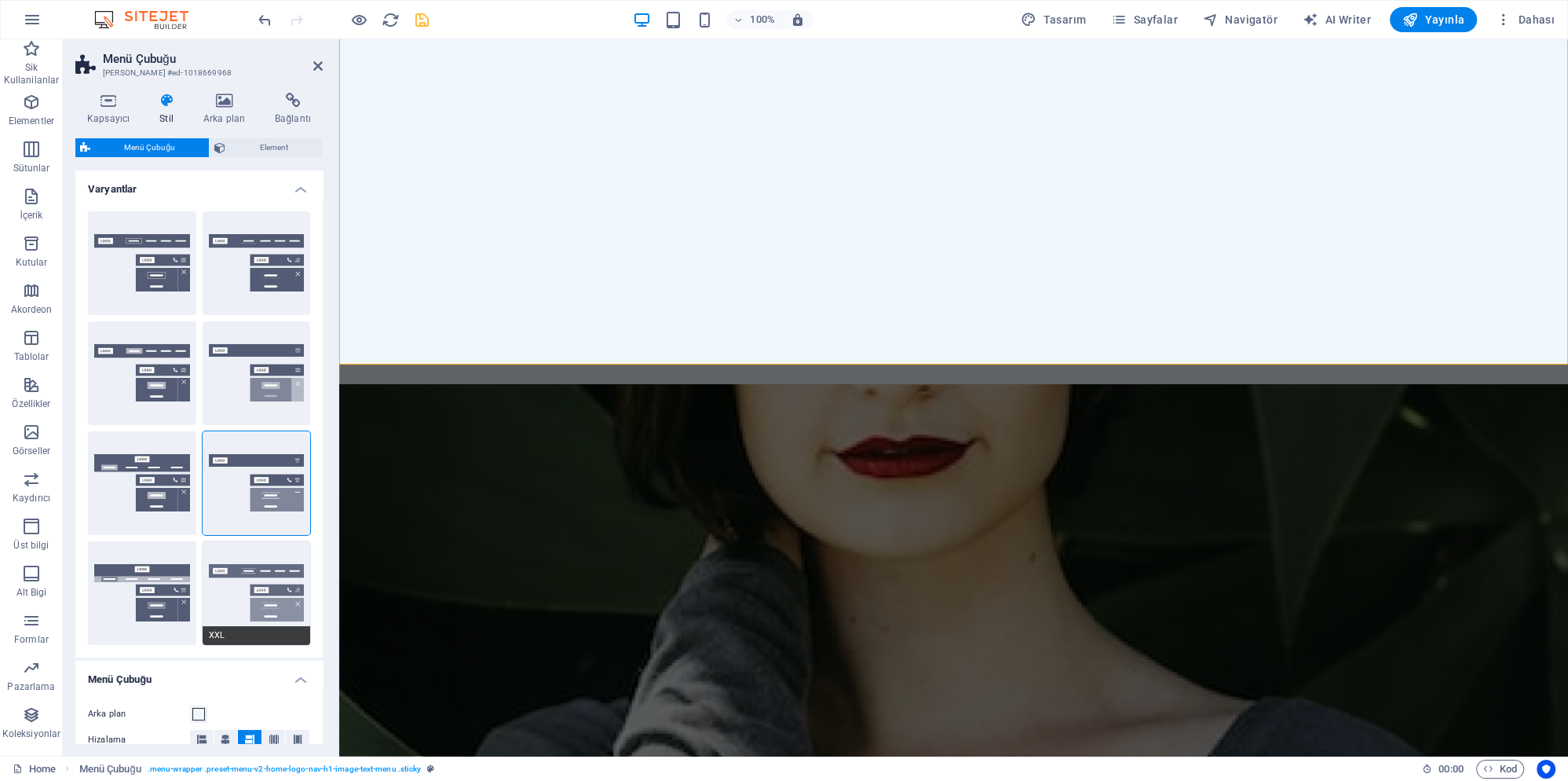
click at [265, 594] on button "XXL" at bounding box center [257, 592] width 108 height 104
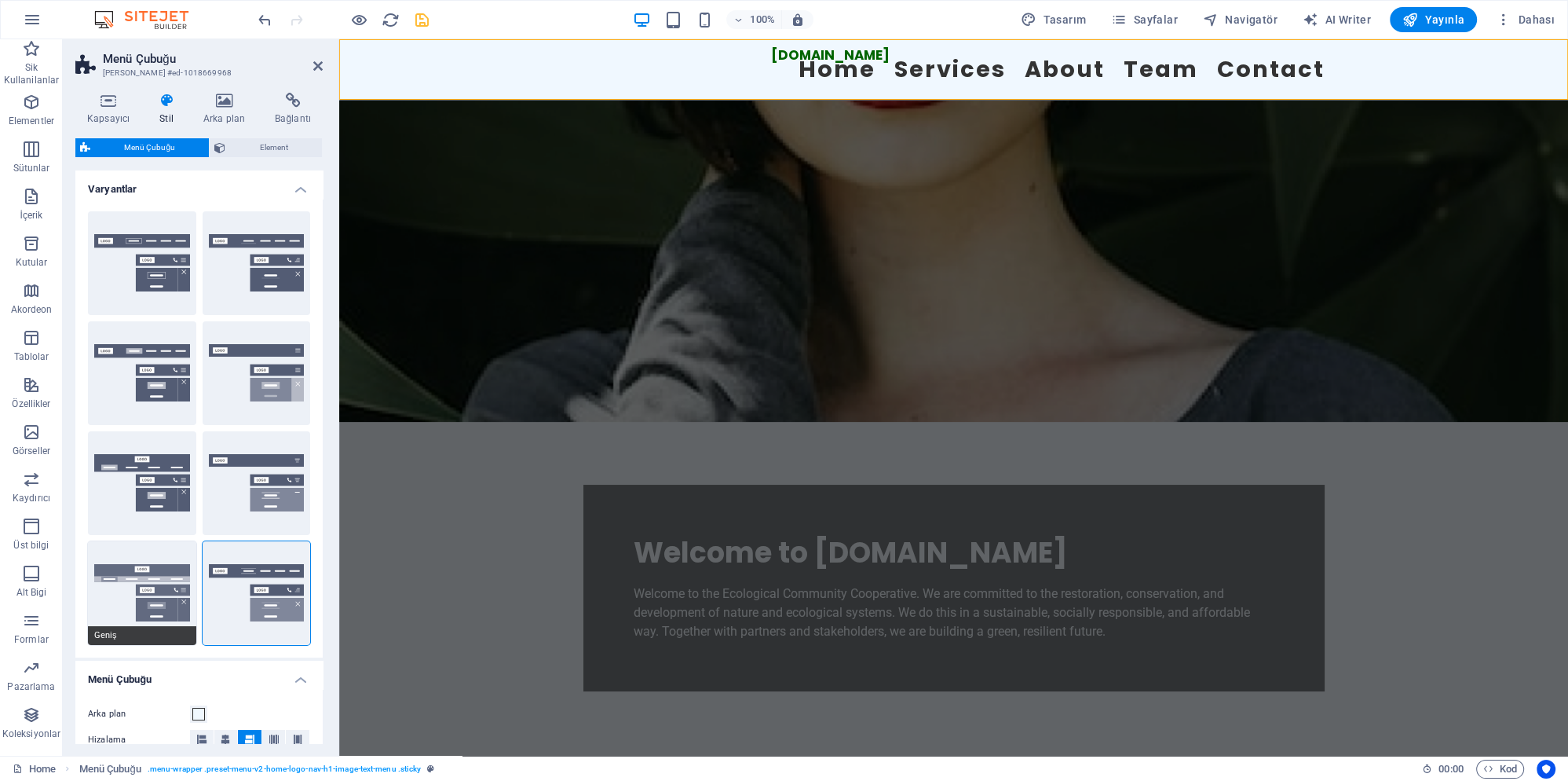
click at [175, 612] on button "Geniş" at bounding box center [142, 592] width 108 height 104
type input "0"
type input "2"
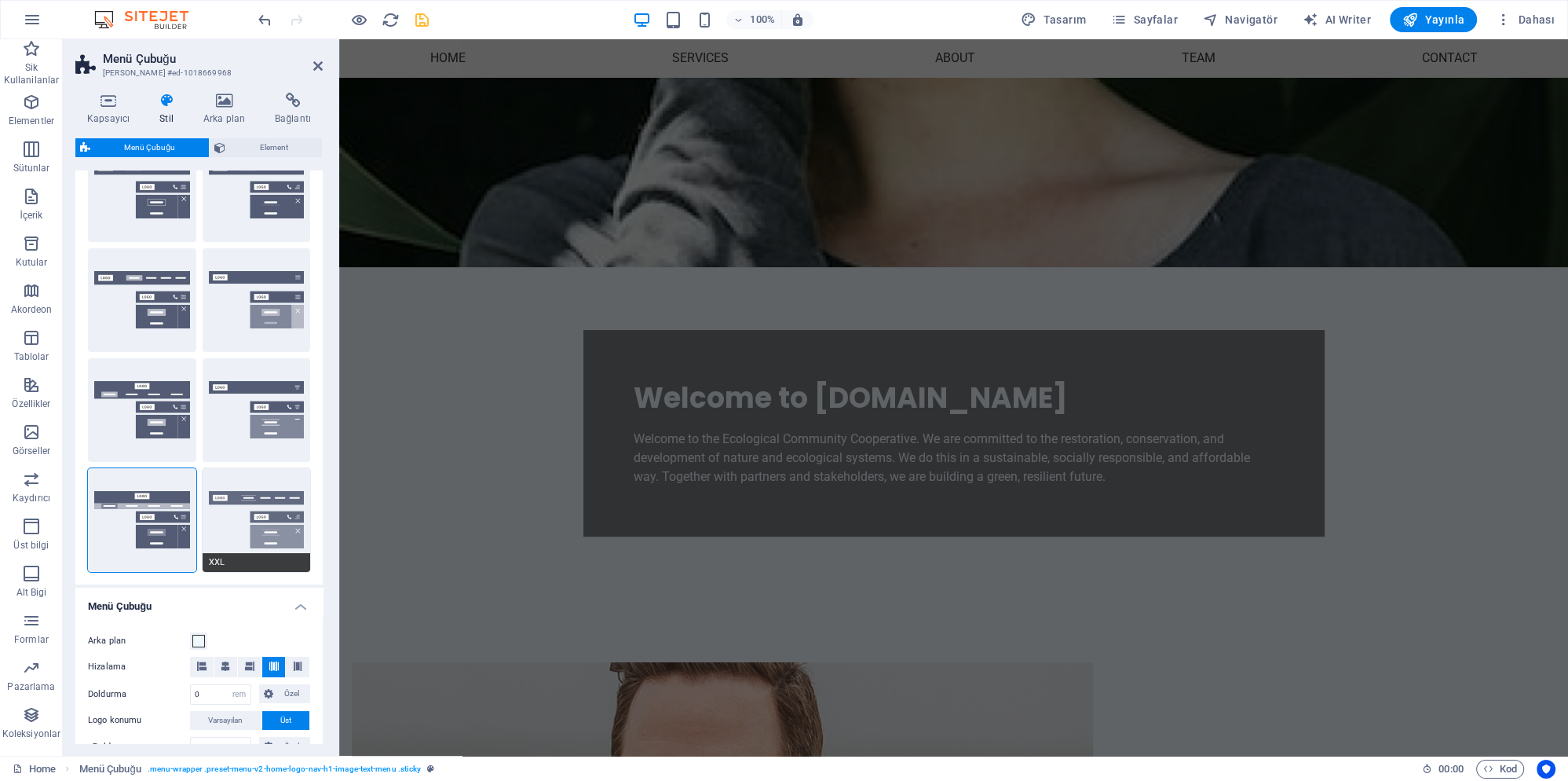
scroll to position [0, 0]
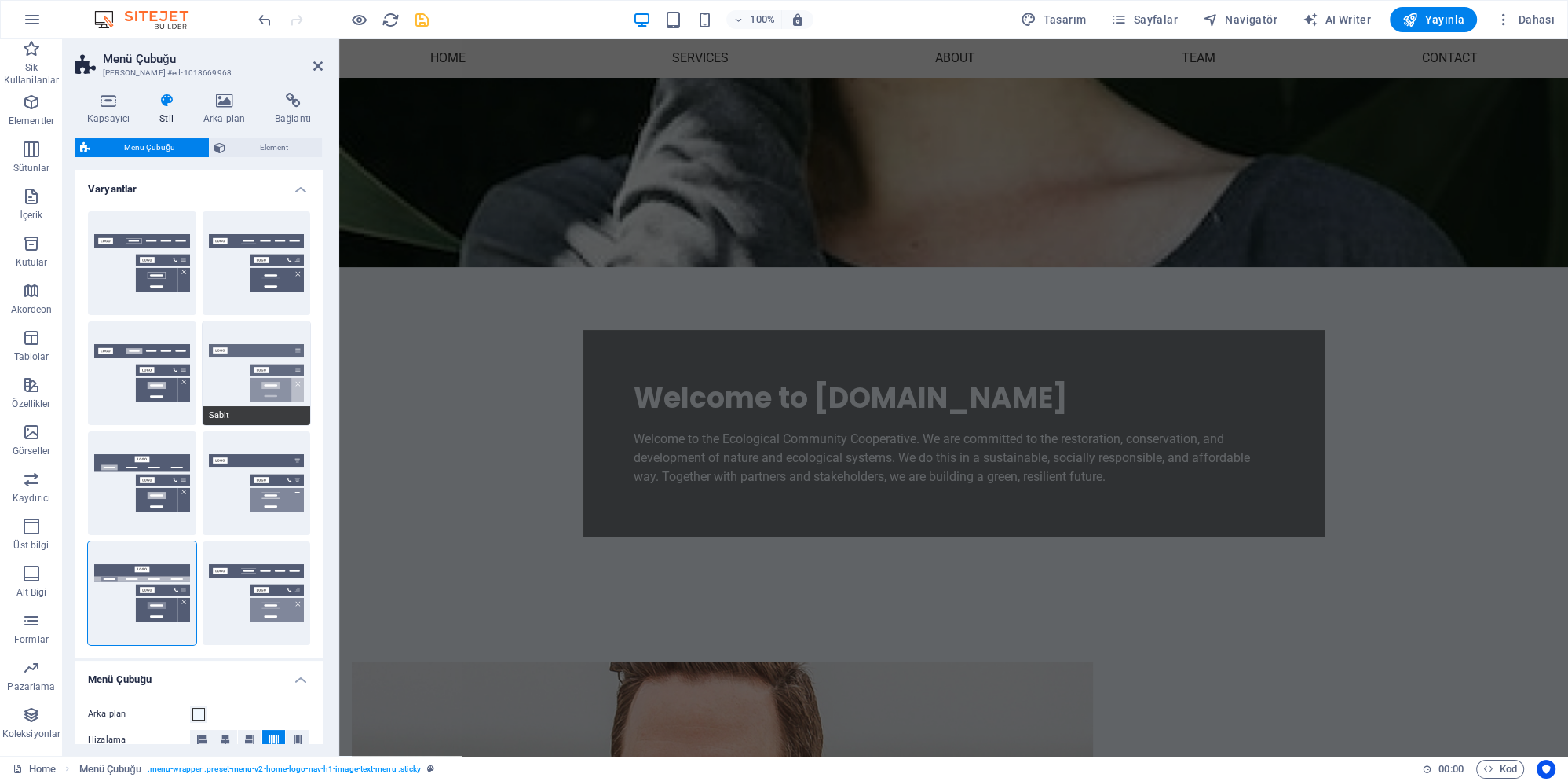
click at [251, 369] on button "Sabit" at bounding box center [257, 373] width 108 height 104
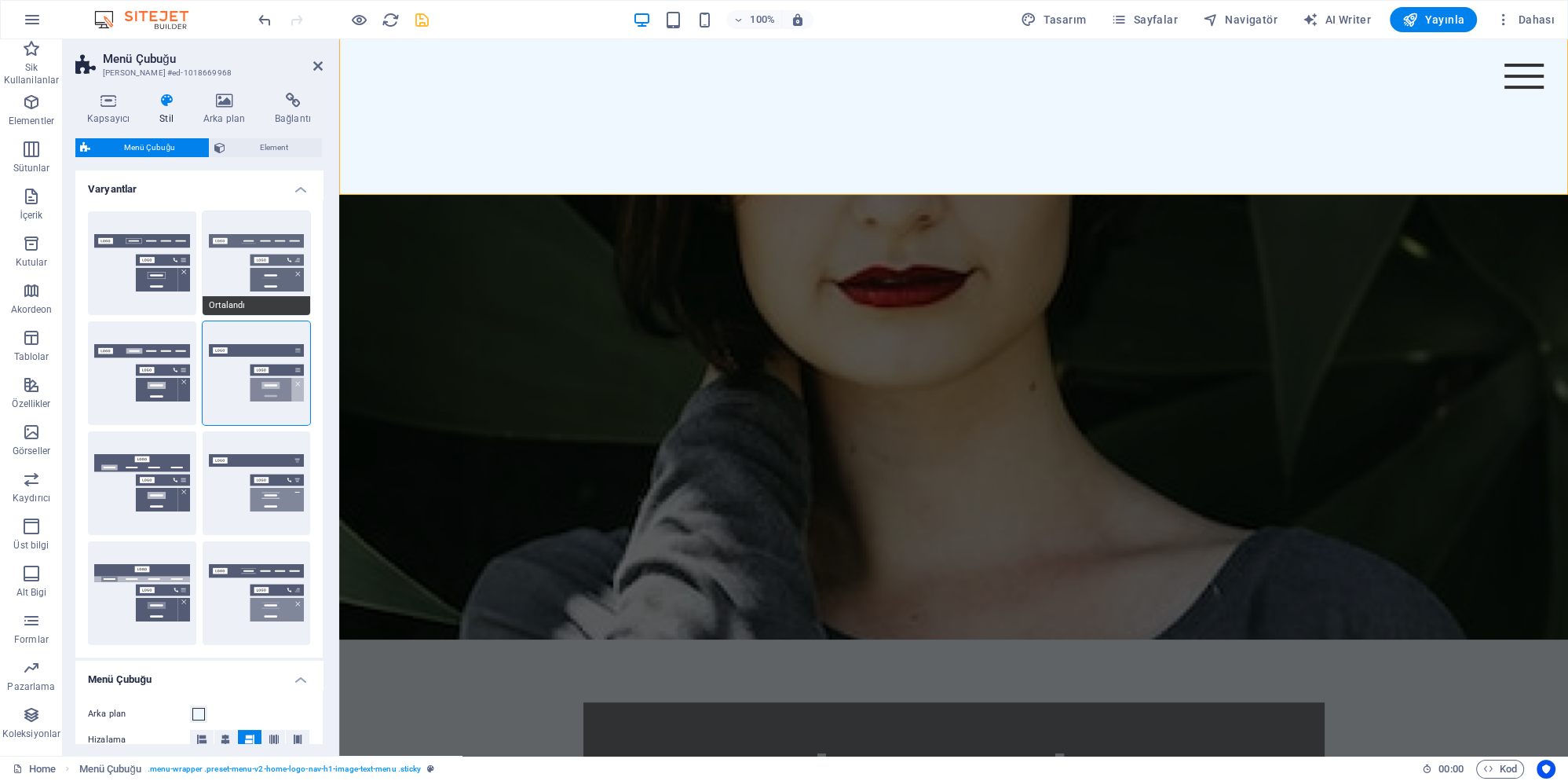
click at [245, 275] on button "Ortalandı" at bounding box center [257, 263] width 108 height 104
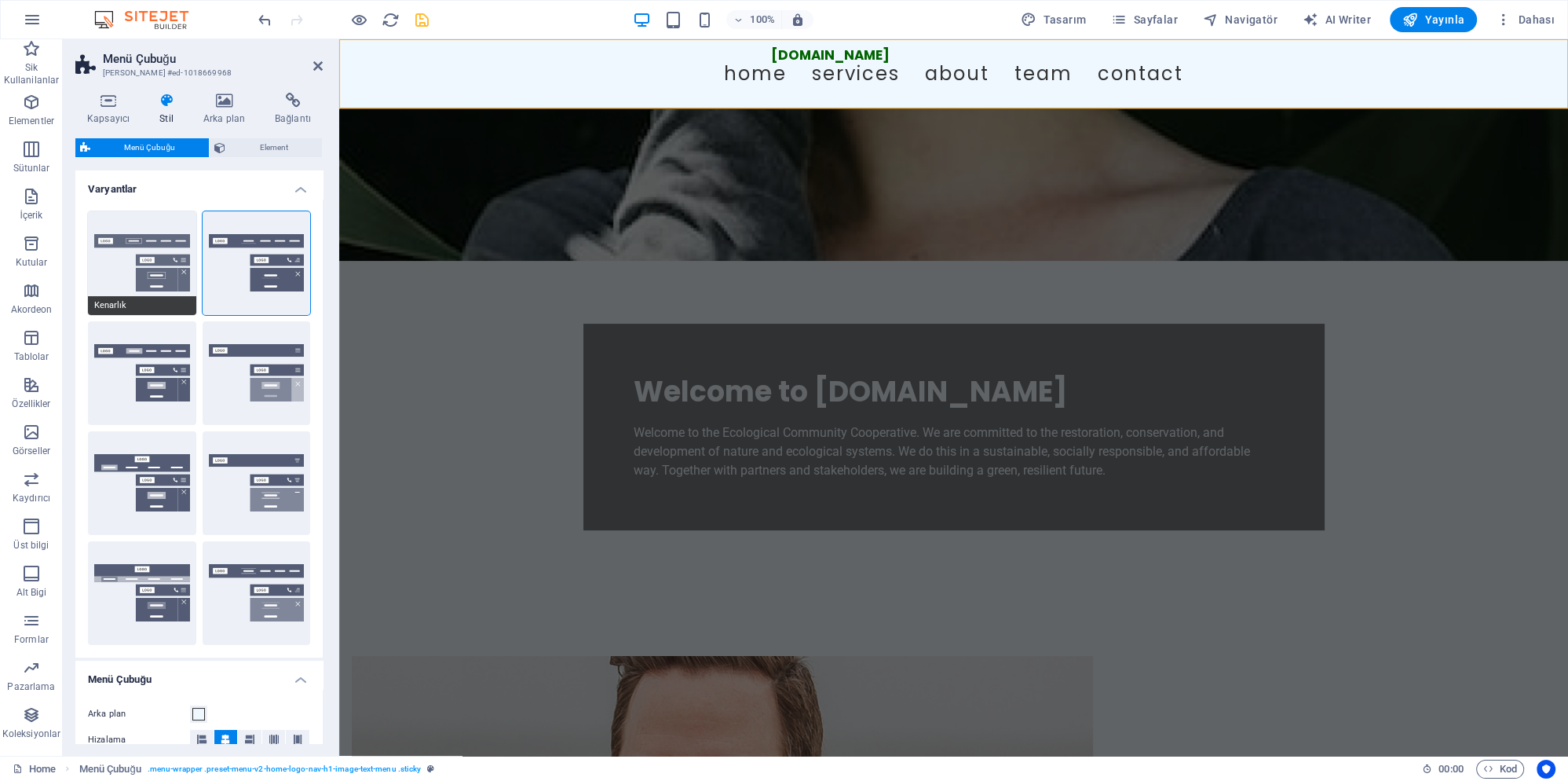
click at [164, 291] on button "Kenarlık" at bounding box center [142, 263] width 108 height 104
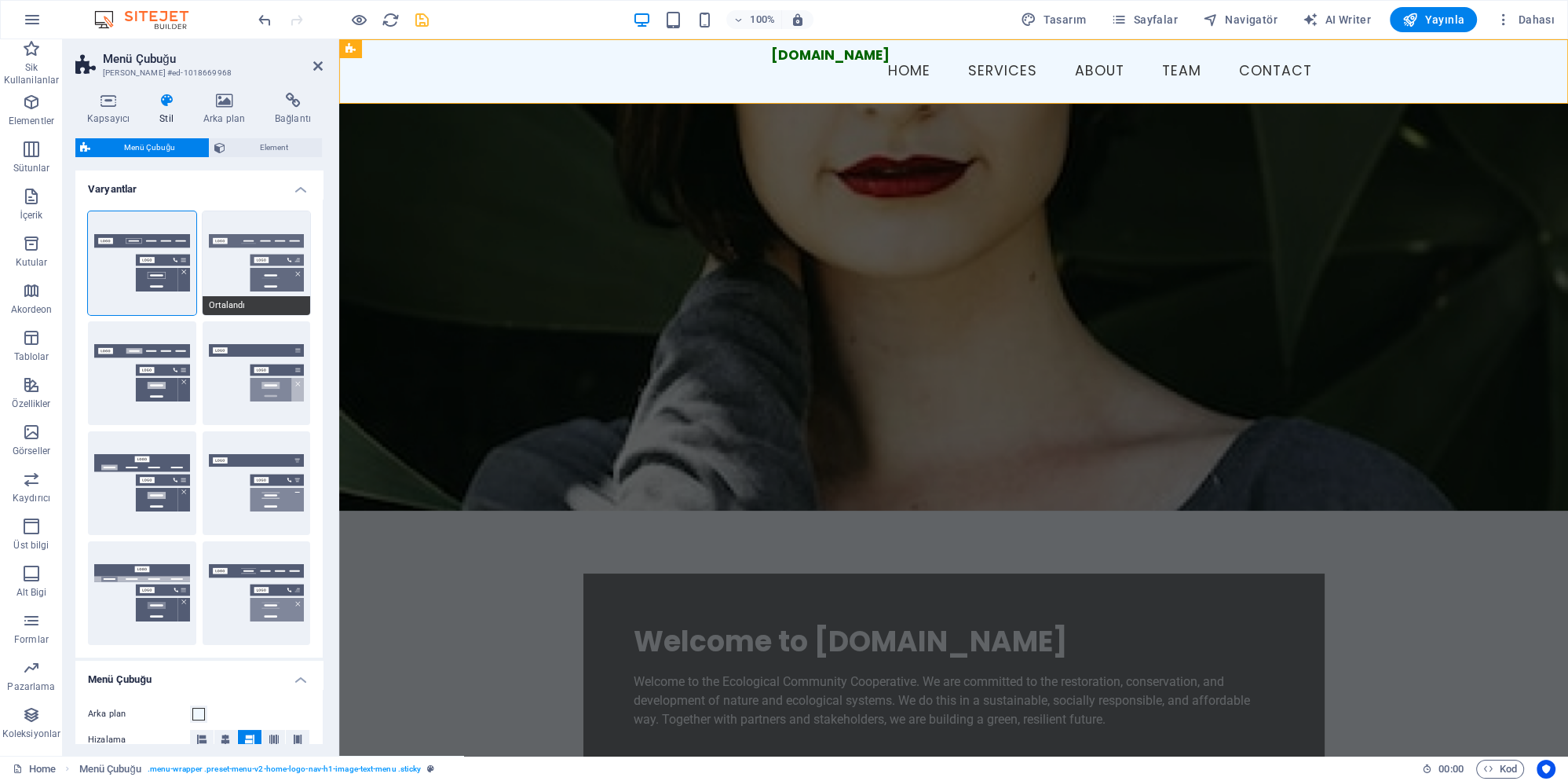
click at [231, 277] on button "Ortalandı" at bounding box center [257, 263] width 108 height 104
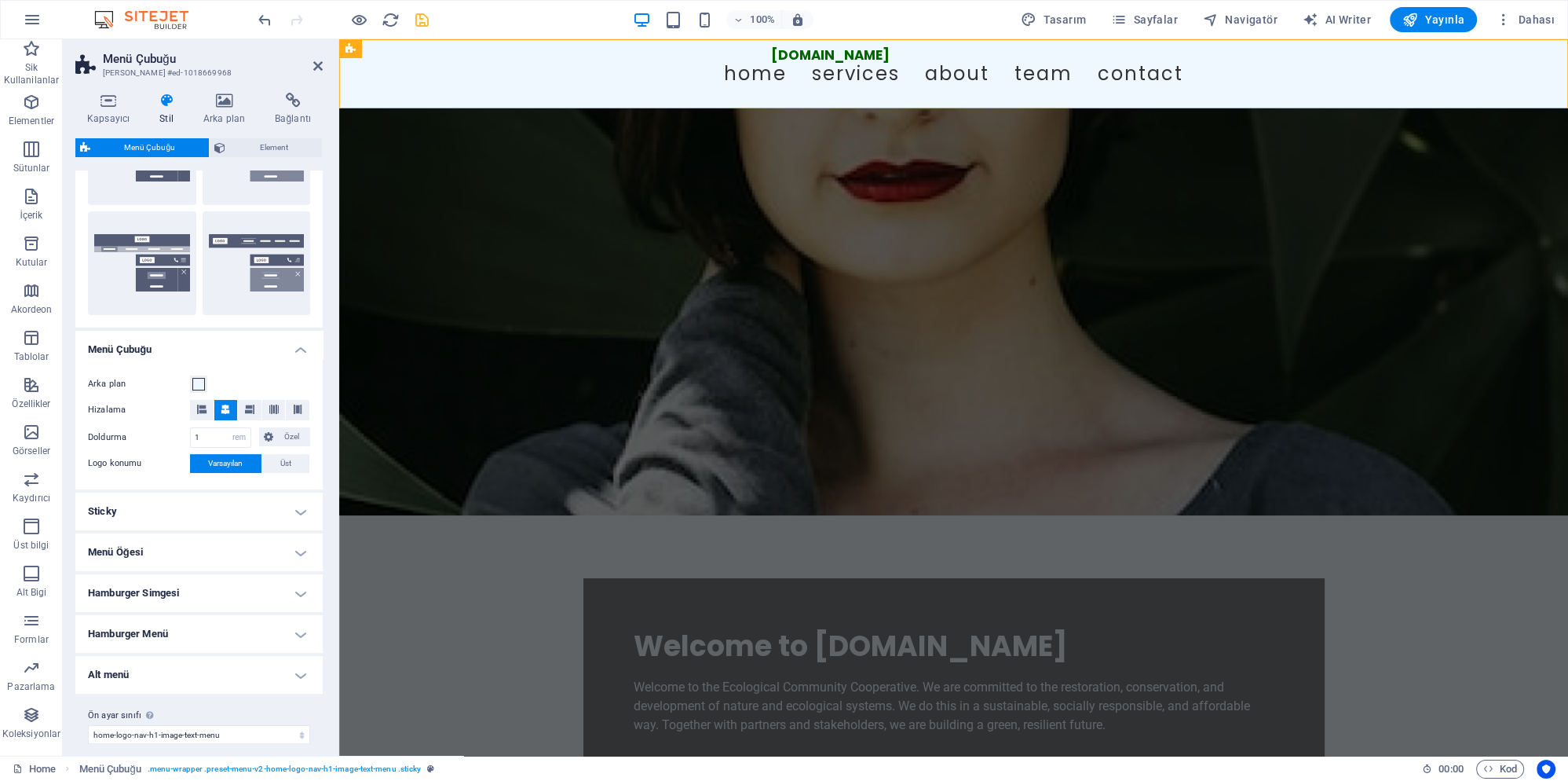
scroll to position [343, 0]
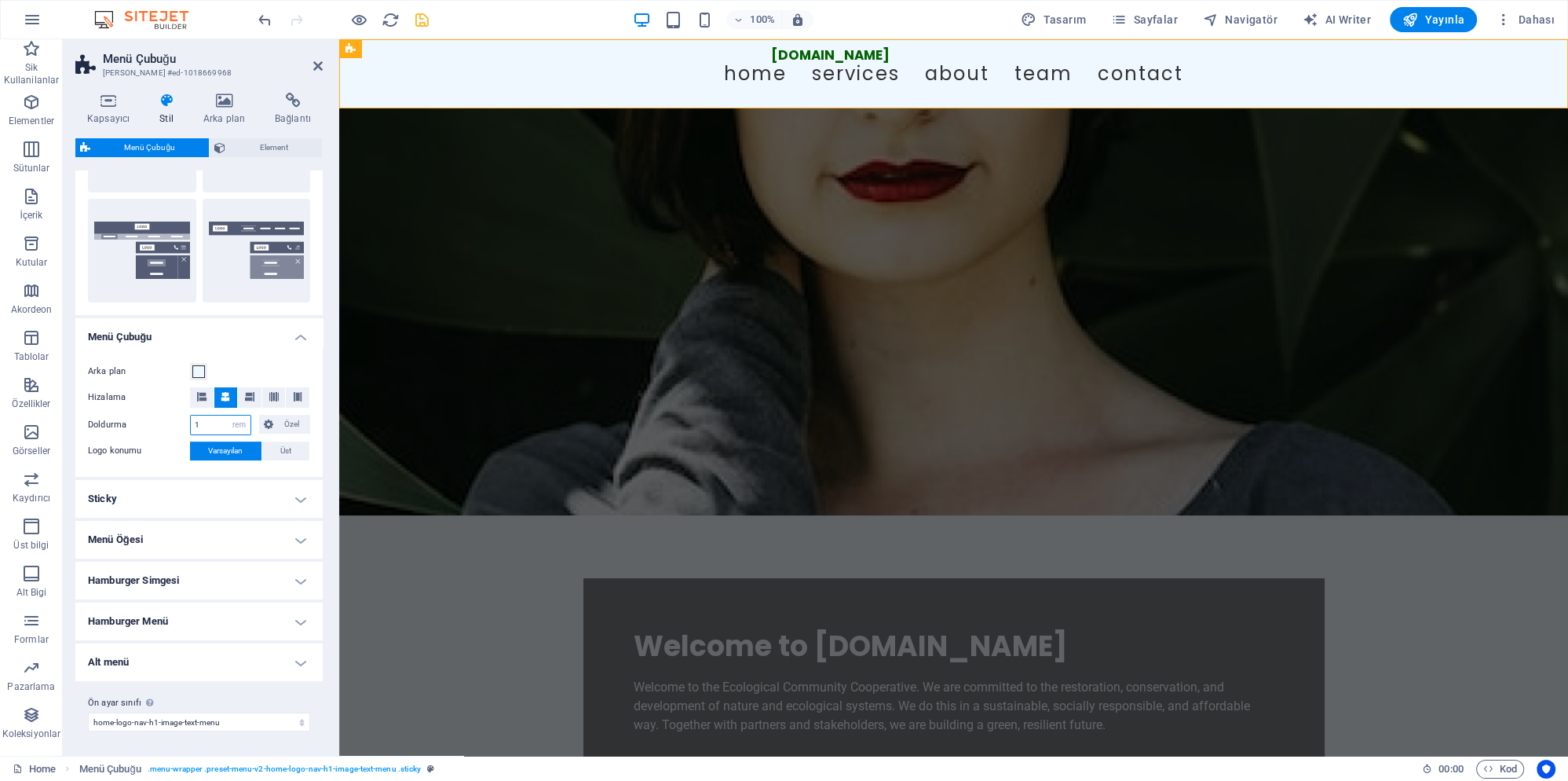
click at [215, 426] on input "1" at bounding box center [220, 425] width 60 height 19
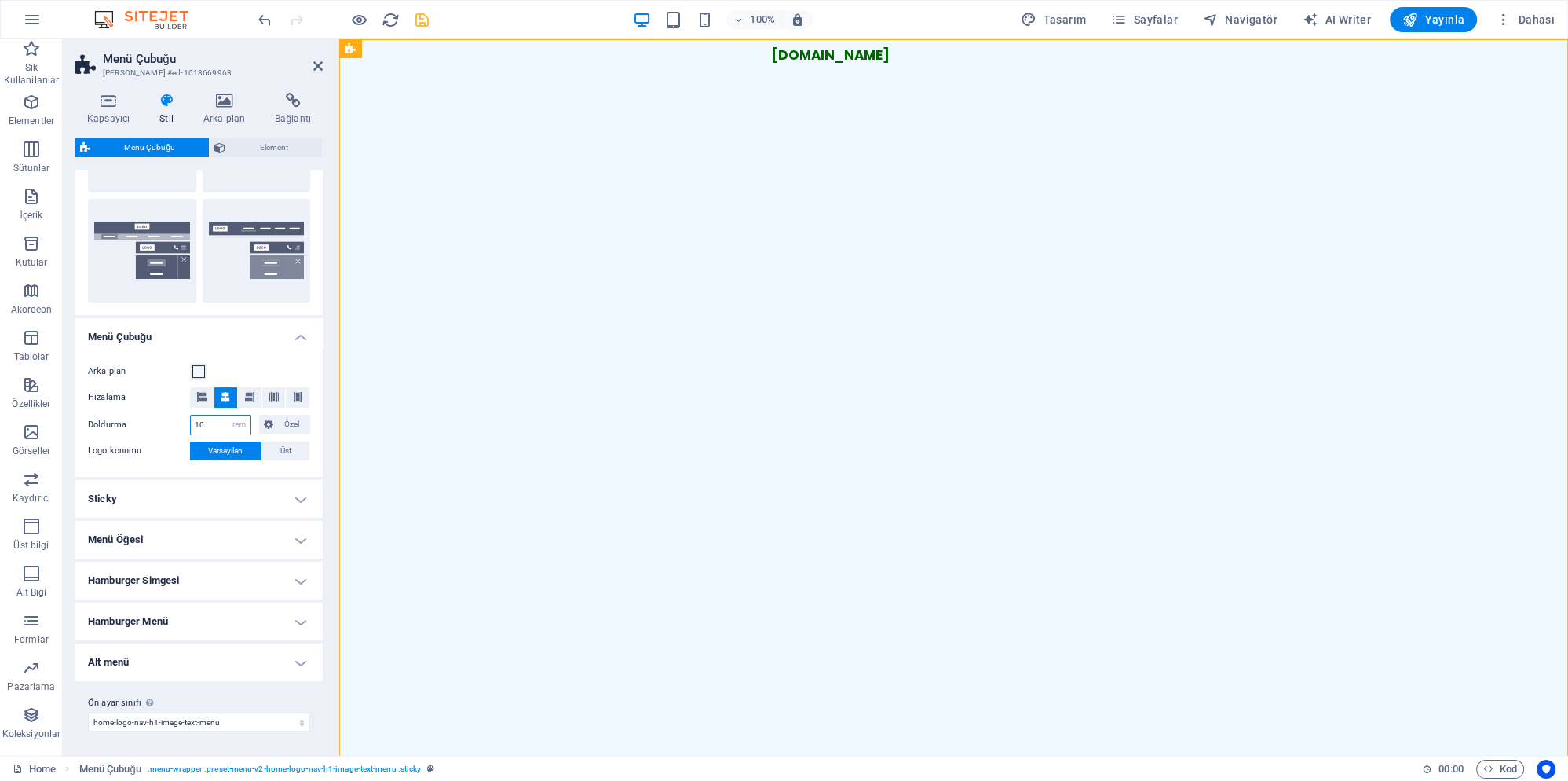
type input "1"
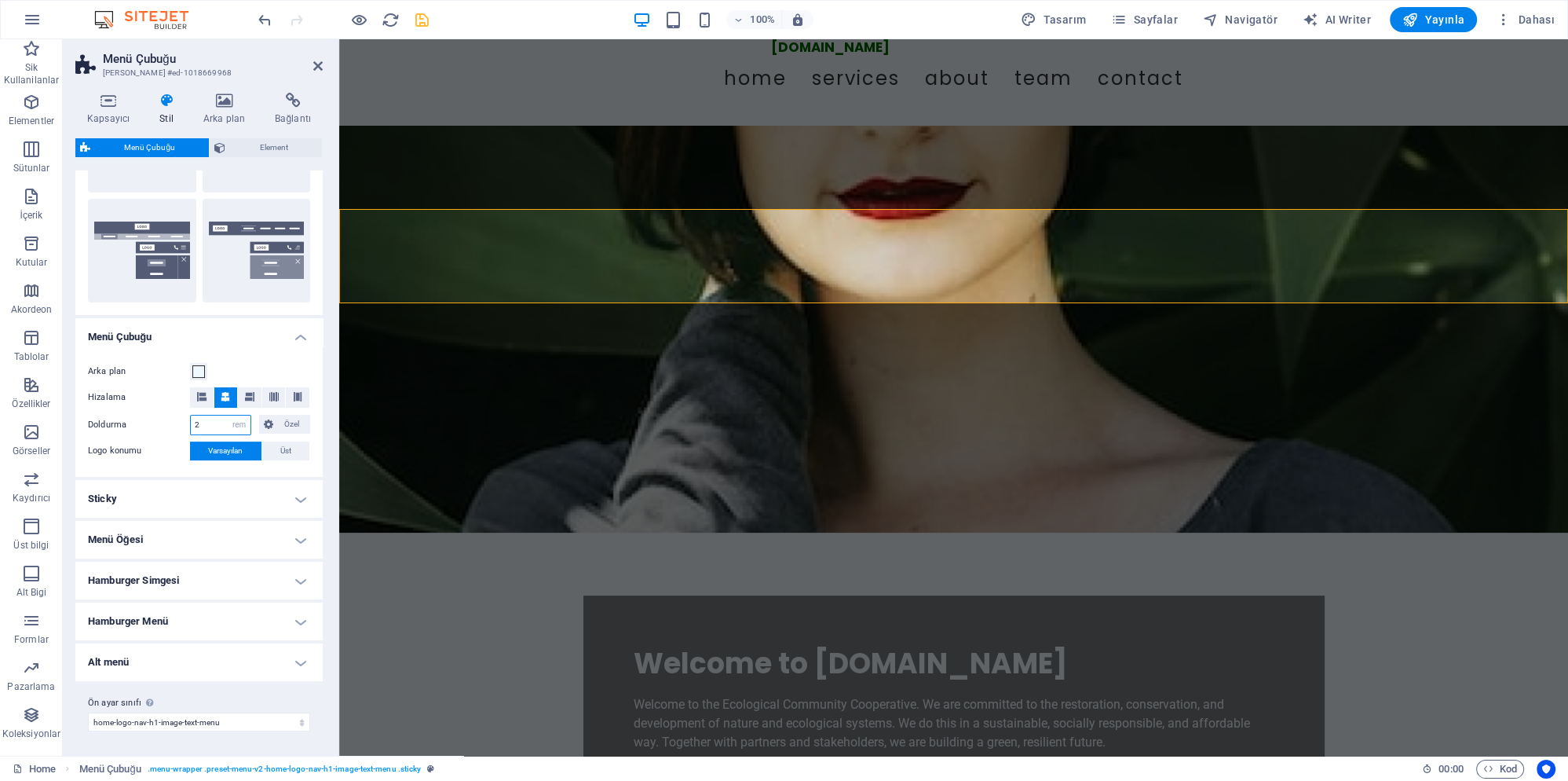
scroll to position [0, 0]
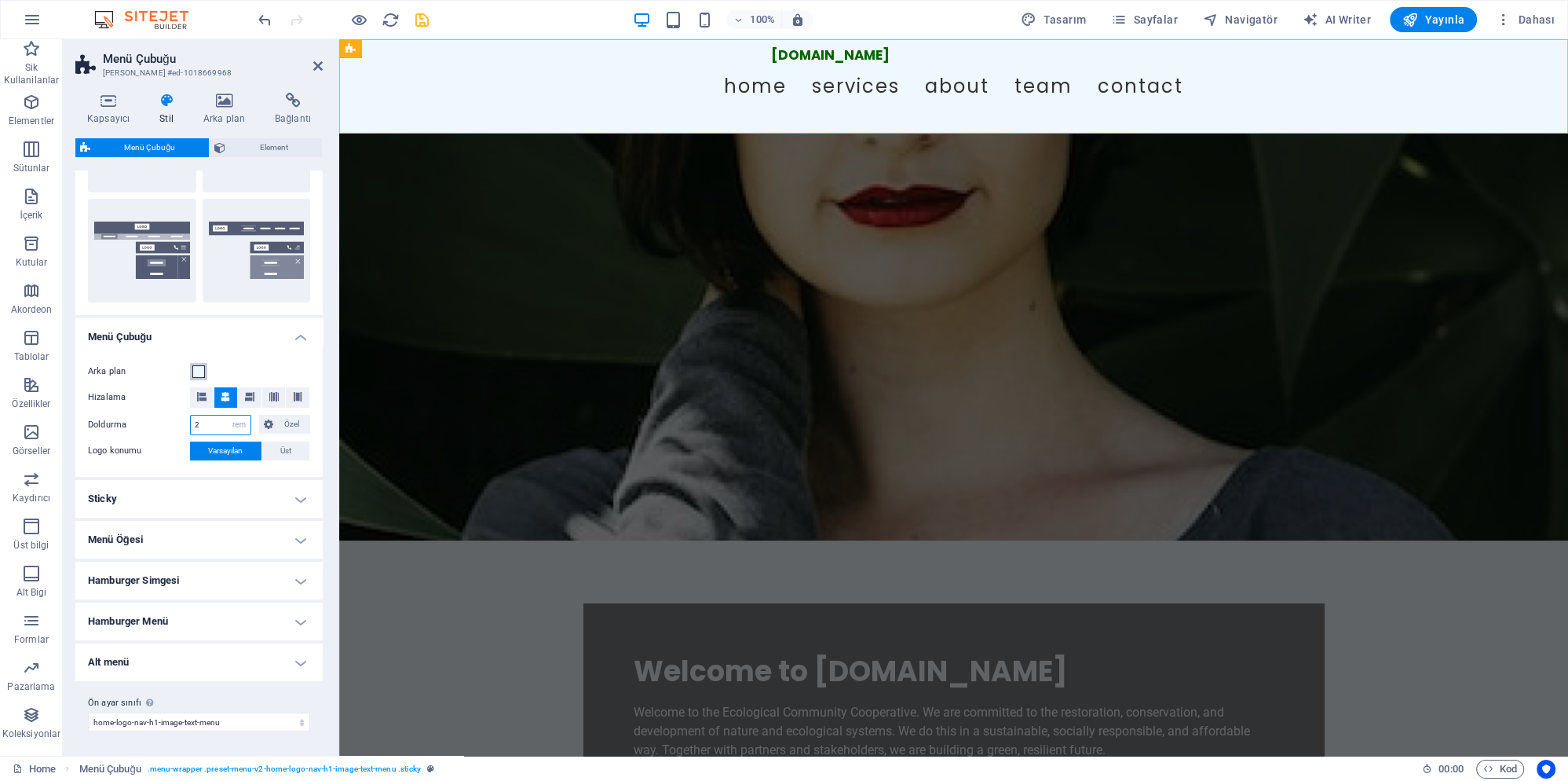
type input "2"
click at [198, 370] on span at bounding box center [198, 371] width 12 height 12
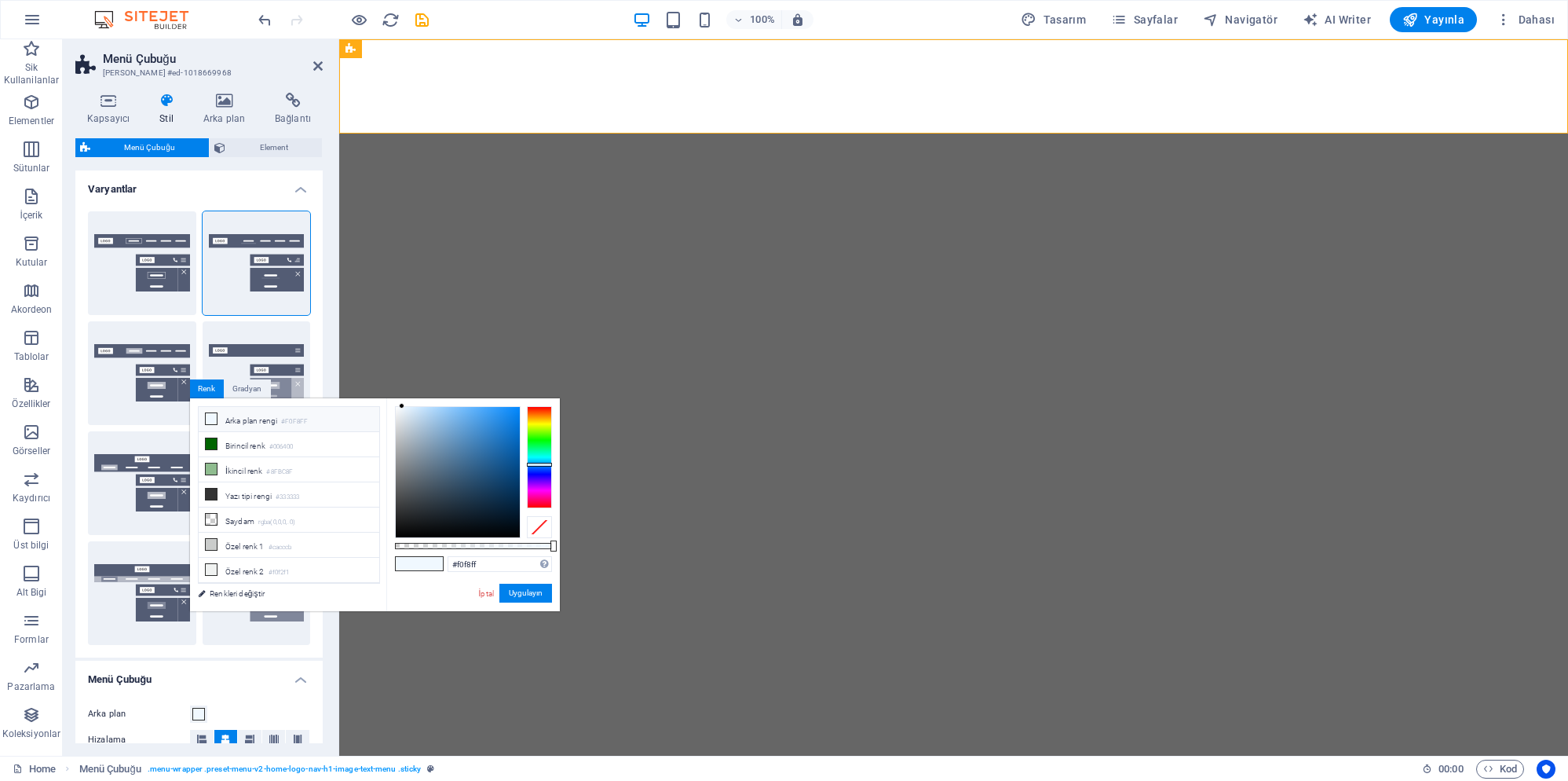
select select "rem"
select select "preset-menu-v2-home-logo-nav-h1-image-text-menu"
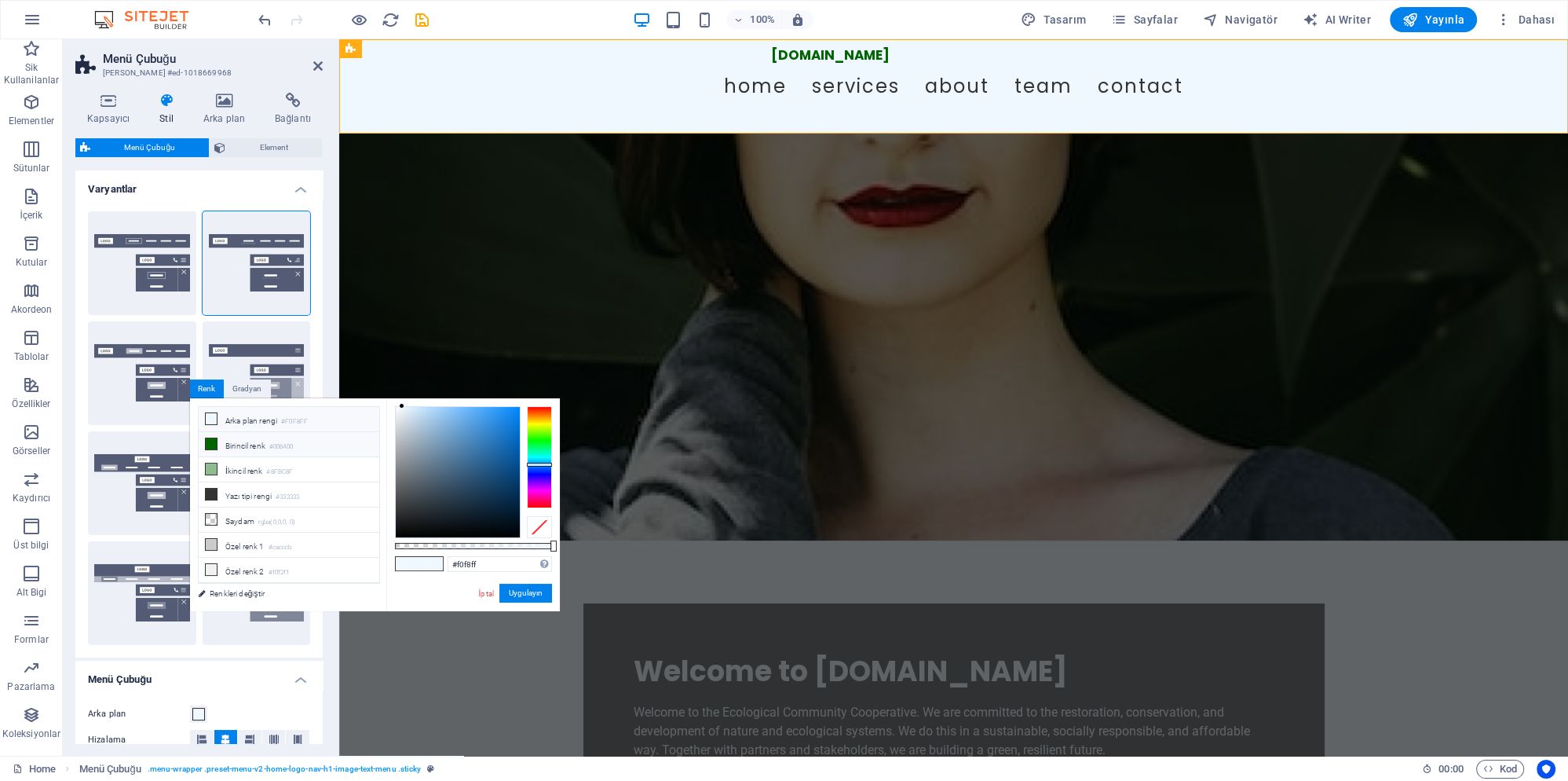
scroll to position [343, 0]
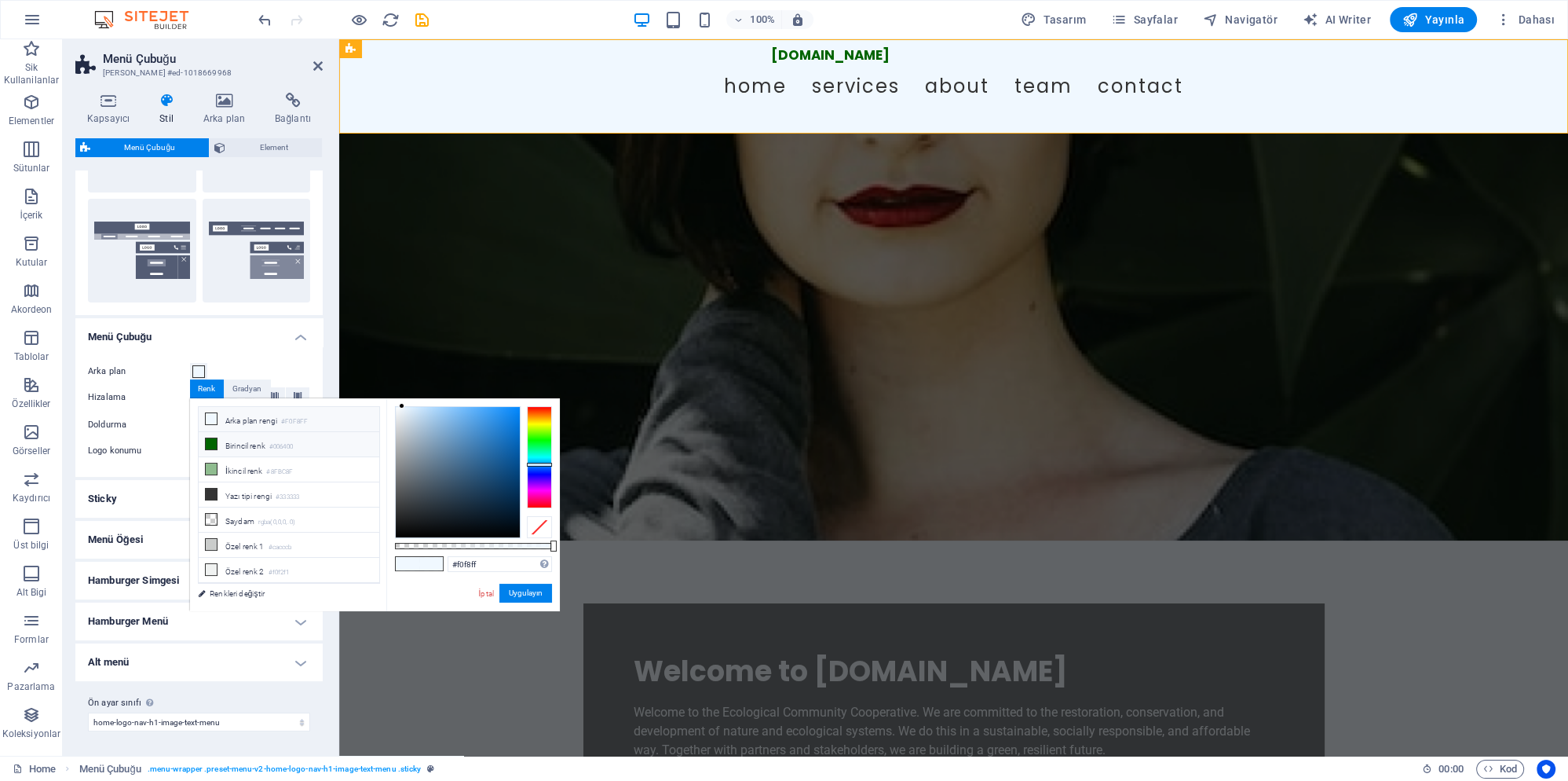
click at [210, 445] on icon at bounding box center [210, 443] width 11 height 11
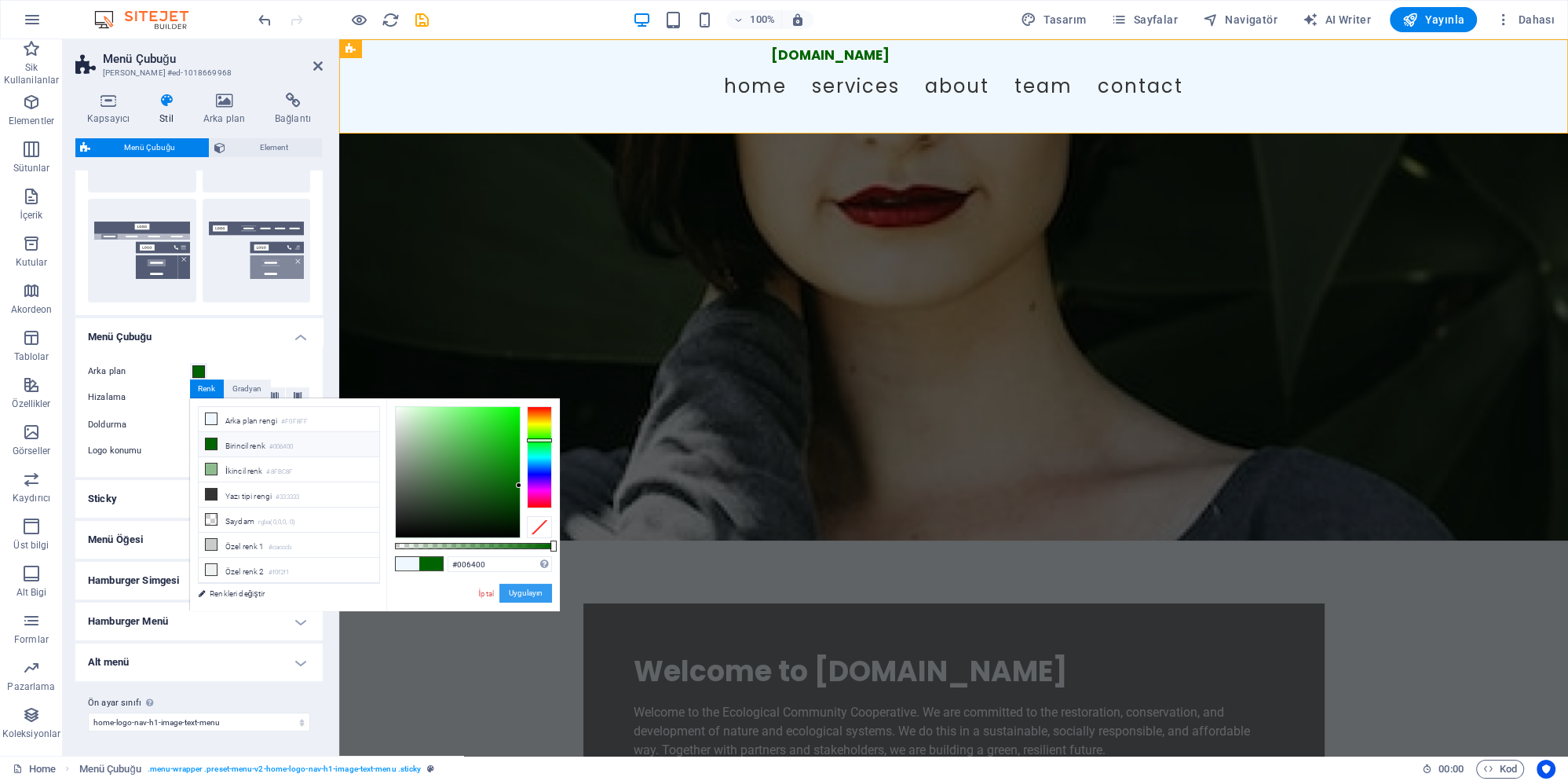
click at [520, 595] on button "Uygulayın" at bounding box center [526, 593] width 53 height 19
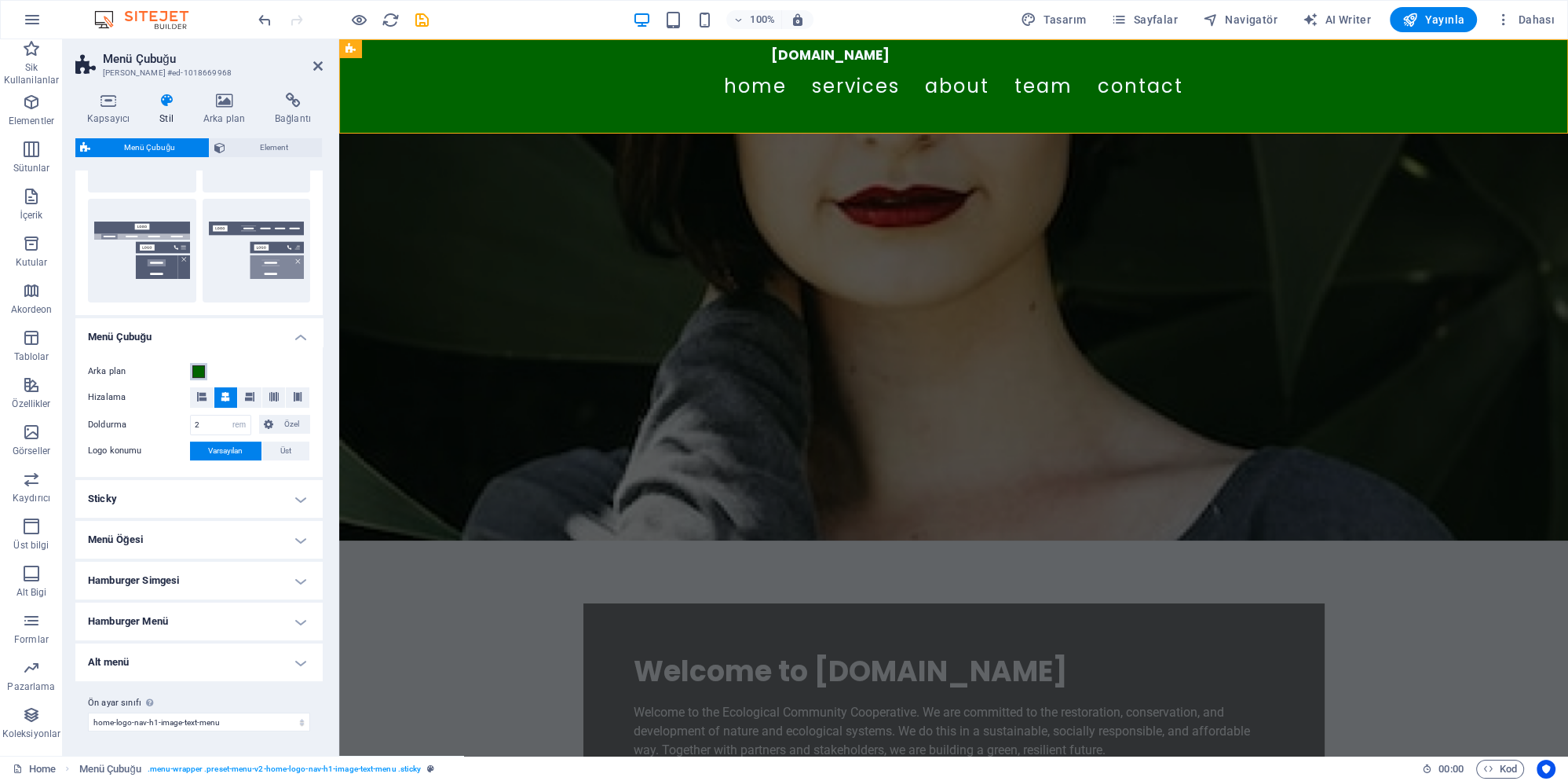
click at [193, 374] on span at bounding box center [198, 371] width 12 height 12
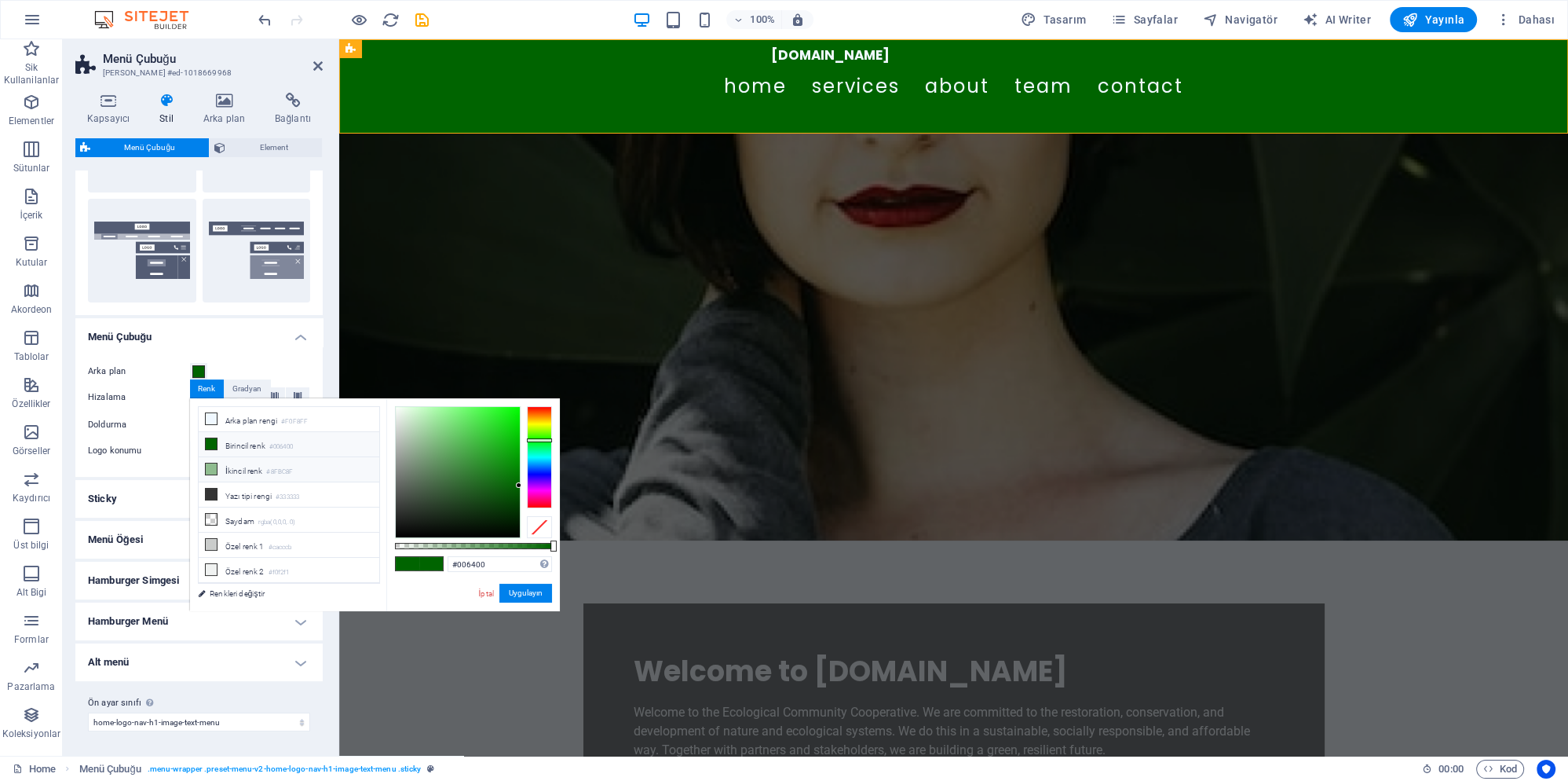
click at [211, 468] on icon at bounding box center [210, 469] width 11 height 11
type input "#8fbc8f"
click at [518, 592] on button "Uygulayın" at bounding box center [526, 593] width 53 height 19
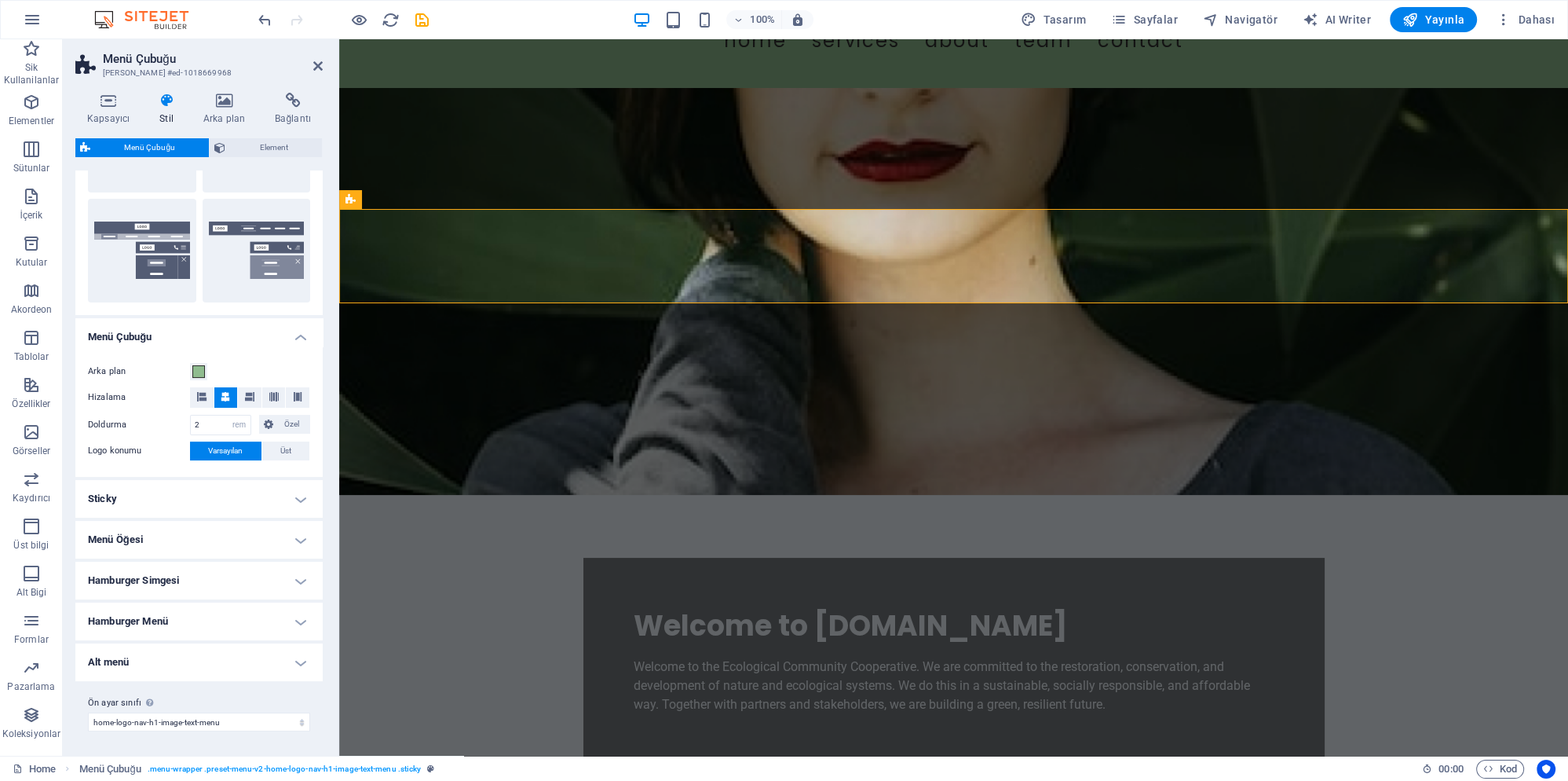
scroll to position [0, 0]
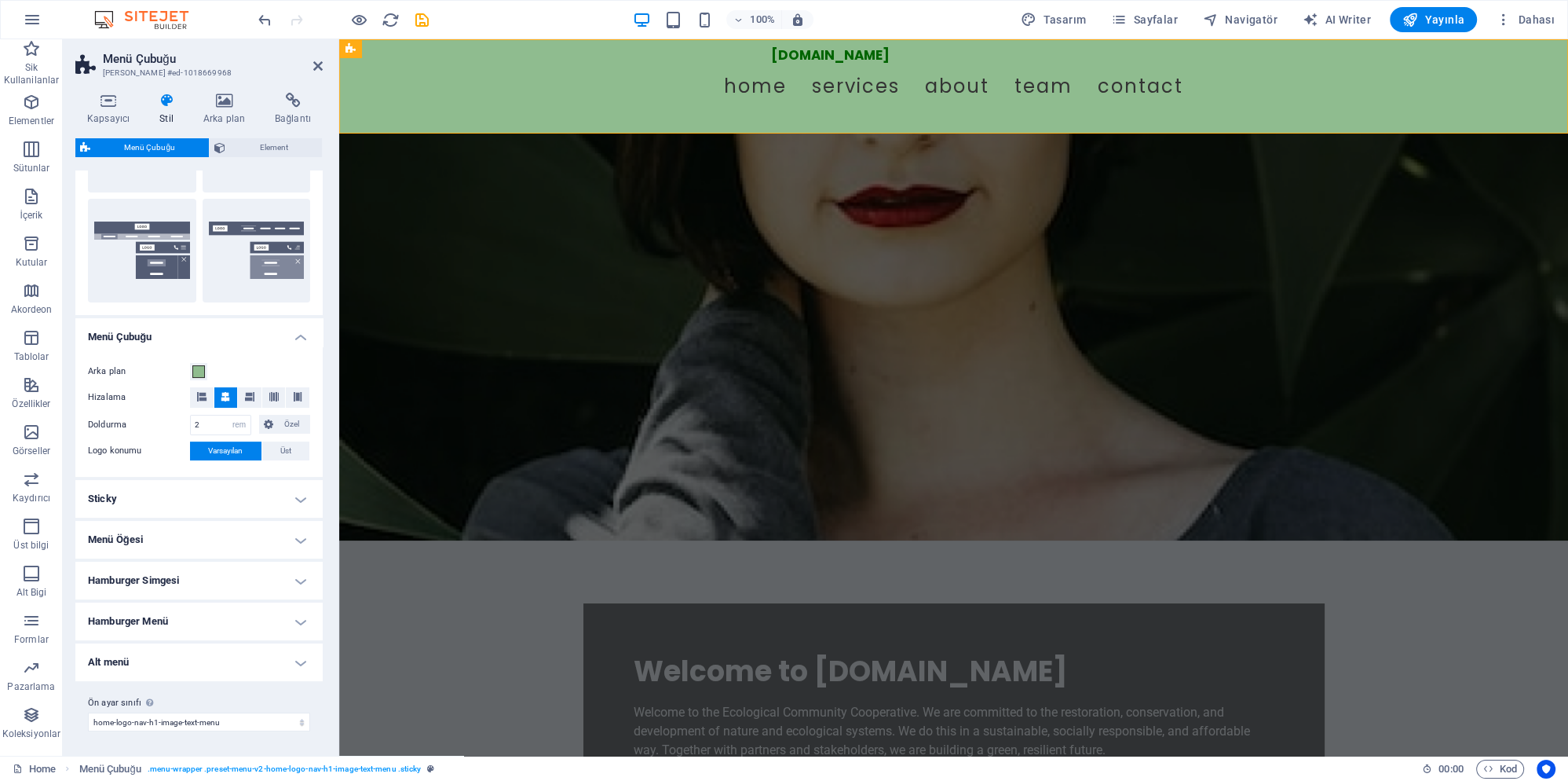
click at [530, 279] on figure at bounding box center [954, 336] width 1229 height 407
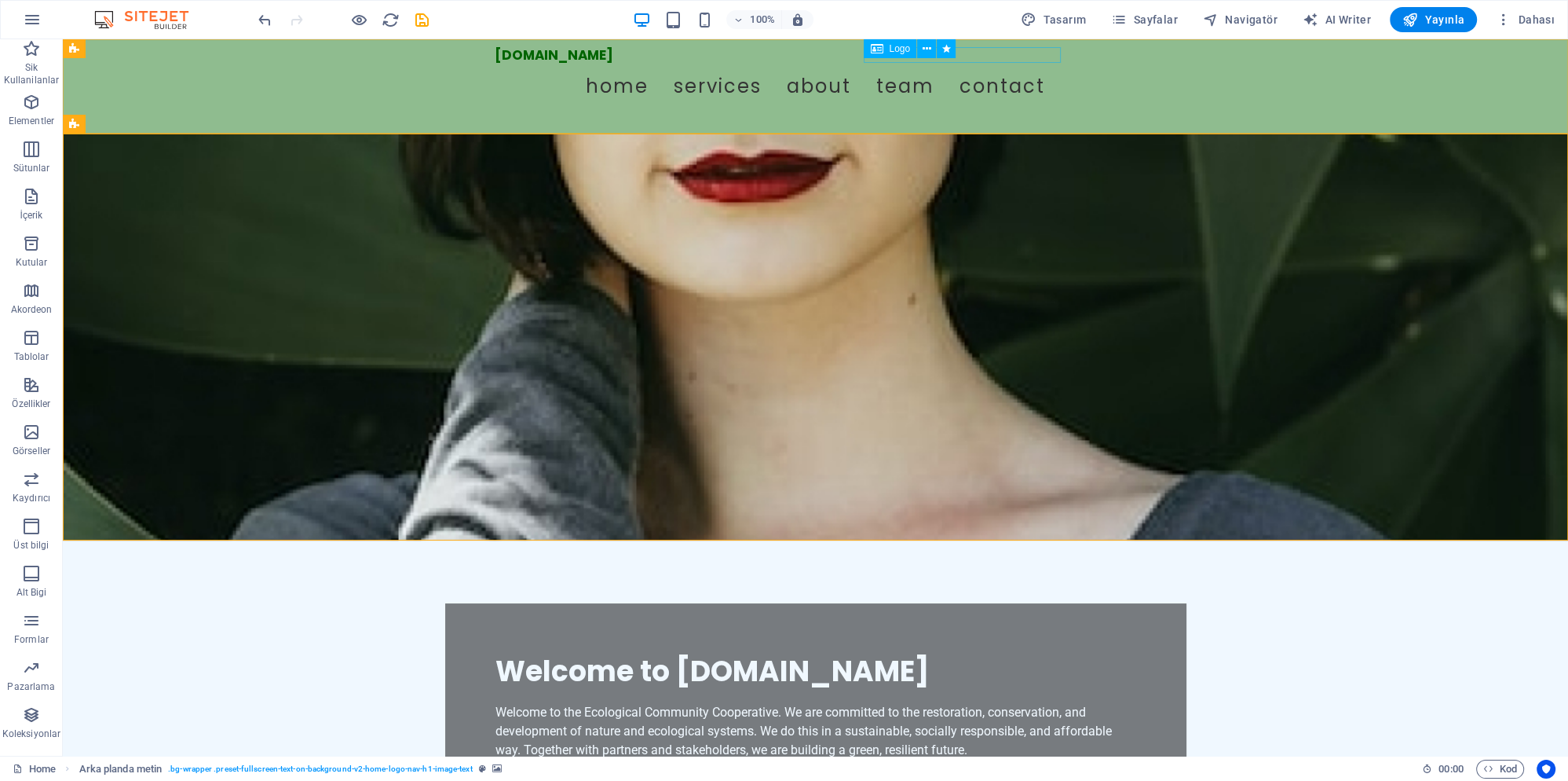
click at [944, 59] on div "Logo" at bounding box center [914, 49] width 102 height 20
click at [613, 58] on div "Ecologischegemeenschap.nl" at bounding box center [554, 55] width 118 height 16
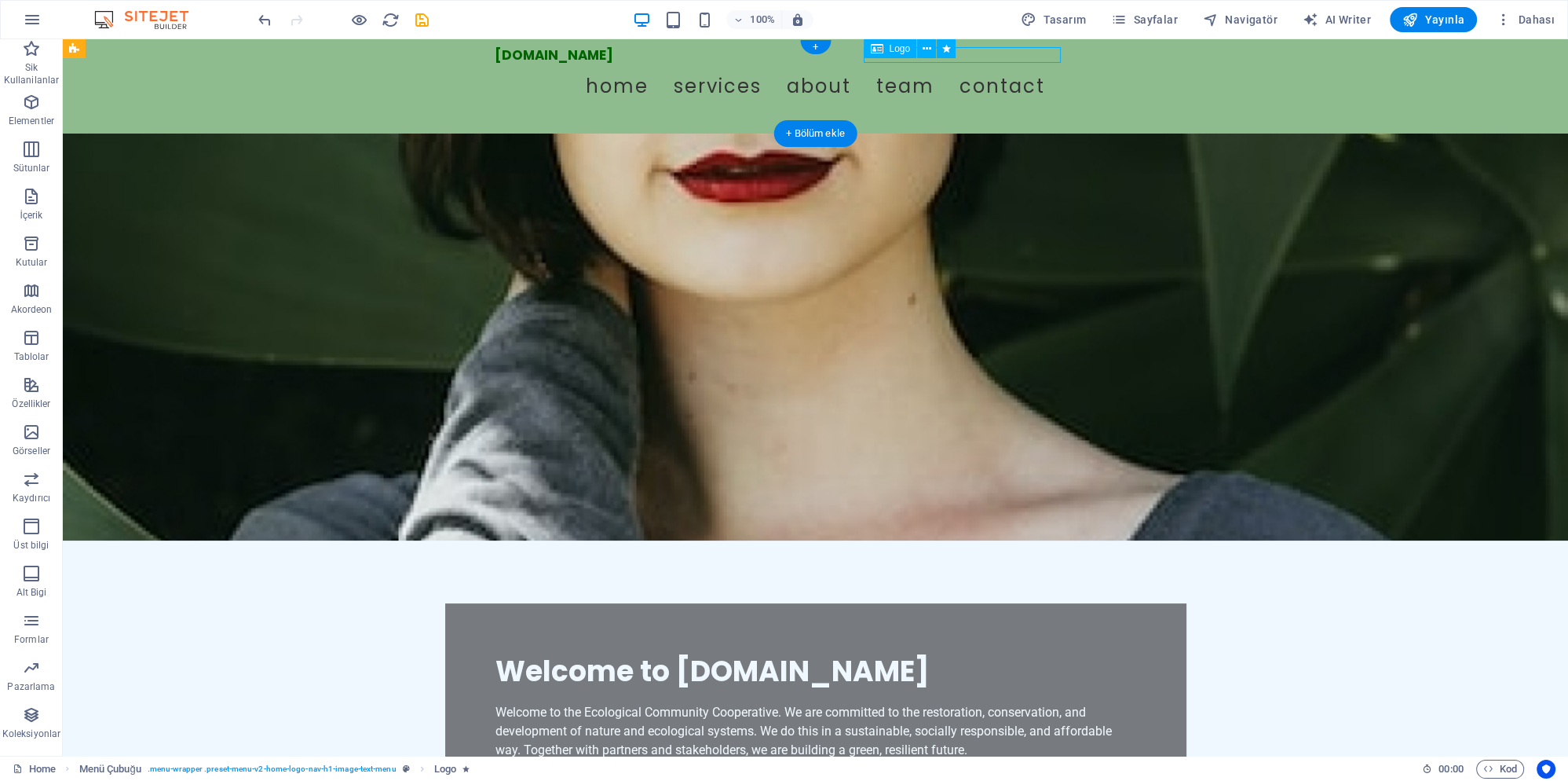
click at [613, 58] on div "Ecologischegemeenschap.nl" at bounding box center [554, 55] width 118 height 16
select select "px"
select select "move-left-to-right"
select select "s"
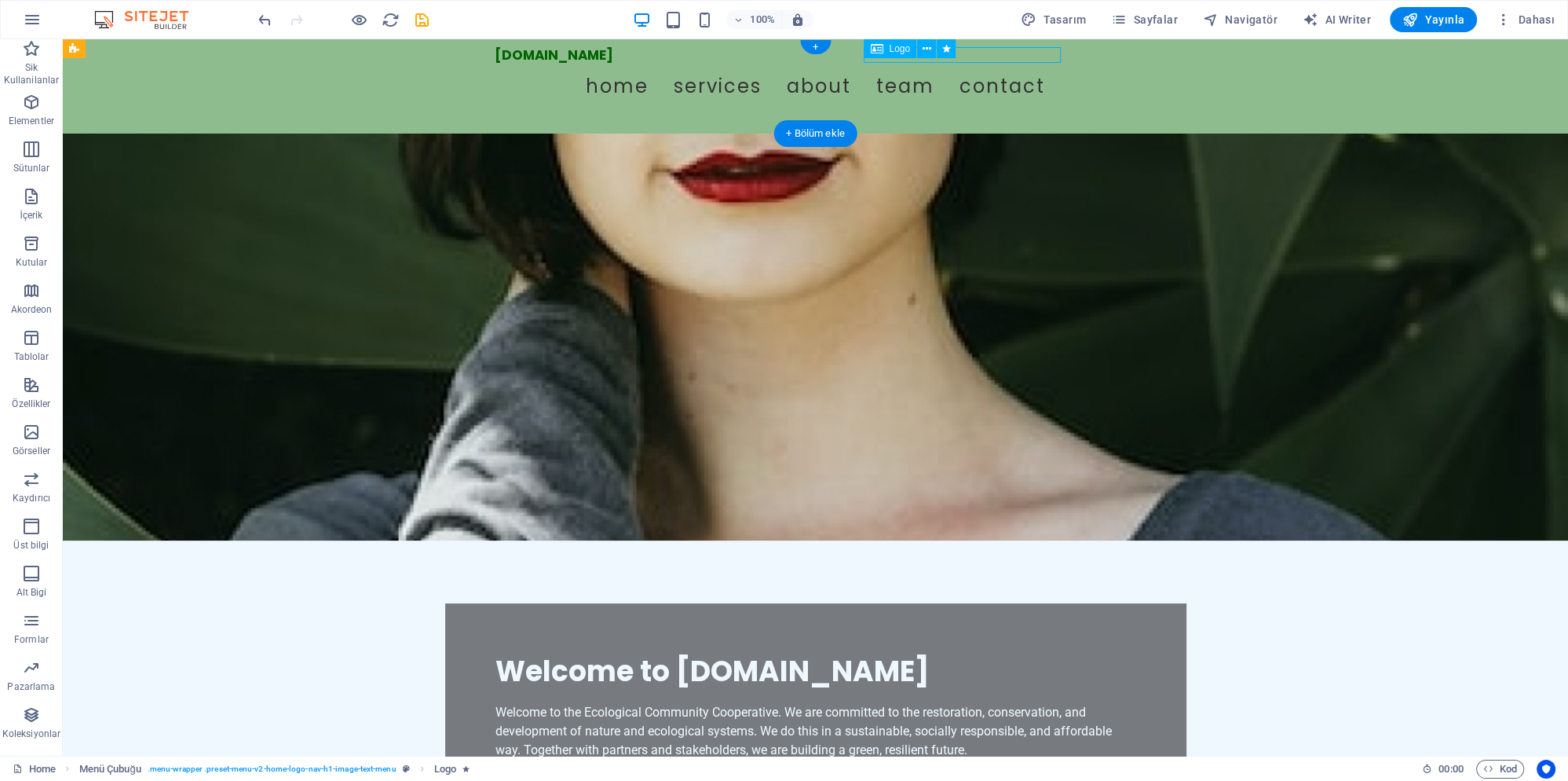
select select "s"
select select "scroll"
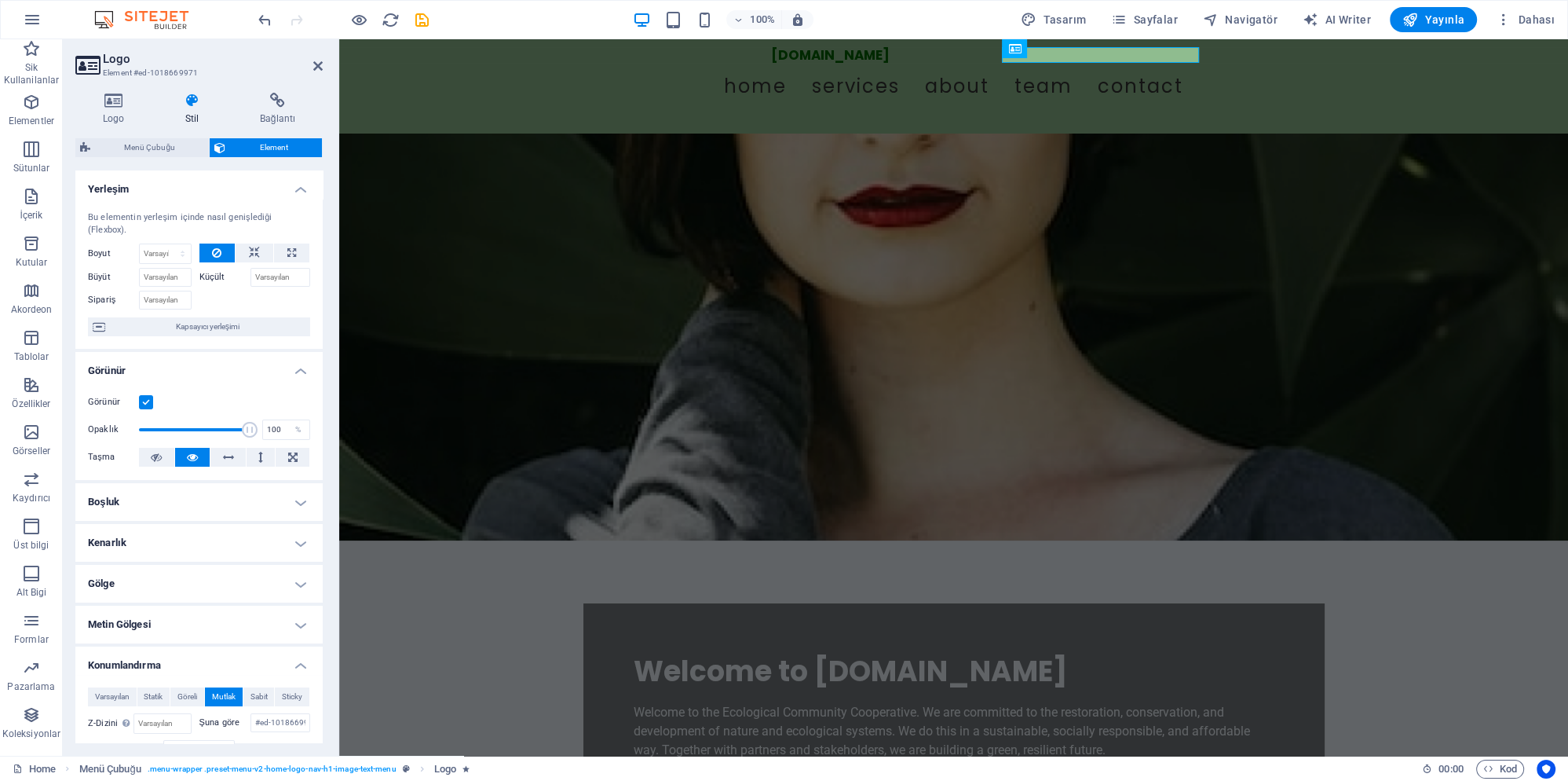
click at [163, 648] on h4 "Konumlandırma" at bounding box center [199, 661] width 248 height 28
click at [165, 648] on h4 "Konumlandırma" at bounding box center [199, 666] width 248 height 38
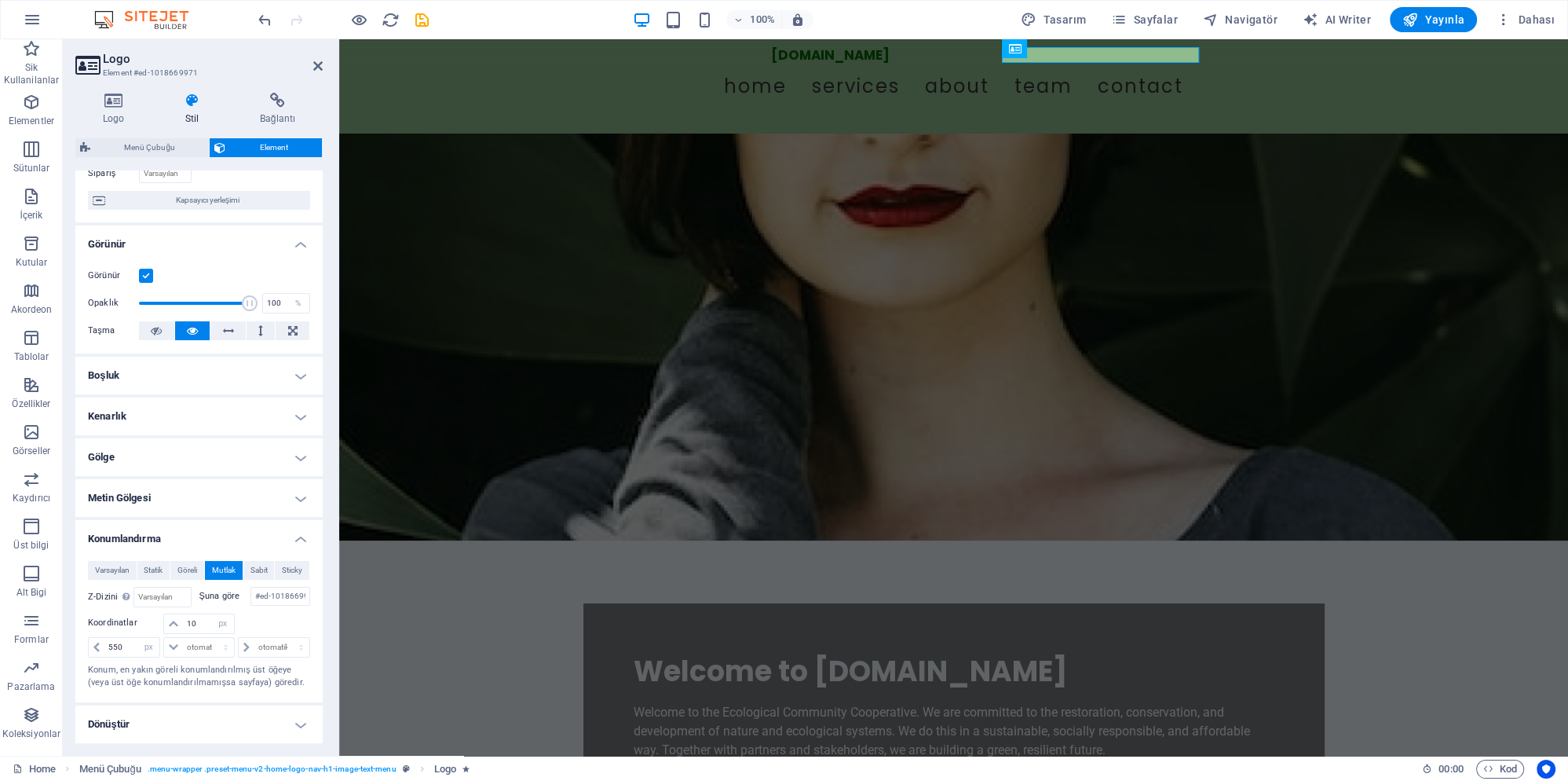
scroll to position [294, 0]
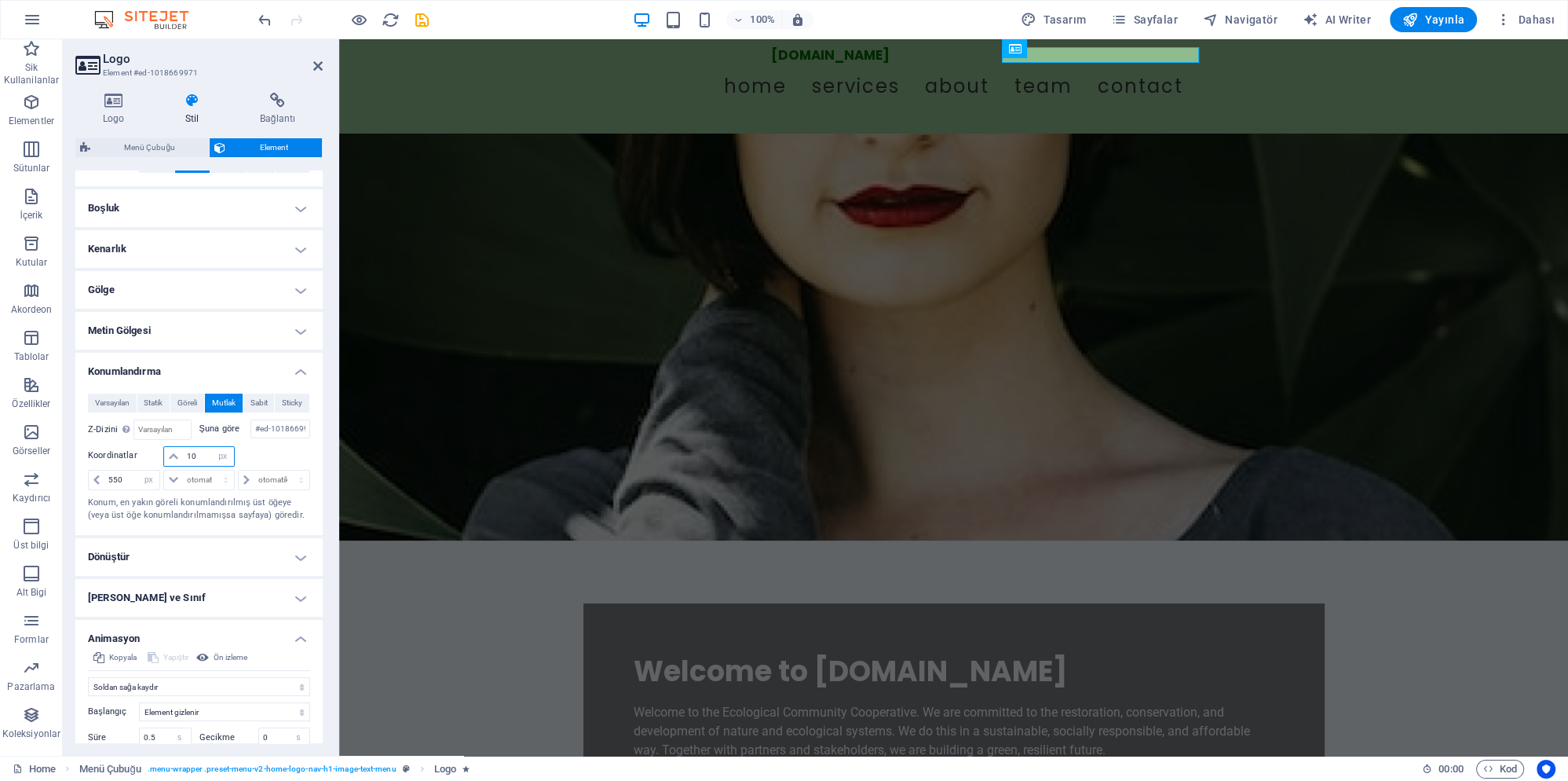
drag, startPoint x: 200, startPoint y: 440, endPoint x: 173, endPoint y: 441, distance: 27.0
click at [183, 447] on input "10" at bounding box center [208, 456] width 51 height 19
type input "5"
type input "1"
type input "8"
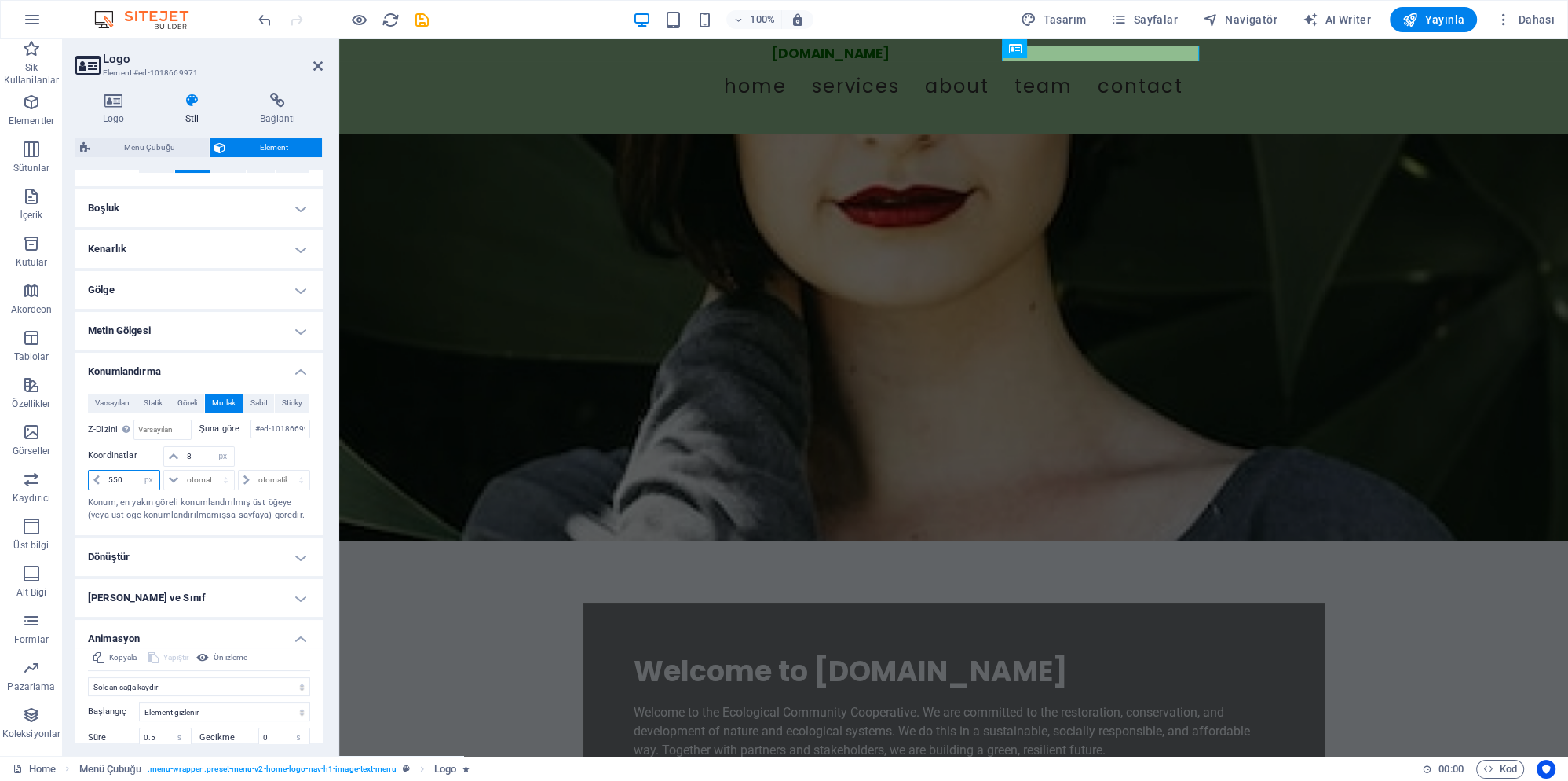
drag, startPoint x: 127, startPoint y: 465, endPoint x: 102, endPoint y: 464, distance: 25.0
click at [104, 470] on input "550" at bounding box center [132, 480] width 55 height 19
type input "5"
type input "4"
type input "350"
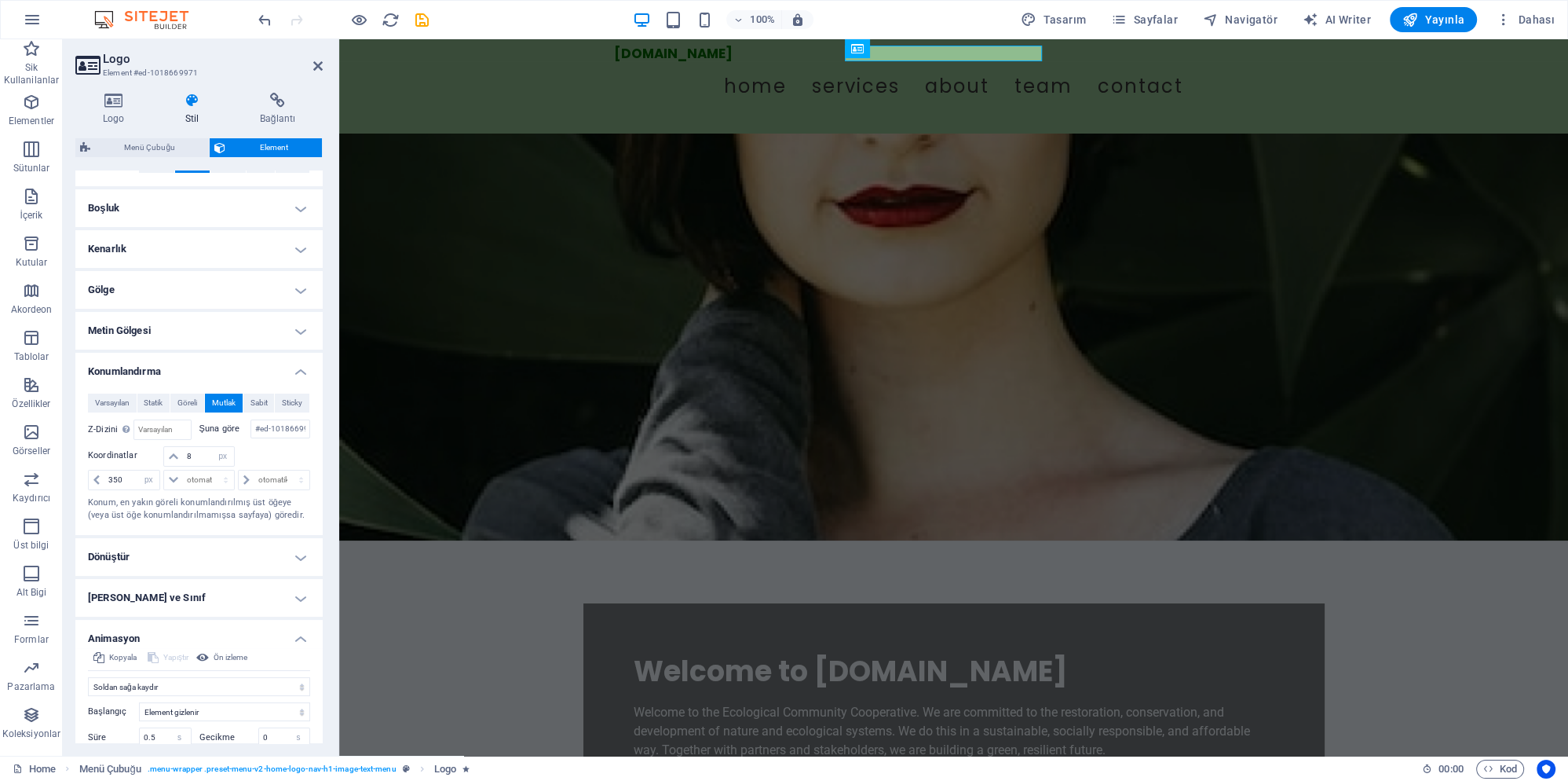
click at [434, 437] on figure at bounding box center [954, 336] width 1229 height 407
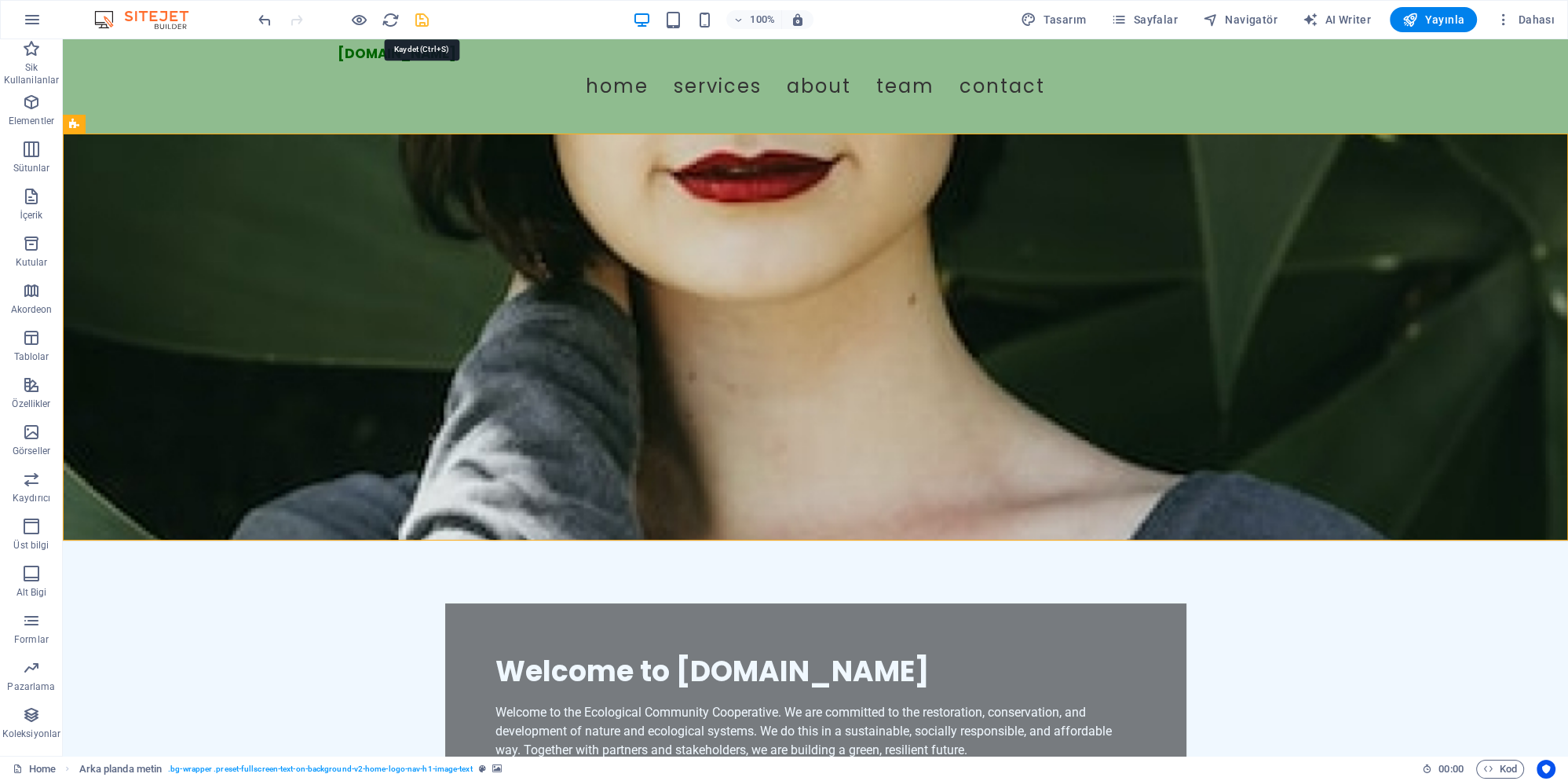
click at [422, 17] on icon "save" at bounding box center [422, 20] width 18 height 18
checkbox input "false"
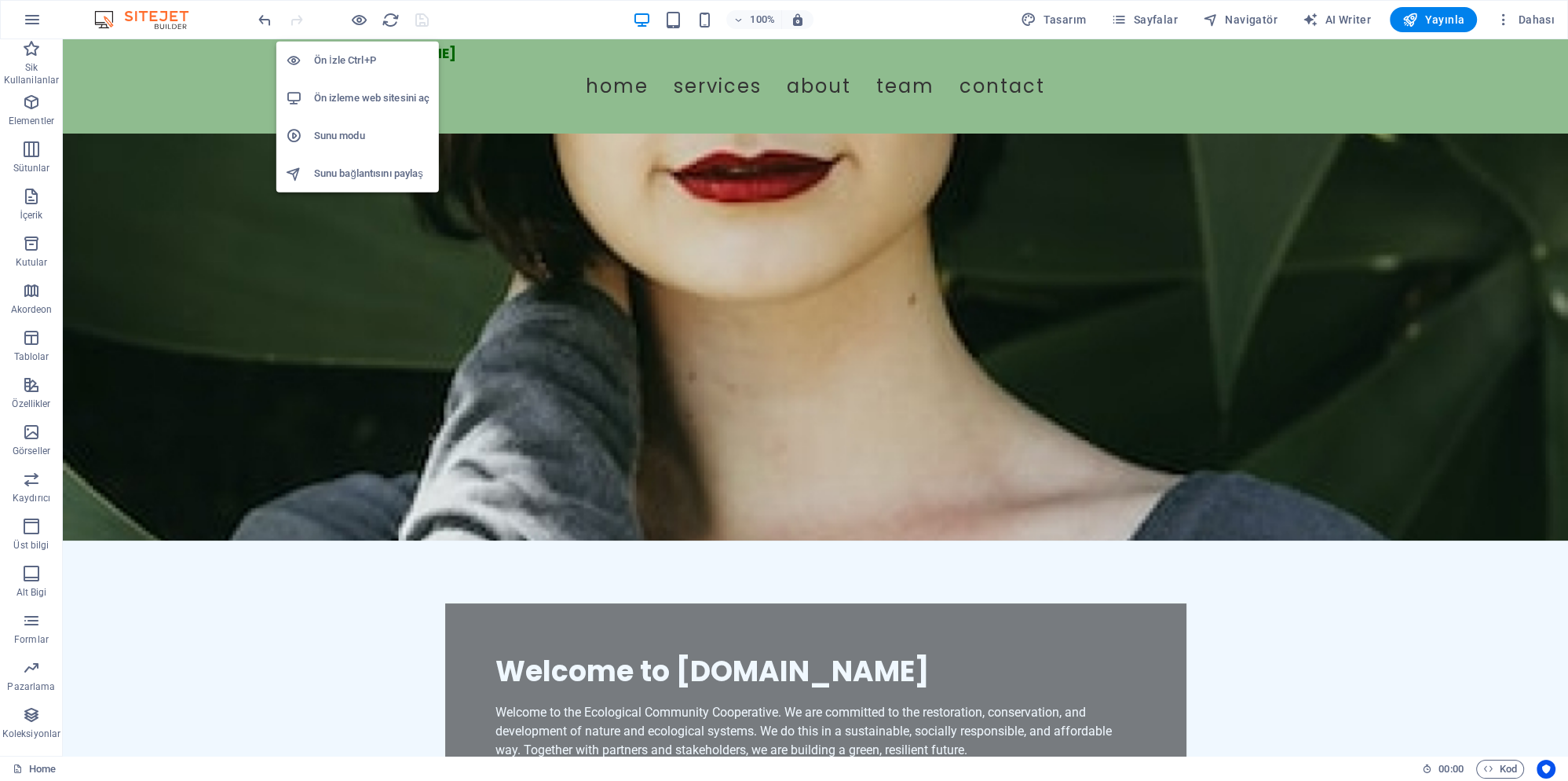
click at [384, 99] on h6 "Ön izleme web sitesini aç" at bounding box center [371, 98] width 115 height 19
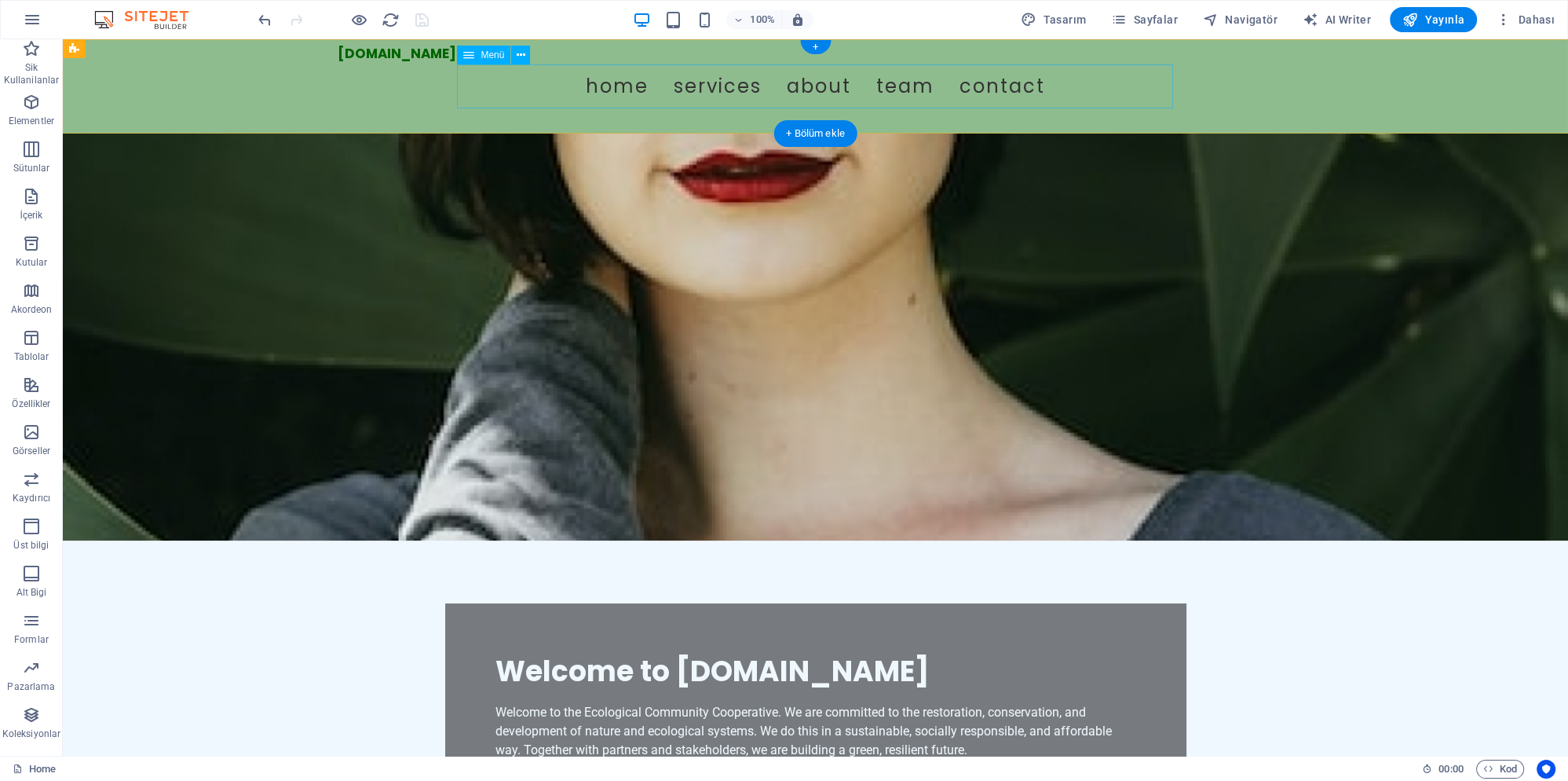
click at [620, 89] on nav "Home Services About Team Contact" at bounding box center [815, 86] width 716 height 44
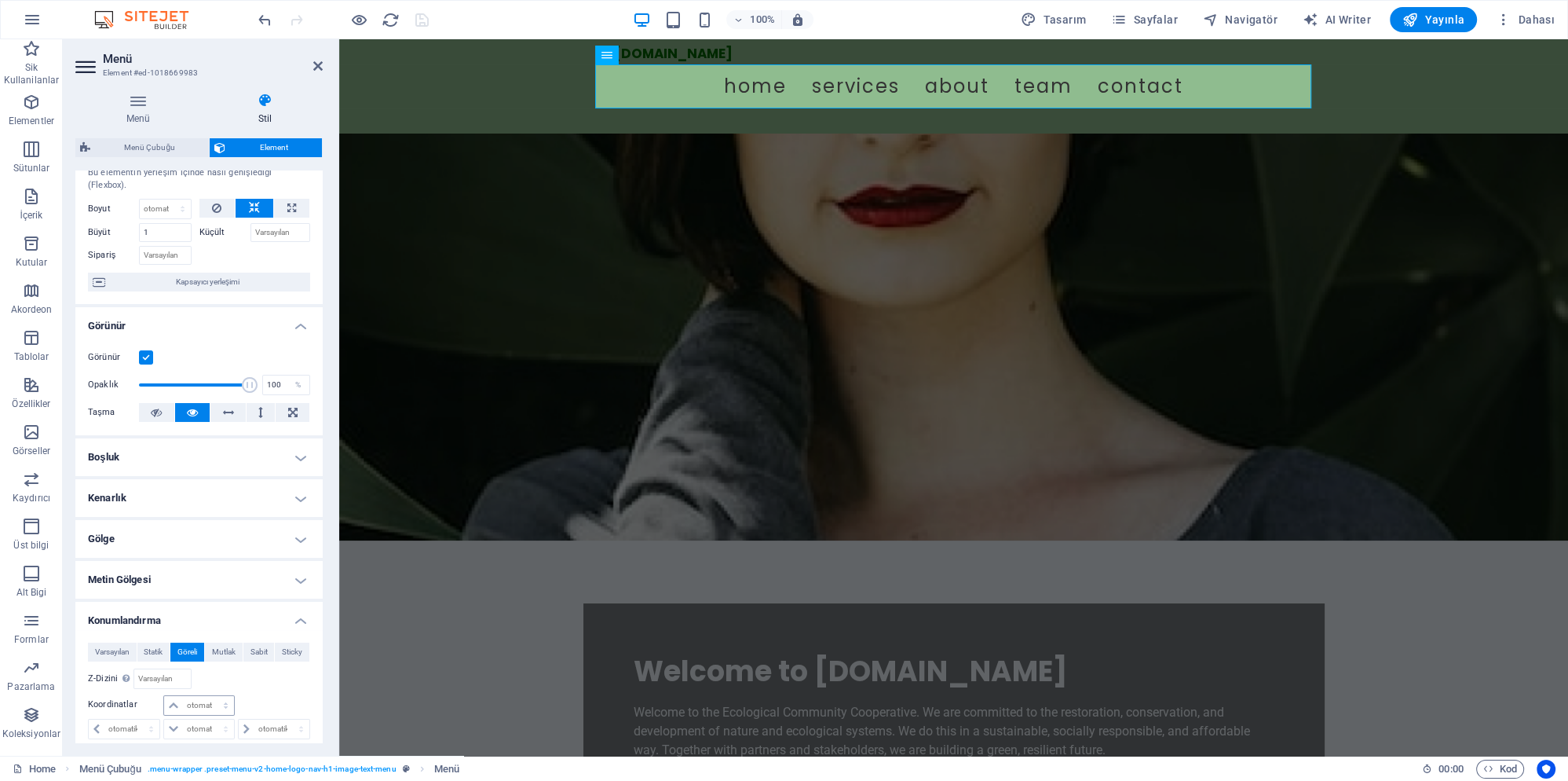
scroll to position [73, 0]
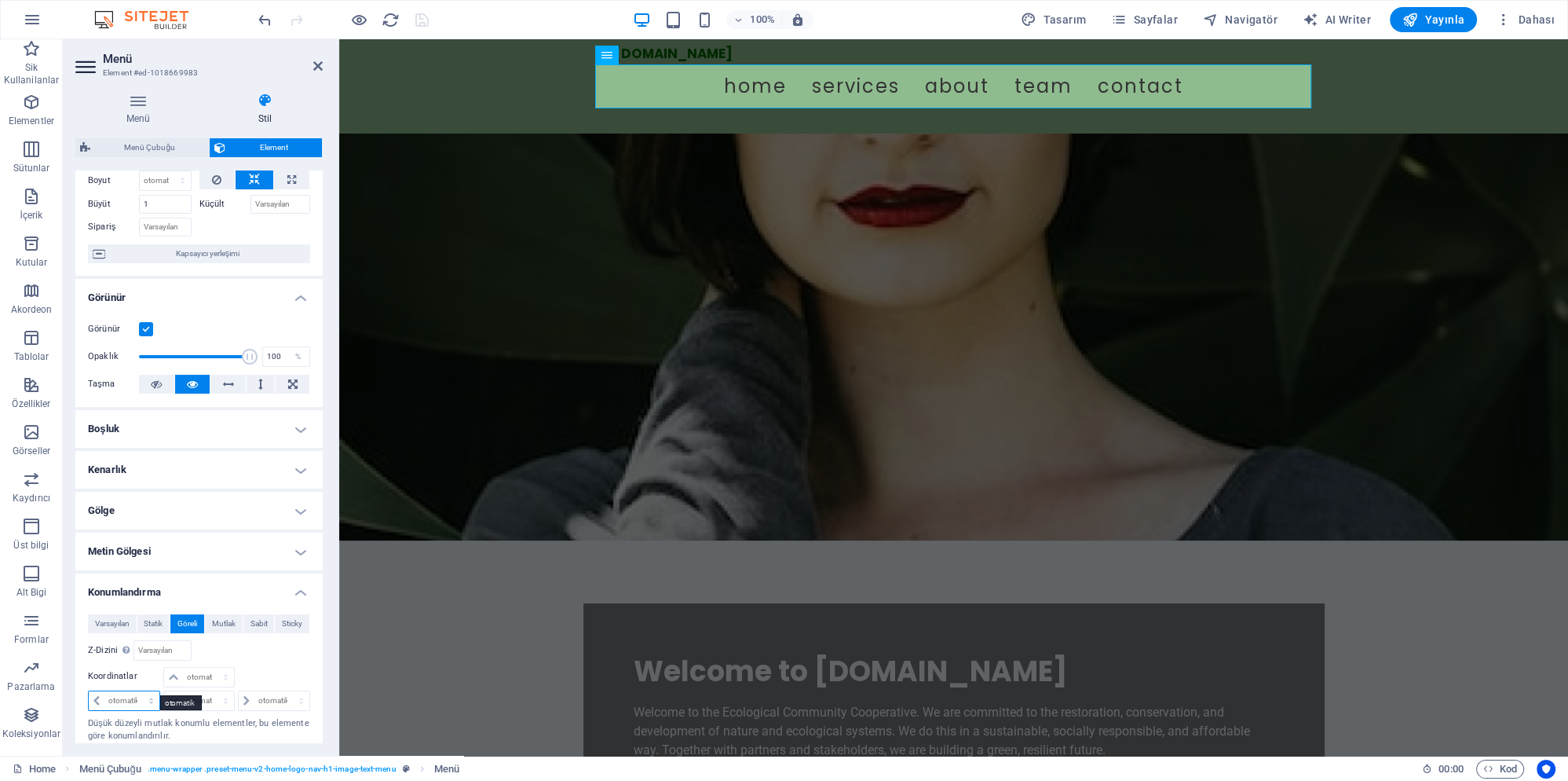
select select "px"
click option "px" at bounding box center [0, 0] width 0 height 0
type input "1"
type input "0"
select select "px"
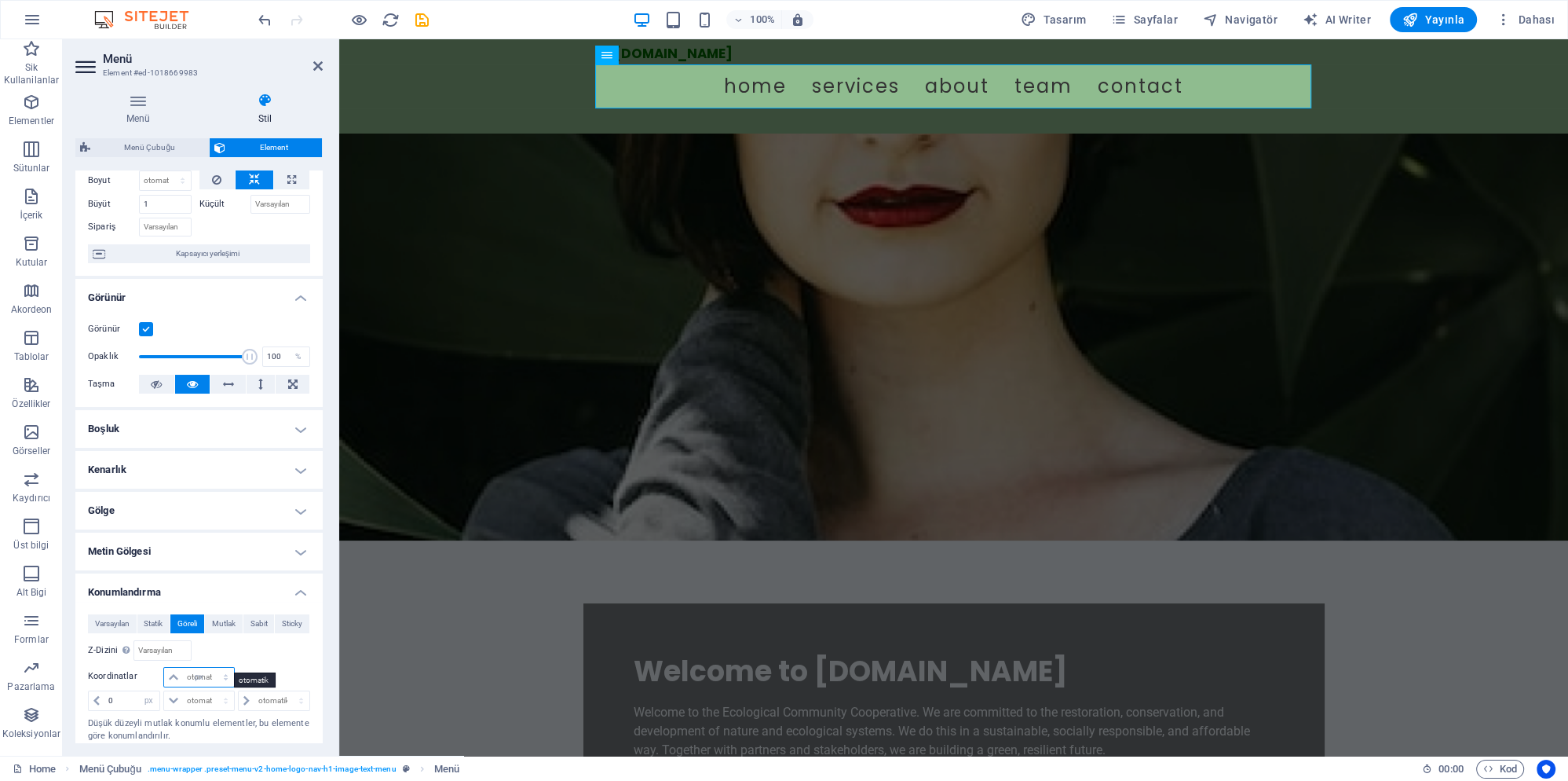
click option "px" at bounding box center [0, 0] width 0 height 0
type input "5"
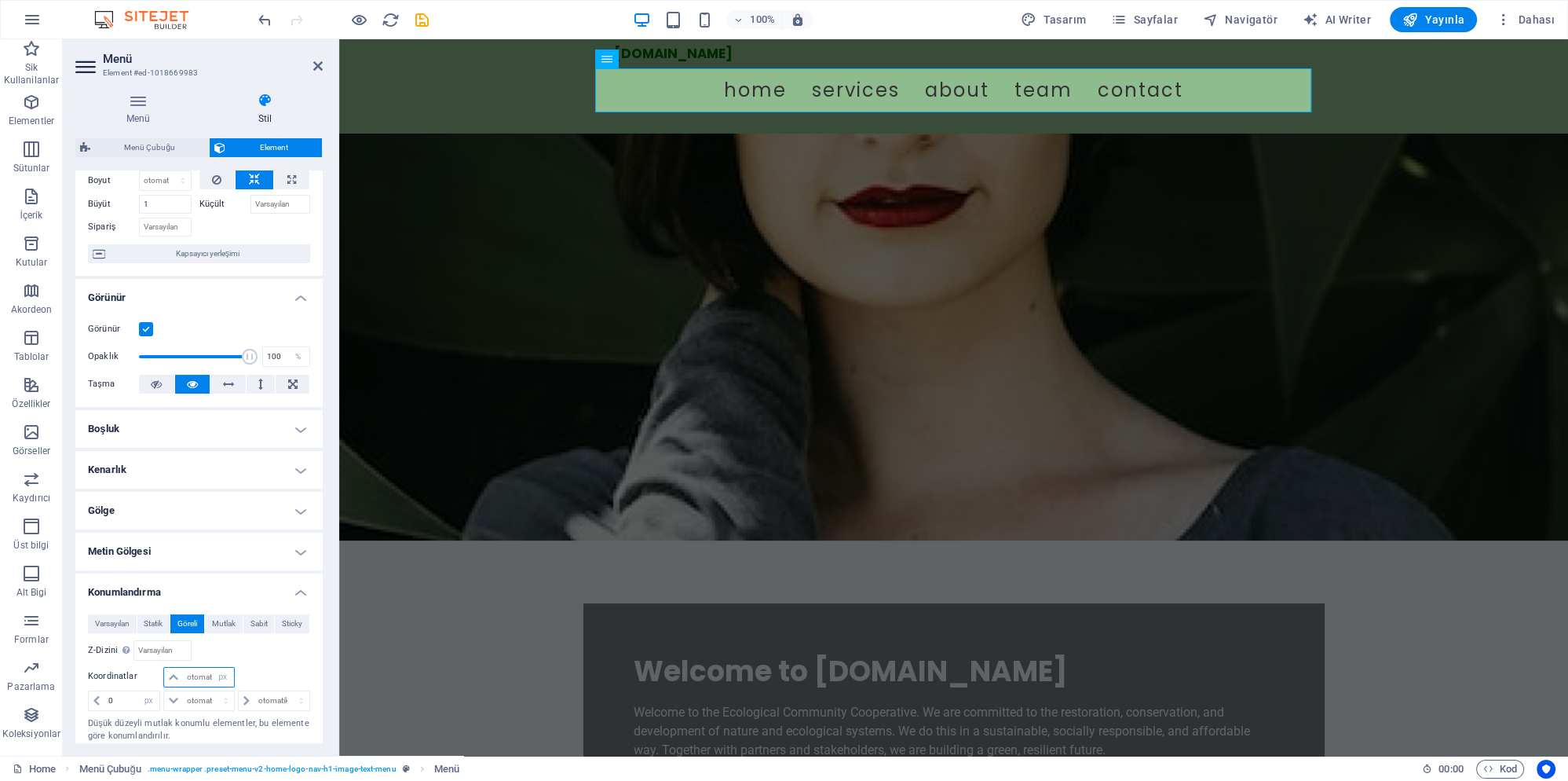
type input "8"
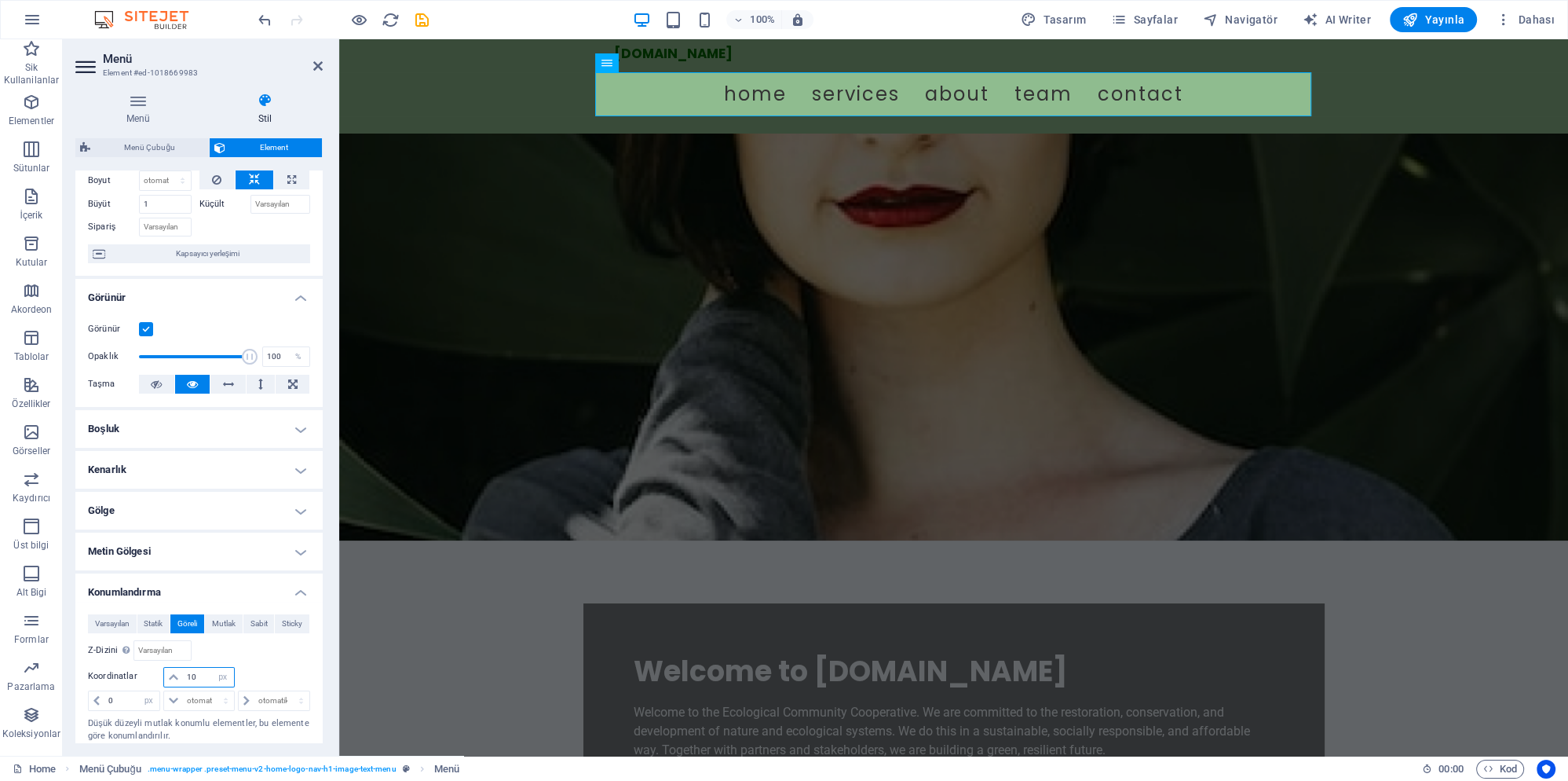
type input "1"
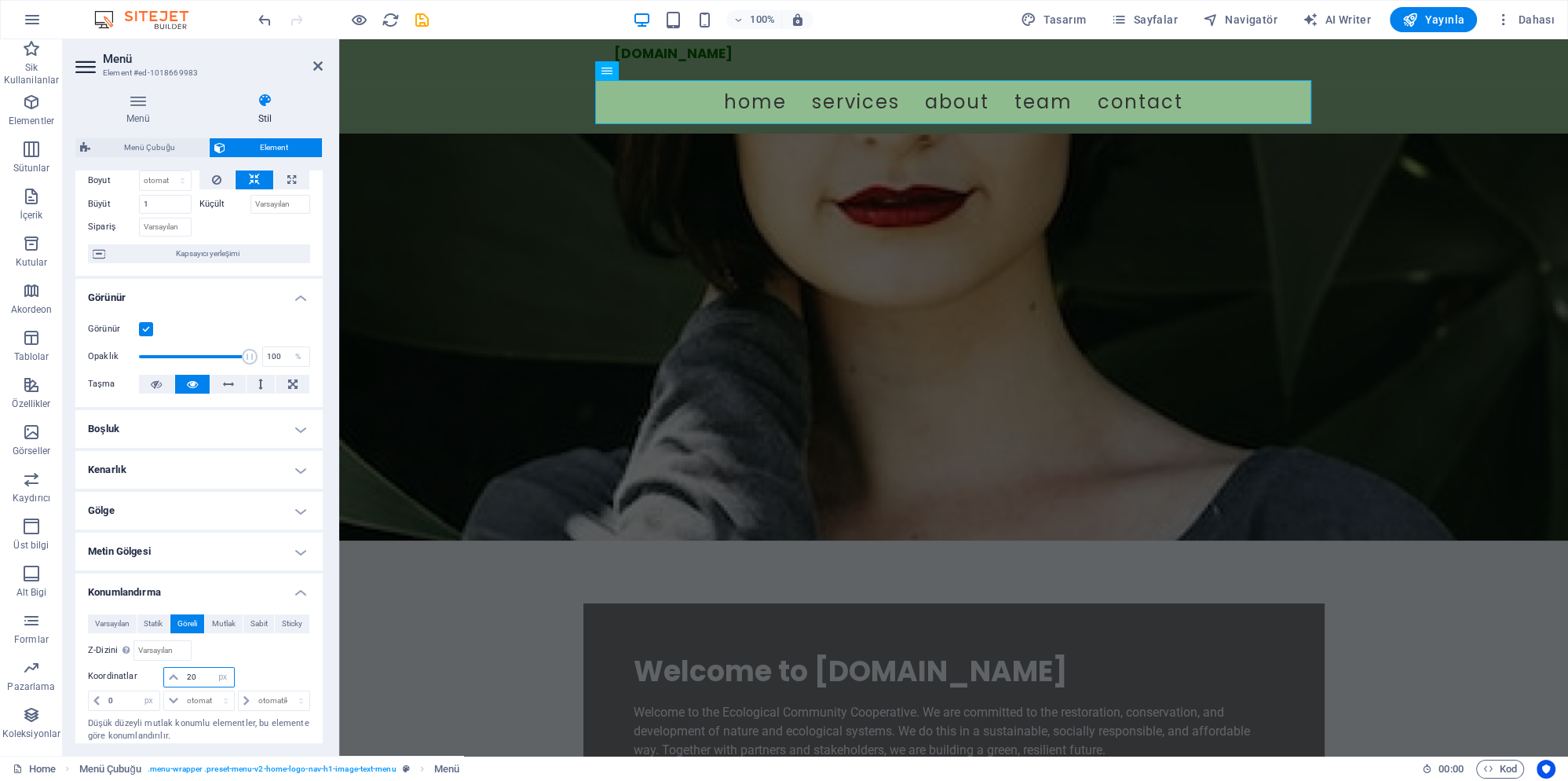
type input "2"
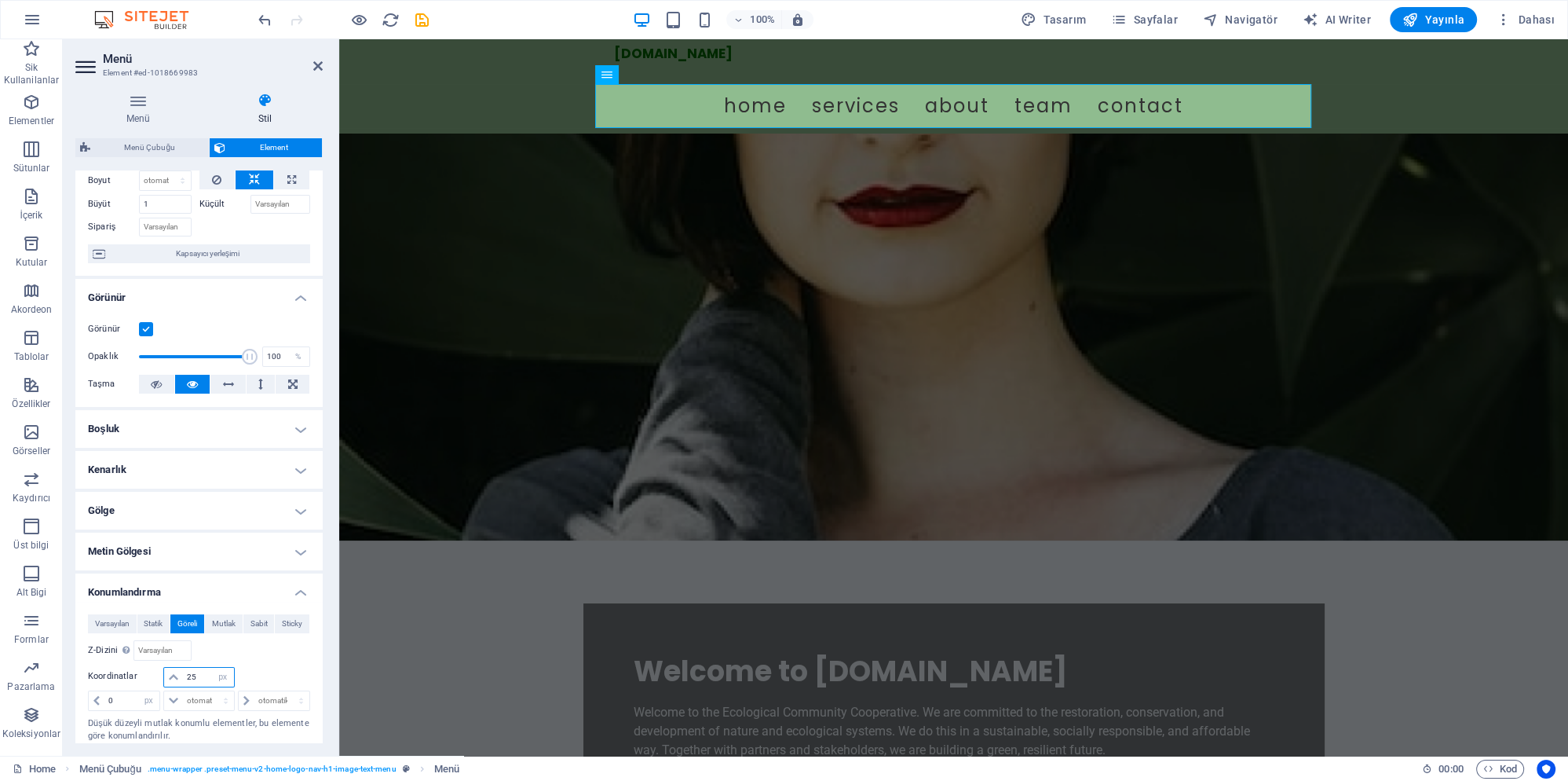
type input "2"
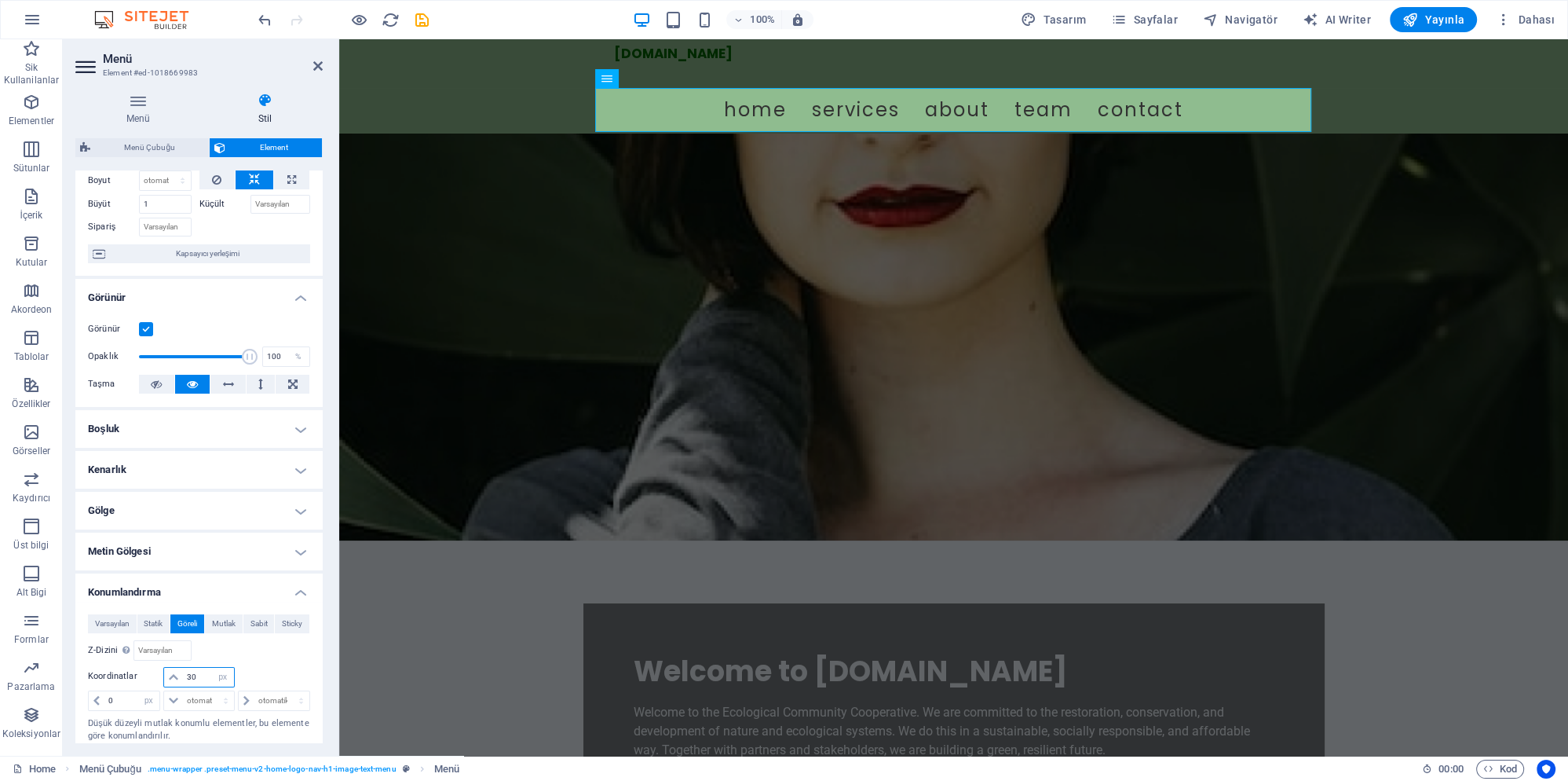
type input "30"
click at [526, 365] on figure at bounding box center [954, 336] width 1229 height 407
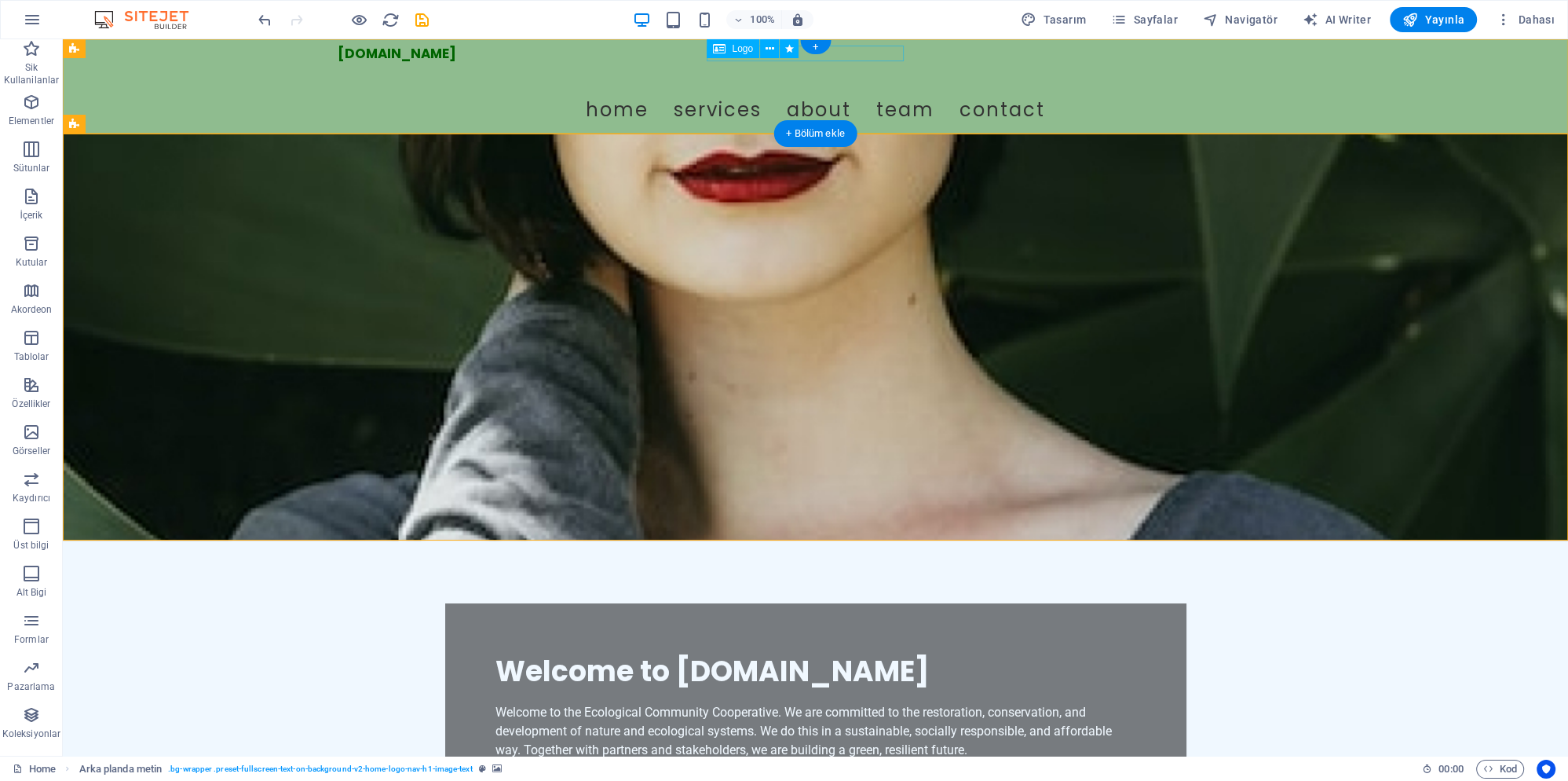
click at [456, 60] on div "Ecologischegemeenschap.nl" at bounding box center [397, 53] width 118 height 16
select select "px"
select select "move-left-to-right"
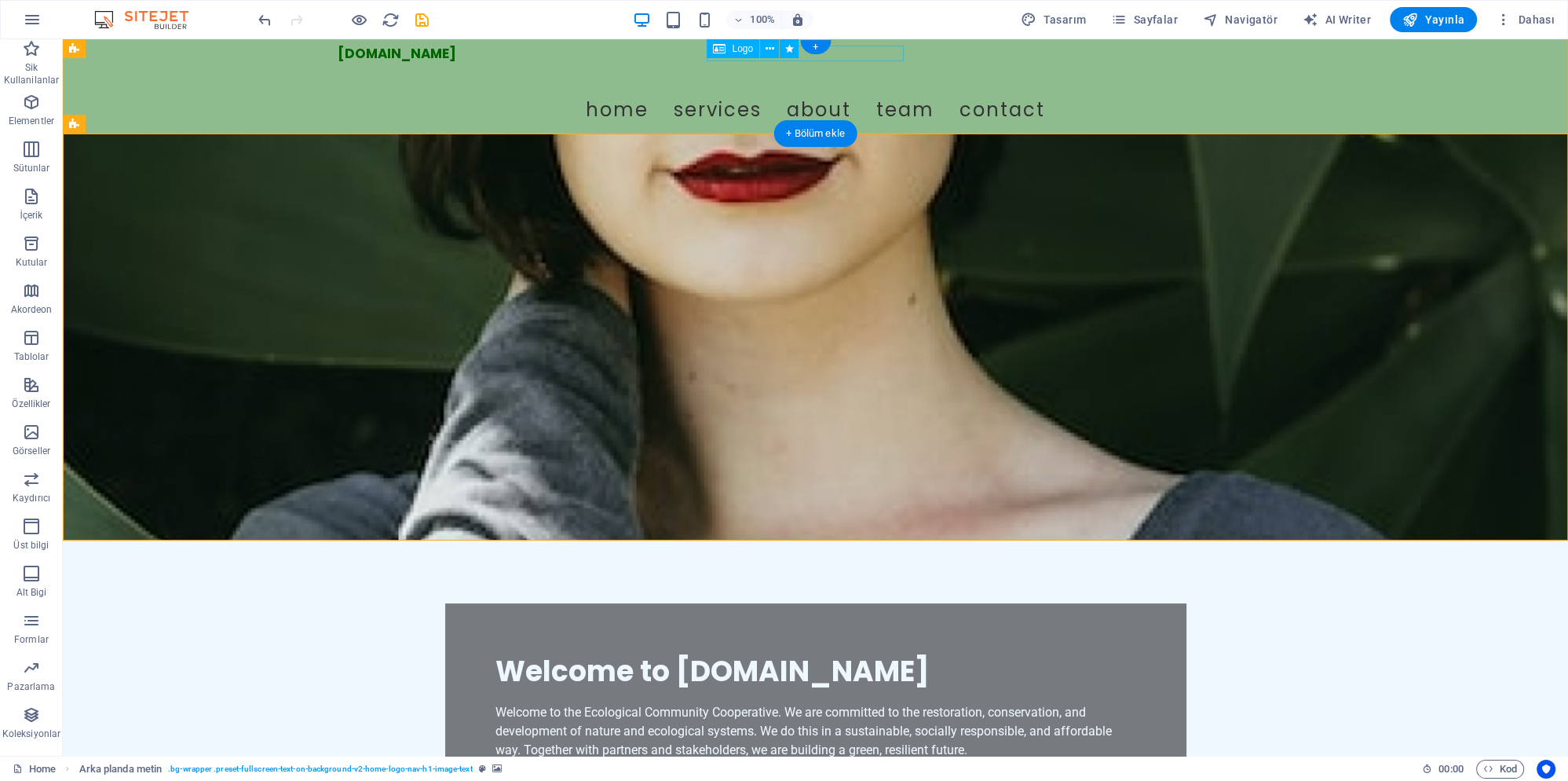
select select "s"
select select "scroll"
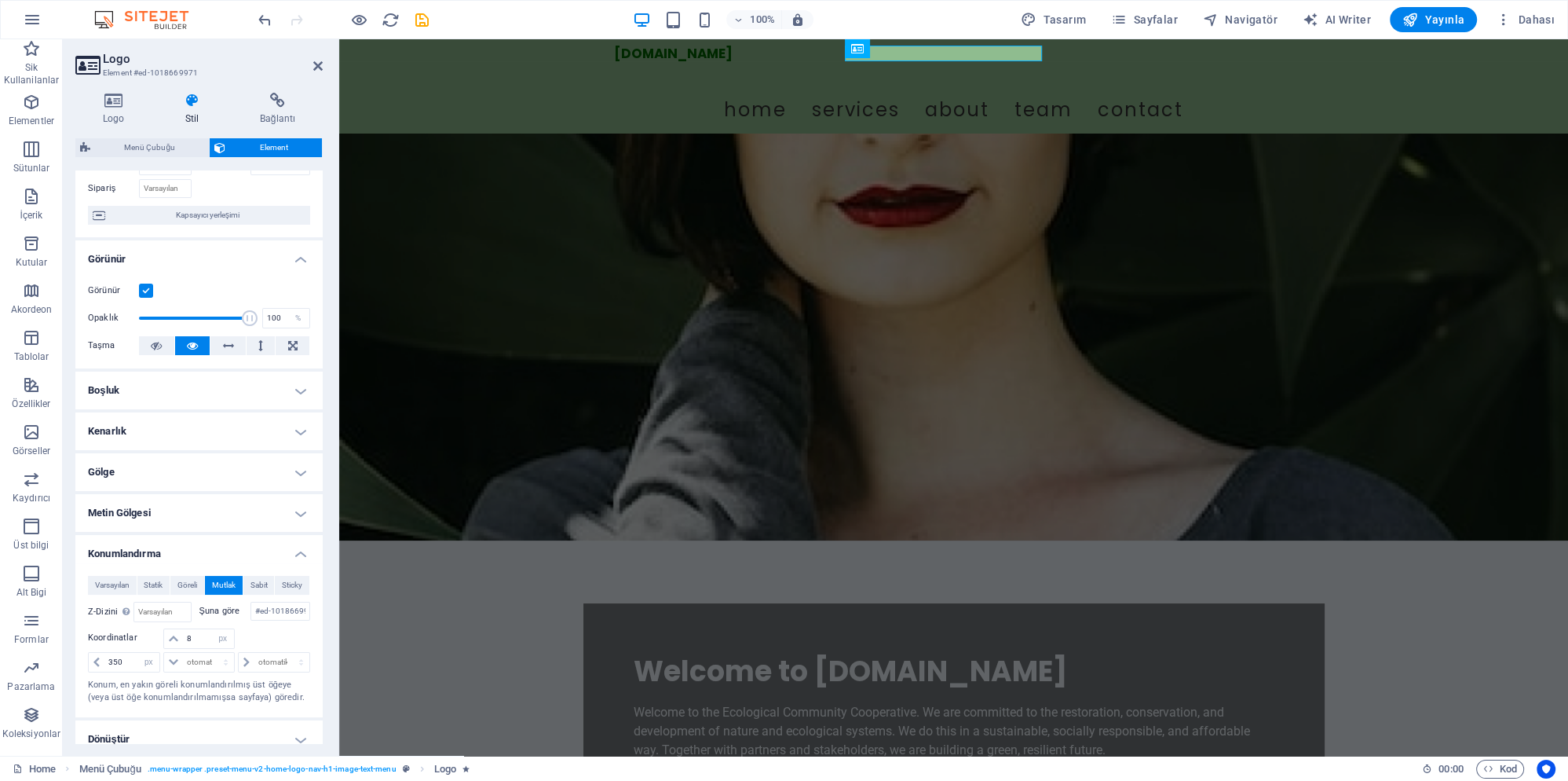
scroll to position [147, 0]
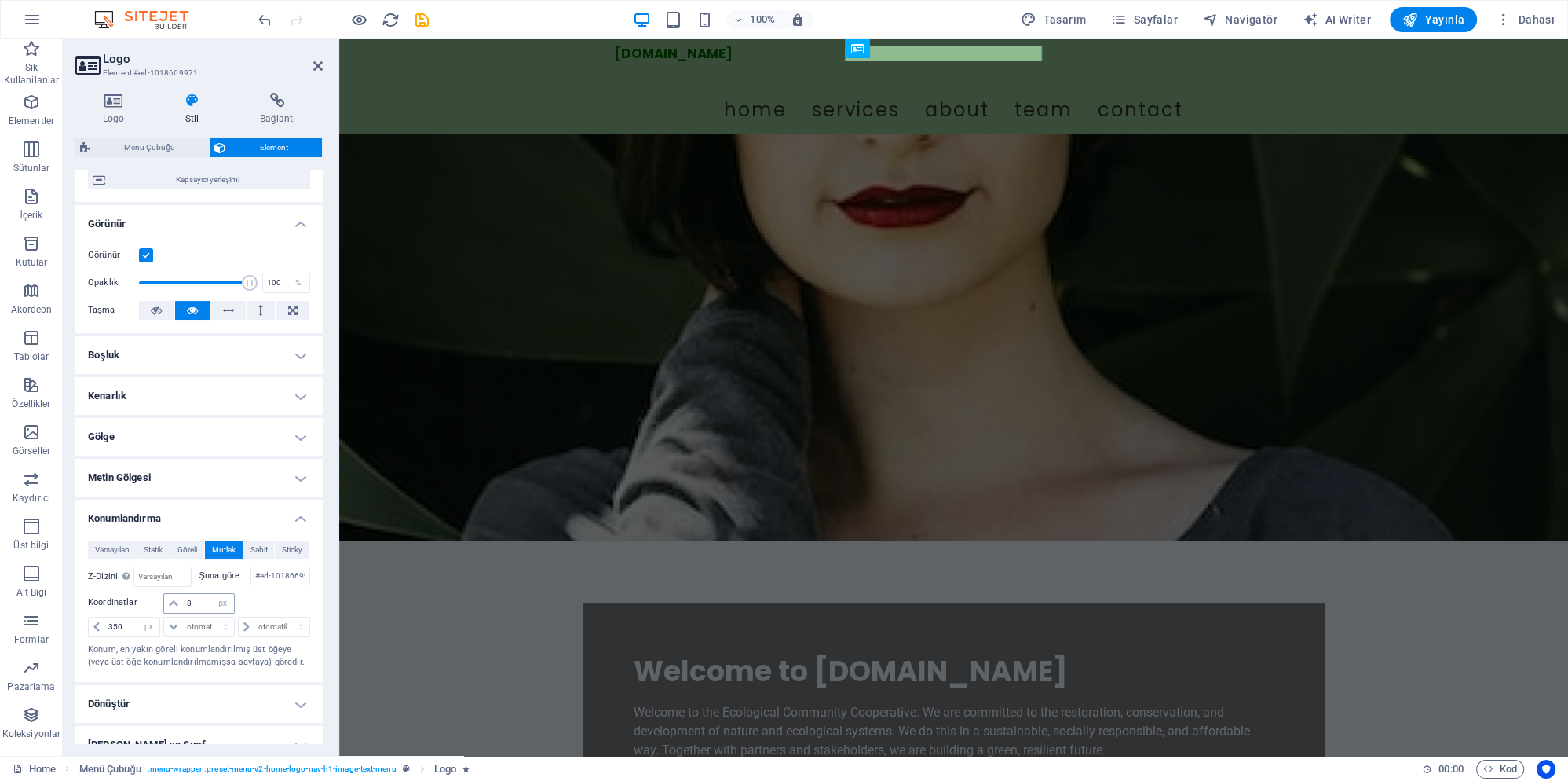
click at [186, 594] on input "8" at bounding box center [208, 603] width 51 height 19
type input "1"
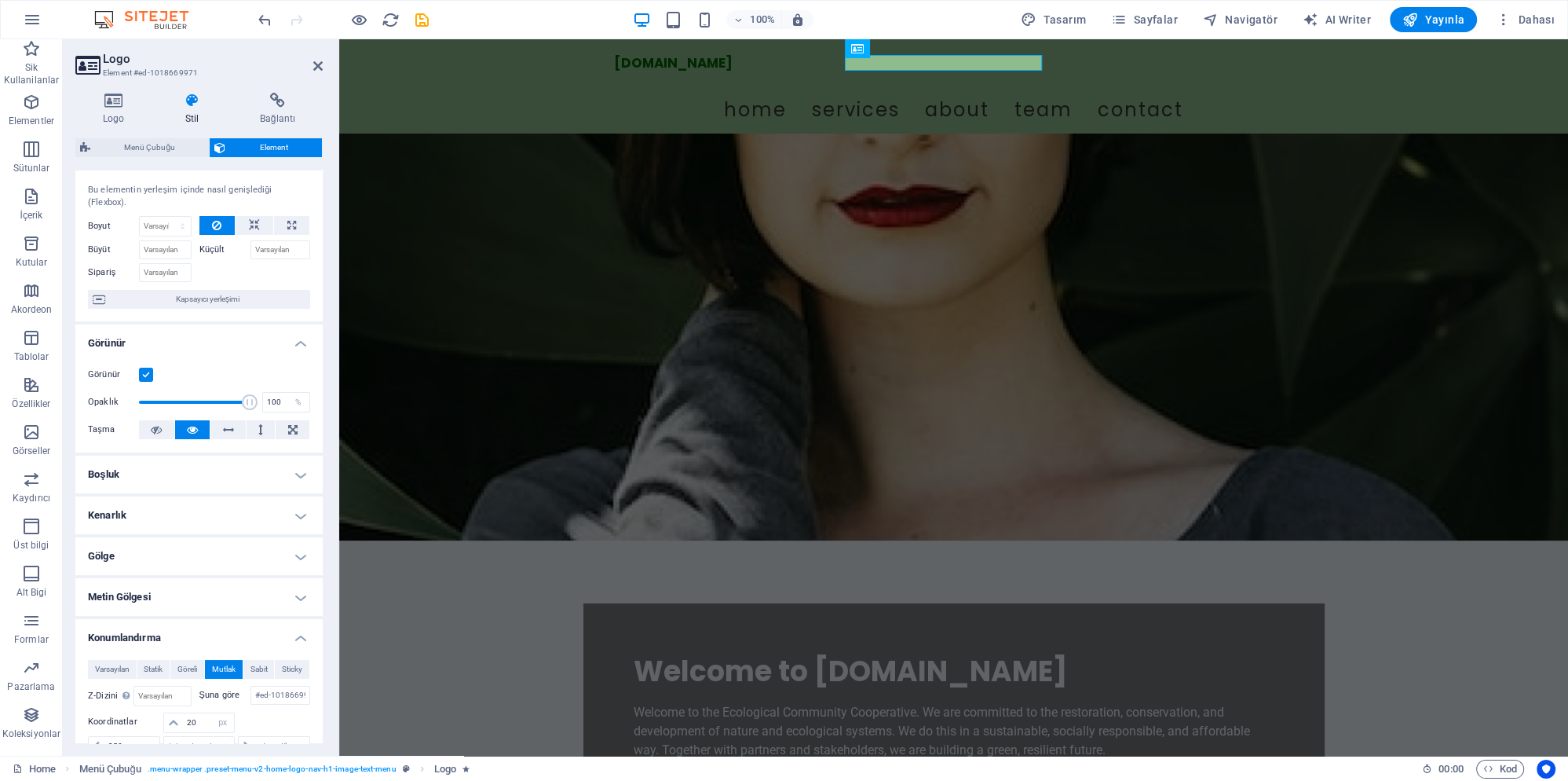
scroll to position [0, 0]
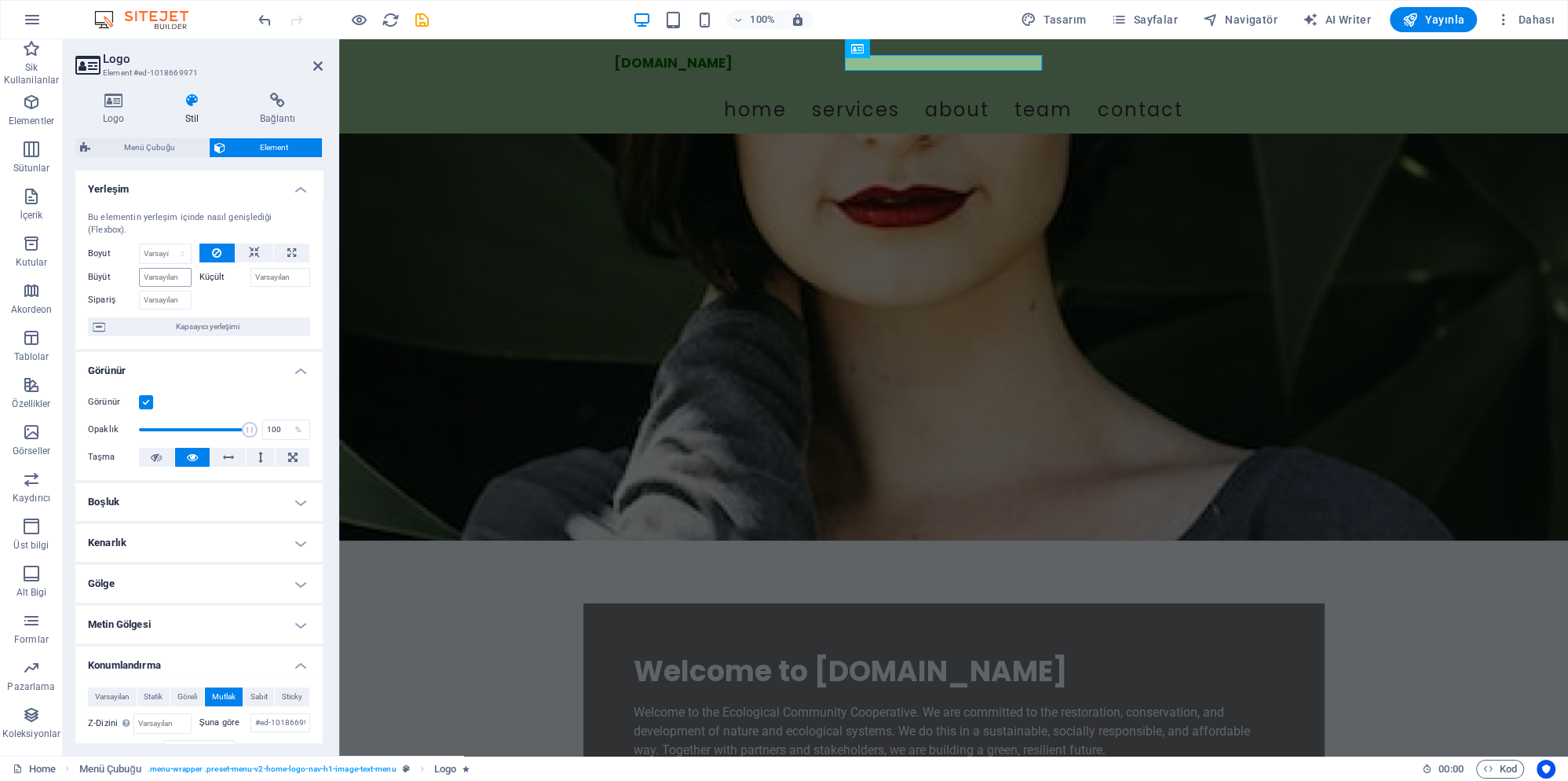
type input "20"
click at [171, 268] on input "Büyüt" at bounding box center [166, 277] width 53 height 19
type input "1"
click at [140, 244] on select "Varsayılan otomatik px % 1/1 1/2 1/3 1/4 1/5 1/6 1/7 1/8 1/9 1/10" at bounding box center [166, 253] width 51 height 19
select select "px"
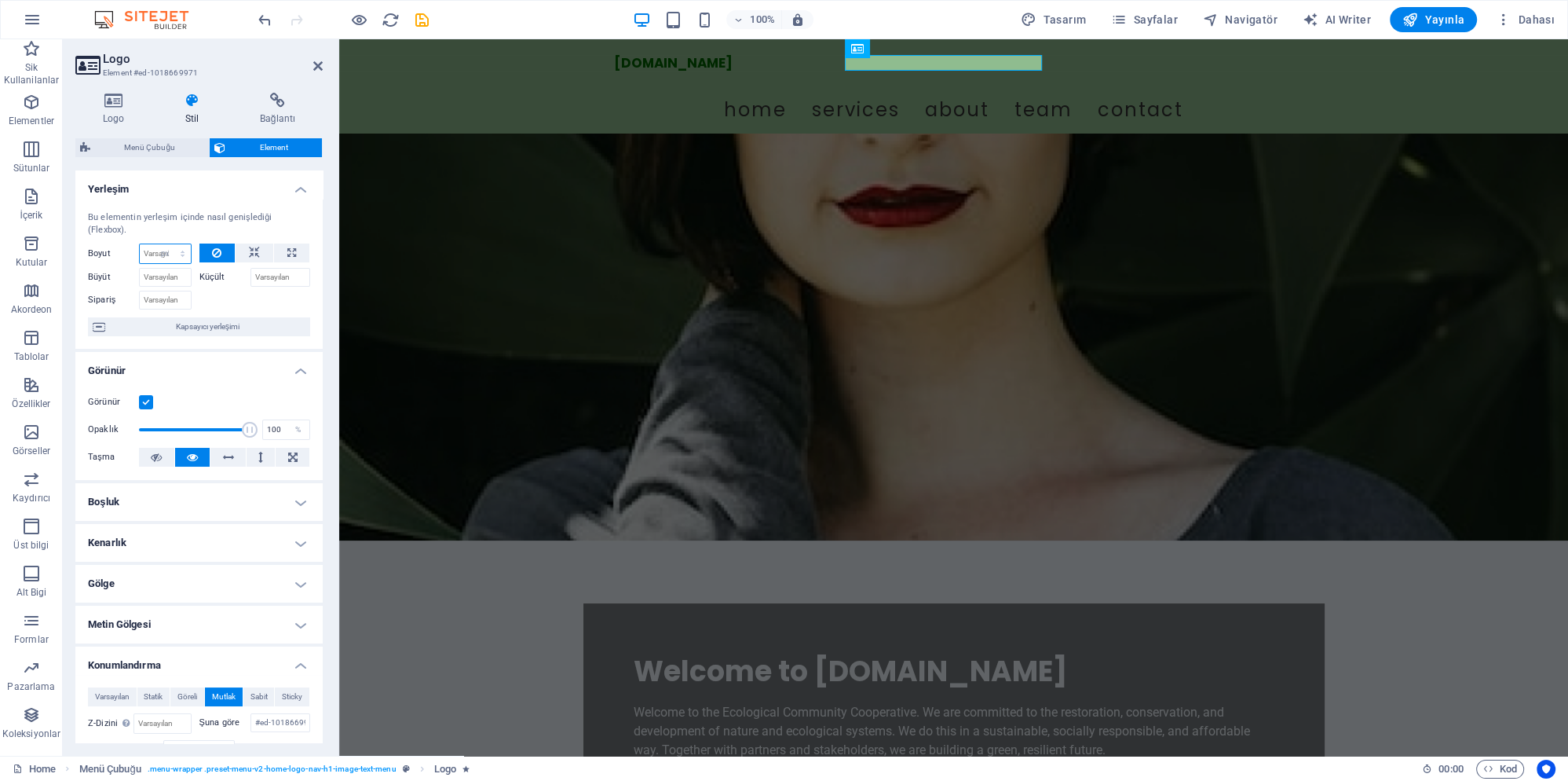
click option "px" at bounding box center [0, 0] width 0 height 0
type input "0"
click at [258, 243] on icon at bounding box center [254, 253] width 11 height 19
select select "DISABLED_OPTION_VALUE"
click at [291, 243] on icon at bounding box center [291, 253] width 8 height 19
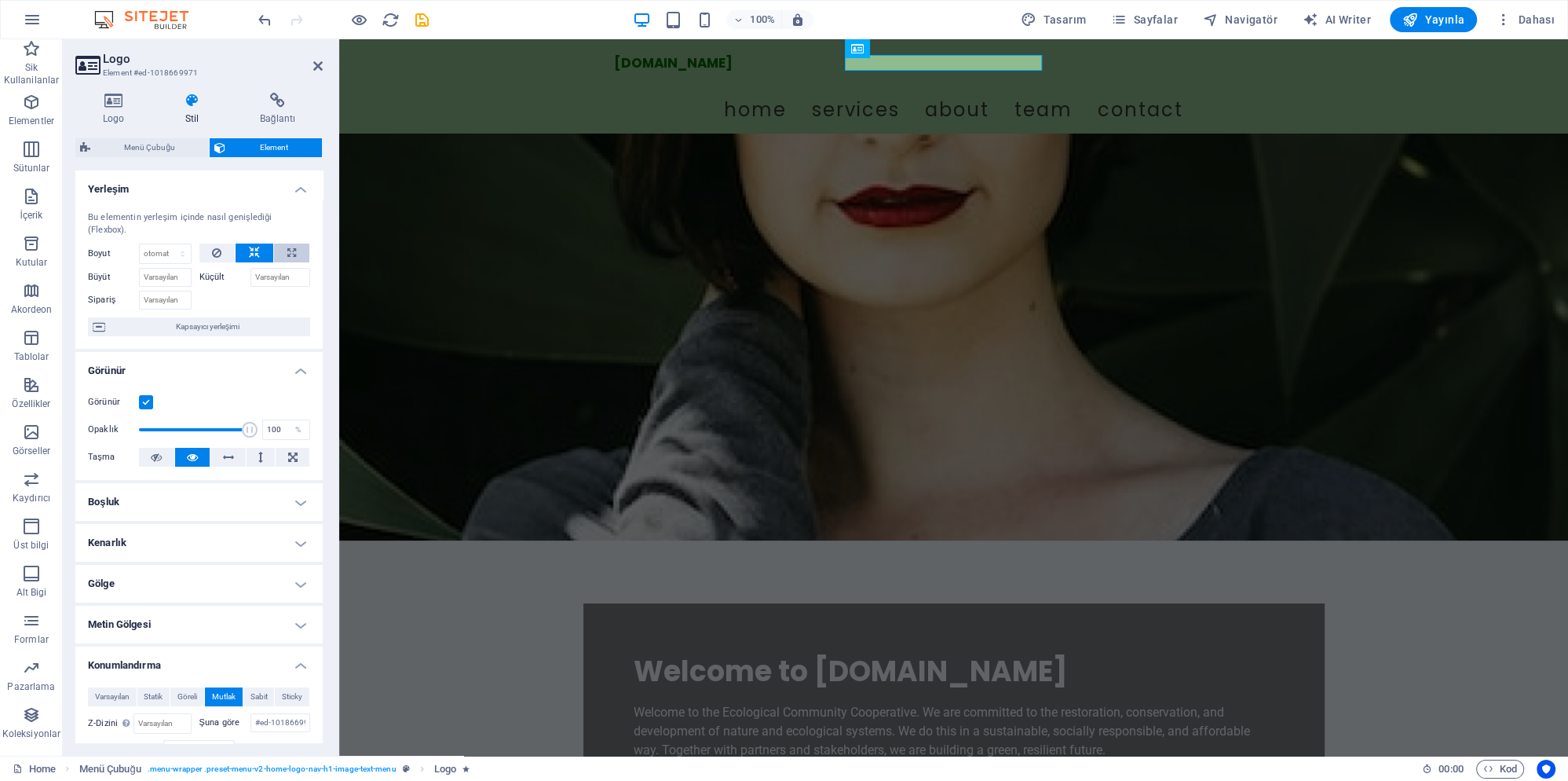
type input "100"
click at [165, 244] on input "100" at bounding box center [166, 253] width 51 height 19
click at [169, 244] on select "Varsayılan otomatik px % 1/1 1/2 1/3 1/4 1/5 1/6 1/7 1/8 1/9 1/10" at bounding box center [180, 253] width 22 height 19
select select "px"
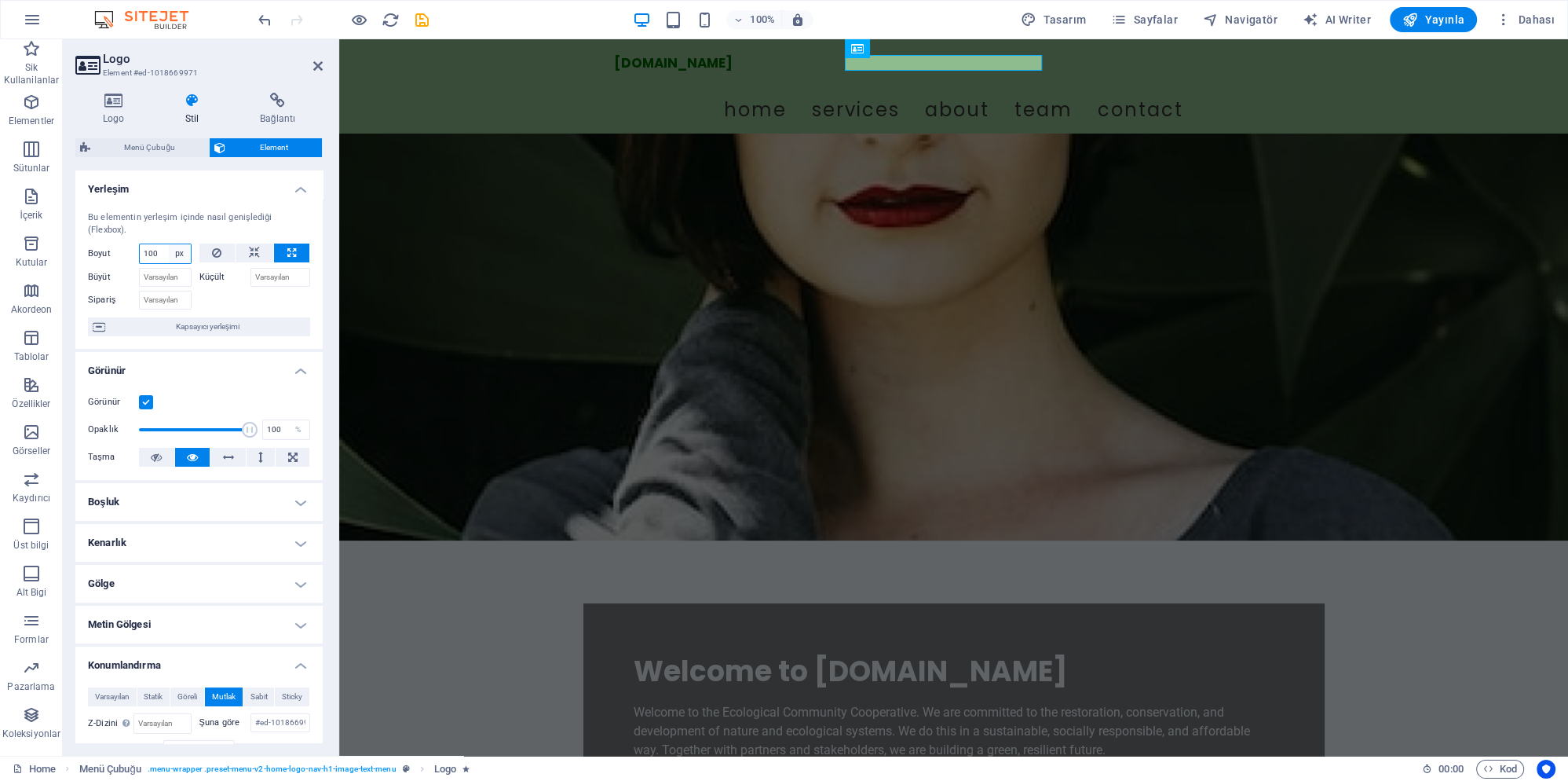
click option "px" at bounding box center [0, 0] width 0 height 0
type input "8"
type input "2"
type input "5"
type input "2"
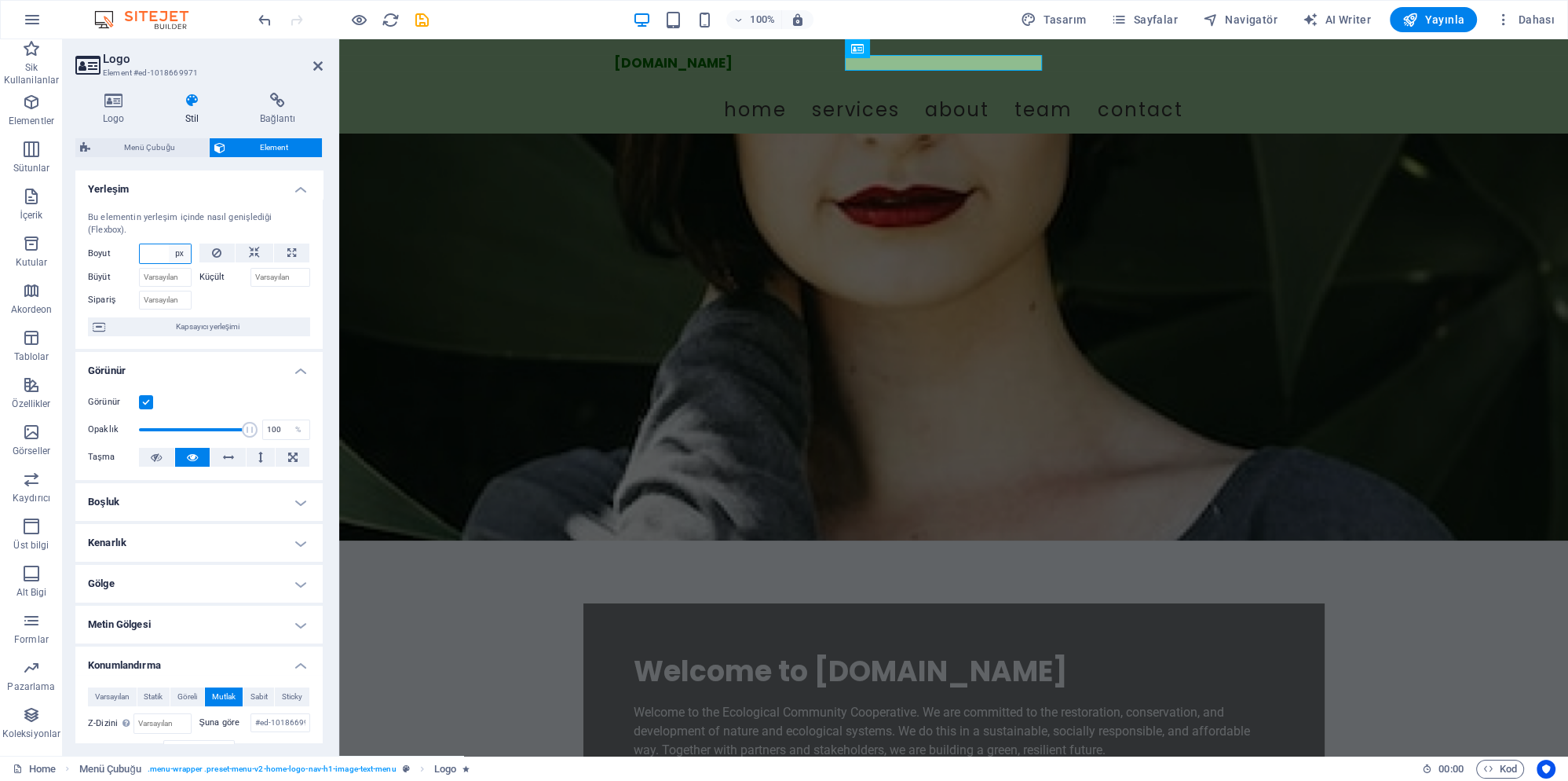
click at [169, 244] on select "Varsayılan otomatik px % 1/1 1/2 1/3 1/4 1/5 1/6 1/7 1/8 1/9 1/10" at bounding box center [180, 253] width 22 height 19
click option "otomatik" at bounding box center [0, 0] width 0 height 0
select select "DISABLED_OPTION_VALUE"
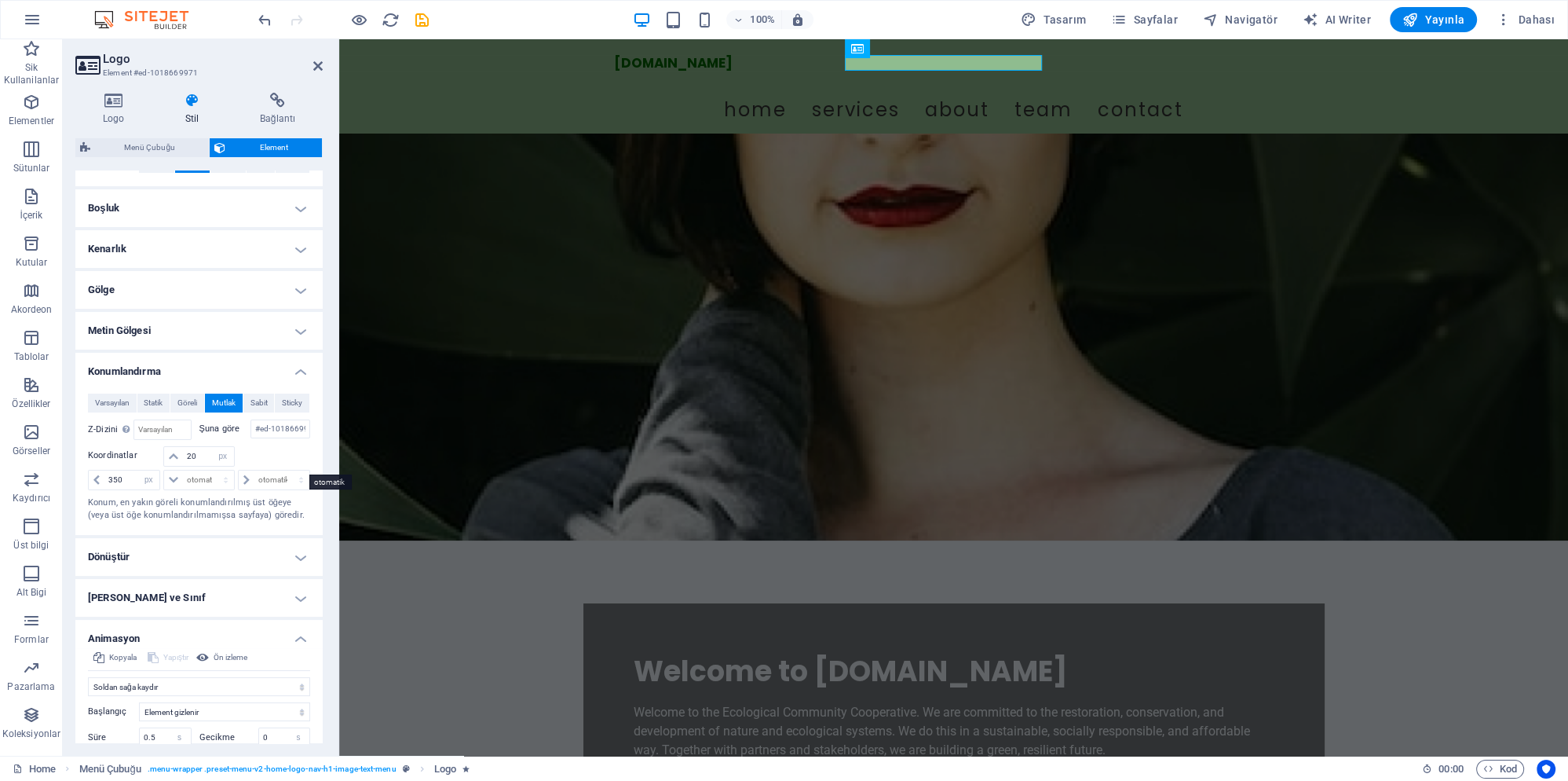
scroll to position [396, 0]
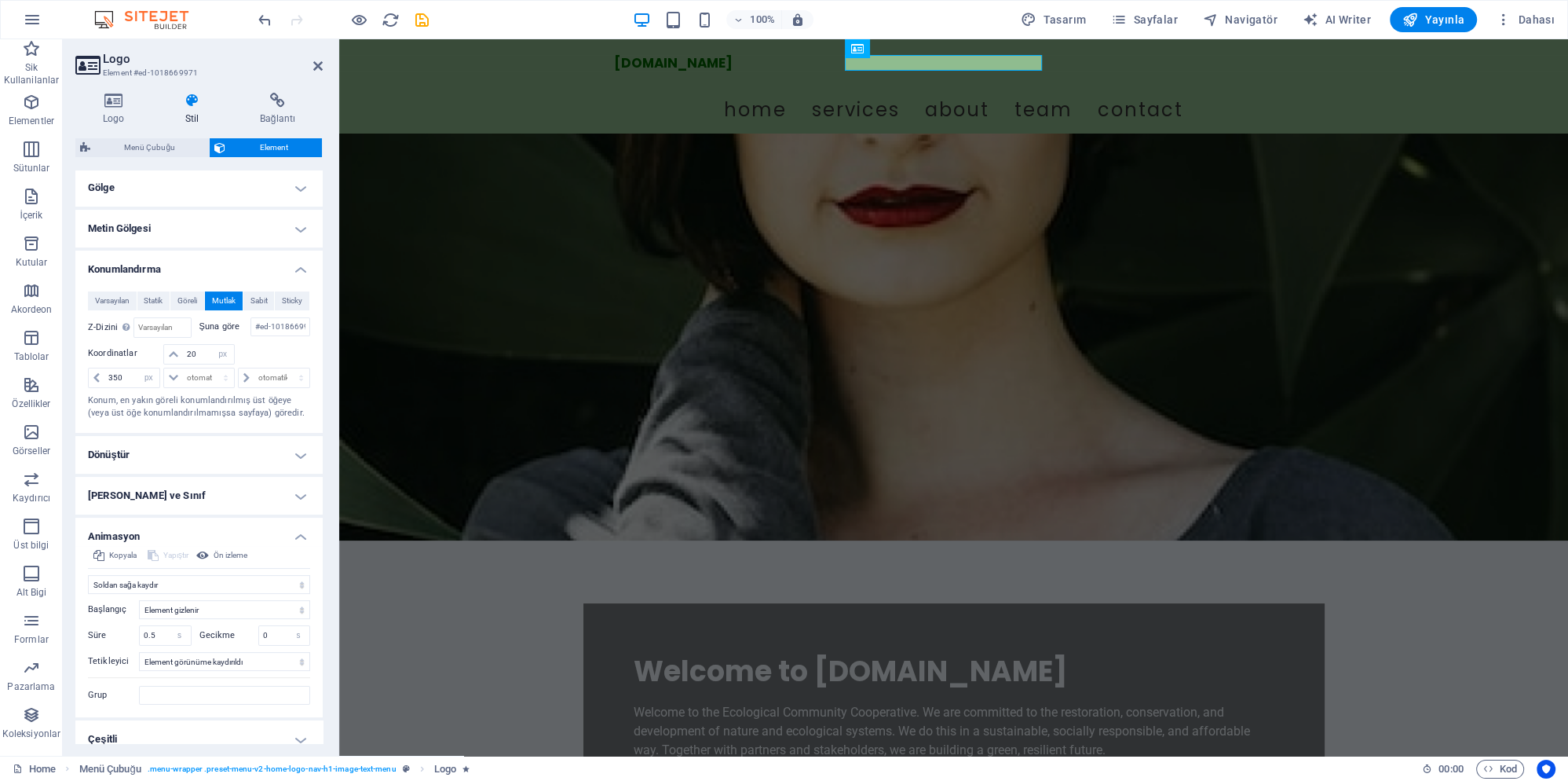
click at [205, 436] on h4 "Dönüştür" at bounding box center [199, 455] width 248 height 38
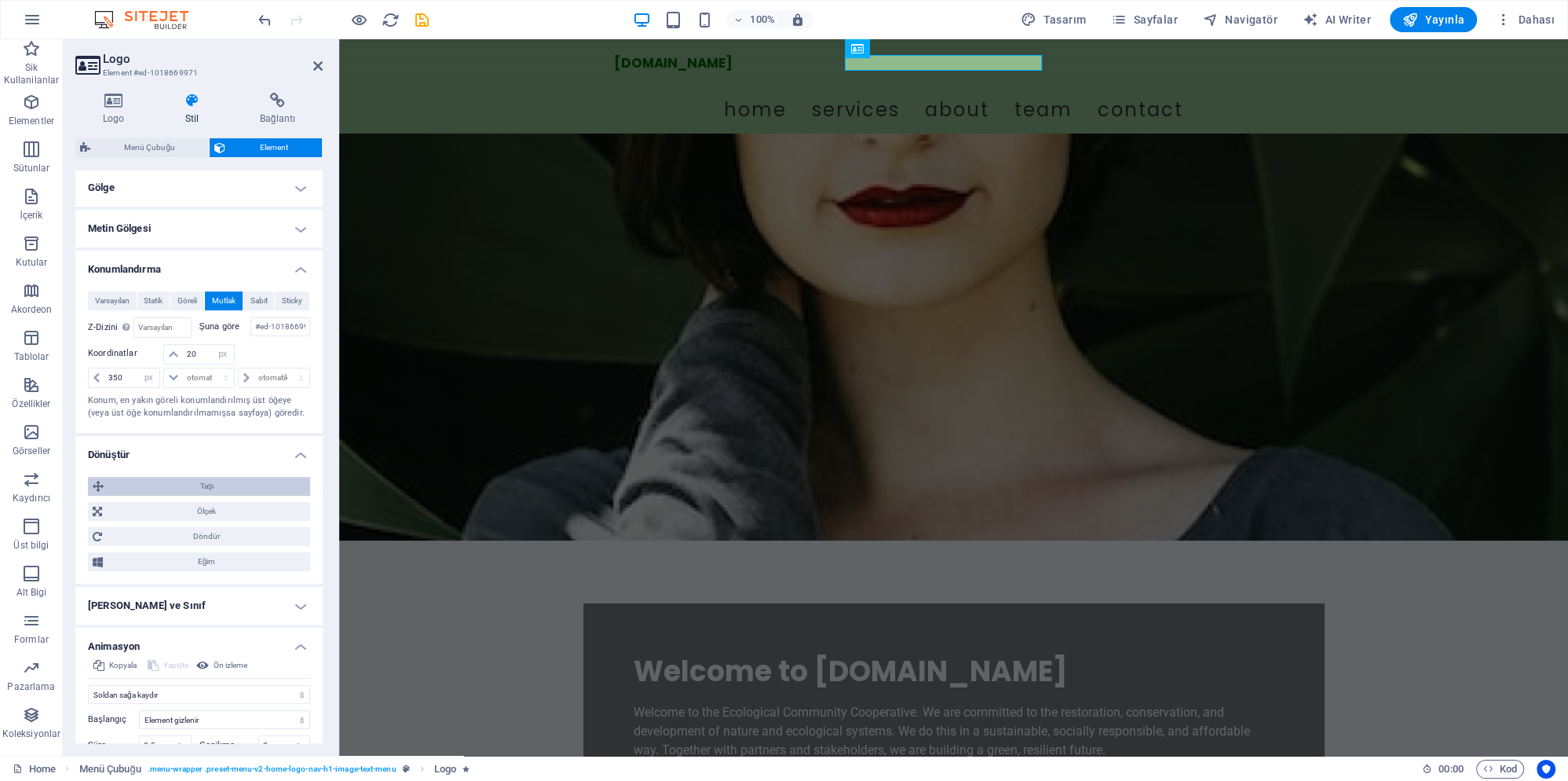
click at [224, 480] on span "Taşı" at bounding box center [207, 486] width 197 height 19
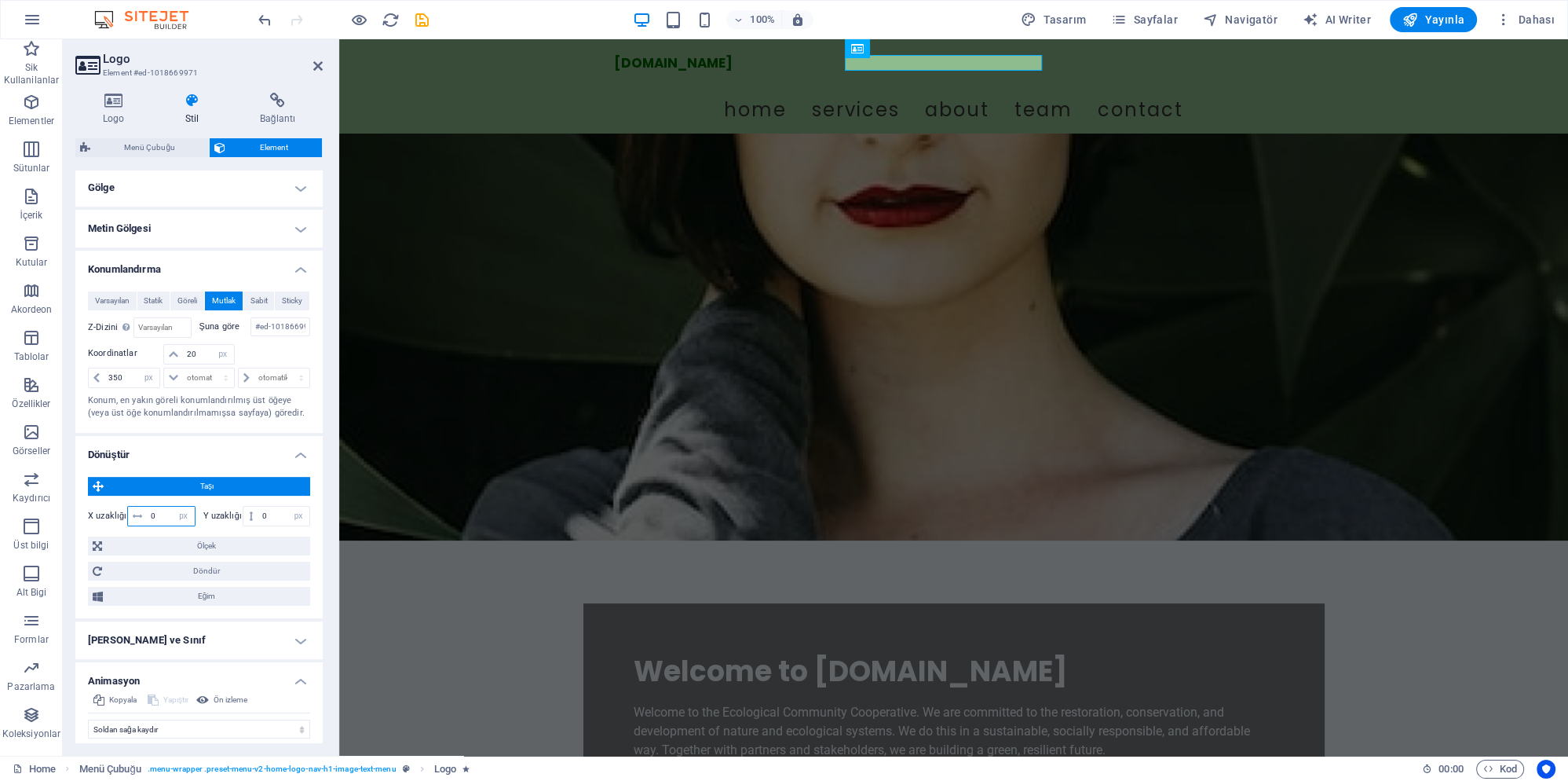
click at [166, 507] on input "0" at bounding box center [171, 516] width 48 height 19
type input "1"
type input "0"
click at [276, 438] on h4 "Dönüştür" at bounding box center [199, 450] width 248 height 28
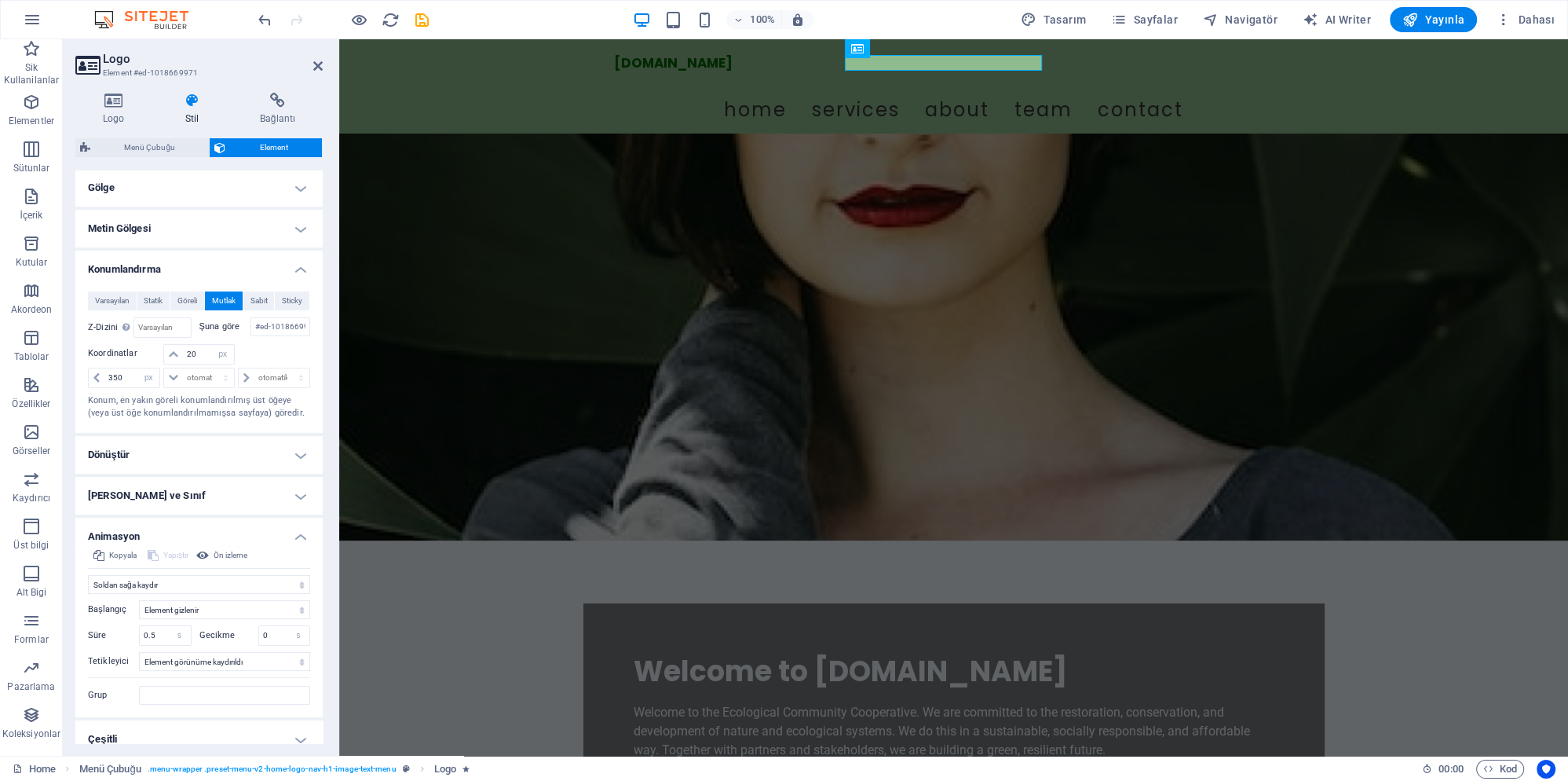
click at [221, 723] on h4 "Çeşitli" at bounding box center [199, 740] width 248 height 38
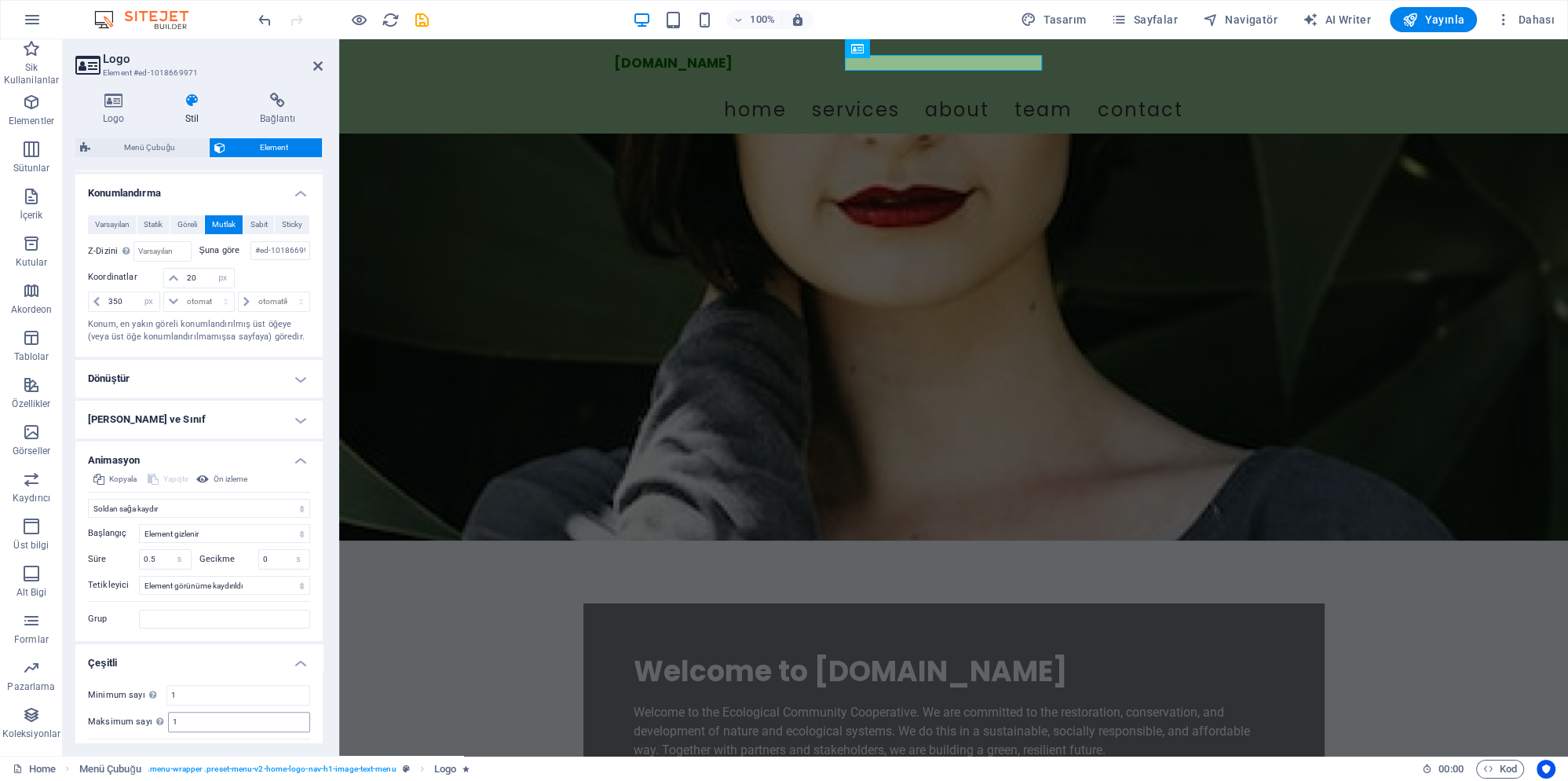
scroll to position [493, 0]
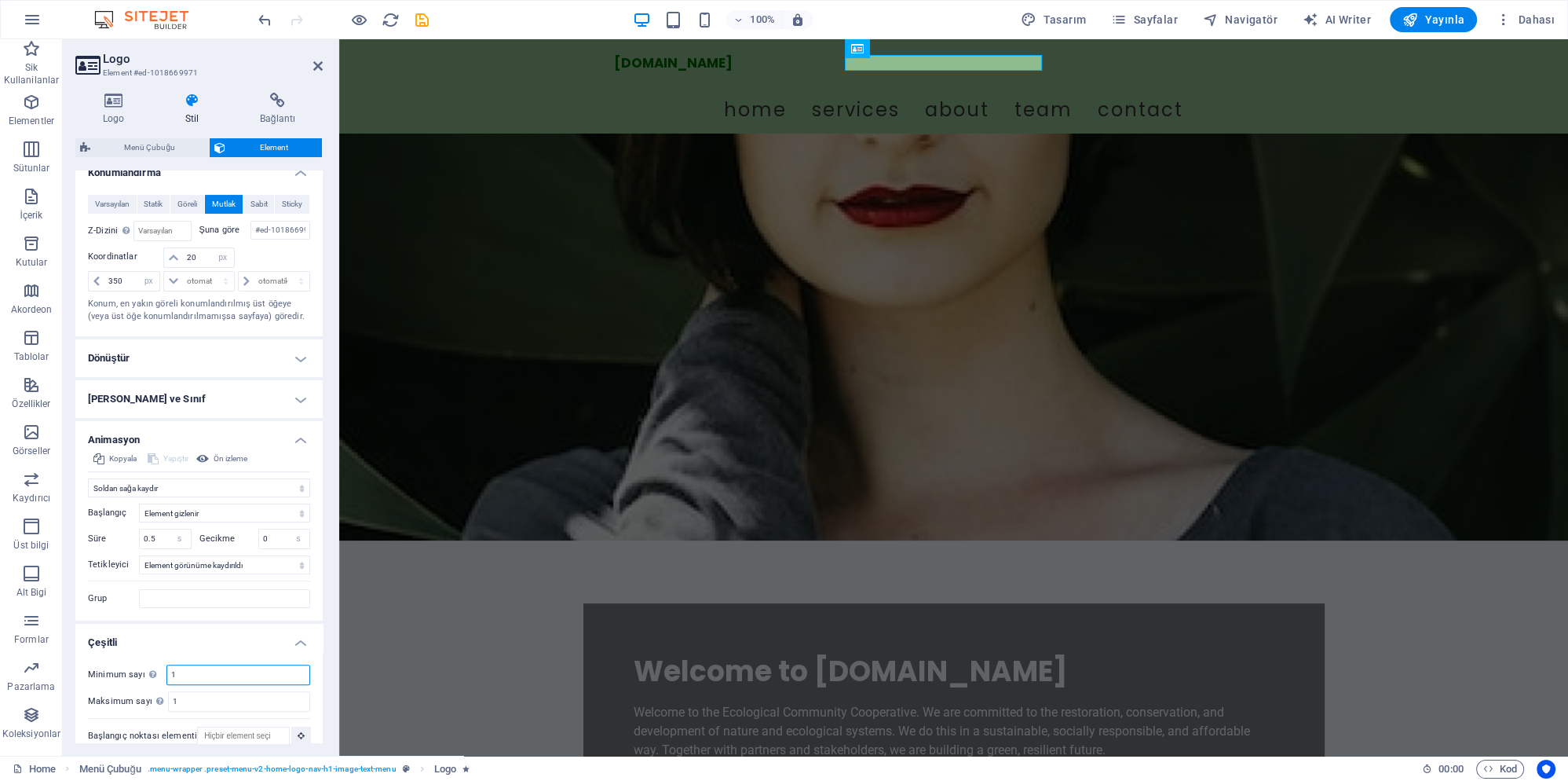
click at [226, 665] on input "1" at bounding box center [238, 674] width 142 height 19
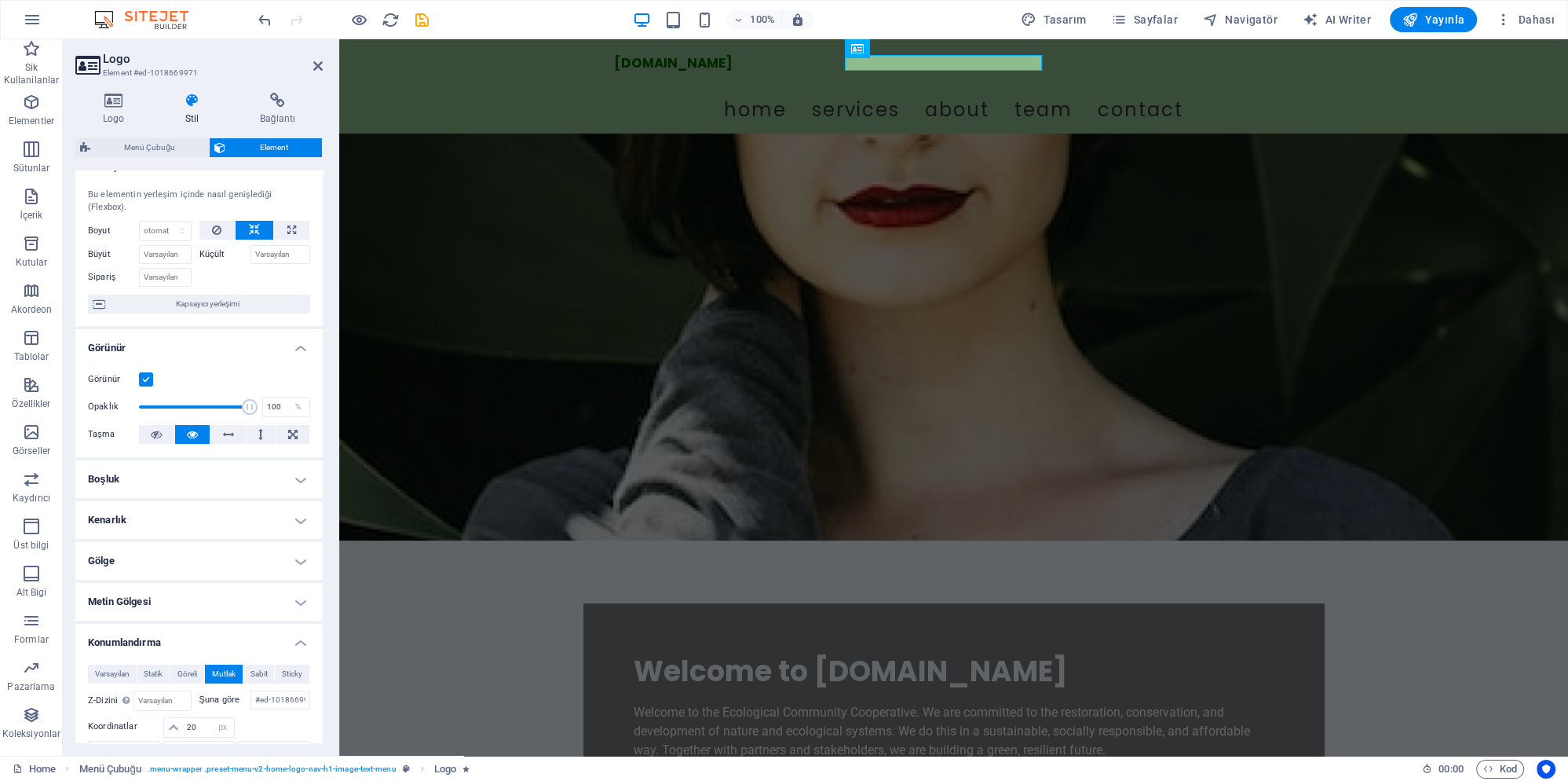
scroll to position [0, 0]
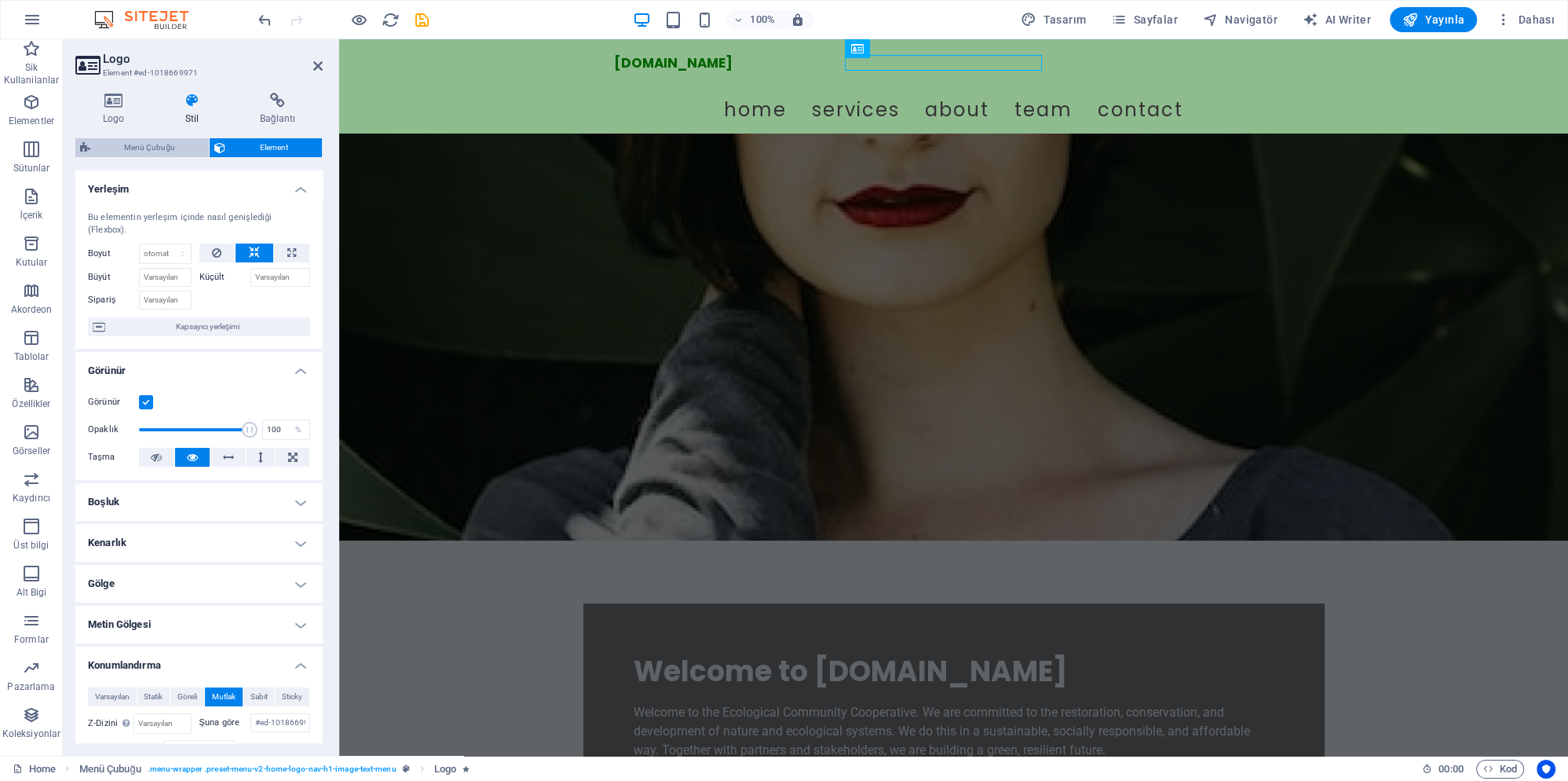
click at [167, 147] on span "Menü Çubuğu" at bounding box center [150, 147] width 109 height 19
select select "header"
select select "rem"
select select "preset-menu-v2-home-logo-nav-h1-image-text-menu"
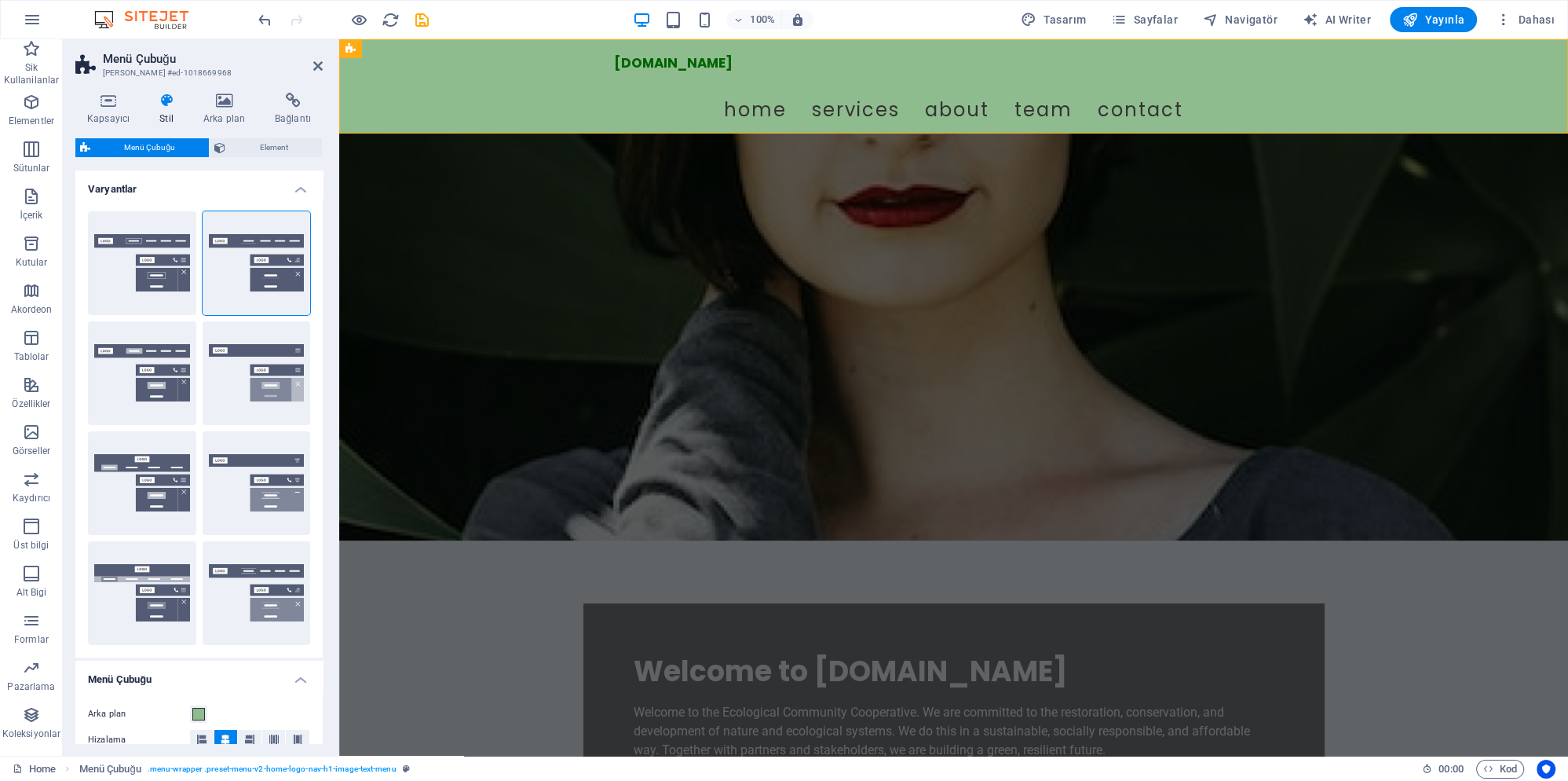
click at [164, 104] on icon at bounding box center [166, 100] width 38 height 16
click at [101, 110] on h4 "Kapsayıcı" at bounding box center [111, 109] width 72 height 33
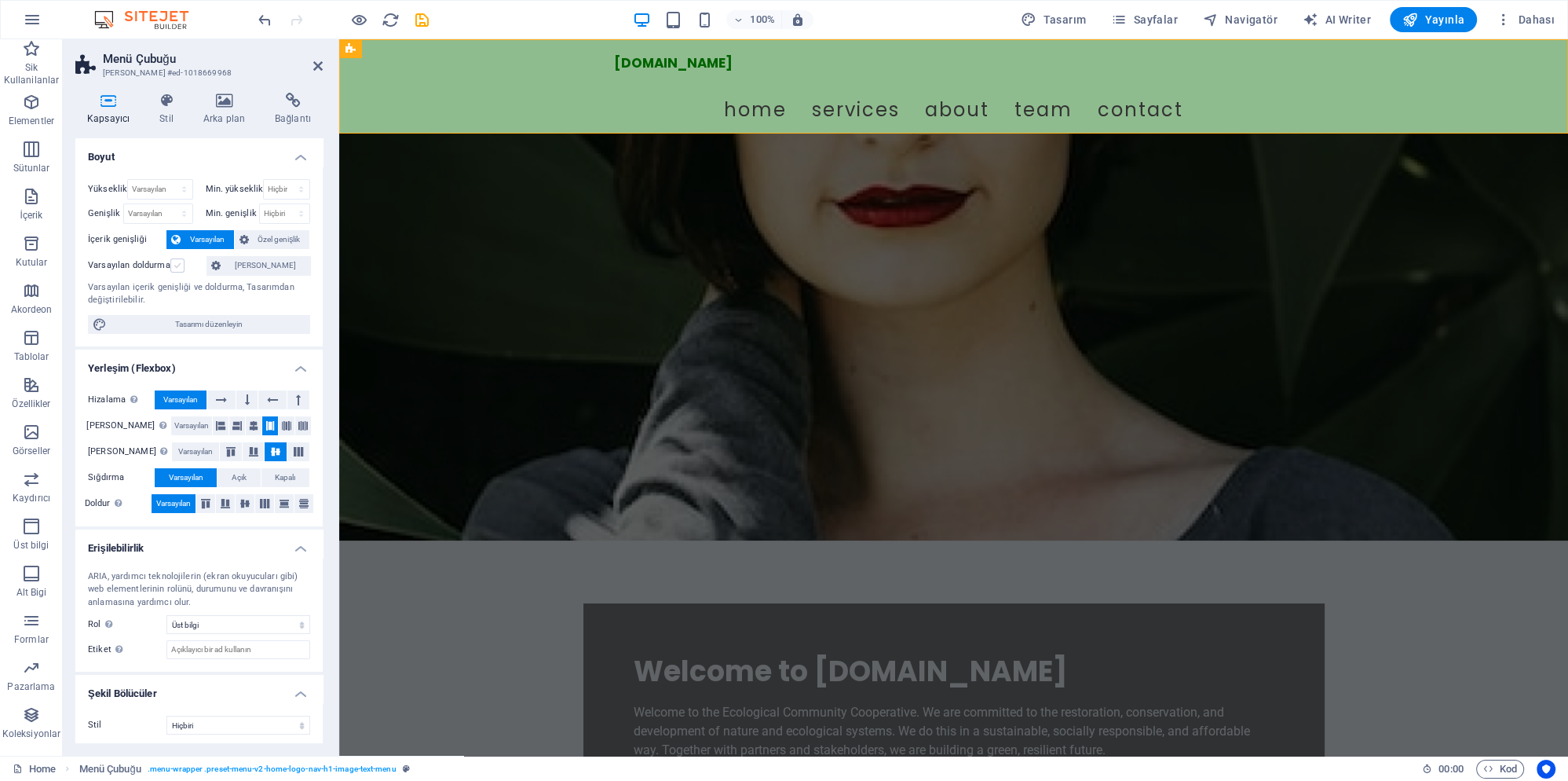
click at [175, 266] on label at bounding box center [177, 265] width 14 height 14
click at [0, 0] on input "Varsayılan doldurma" at bounding box center [0, 0] width 0 height 0
click at [177, 265] on label at bounding box center [177, 265] width 14 height 14
click at [0, 0] on input "Varsayılan doldurma" at bounding box center [0, 0] width 0 height 0
click at [239, 320] on span "Tasarımı düzenleyin" at bounding box center [209, 324] width 194 height 19
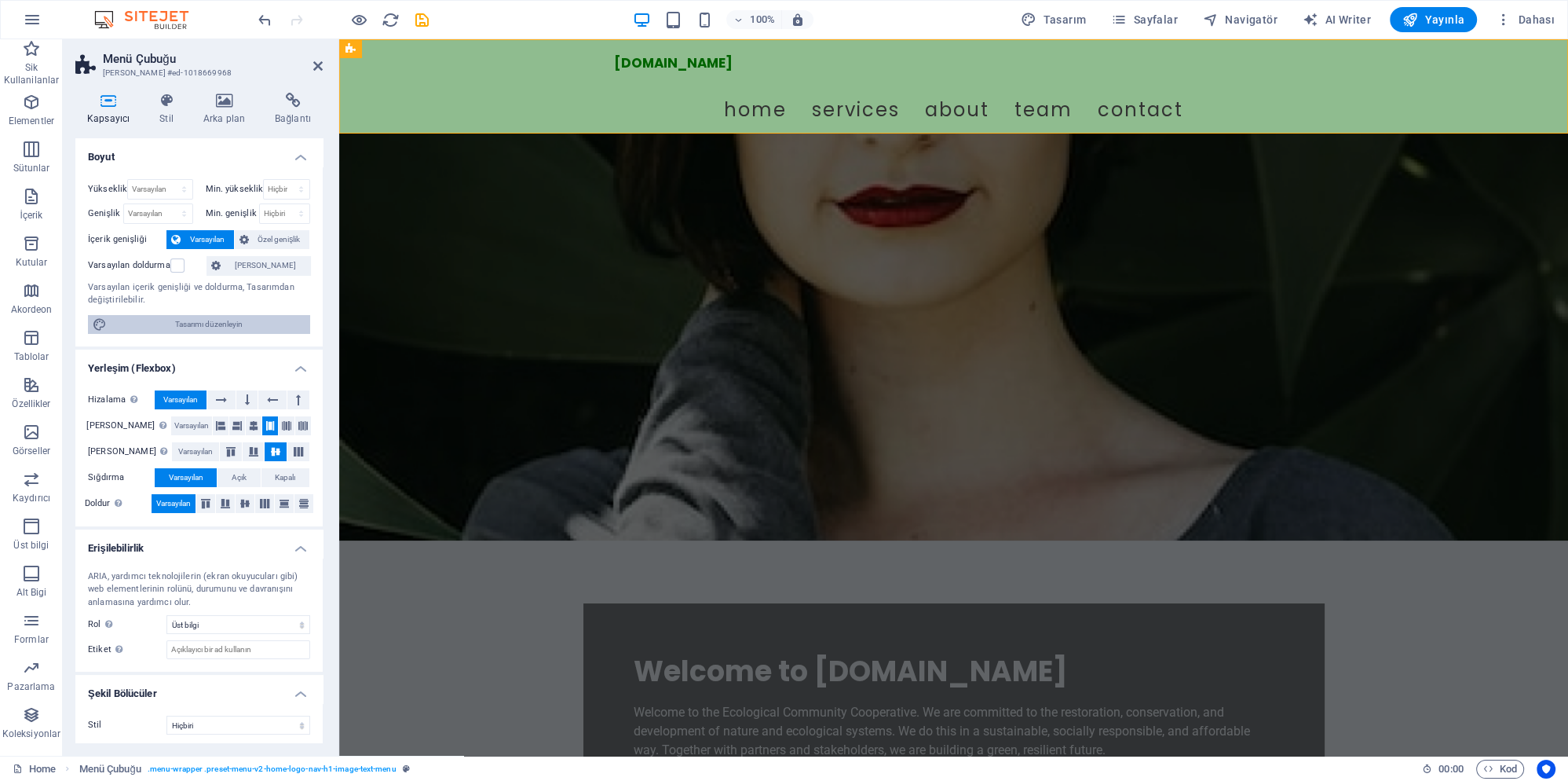
select select "rem"
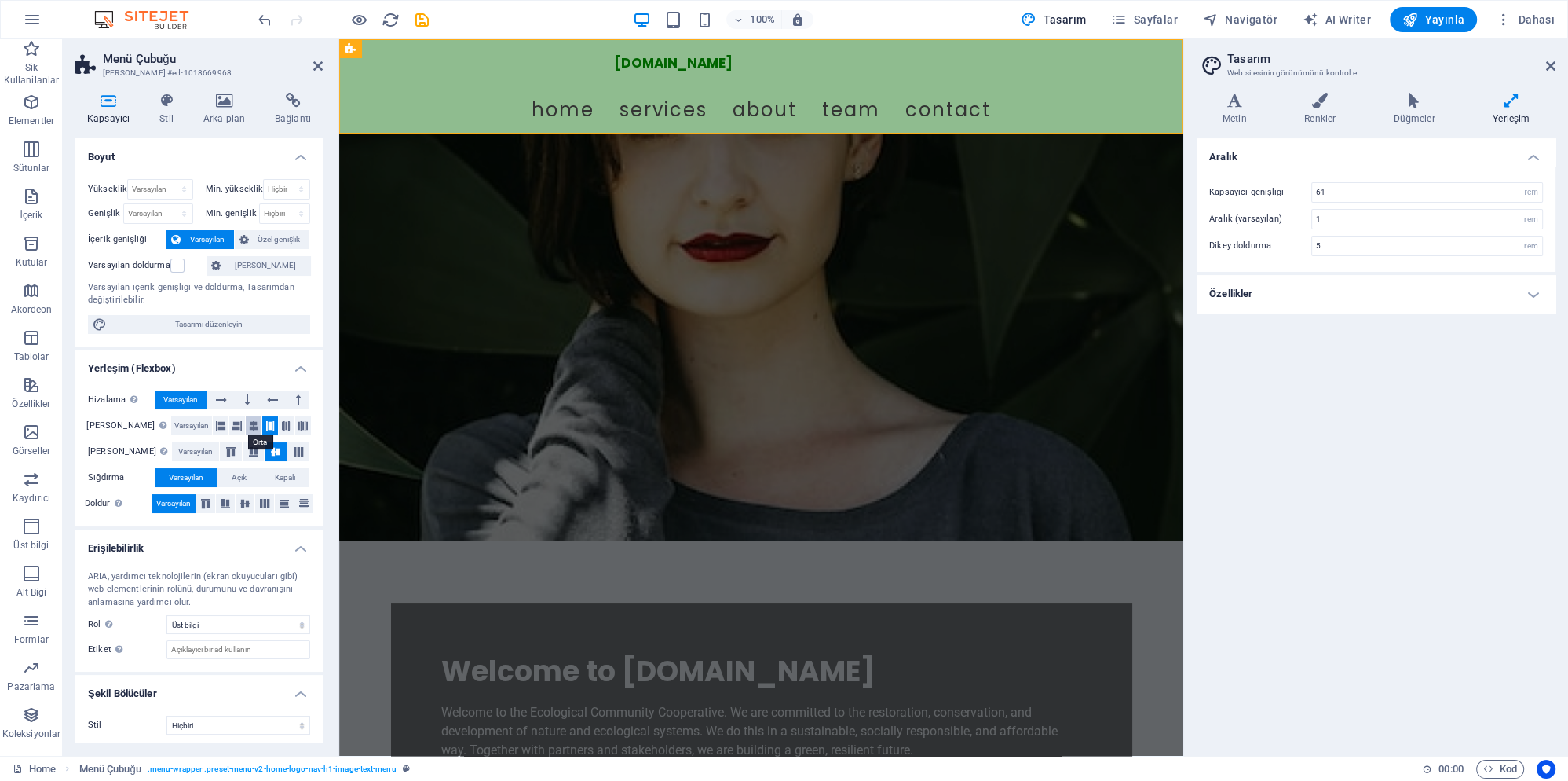
click at [249, 429] on icon at bounding box center [253, 426] width 9 height 19
click at [1546, 64] on header "Tasarım Web sitesinin görünümünü kontrol et" at bounding box center [1378, 59] width 356 height 41
drag, startPoint x: 1549, startPoint y: 65, endPoint x: 960, endPoint y: 83, distance: 589.3
click at [1549, 65] on icon at bounding box center [1550, 65] width 9 height 12
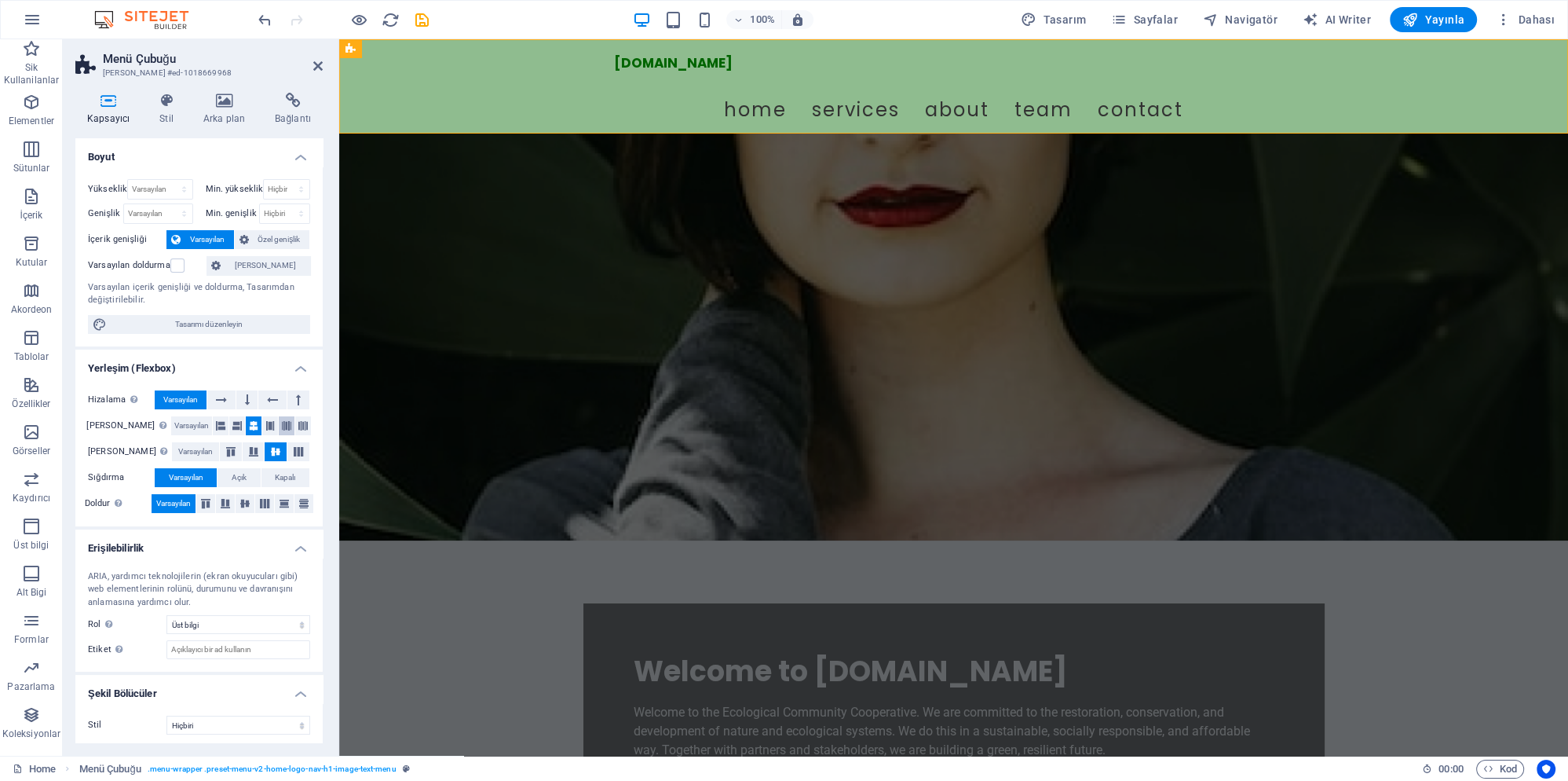
click at [287, 431] on button at bounding box center [286, 426] width 16 height 19
click at [303, 427] on icon at bounding box center [302, 426] width 9 height 19
click at [266, 426] on icon at bounding box center [270, 426] width 9 height 19
click at [233, 429] on icon at bounding box center [237, 426] width 9 height 19
click at [266, 427] on icon at bounding box center [270, 426] width 9 height 19
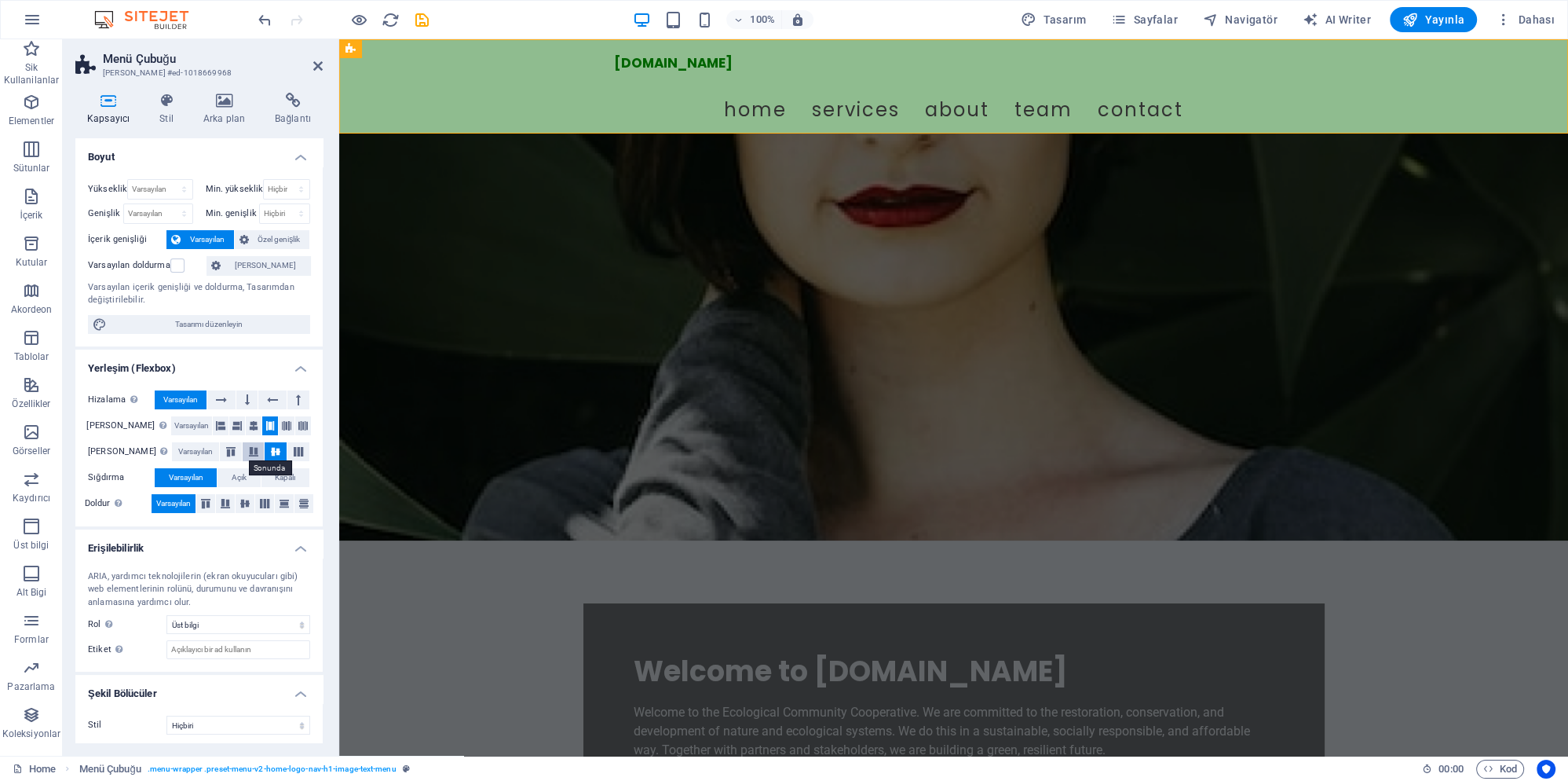
click at [247, 454] on icon at bounding box center [253, 451] width 19 height 9
click at [271, 456] on button at bounding box center [276, 451] width 22 height 19
click at [242, 480] on span "Açık" at bounding box center [239, 477] width 15 height 19
click at [274, 480] on button "Kapalı" at bounding box center [286, 477] width 48 height 19
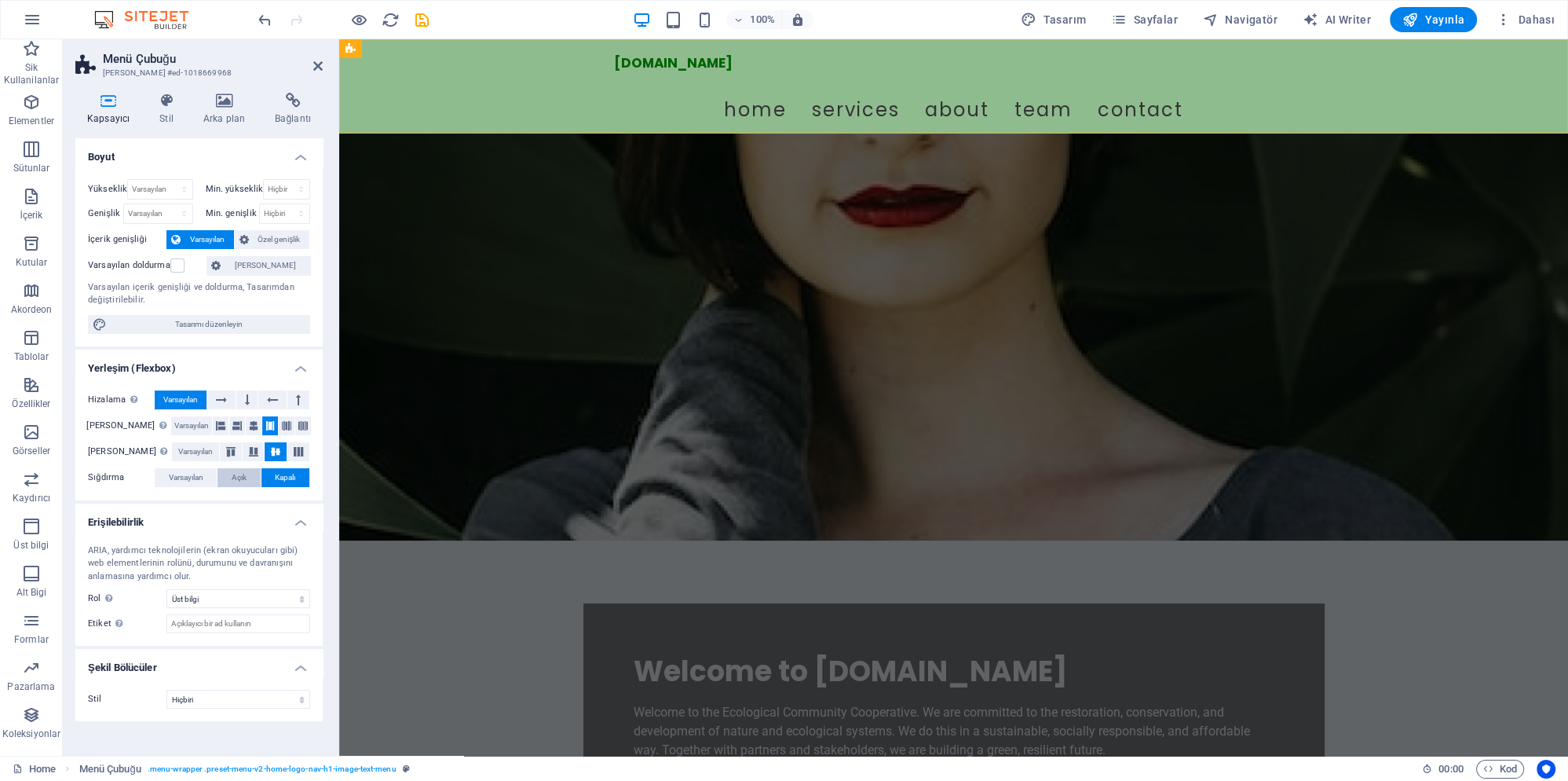
click at [246, 480] on span "Açık" at bounding box center [239, 477] width 15 height 19
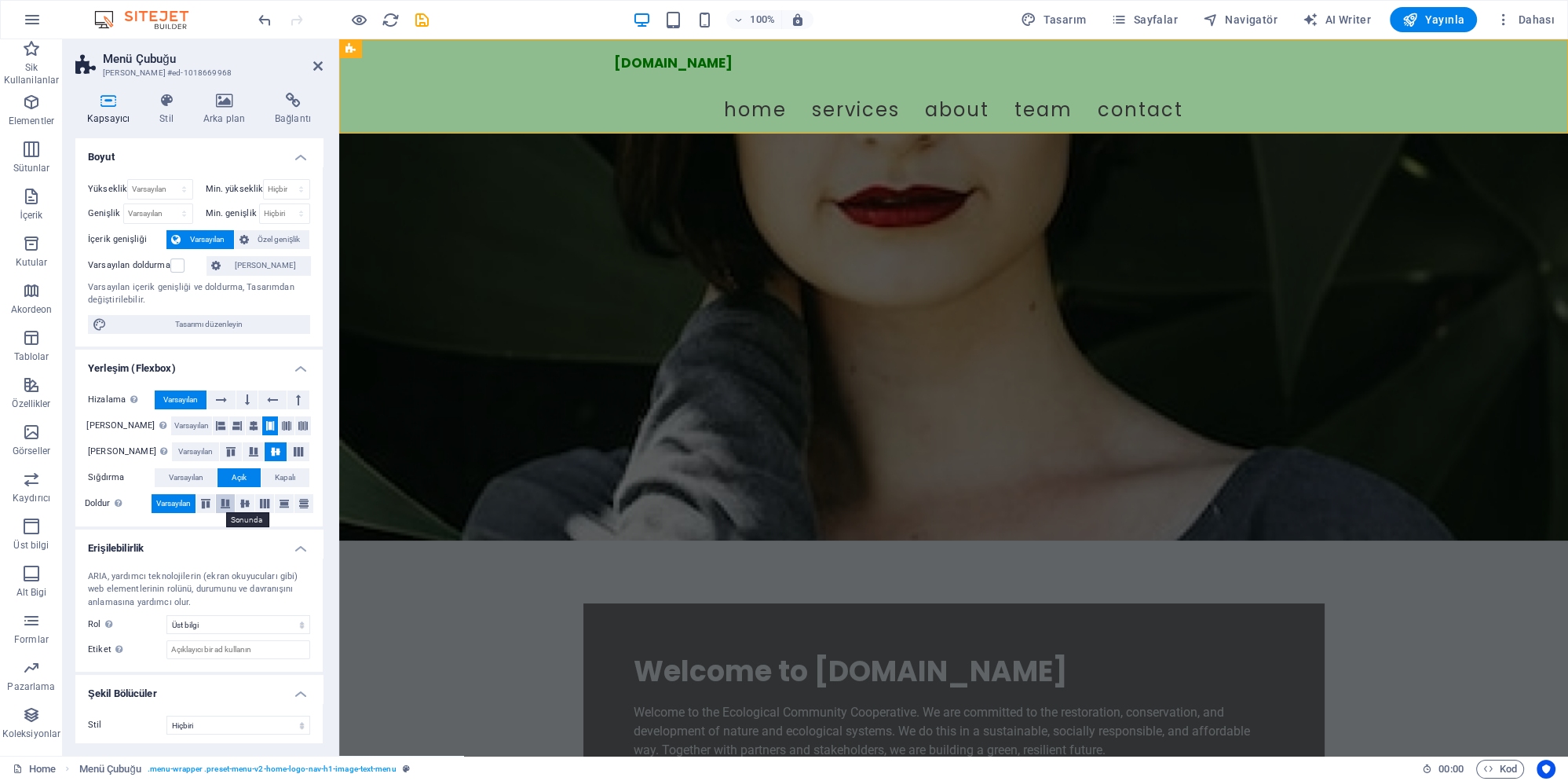
click at [232, 509] on button at bounding box center [225, 504] width 19 height 19
click at [255, 510] on div "Doldur Birkaç satır boyunca y ekseni üzerindeki elementlerin mesafelerini ve yö…" at bounding box center [199, 504] width 222 height 20
click at [287, 510] on button at bounding box center [284, 504] width 19 height 19
click at [175, 503] on span "Varsayılan" at bounding box center [174, 504] width 35 height 19
click at [198, 478] on span "Varsayılan" at bounding box center [186, 477] width 35 height 19
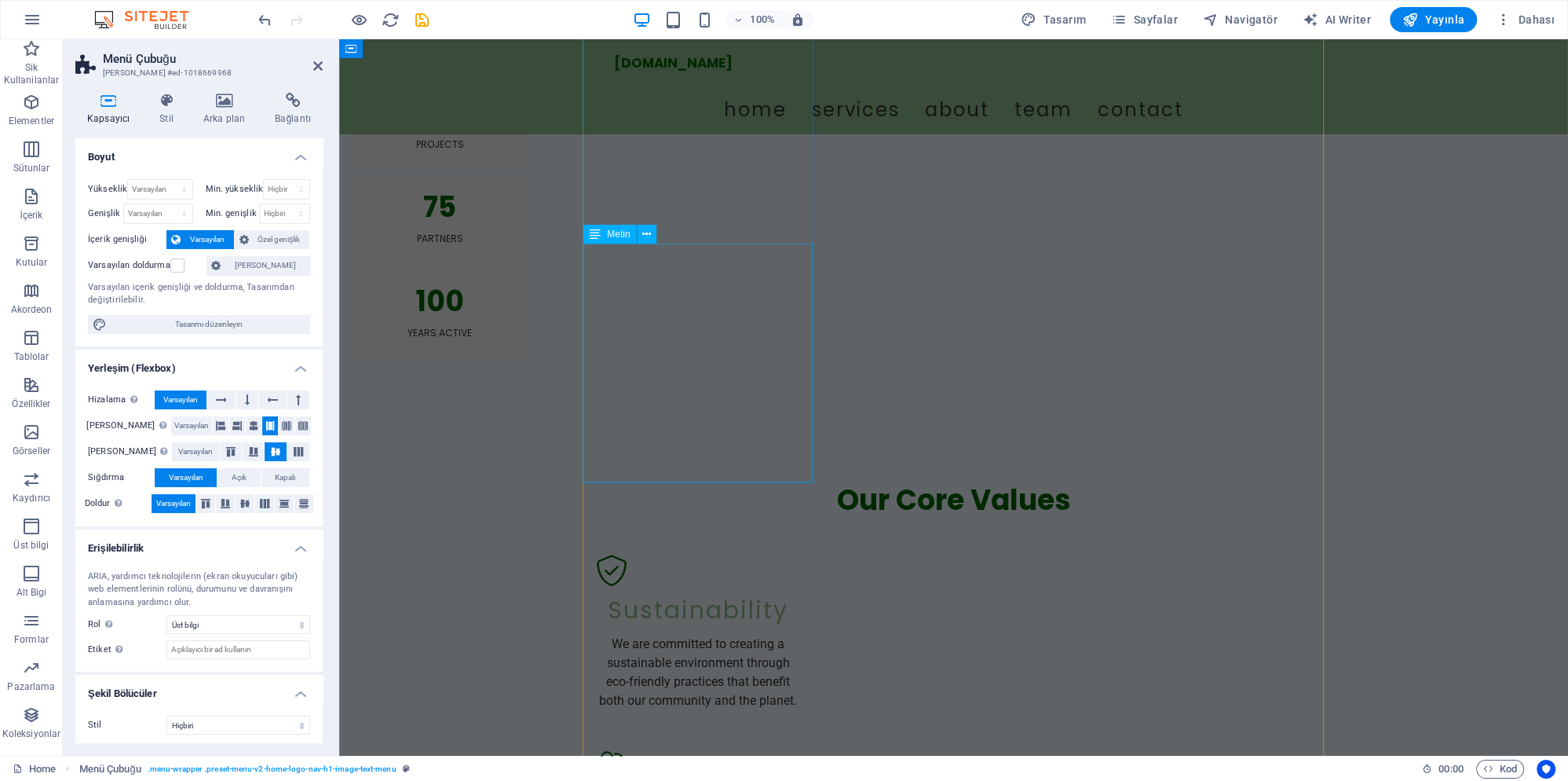
scroll to position [2121, 0]
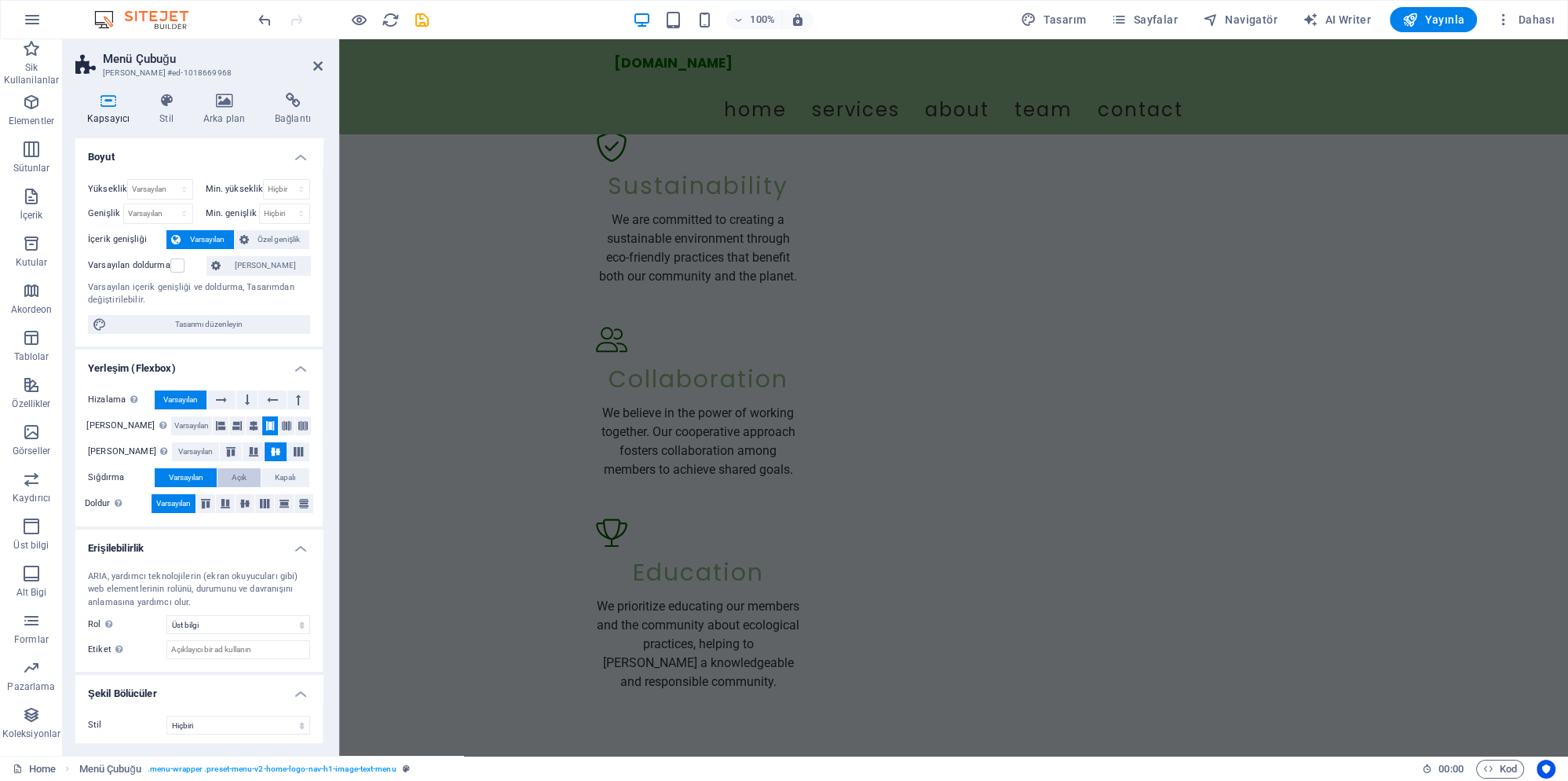
click at [240, 480] on span "Açık" at bounding box center [239, 477] width 15 height 19
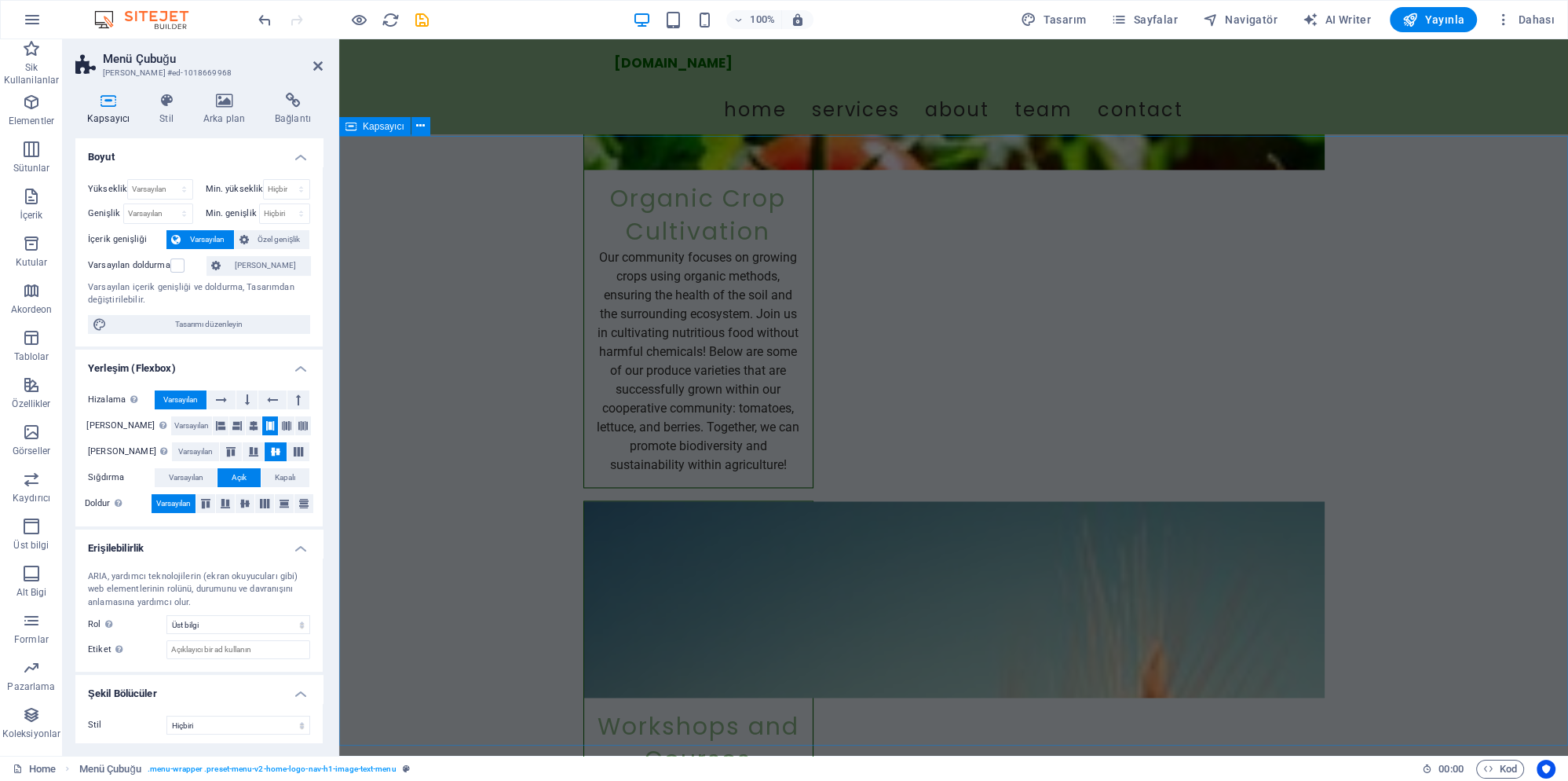
scroll to position [3054, 0]
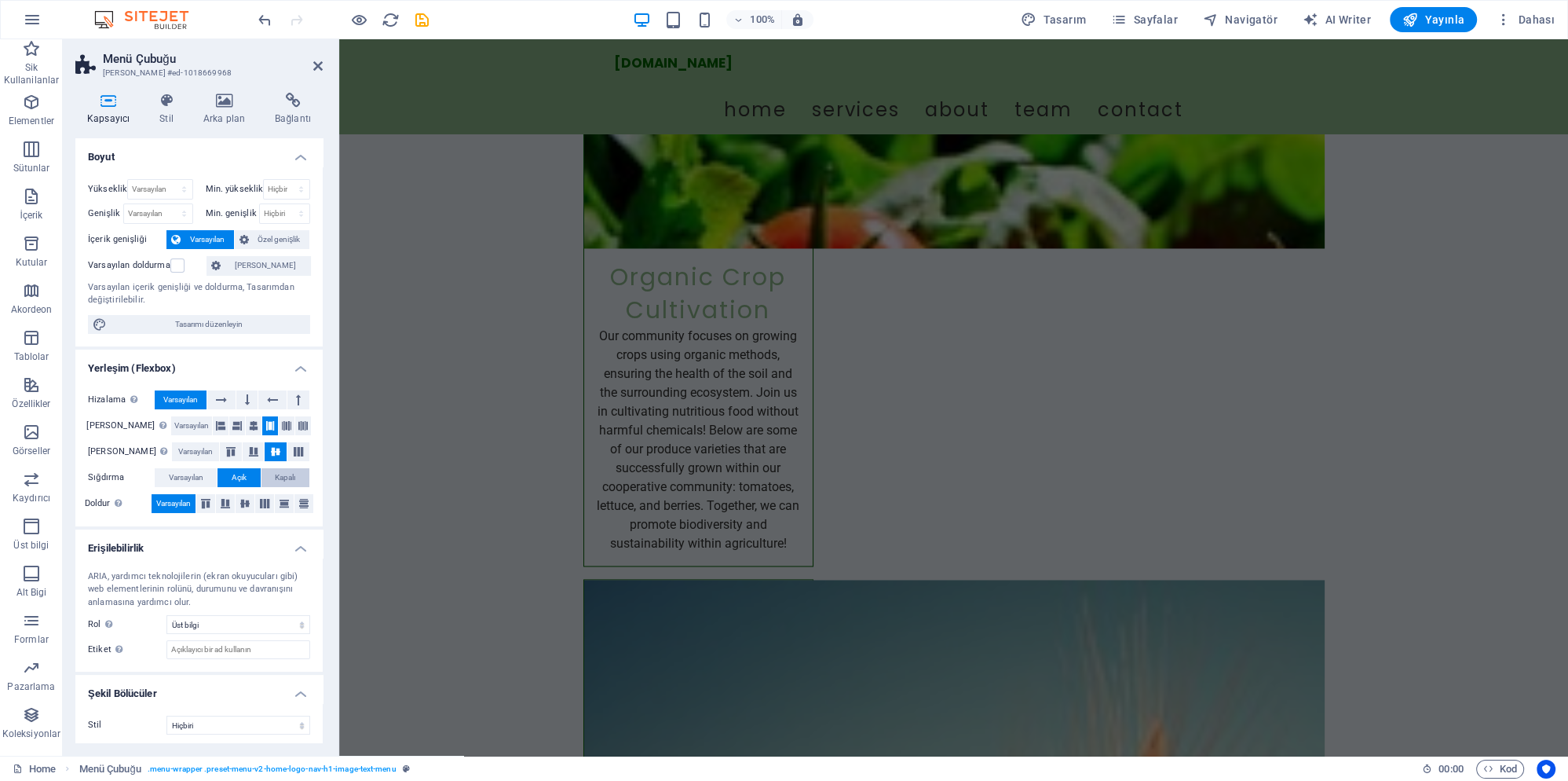
click at [296, 479] on span "Kapalı" at bounding box center [285, 477] width 21 height 19
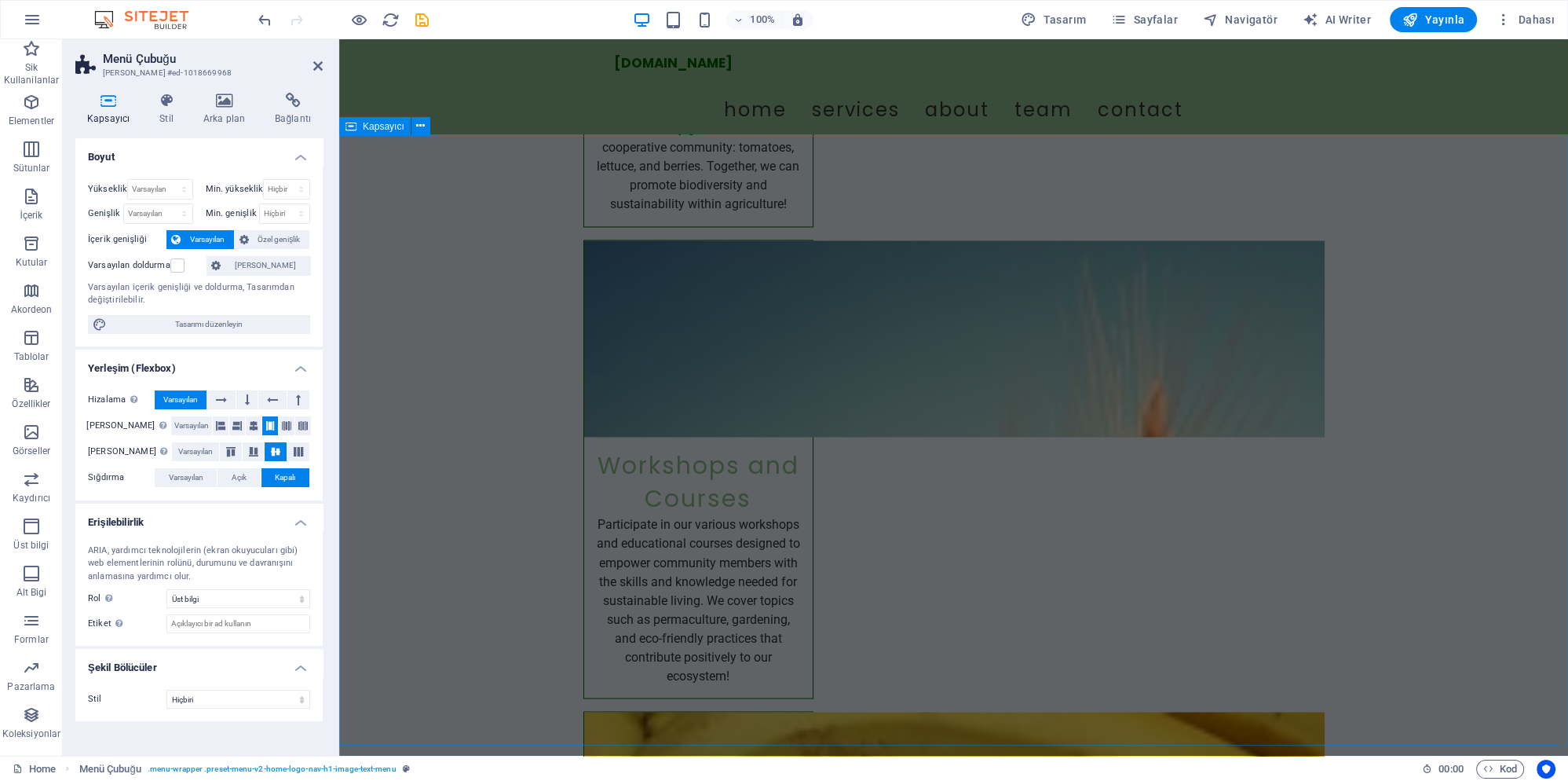
scroll to position [3817, 0]
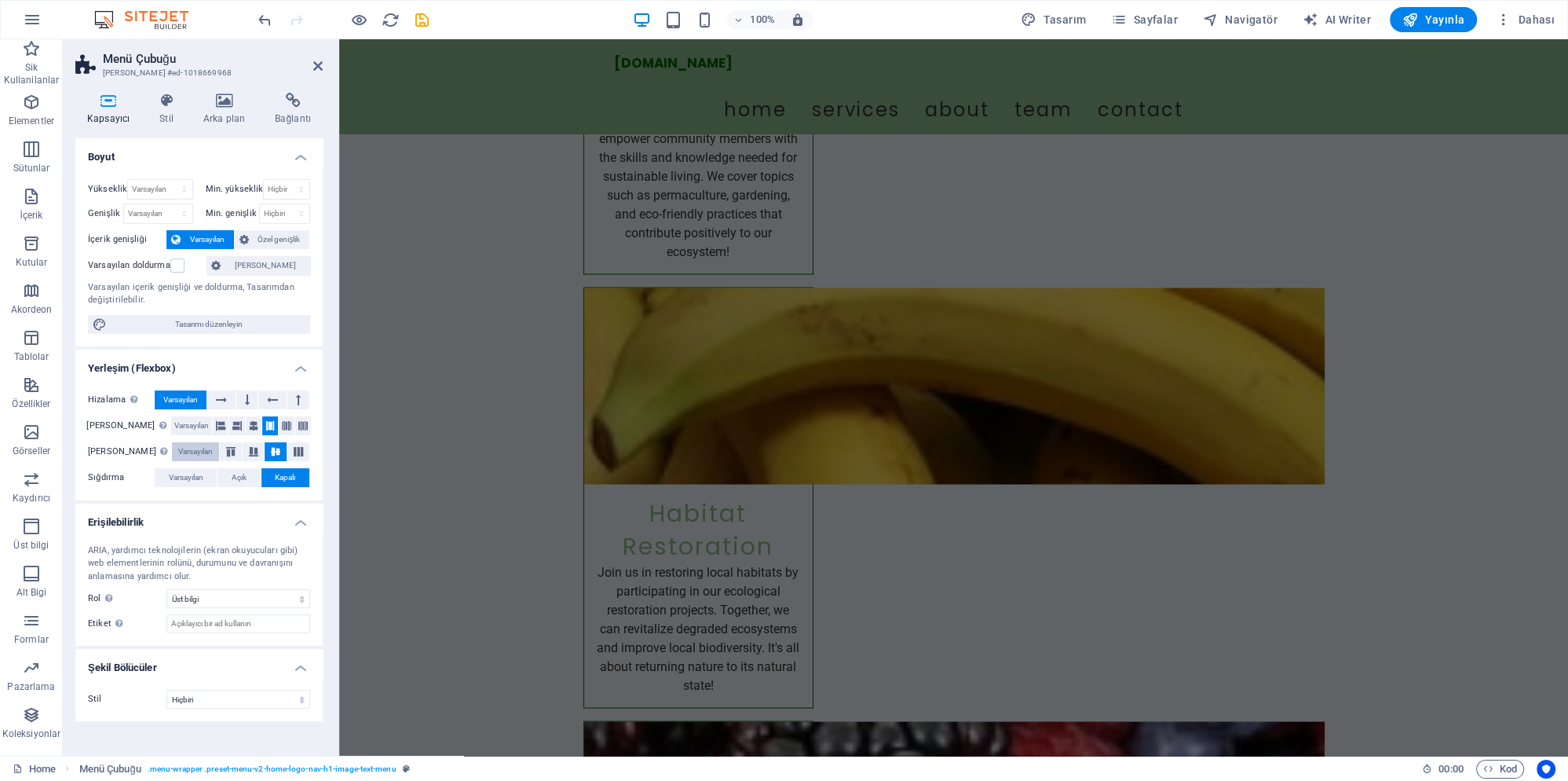
click at [192, 457] on span "Varsayılan" at bounding box center [195, 451] width 35 height 19
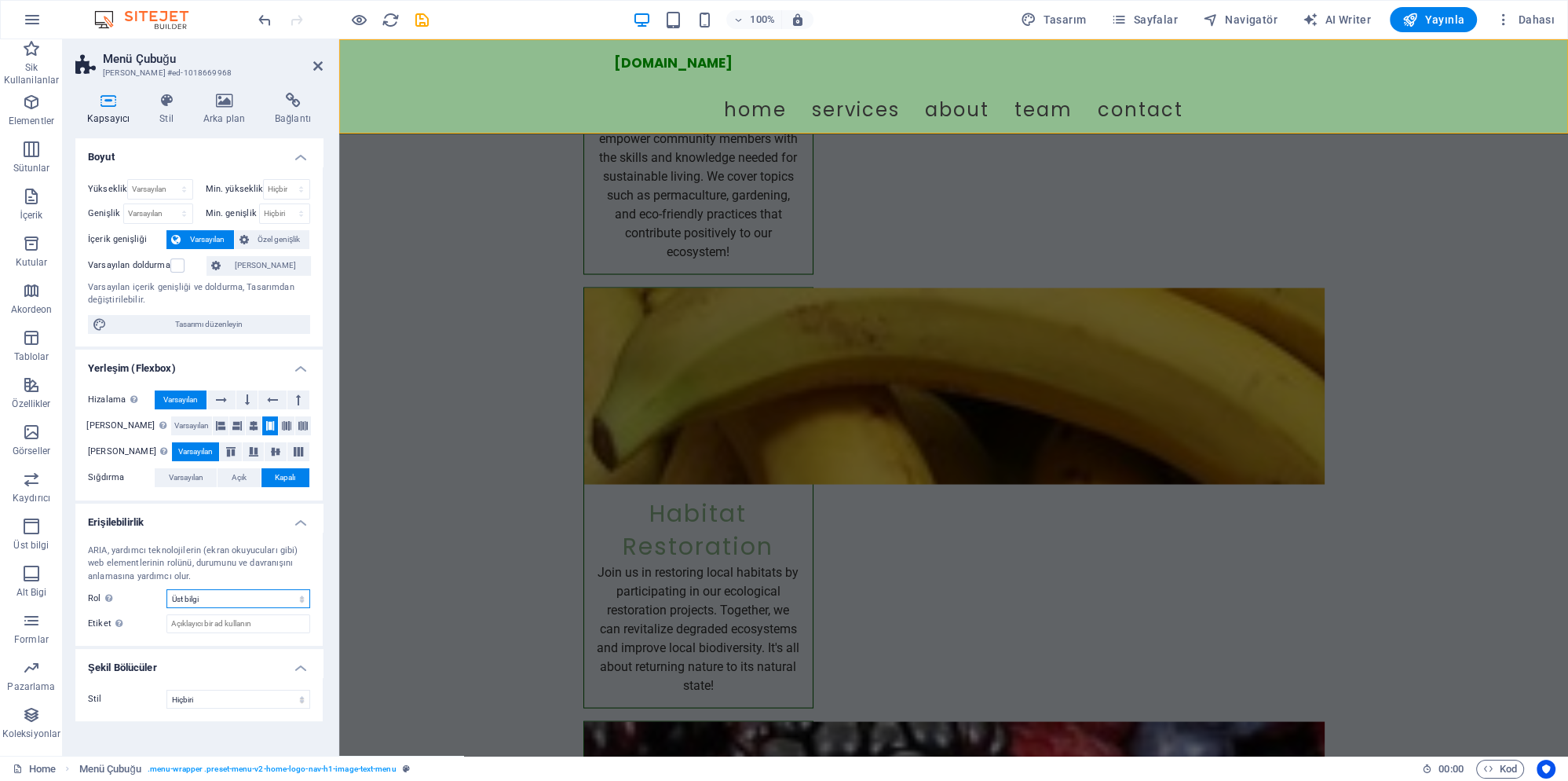
click at [219, 596] on select "Hiçbiri Alert Alt Bigi Article Banner Comment Complementary Dialog Marquee Pres…" at bounding box center [238, 598] width 144 height 19
click at [242, 629] on input "Etiket Anlaşılır olmayan elementler için açık ve tanımlayıcı bir ad sağlamak am…" at bounding box center [238, 624] width 144 height 19
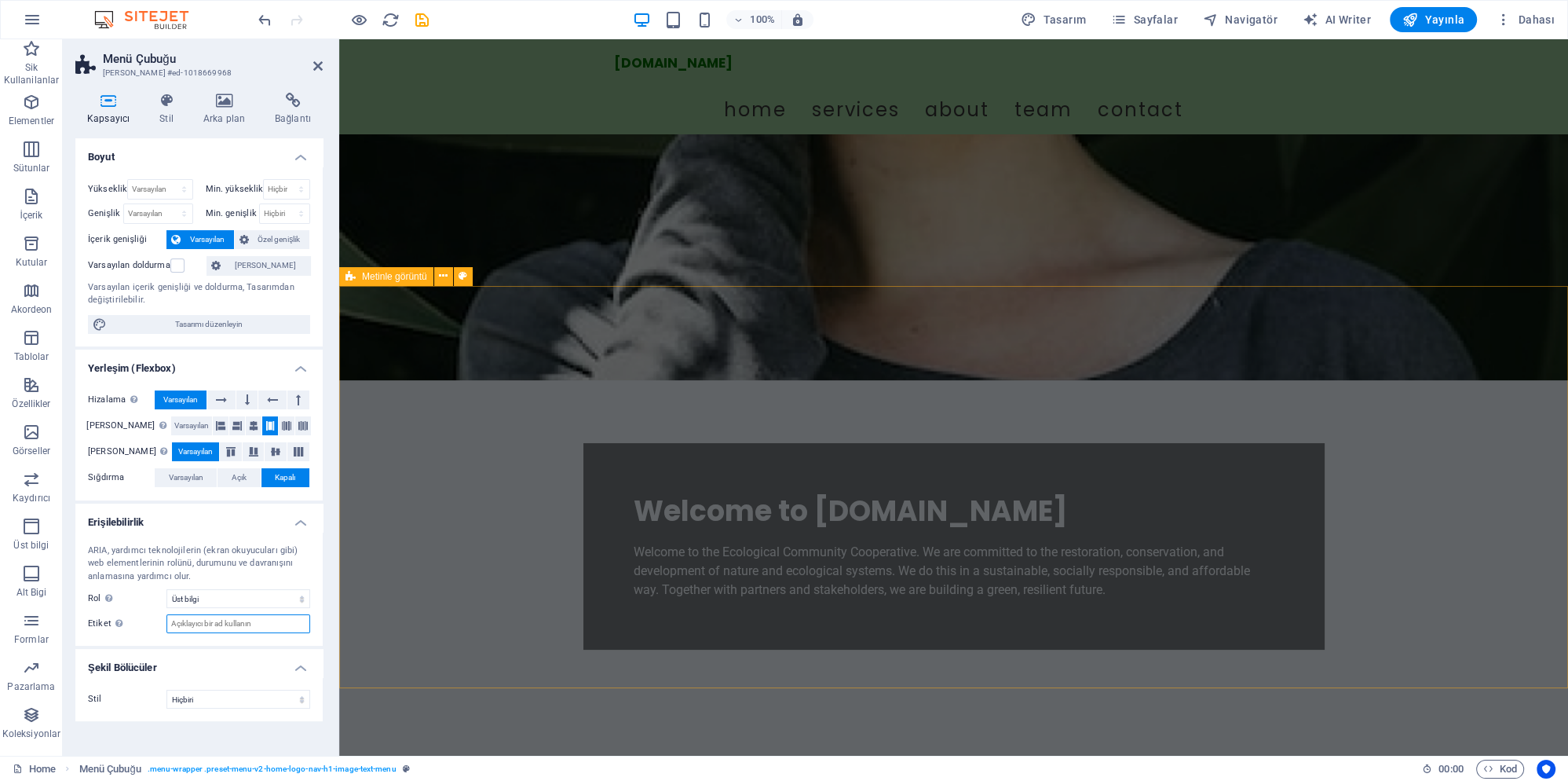
scroll to position [0, 0]
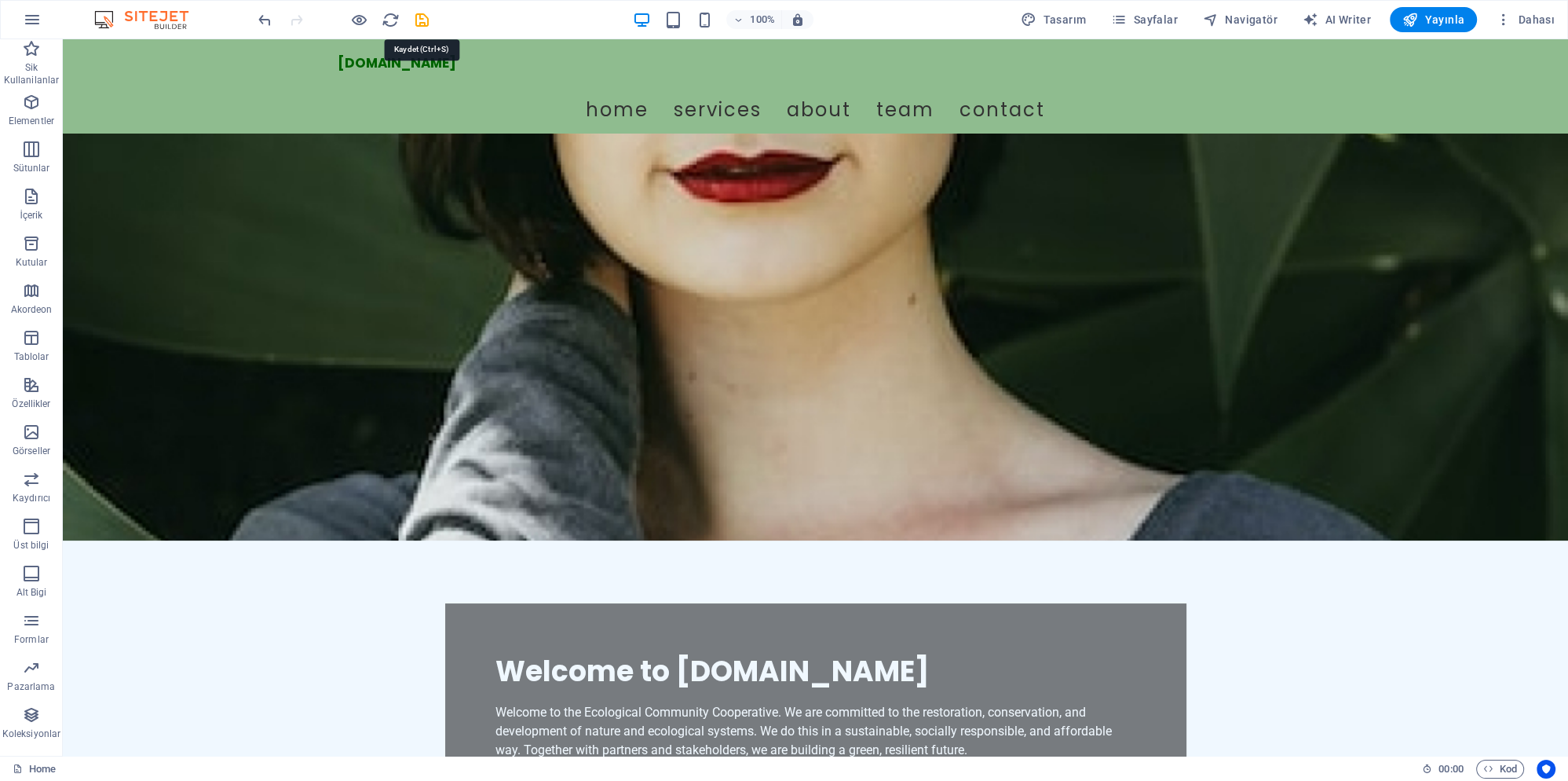
click at [423, 17] on icon "save" at bounding box center [422, 20] width 18 height 18
checkbox input "false"
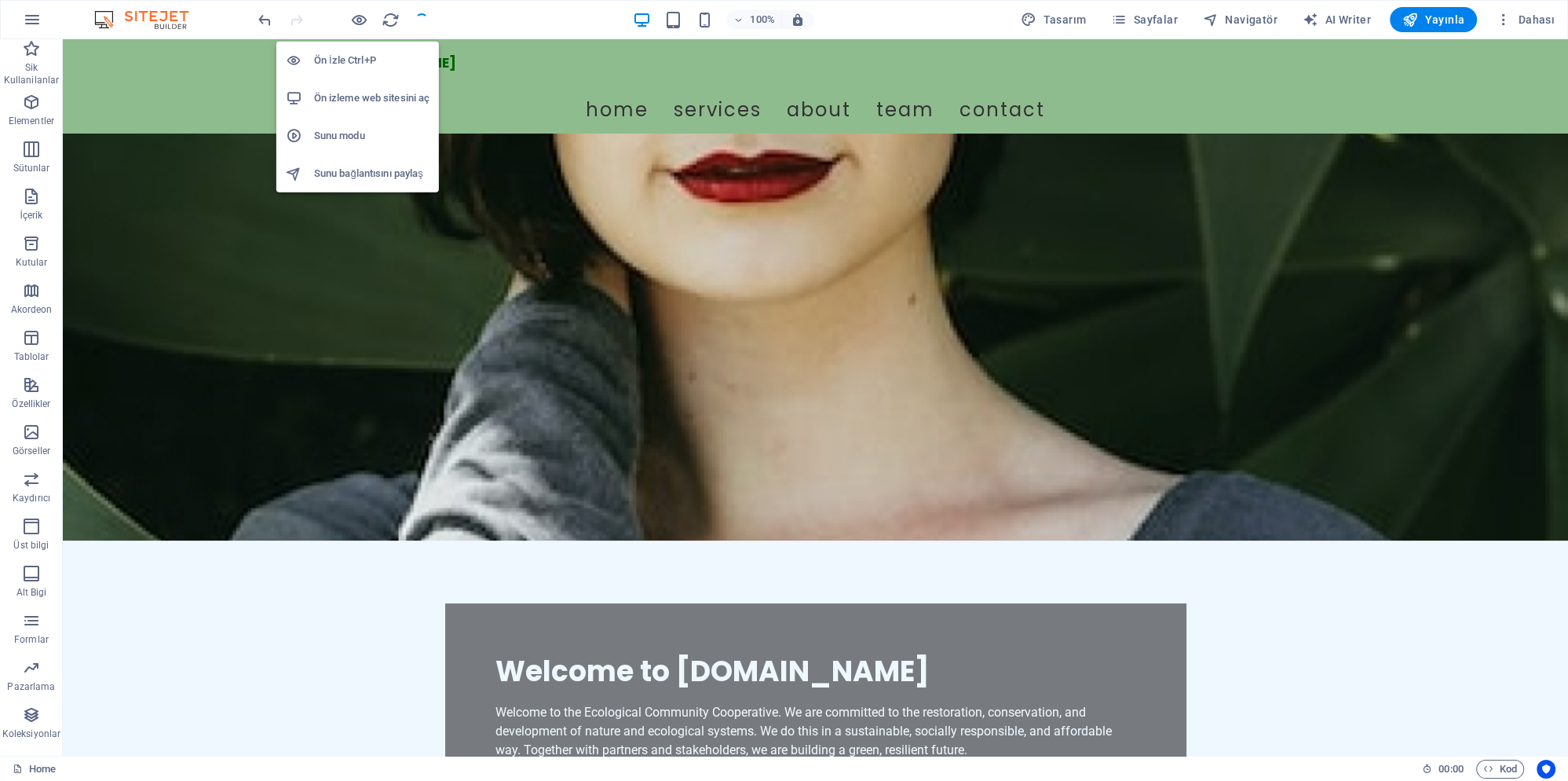
click at [375, 137] on h6 "Sunu modu" at bounding box center [371, 136] width 115 height 19
